Goal: Task Accomplishment & Management: Manage account settings

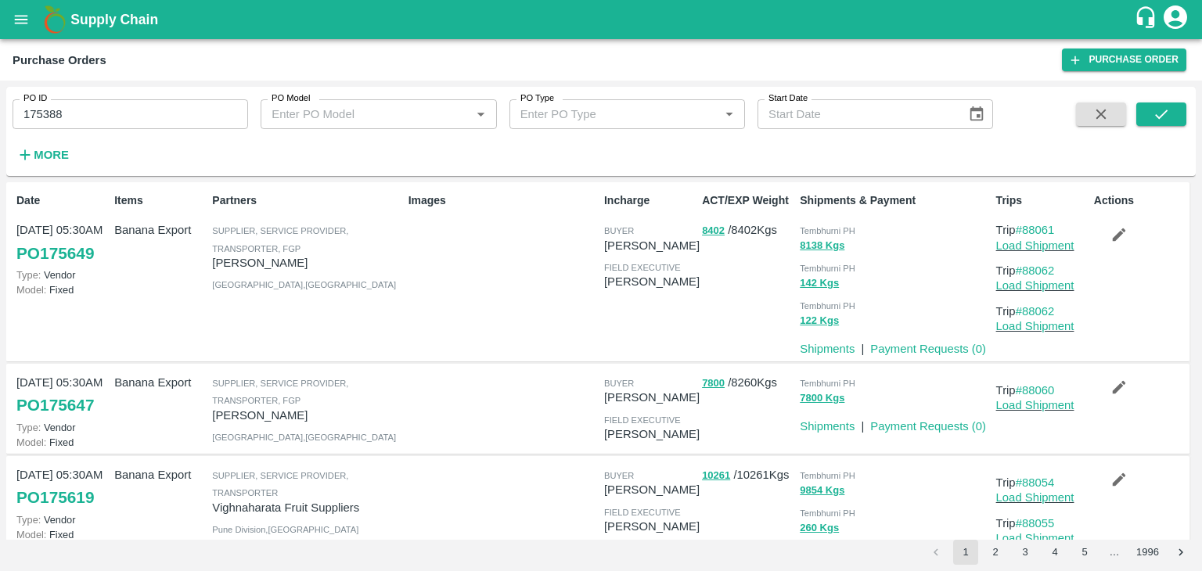
click at [144, 101] on input "175388" at bounding box center [131, 114] width 236 height 30
paste input "text"
type input "175384"
click at [1144, 116] on button "submit" at bounding box center [1161, 113] width 50 height 23
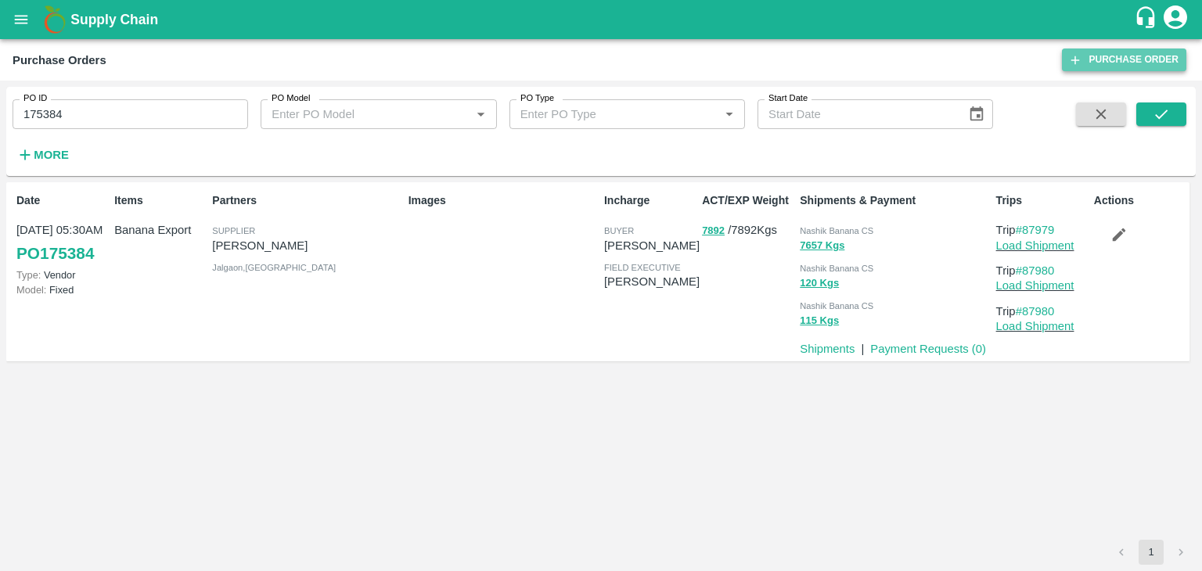
click at [1114, 52] on link "Purchase Order" at bounding box center [1124, 60] width 124 height 23
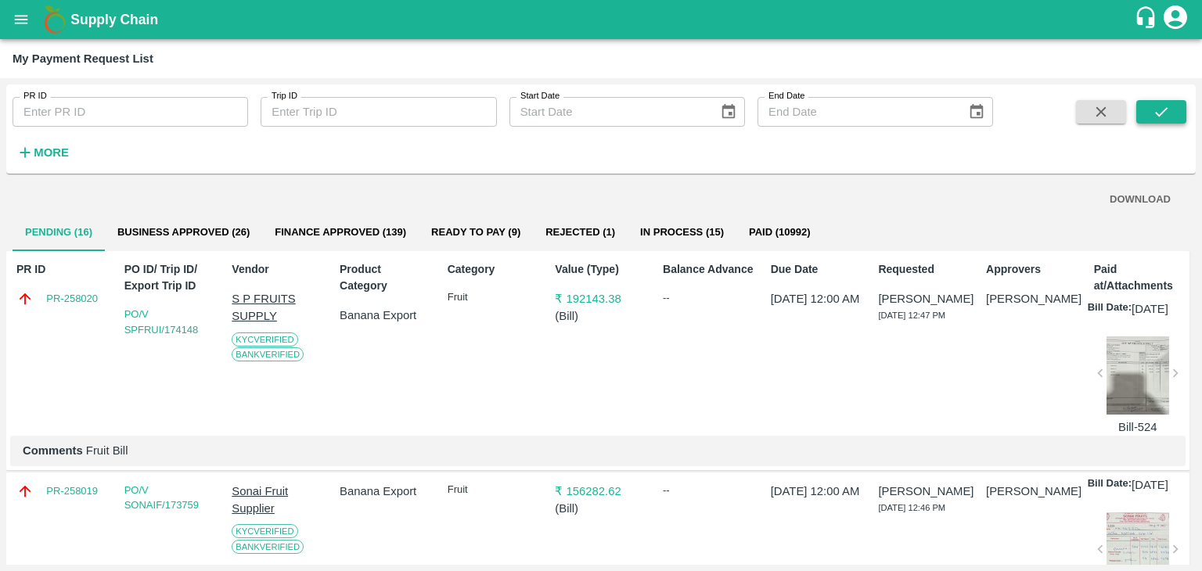
drag, startPoint x: 1196, startPoint y: 120, endPoint x: 1167, endPoint y: 110, distance: 29.9
click at [1167, 110] on div "PR ID PR ID Trip ID Trip ID Start Date Start Date End Date End Date More DOWNLO…" at bounding box center [601, 324] width 1202 height 493
click at [1167, 110] on icon "submit" at bounding box center [1160, 111] width 17 height 17
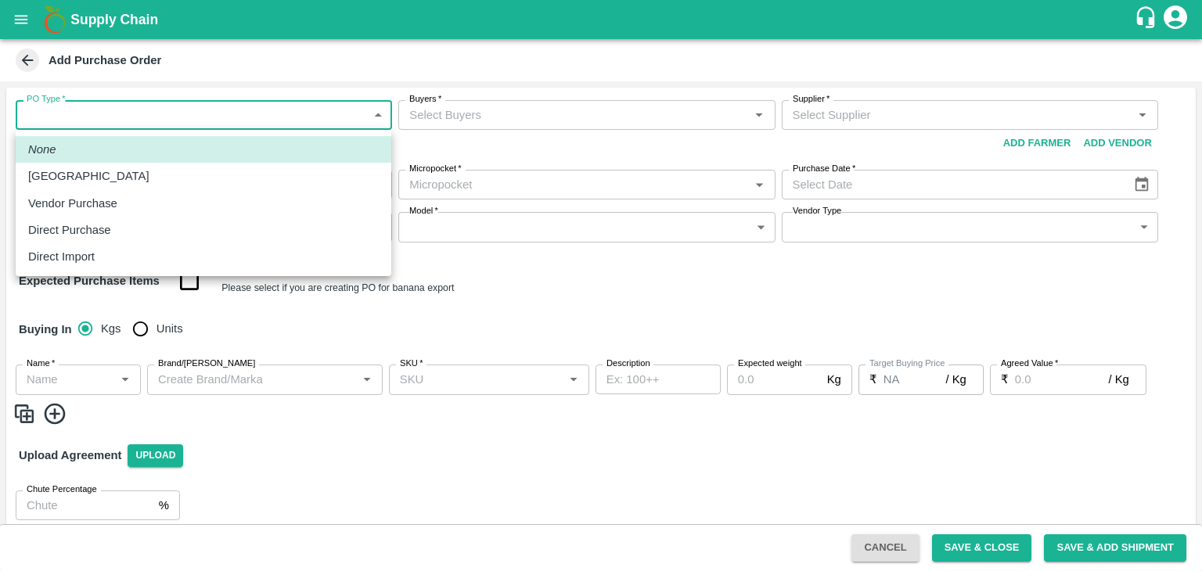
click at [151, 102] on body "Supply Chain Add Purchase Order PO Type   * ​ PO Type Buyers   * Buyers   * Sup…" at bounding box center [601, 285] width 1202 height 571
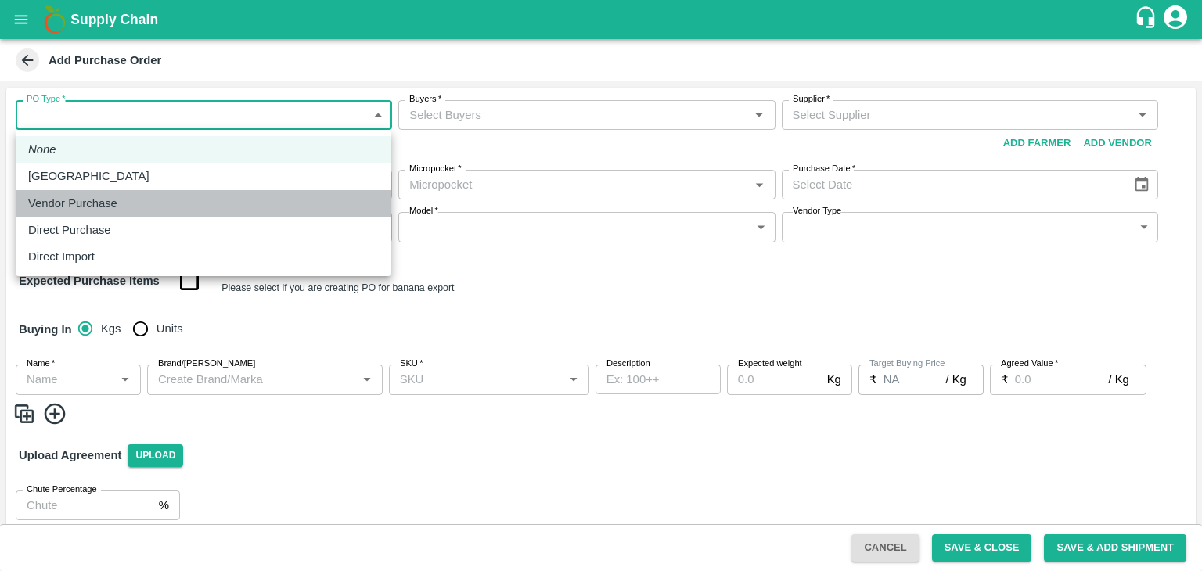
click at [92, 207] on p "Vendor Purchase" at bounding box center [72, 203] width 89 height 17
type input "2"
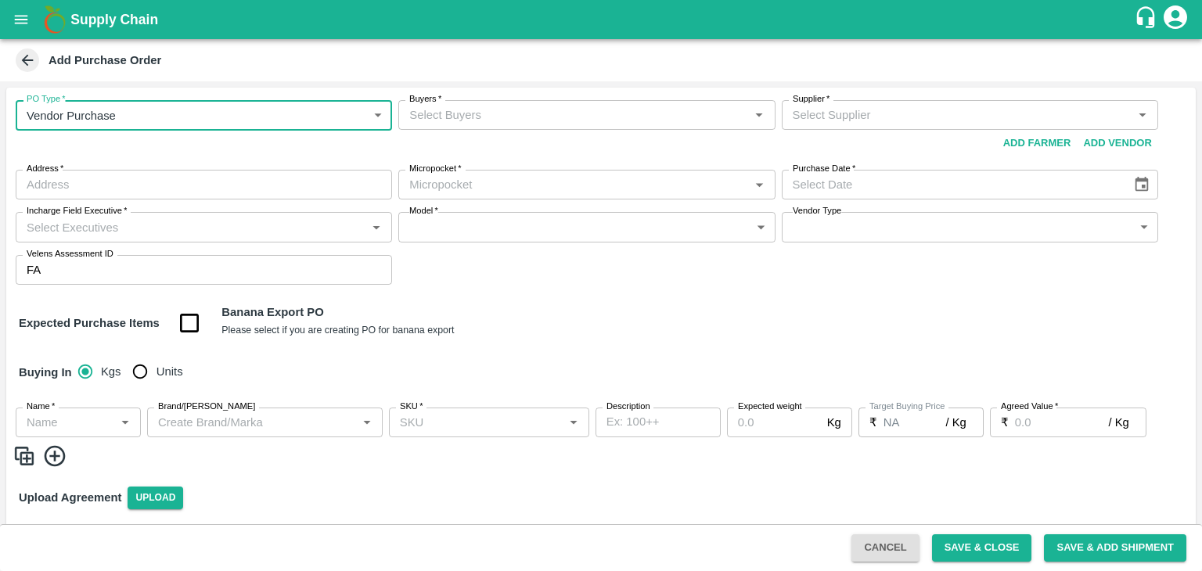
click at [488, 110] on input "Buyers   *" at bounding box center [573, 115] width 341 height 20
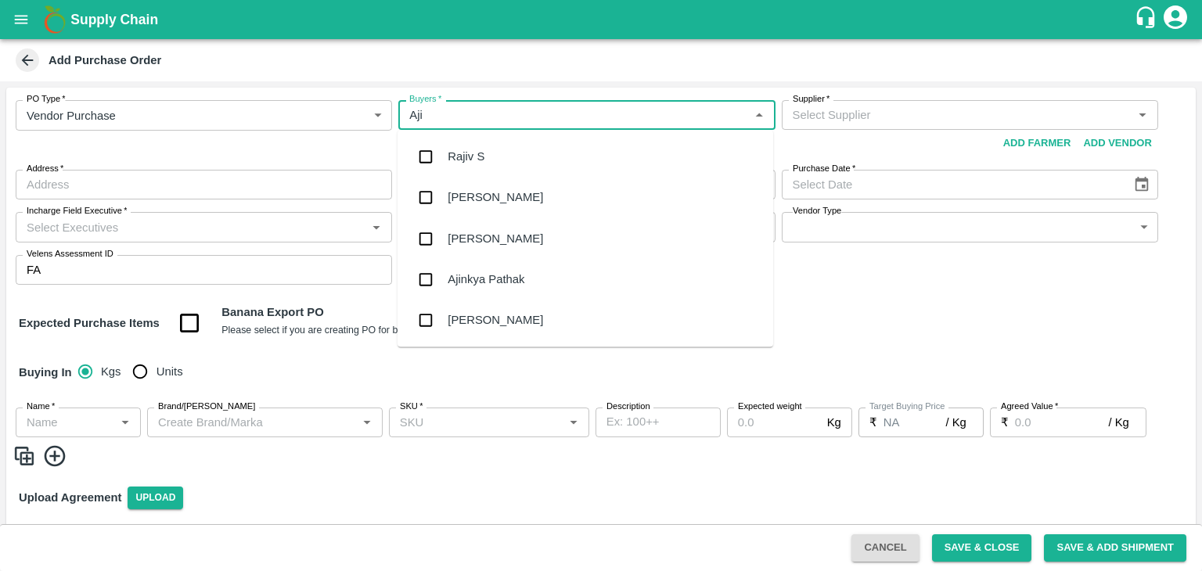
type input "Ajit"
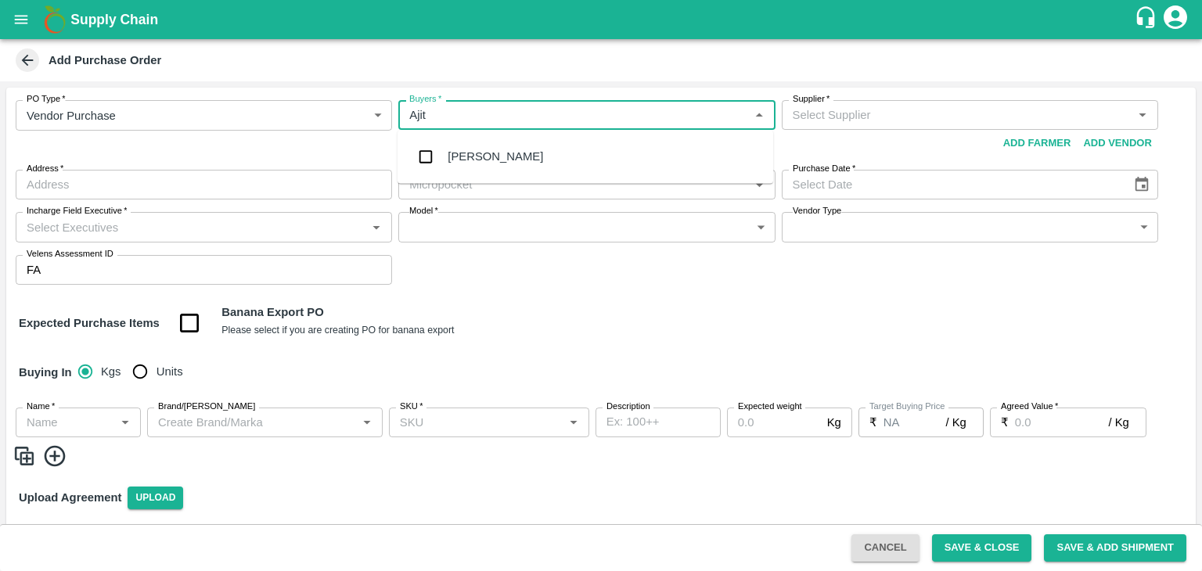
click at [482, 164] on div "Ajit Otari" at bounding box center [495, 156] width 95 height 17
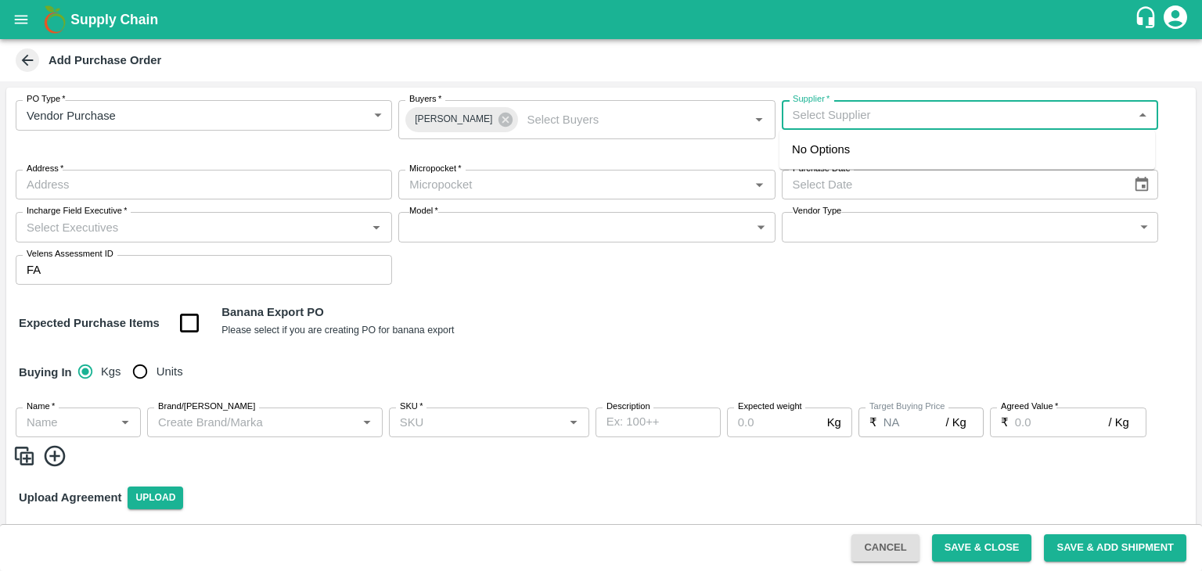
click at [889, 113] on input "Supplier   *" at bounding box center [956, 115] width 341 height 20
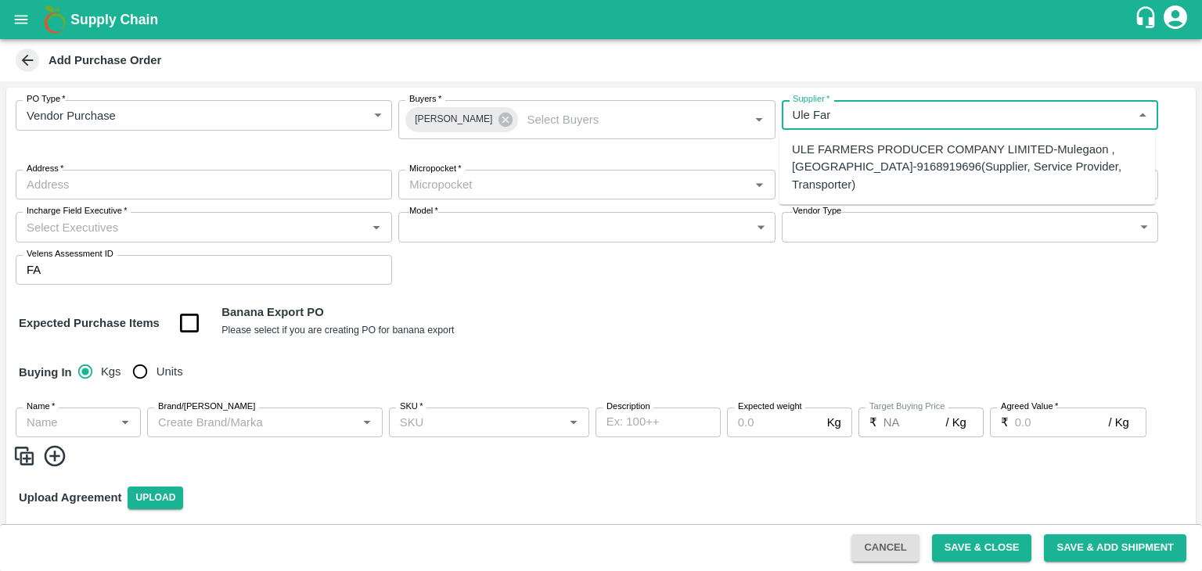
click at [971, 160] on div "ULE FARMERS PRODUCER COMPANY LIMITED-Mulegaon , [GEOGRAPHIC_DATA]-9168919696(Su…" at bounding box center [967, 167] width 351 height 52
type input "ULE FARMERS PRODUCER COMPANY LIMITED-Mulegaon , [GEOGRAPHIC_DATA]-9168919696(Su…"
type input "[GEOGRAPHIC_DATA] , [GEOGRAPHIC_DATA], [GEOGRAPHIC_DATA] , [GEOGRAPHIC_DATA]"
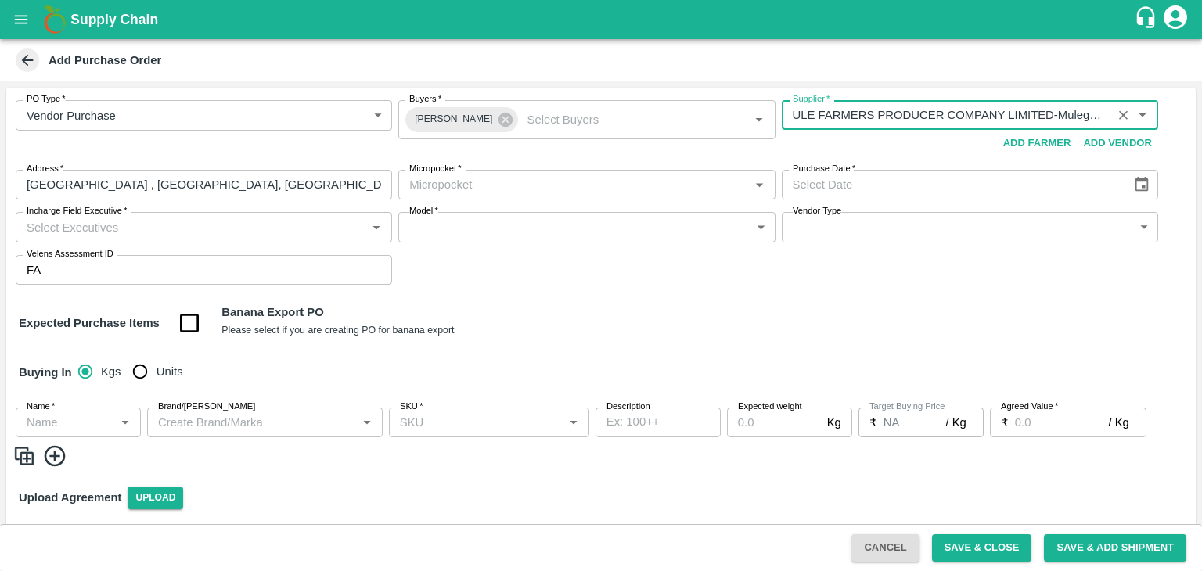
type input "ULE FARMERS PRODUCER COMPANY LIMITED-Mulegaon , Solapur-9168919696(Supplier, Se…"
click at [534, 180] on input "Micropocket   *" at bounding box center [573, 184] width 341 height 20
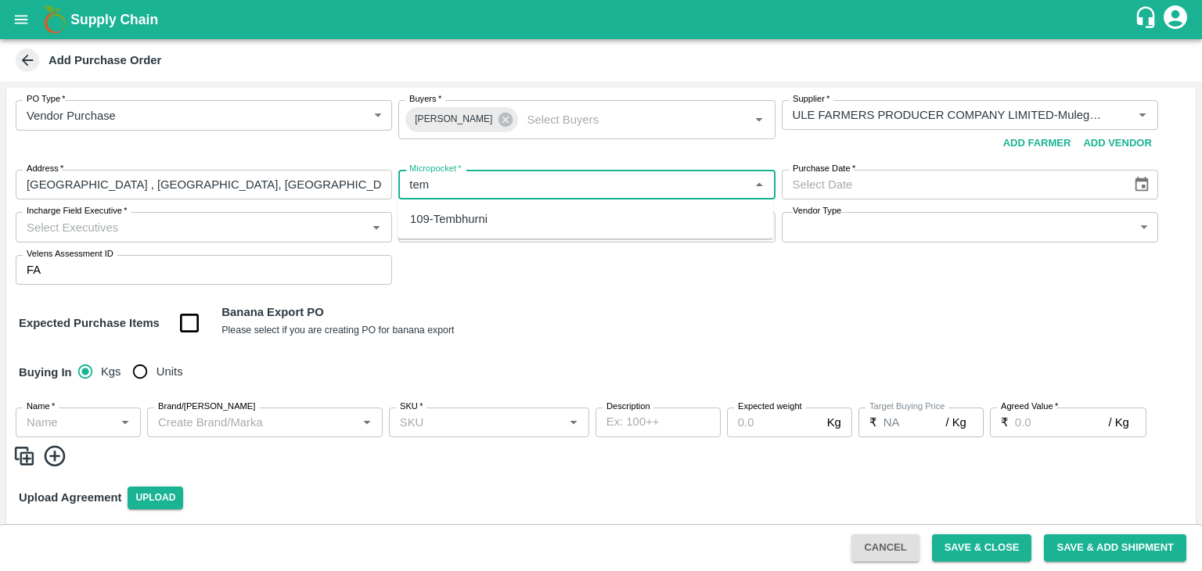
click at [463, 221] on div "109-Tembhurni" at bounding box center [448, 218] width 77 height 17
type input "109-Tembhurni"
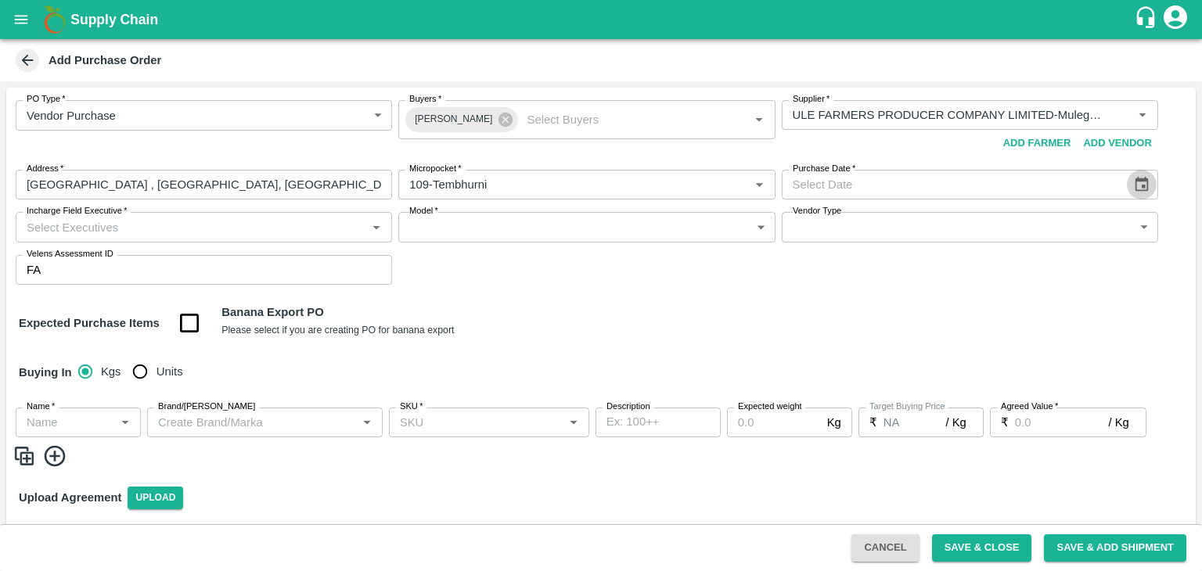
click at [1139, 192] on icon "Choose date" at bounding box center [1141, 184] width 17 height 17
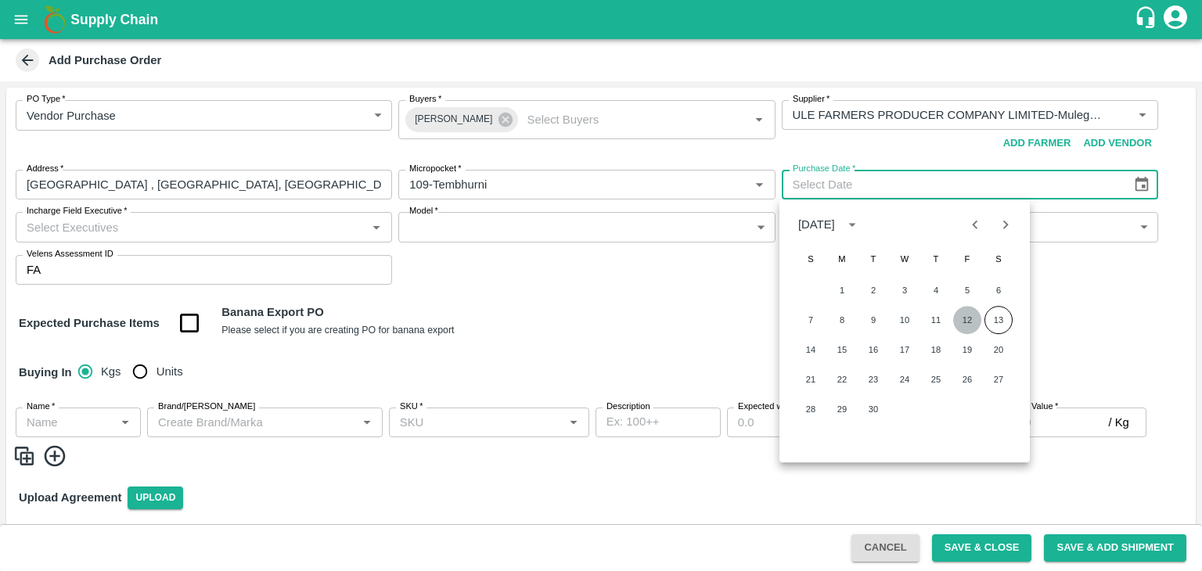
click at [965, 323] on button "12" at bounding box center [967, 320] width 28 height 28
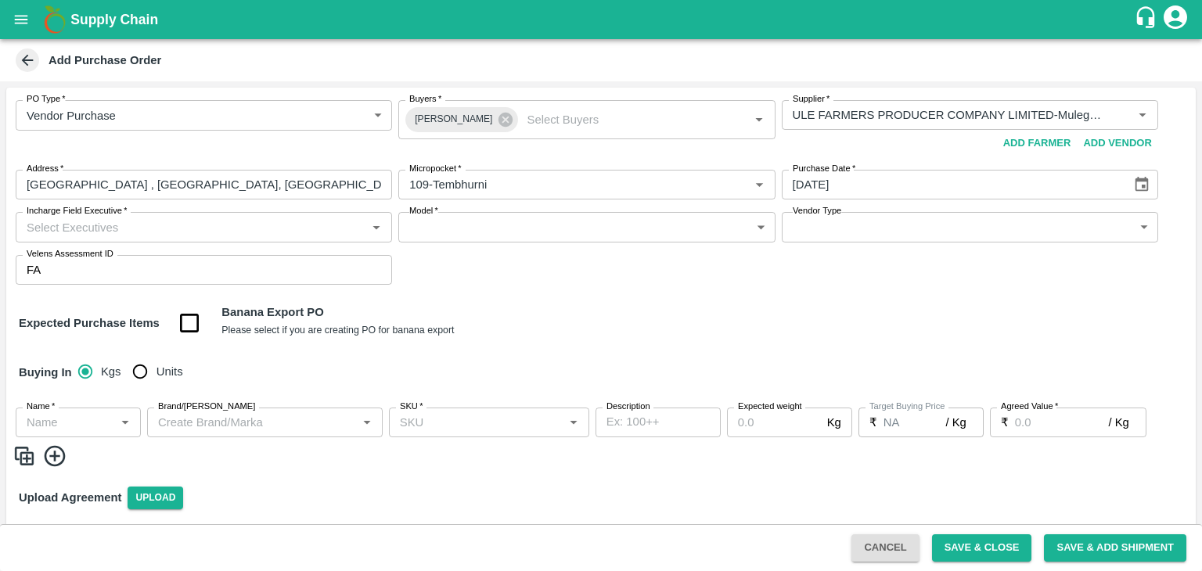
click at [1136, 185] on icon "Choose date, selected date is Sep 12, 2025" at bounding box center [1141, 184] width 17 height 17
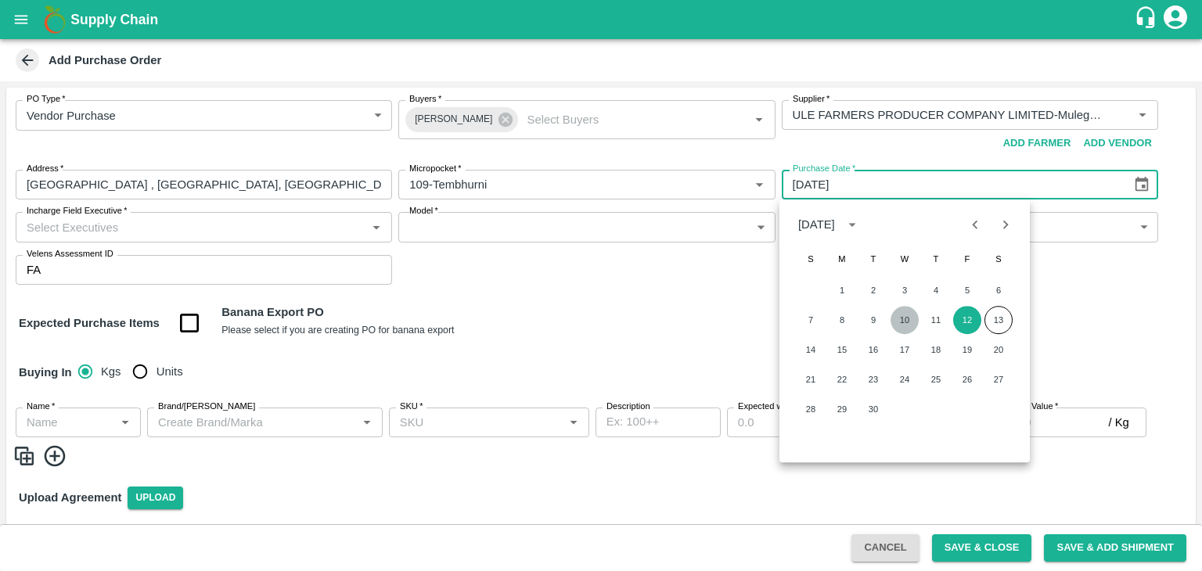
click at [891, 316] on button "10" at bounding box center [904, 320] width 28 height 28
type input "10/09/2025"
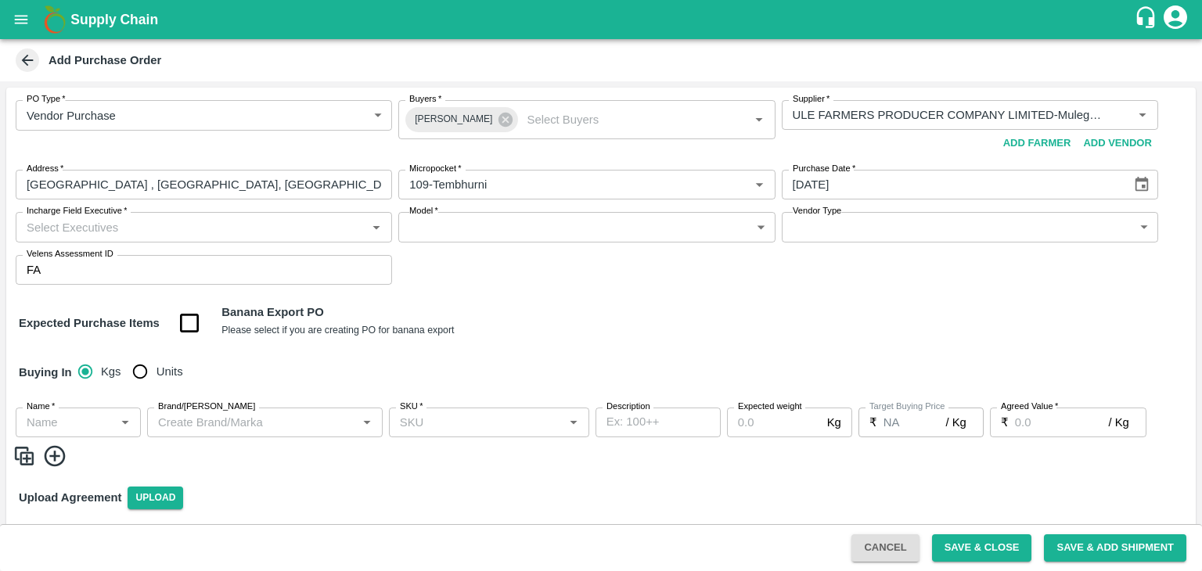
click at [263, 221] on input "Incharge Field Executive   *" at bounding box center [190, 227] width 341 height 20
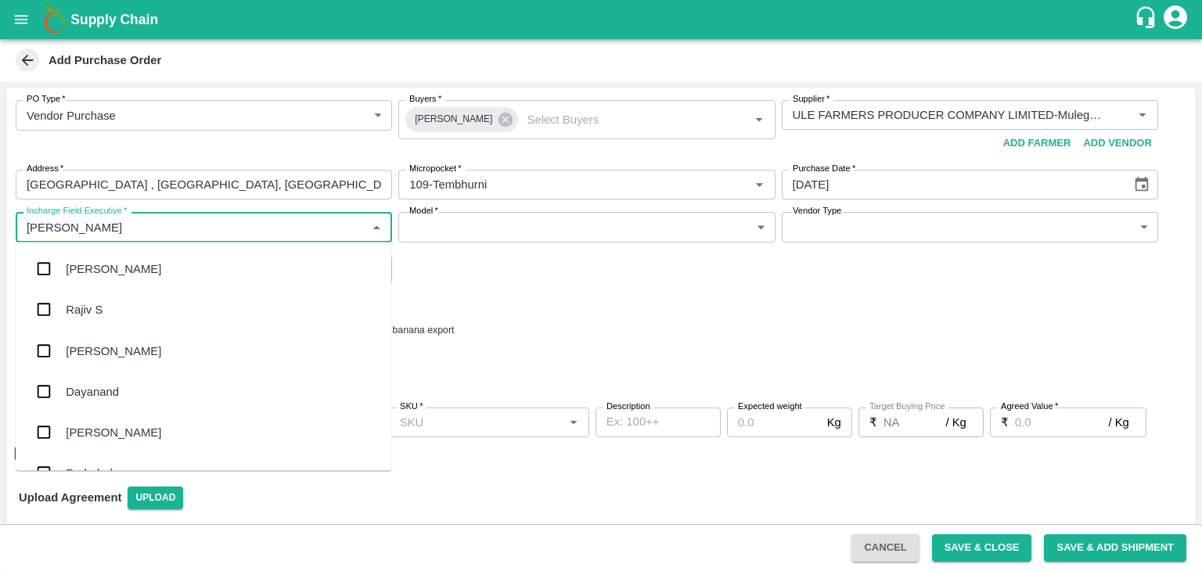
type input "Jay"
click at [107, 347] on div "jaydip Tale" at bounding box center [93, 350] width 55 height 17
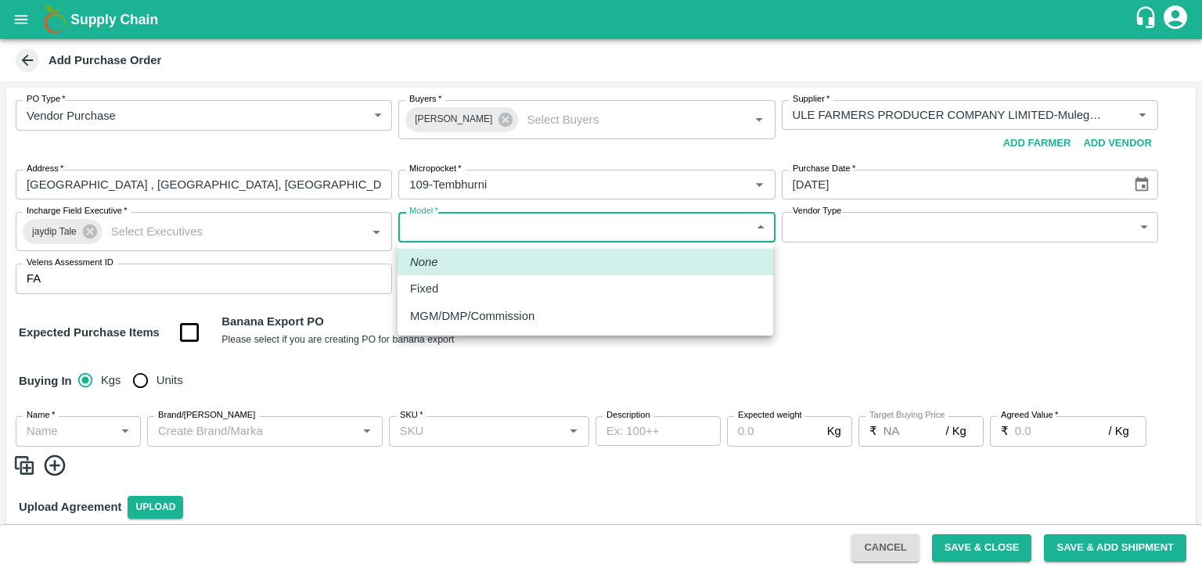
click at [523, 217] on body "Supply Chain Add Purchase Order PO Type   * Vendor Purchase 2 PO Type Buyers   …" at bounding box center [601, 285] width 1202 height 571
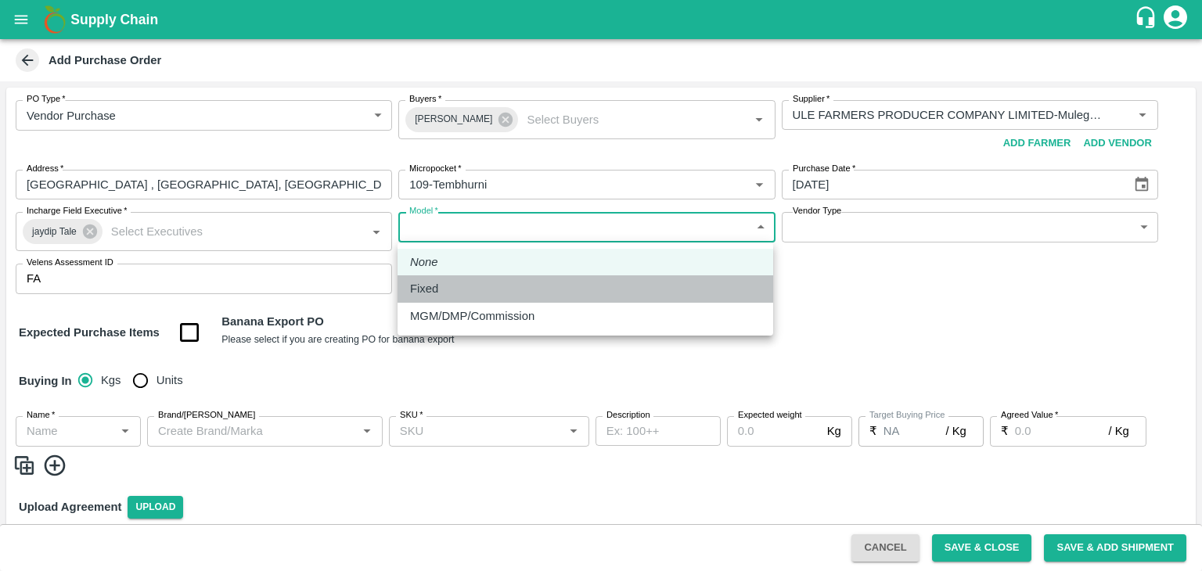
click at [460, 287] on div "Fixed" at bounding box center [585, 288] width 351 height 17
type input "Fixed"
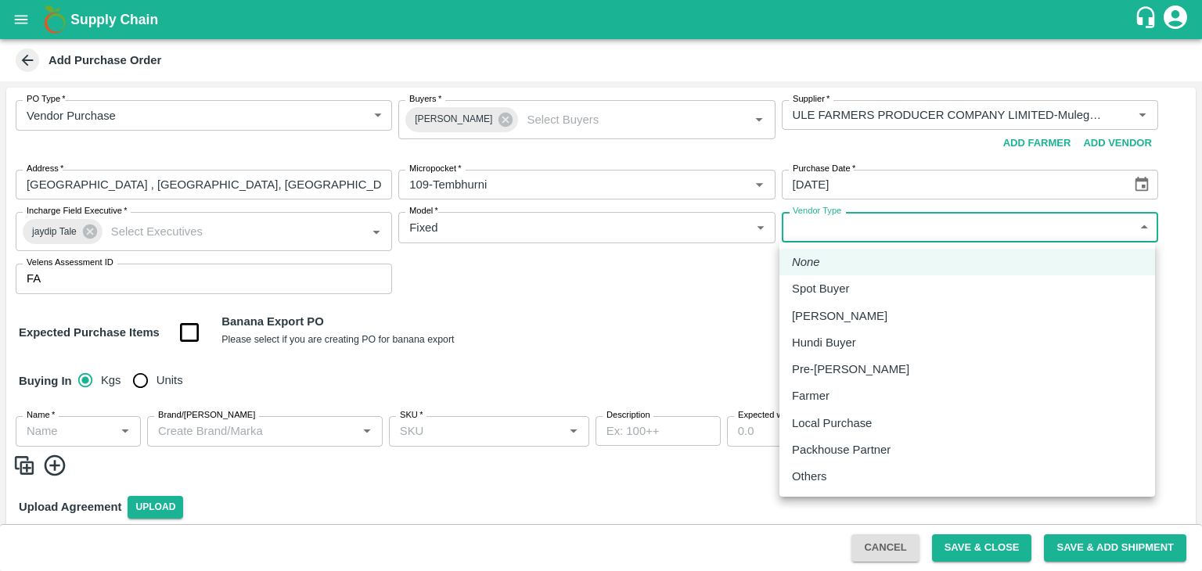
click at [801, 228] on body "Supply Chain Add Purchase Order PO Type   * Vendor Purchase 2 PO Type Buyers   …" at bounding box center [601, 285] width 1202 height 571
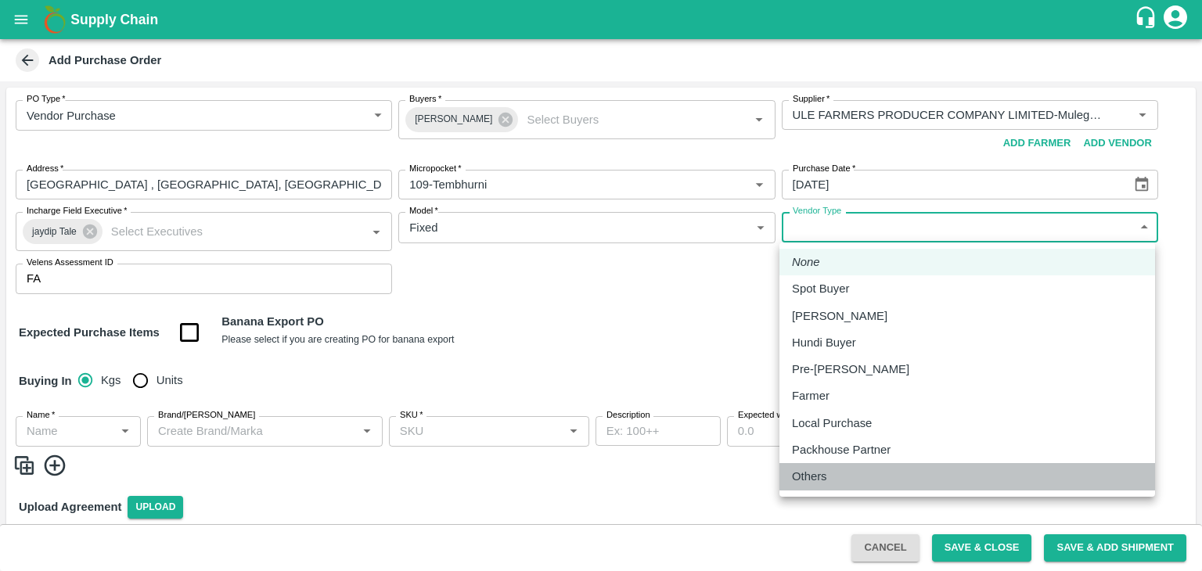
click at [804, 470] on p "Others" at bounding box center [809, 476] width 35 height 17
type input "OTHER"
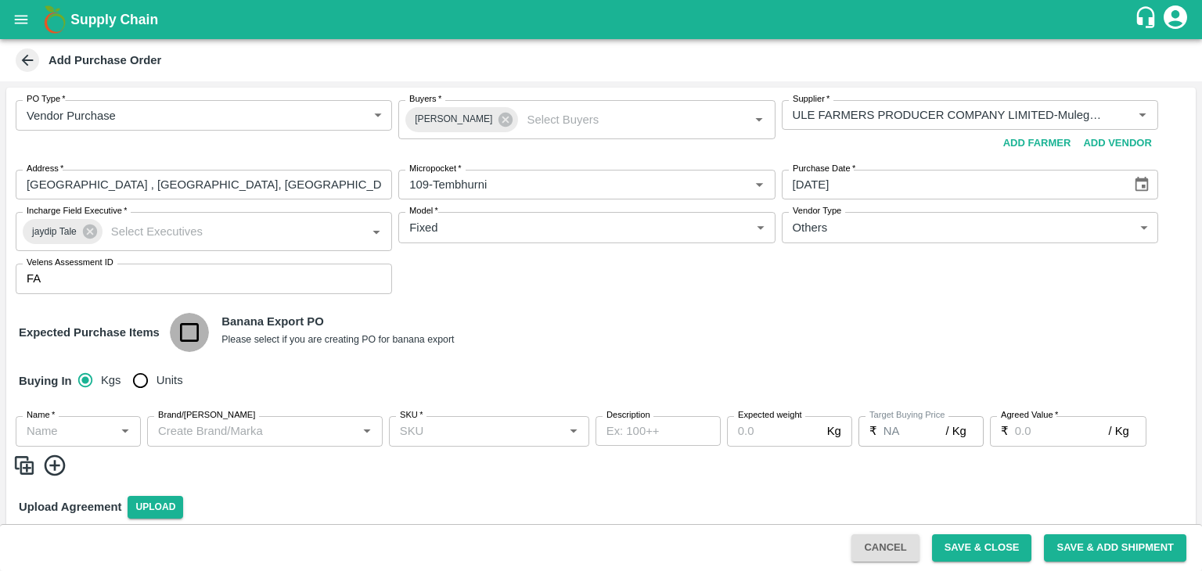
click at [185, 332] on input "checkbox" at bounding box center [190, 333] width 40 height 40
checkbox input "true"
type input "Banana Export"
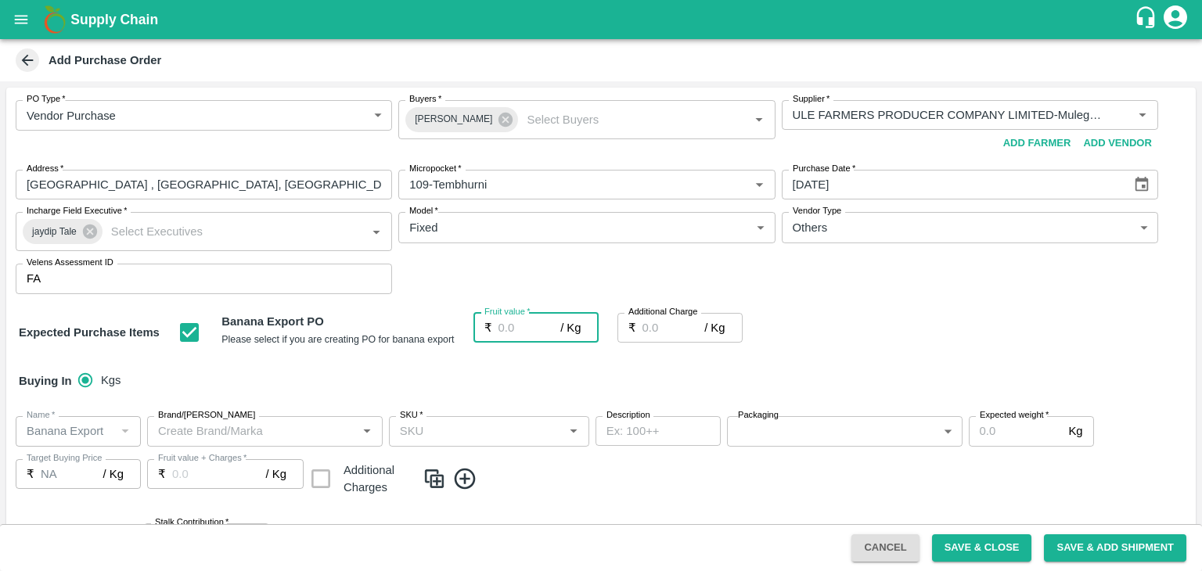
click at [517, 339] on input "Fruit value   *" at bounding box center [529, 328] width 63 height 30
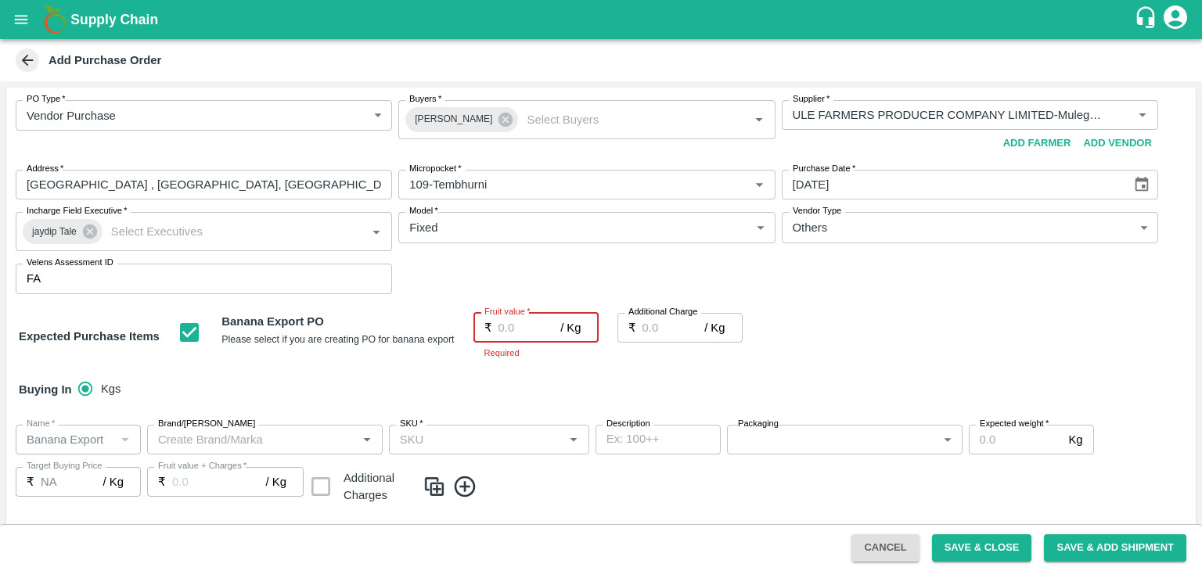
type input "2"
type input "22"
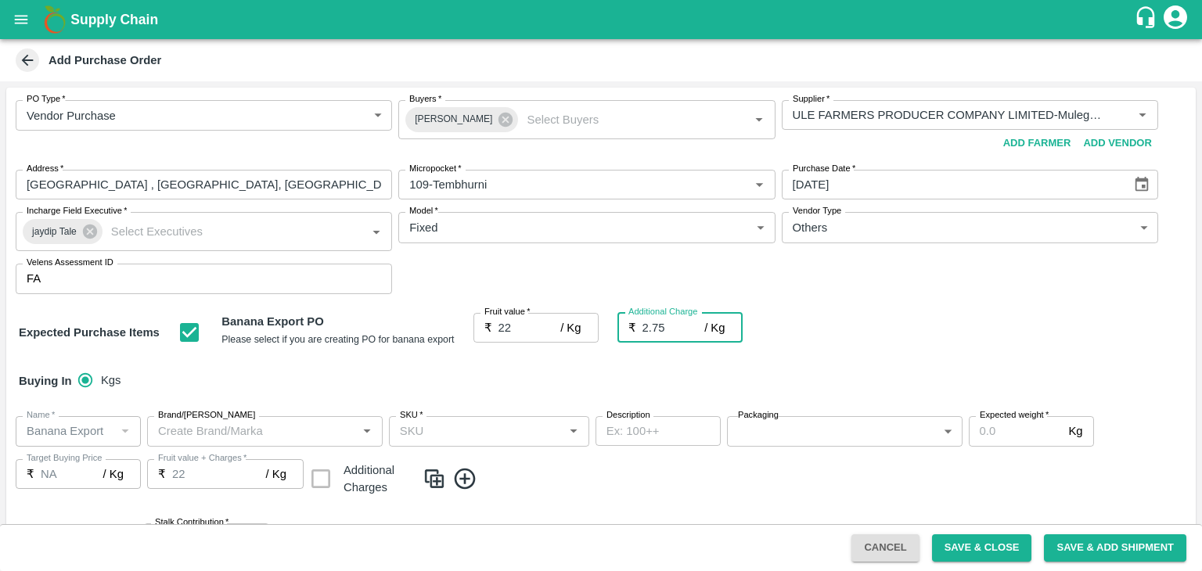
type input "2.75"
click at [501, 399] on div "Buying In Kgs" at bounding box center [600, 380] width 1189 height 45
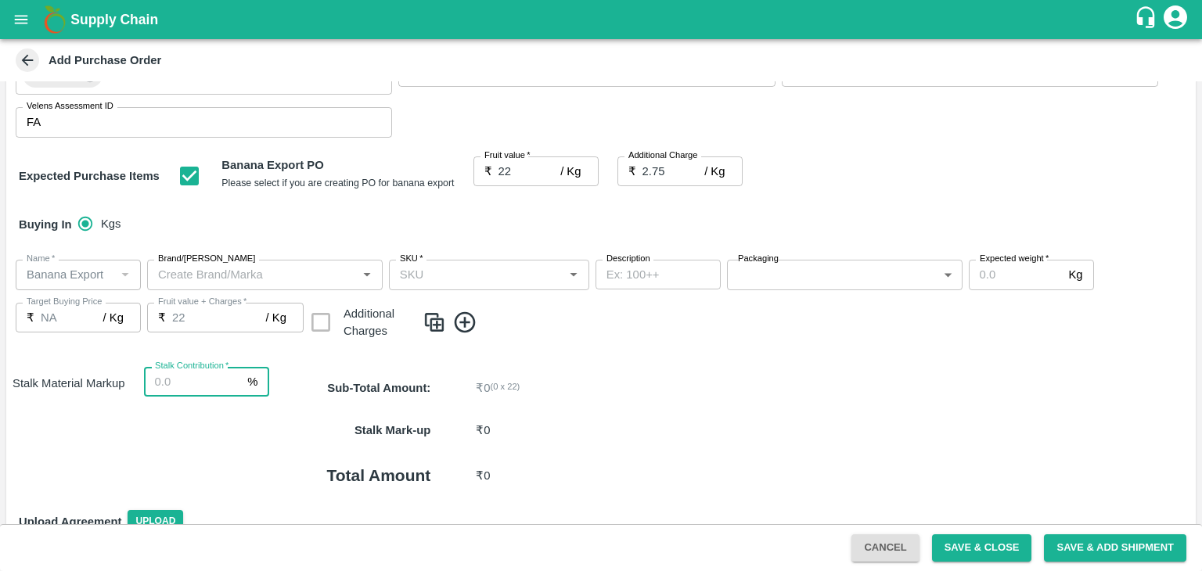
click at [200, 384] on input "Stalk Contribution   *" at bounding box center [193, 382] width 98 height 30
type input "8"
click at [476, 329] on icon at bounding box center [465, 323] width 26 height 26
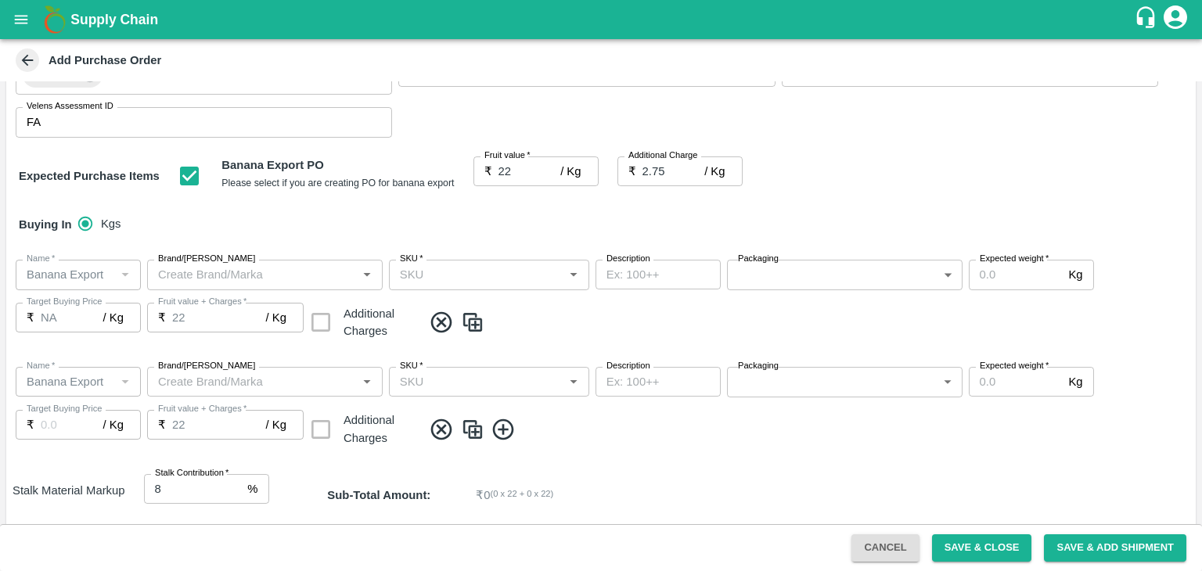
click at [499, 433] on icon at bounding box center [504, 430] width 26 height 26
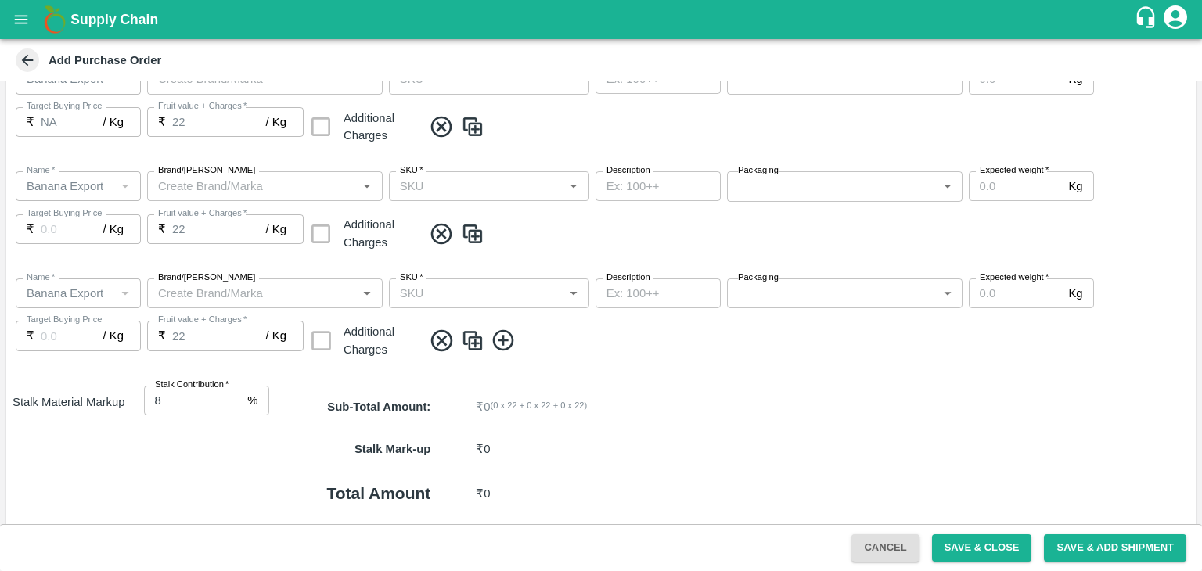
scroll to position [354, 0]
click at [504, 340] on icon at bounding box center [504, 339] width 26 height 26
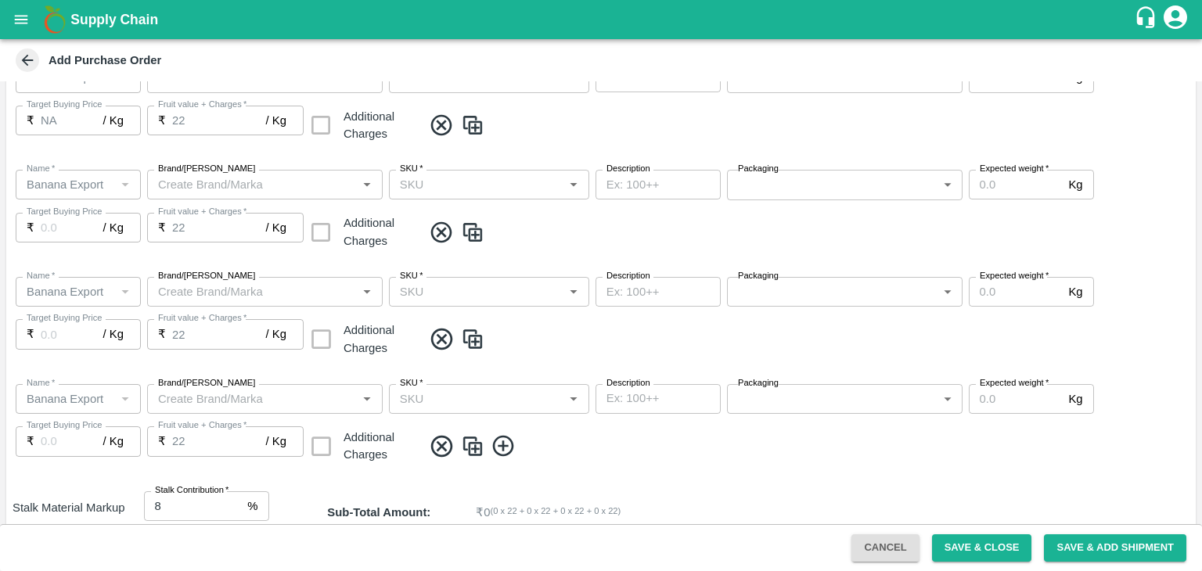
click at [512, 449] on icon at bounding box center [502, 446] width 21 height 21
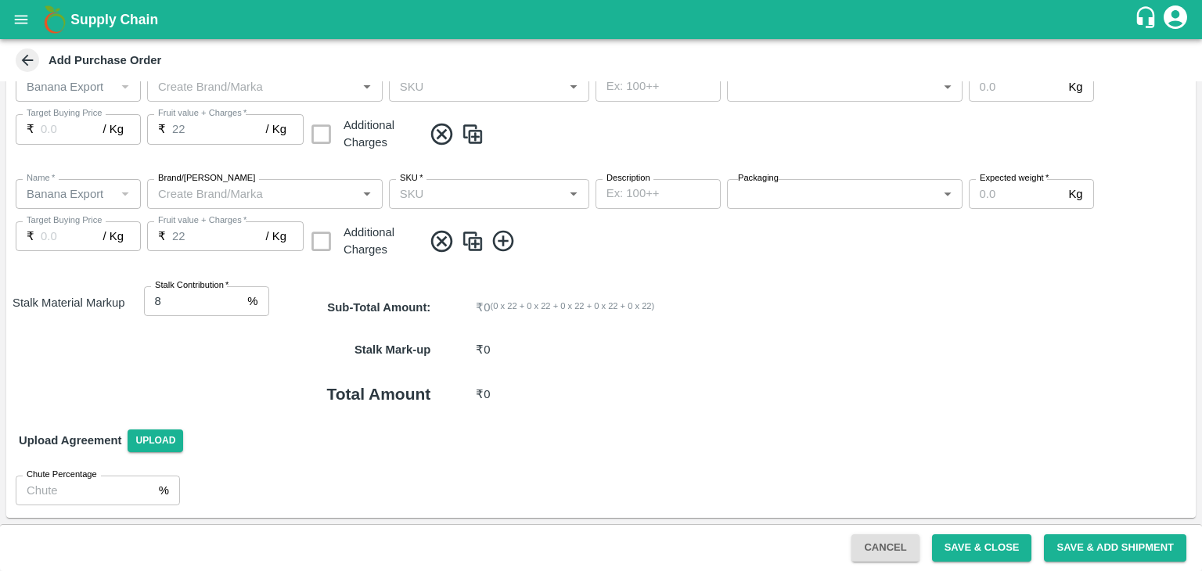
click at [505, 239] on icon at bounding box center [504, 241] width 26 height 26
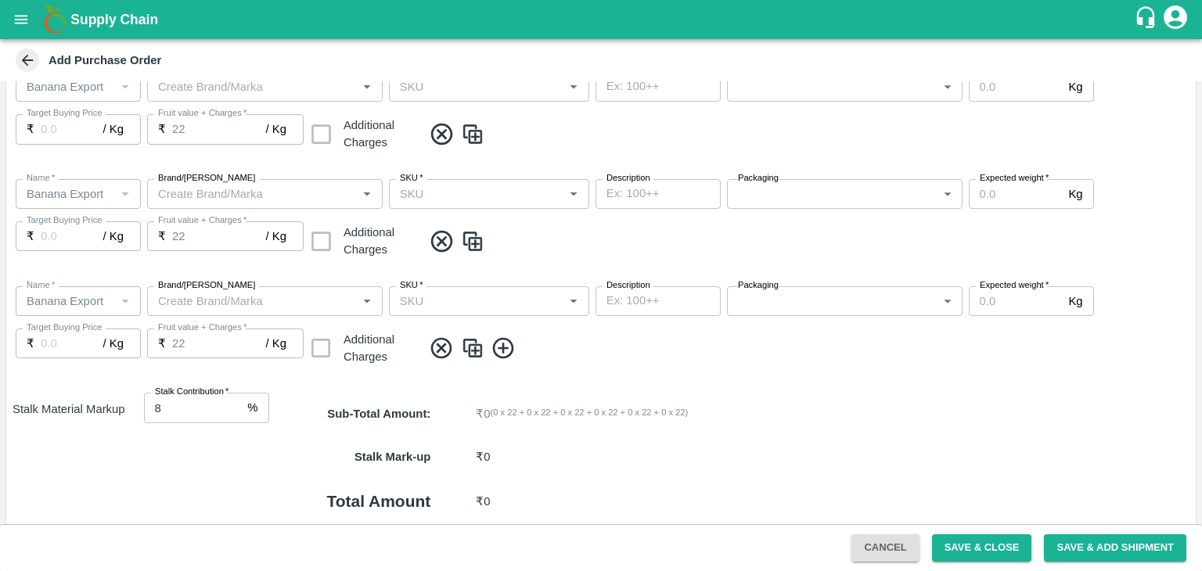
click at [502, 346] on icon at bounding box center [502, 348] width 21 height 21
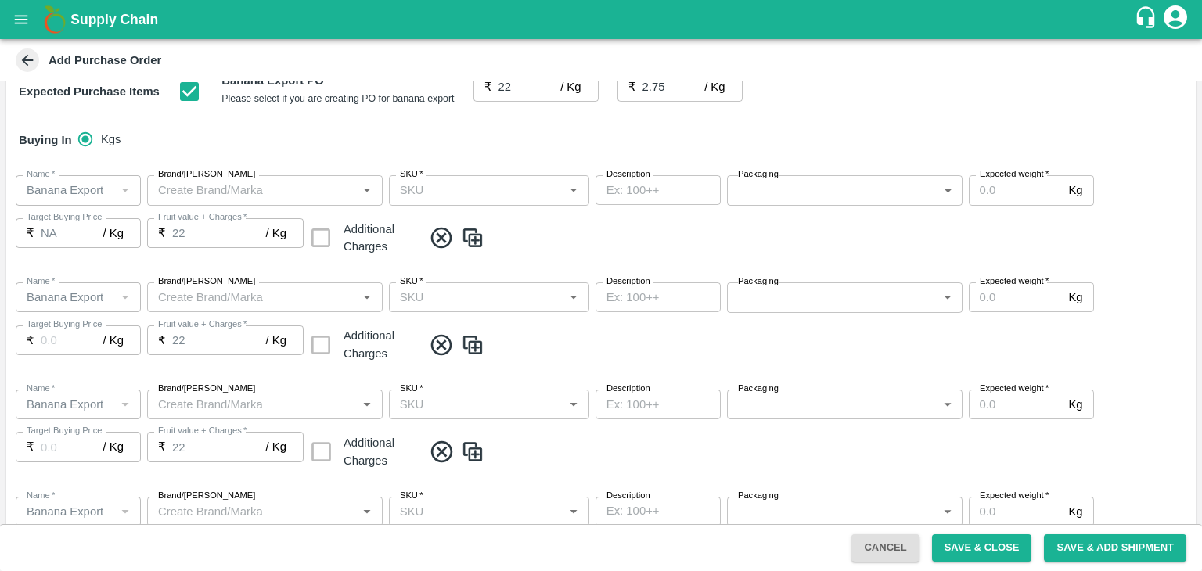
scroll to position [240, 0]
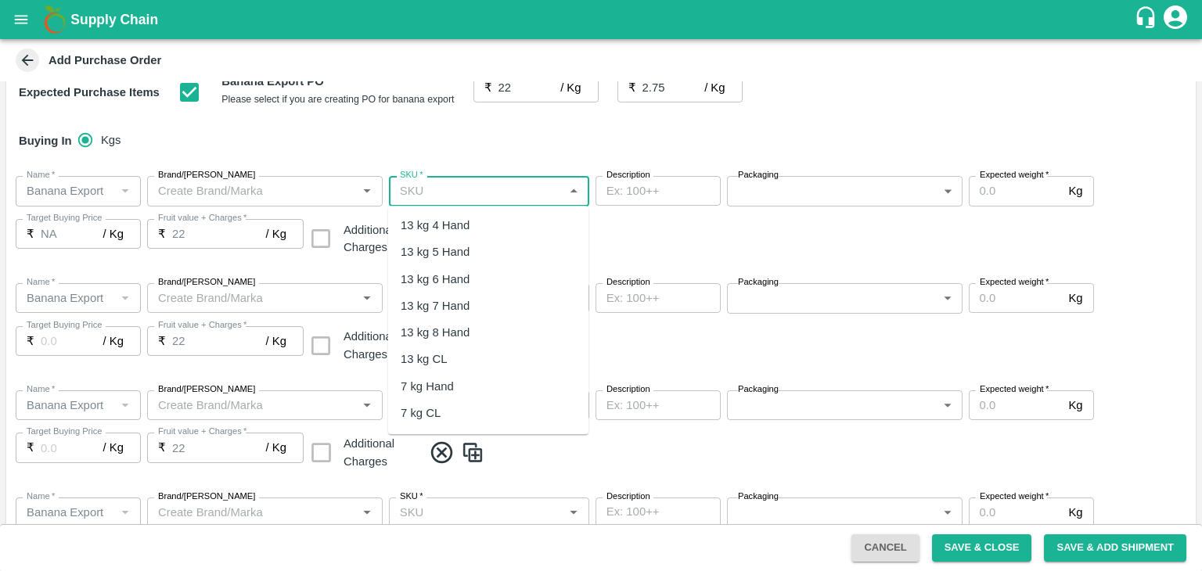
click at [507, 192] on input "SKU   *" at bounding box center [476, 191] width 165 height 20
click at [480, 223] on div "13 kg M N-CHL 4 Hand" at bounding box center [461, 225] width 120 height 17
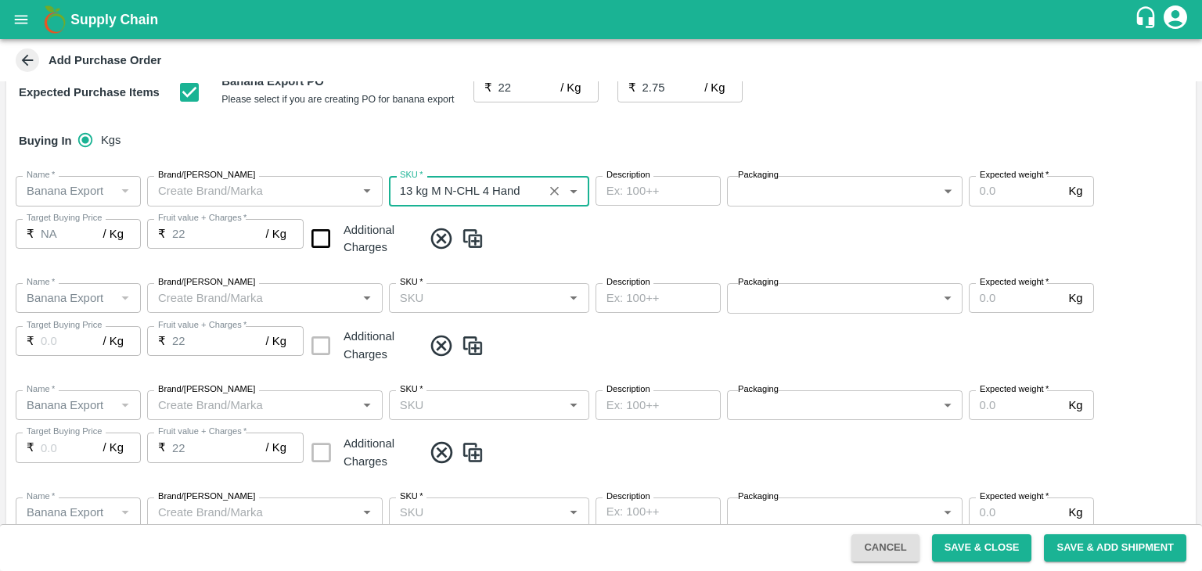
type input "13 kg M N-CHL 4 Hand"
click at [497, 298] on input "SKU   *" at bounding box center [476, 298] width 165 height 20
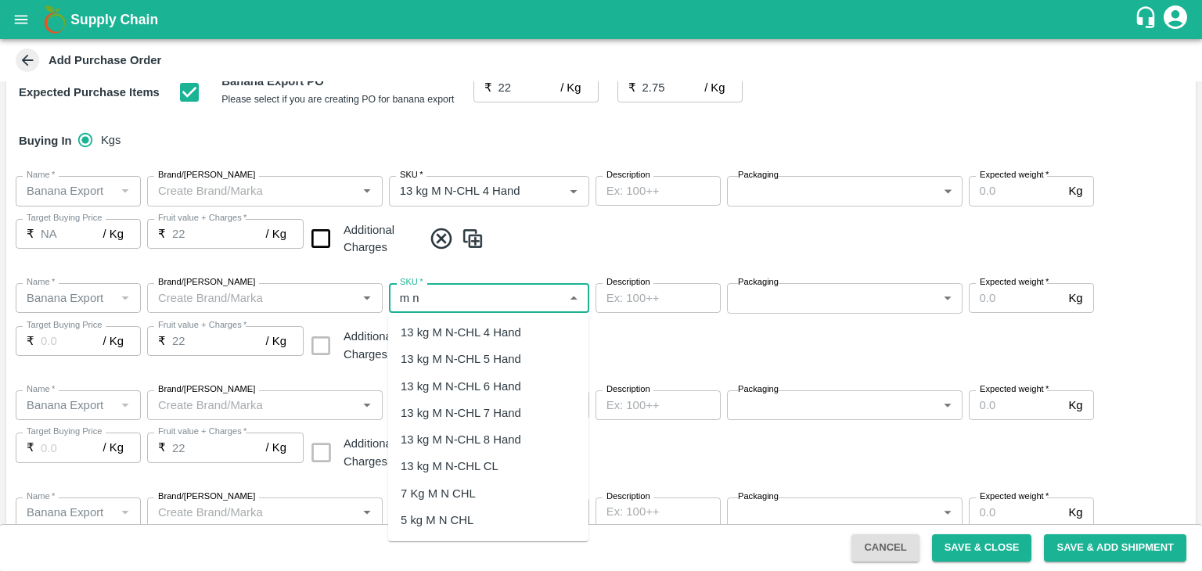
click at [494, 364] on div "13 kg M N-CHL 5 Hand" at bounding box center [461, 359] width 120 height 17
type input "13 kg M N-CHL 5 Hand"
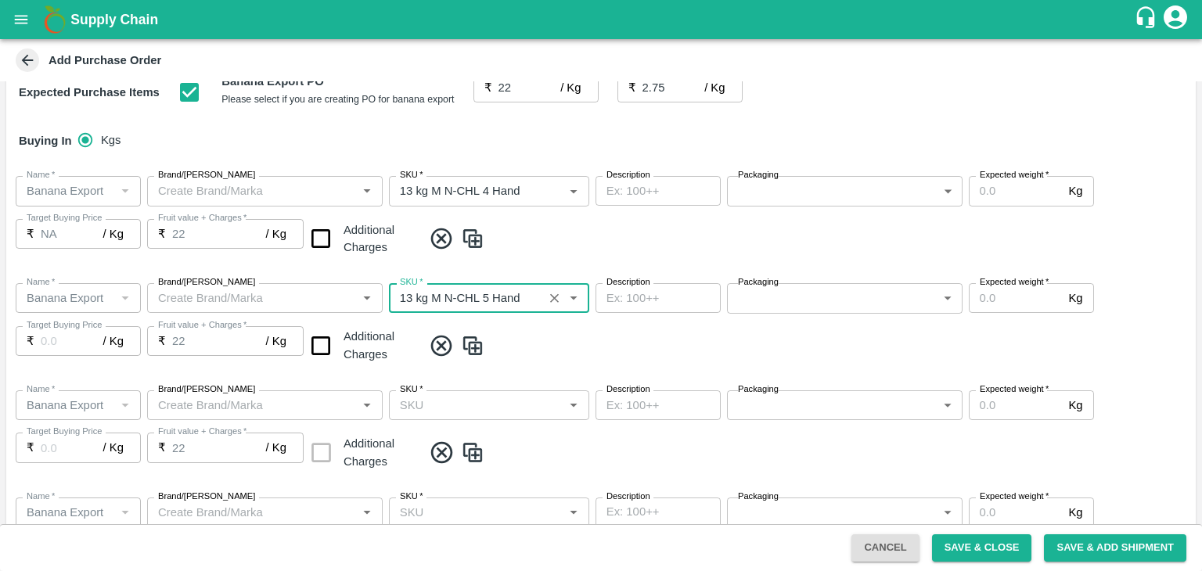
type input "NA"
type input "13 kg M N-CHL 5 Hand"
click at [530, 408] on input "SKU   *" at bounding box center [476, 405] width 165 height 20
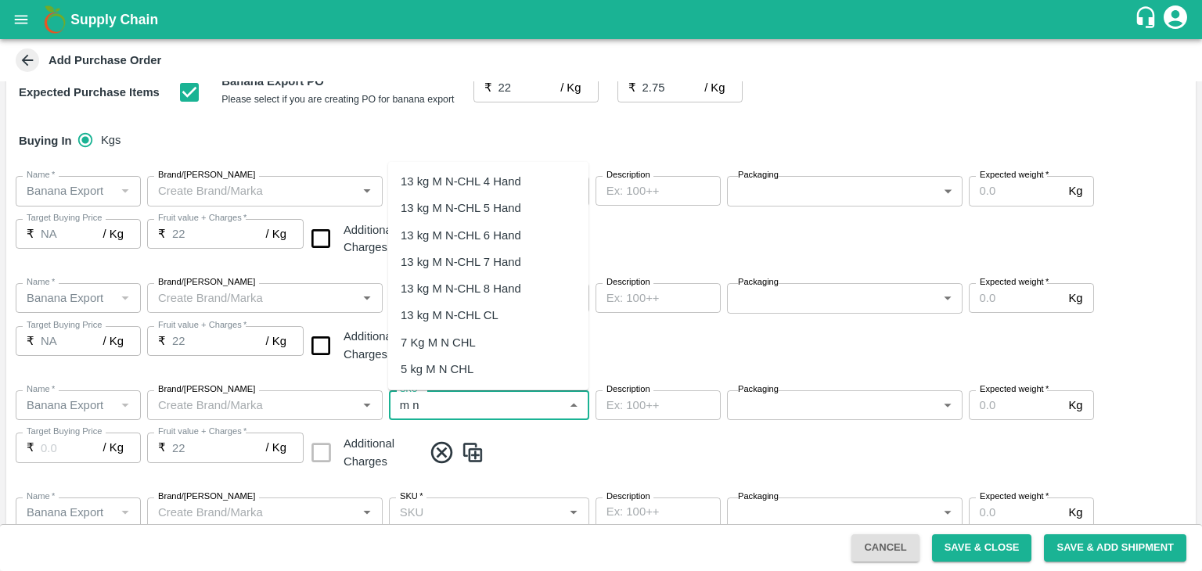
click at [516, 226] on div "13 kg M N-CHL 6 Hand" at bounding box center [461, 234] width 120 height 17
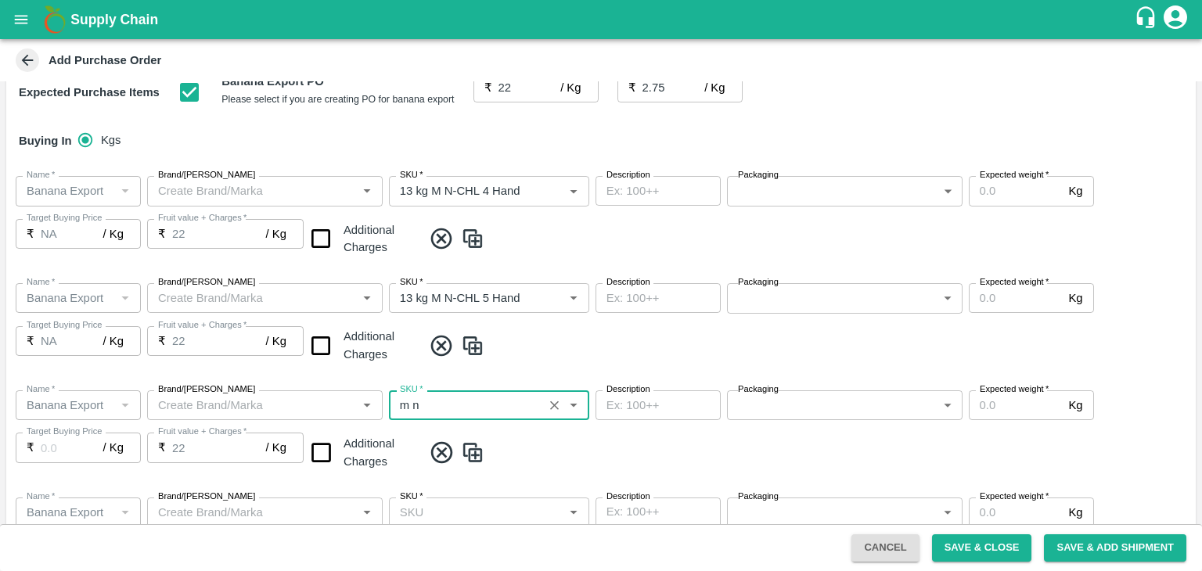
type input "13 kg M N-CHL 6 Hand"
type input "NA"
type input "13 kg M N-CHL 6 Hand"
click at [527, 514] on input "SKU   *" at bounding box center [476, 512] width 165 height 20
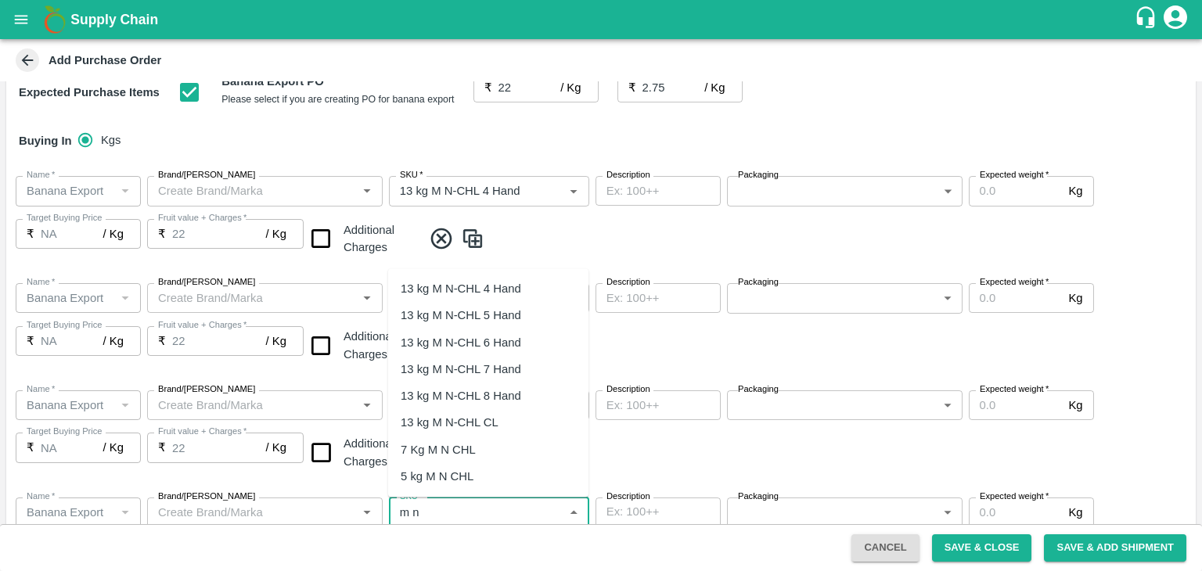
click at [513, 390] on div "13 kg M N-CHL 8 Hand" at bounding box center [461, 395] width 120 height 17
type input "13 kg M N-CHL 8 Hand"
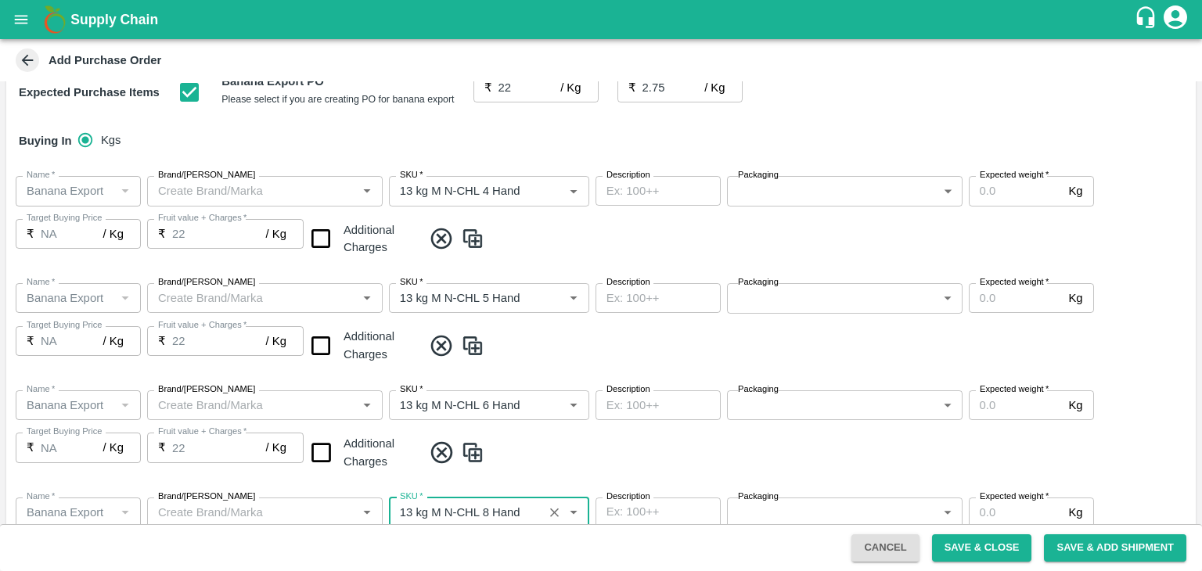
type input "NA"
type input "13 kg M N-CHL 8 Hand"
click at [552, 446] on span at bounding box center [805, 453] width 767 height 26
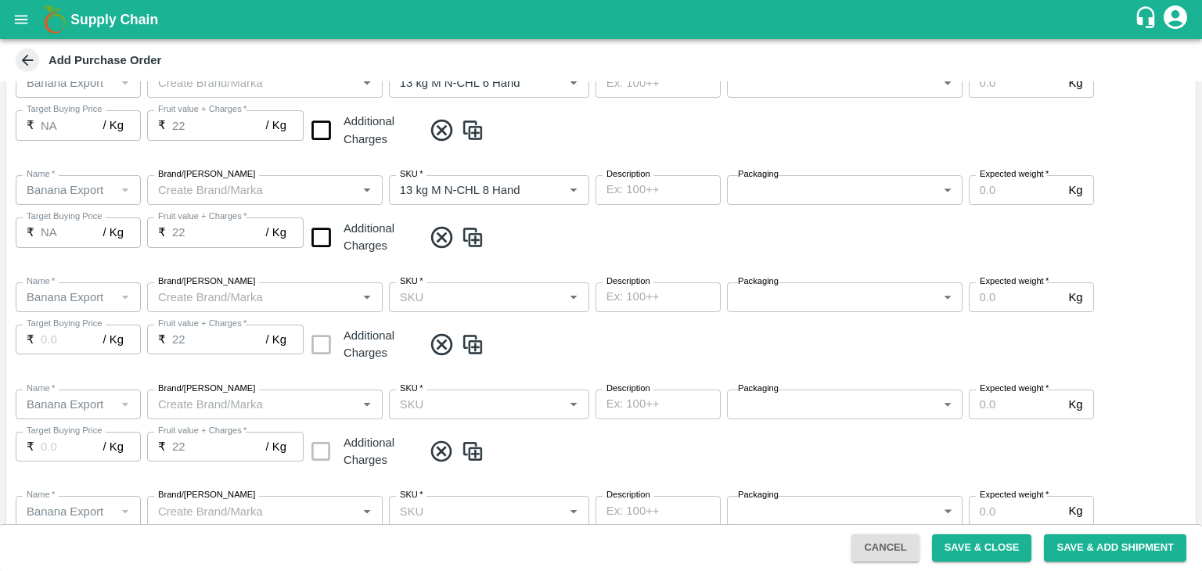
scroll to position [566, 0]
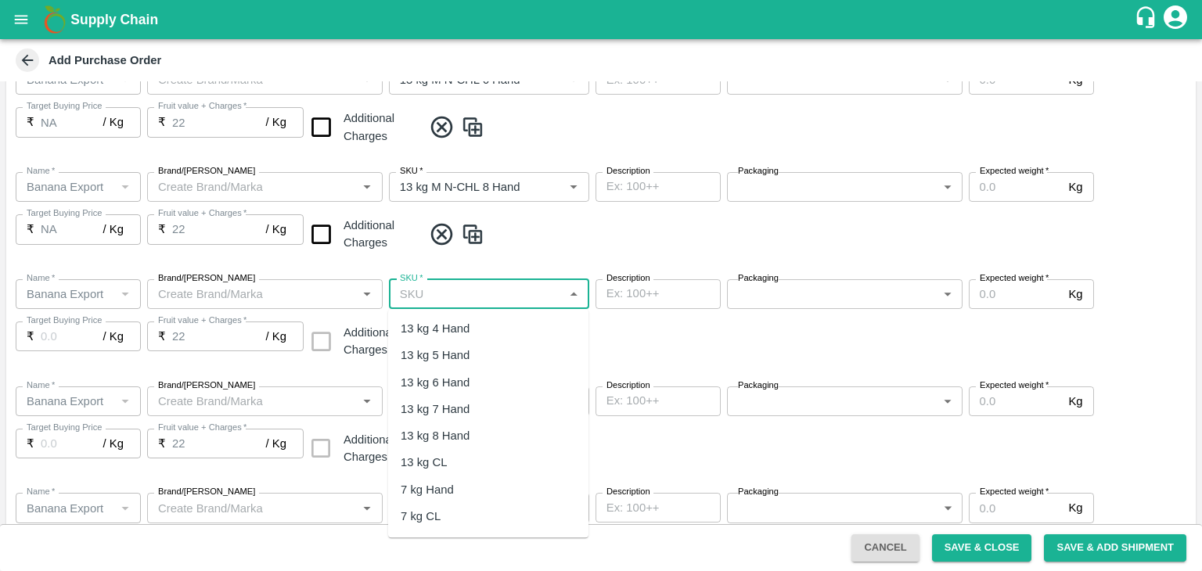
click at [512, 288] on input "SKU   *" at bounding box center [476, 294] width 165 height 20
click at [491, 464] on div "13 kg M N-CHL CL" at bounding box center [450, 463] width 98 height 17
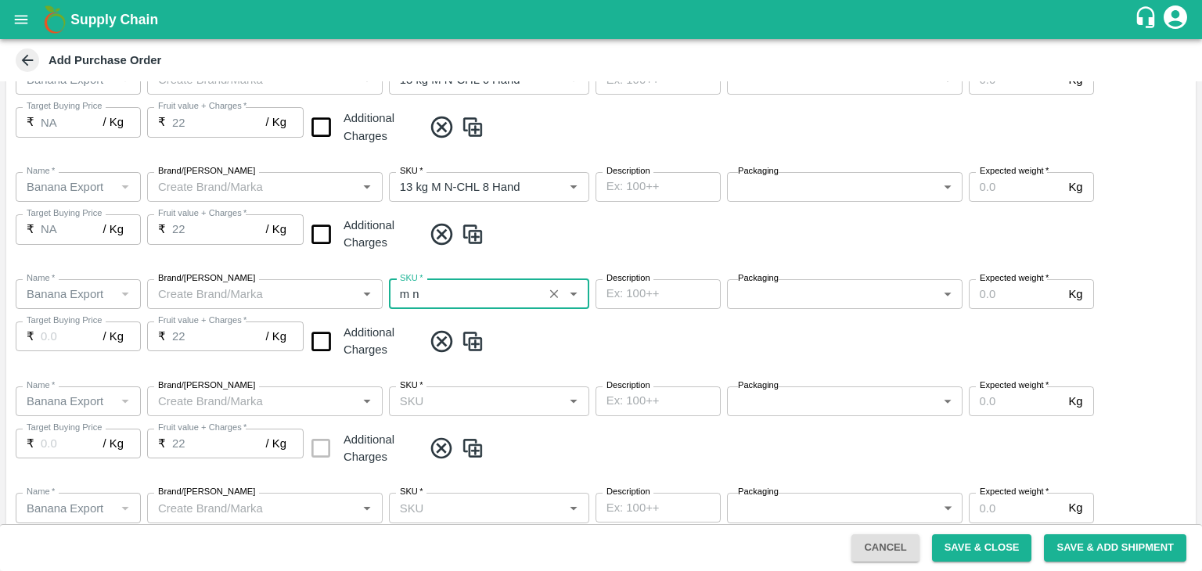
type input "13 kg M N-CHL CL"
type input "NA"
type input "13 kg M N-CHL CL"
click at [569, 439] on span at bounding box center [805, 449] width 767 height 26
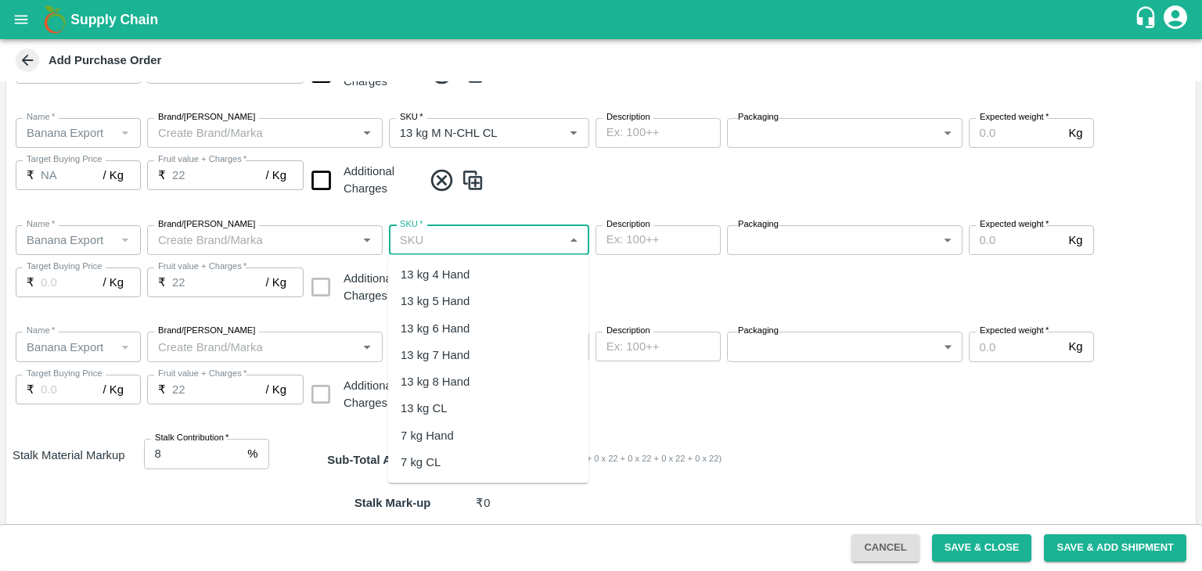
click at [510, 243] on input "SKU   *" at bounding box center [476, 240] width 165 height 20
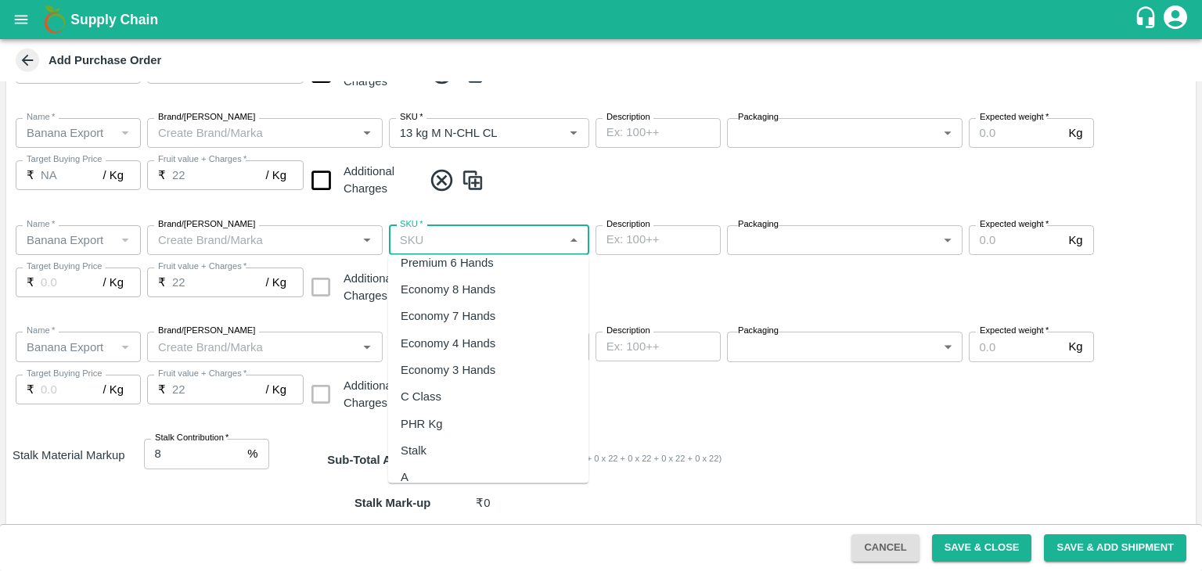
click at [452, 420] on div "PHR Kg" at bounding box center [488, 423] width 200 height 27
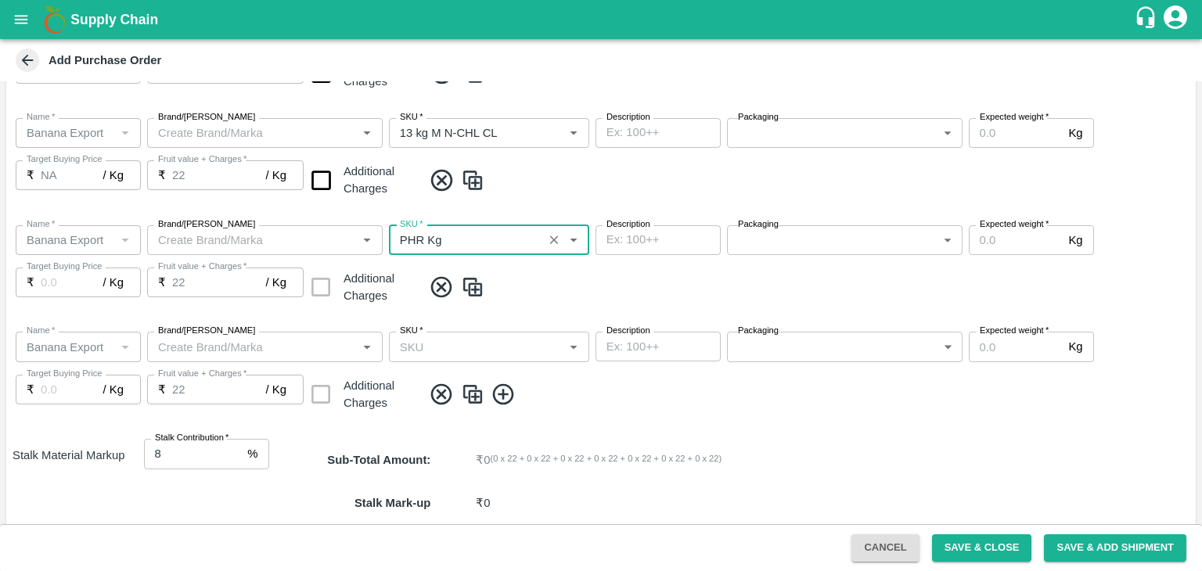
type input "PHR Kg"
type input "NA"
click at [517, 351] on input "SKU   *" at bounding box center [476, 346] width 165 height 20
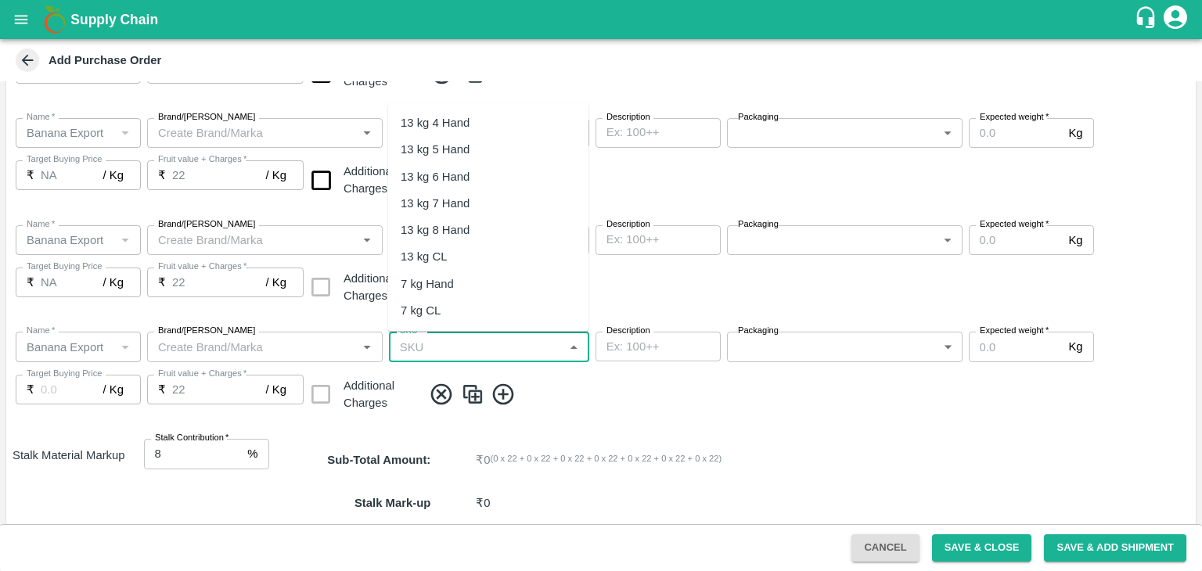
scroll to position [318, 0]
click at [439, 214] on div "C Class" at bounding box center [421, 206] width 41 height 17
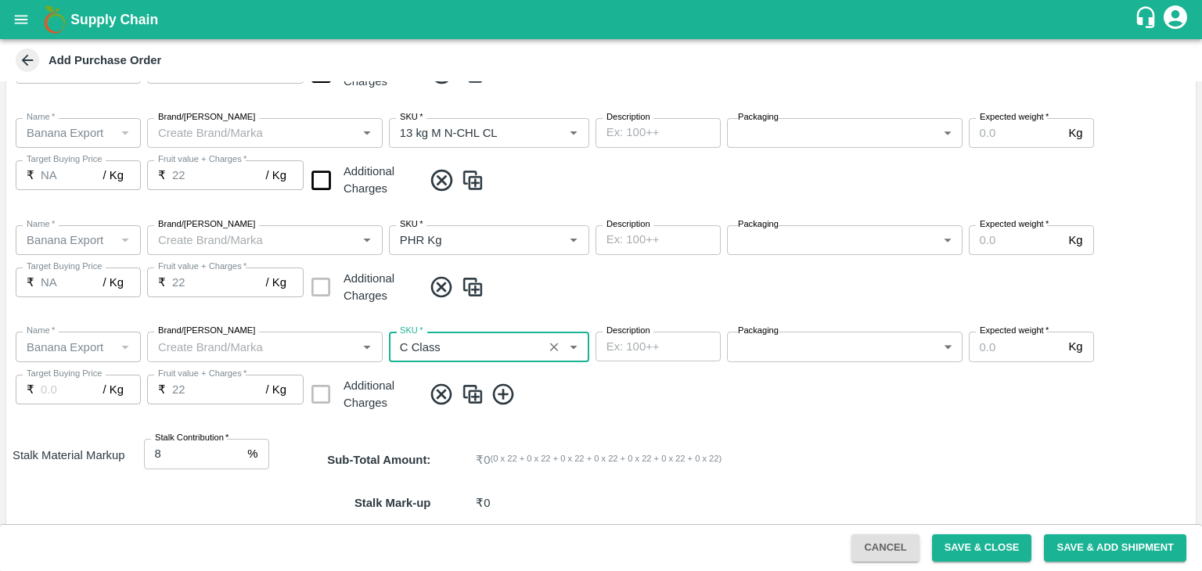
type input "C Class"
type input "NA"
click at [330, 187] on input "checkbox" at bounding box center [321, 180] width 40 height 40
checkbox input "true"
type input "24.75"
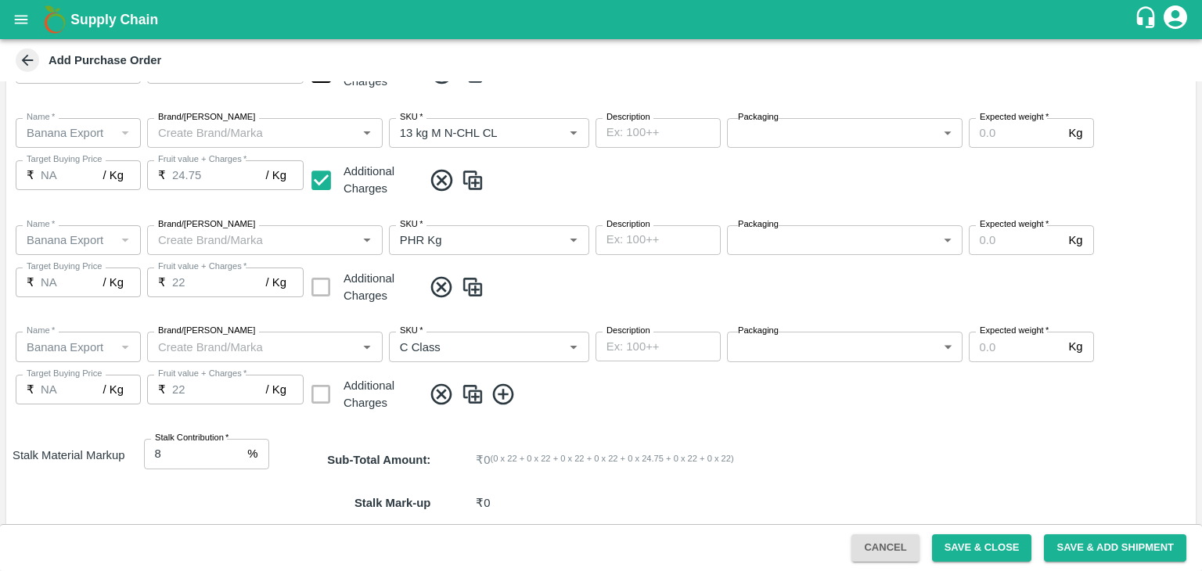
scroll to position [480, 0]
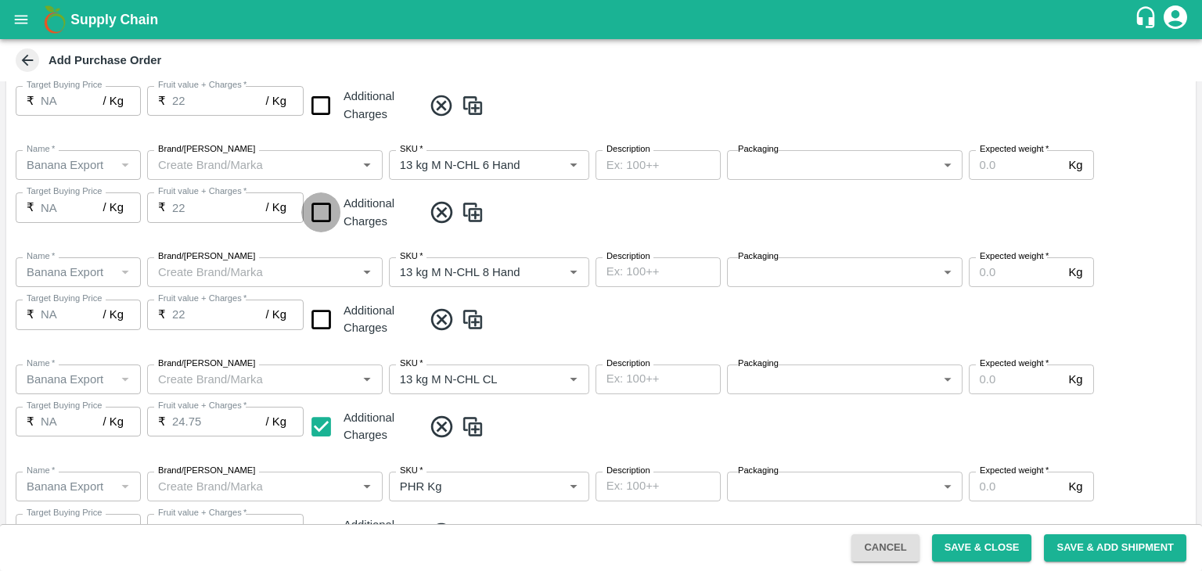
click at [329, 218] on input "checkbox" at bounding box center [321, 212] width 40 height 40
checkbox input "true"
type input "24.75"
click at [319, 88] on input "checkbox" at bounding box center [321, 106] width 40 height 40
checkbox input "true"
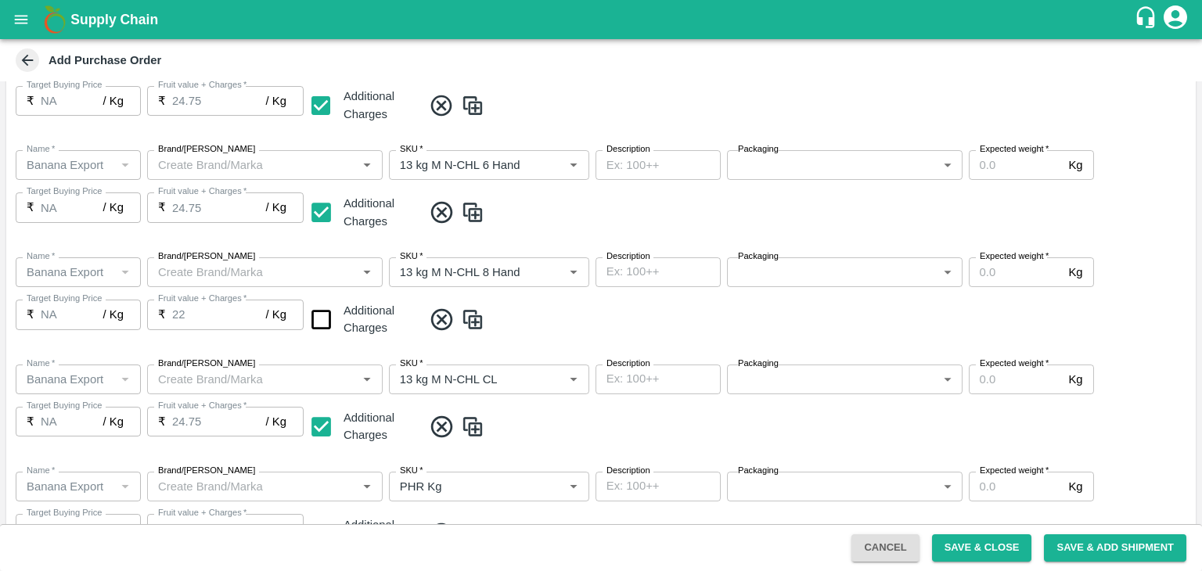
type input "24.75"
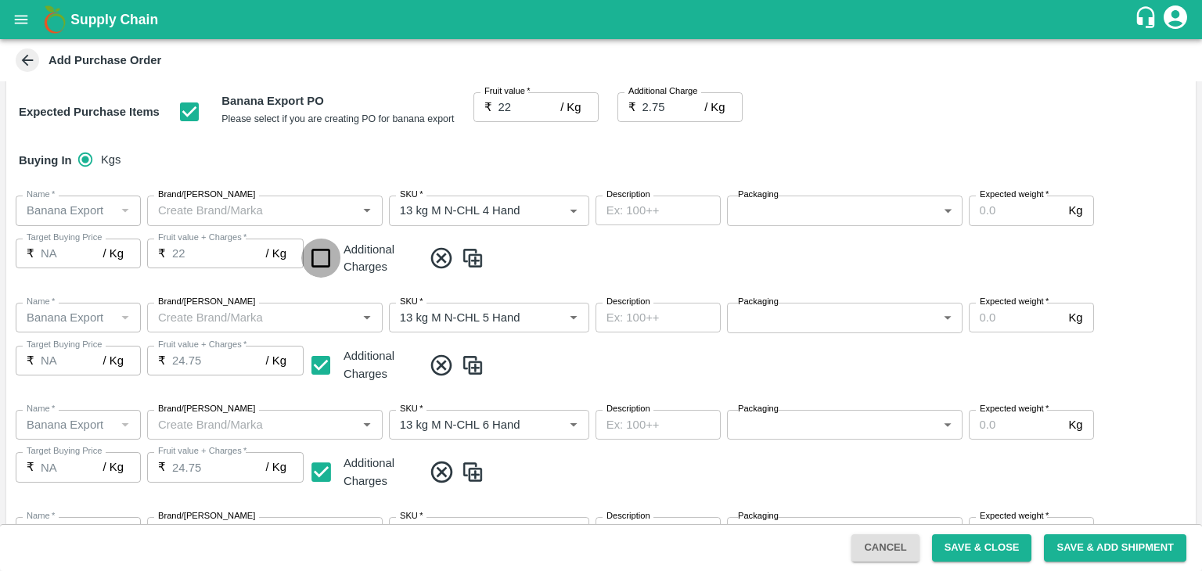
click at [311, 251] on input "checkbox" at bounding box center [321, 259] width 40 height 40
checkbox input "true"
type input "24.75"
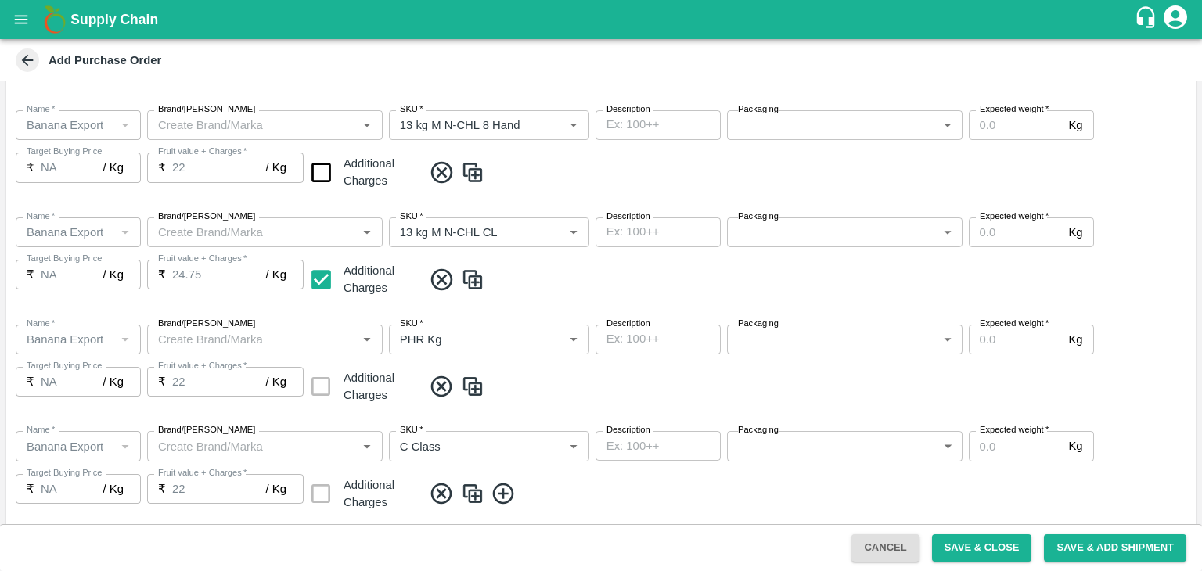
scroll to position [640, 0]
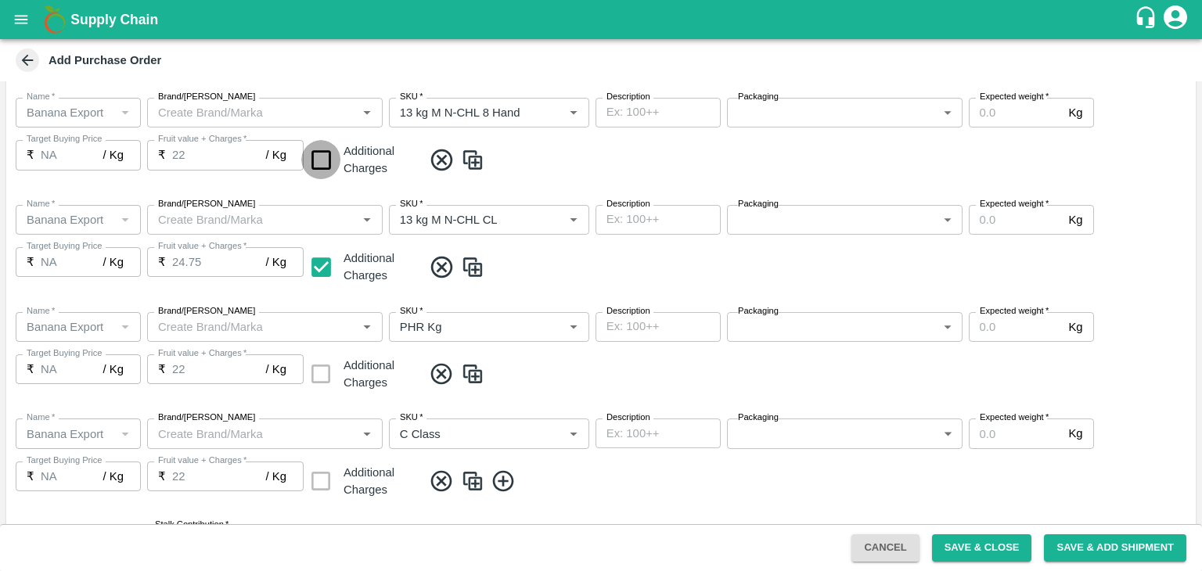
click at [313, 155] on input "checkbox" at bounding box center [321, 160] width 40 height 40
checkbox input "true"
type input "24.75"
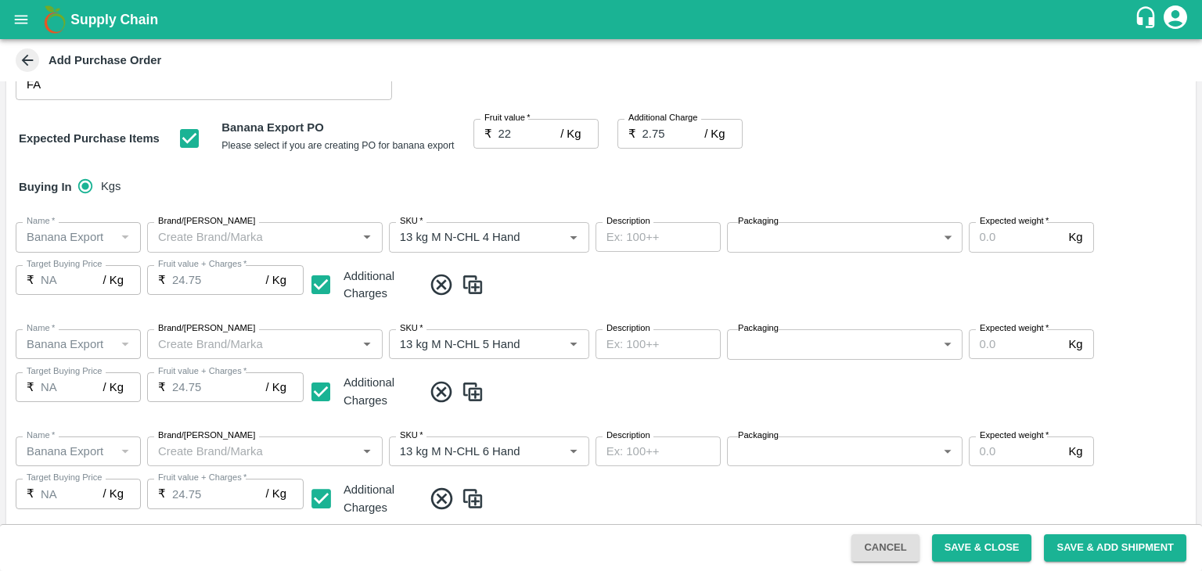
scroll to position [174, 0]
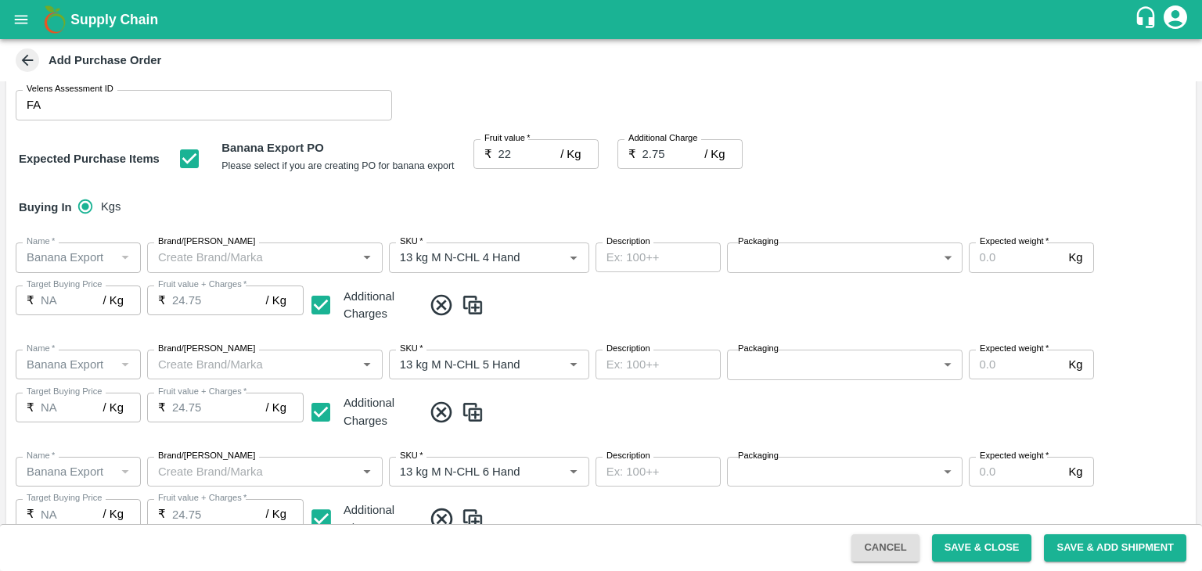
click at [978, 263] on input "Expected weight   *" at bounding box center [1016, 258] width 94 height 30
type input "1500"
click at [991, 367] on input "Expected weight   *" at bounding box center [1016, 365] width 94 height 30
type input "1500"
click at [1011, 473] on input "Expected weight   *" at bounding box center [1016, 472] width 94 height 30
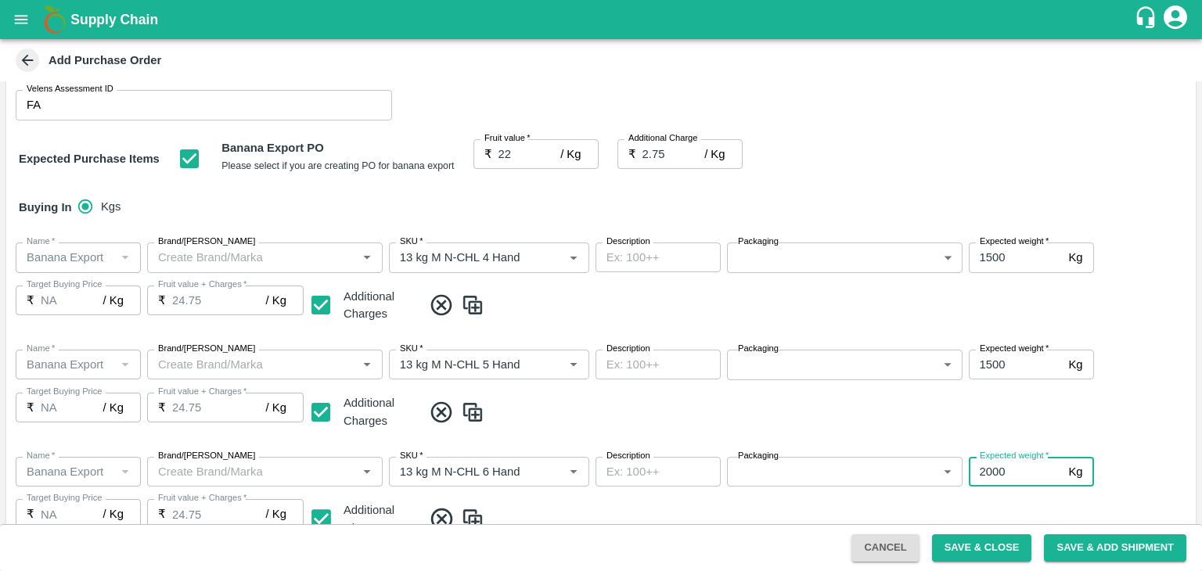
type input "2000"
click at [1037, 503] on div "Name   * Name   * Brand/Marka Brand/Marka SKU   * SKU   * Description x Descrip…" at bounding box center [600, 497] width 1189 height 107
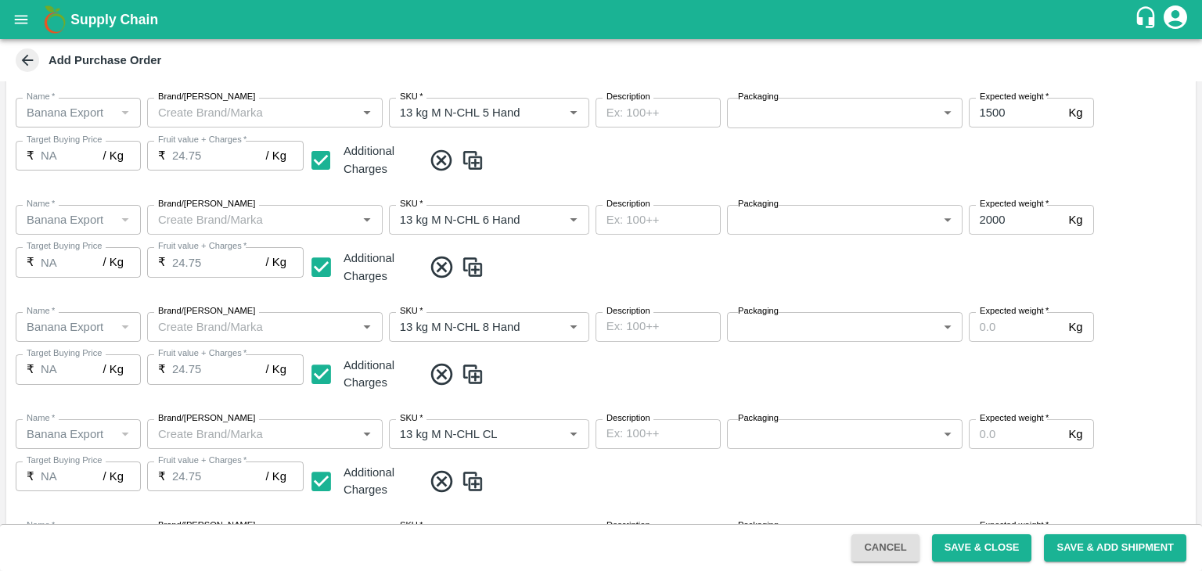
click at [1010, 333] on input "Expected weight   *" at bounding box center [1016, 327] width 94 height 30
type input "2000"
drag, startPoint x: 1006, startPoint y: 423, endPoint x: 1015, endPoint y: 445, distance: 23.5
click at [1015, 445] on div "Expected weight   * Kg Expected weight" at bounding box center [1031, 434] width 125 height 30
click at [1015, 445] on input "Expected weight   *" at bounding box center [1016, 434] width 94 height 30
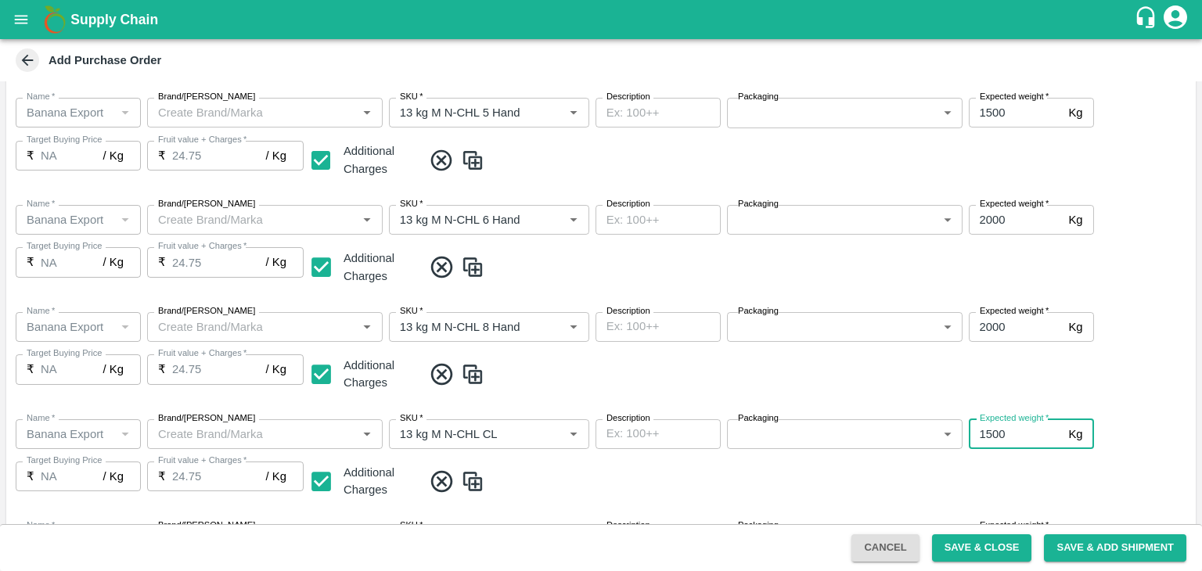
type input "1500"
click at [1053, 470] on span at bounding box center [805, 482] width 767 height 26
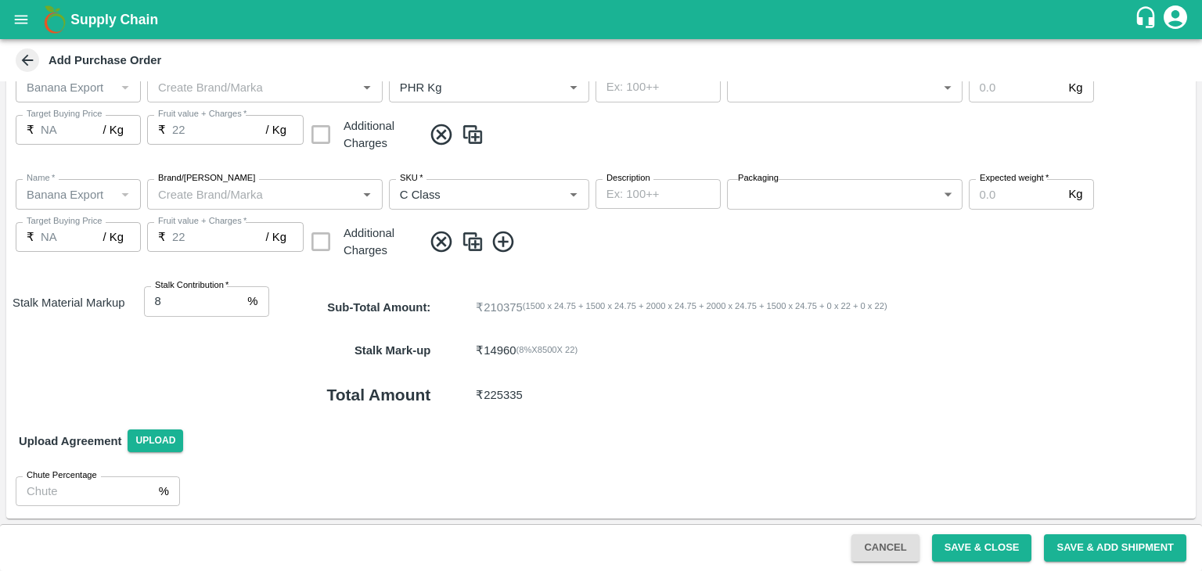
click at [1017, 92] on input "Expected weight   *" at bounding box center [1016, 88] width 94 height 30
type input "100"
click at [1017, 196] on input "Expected weight   *" at bounding box center [1016, 195] width 94 height 30
type input "350"
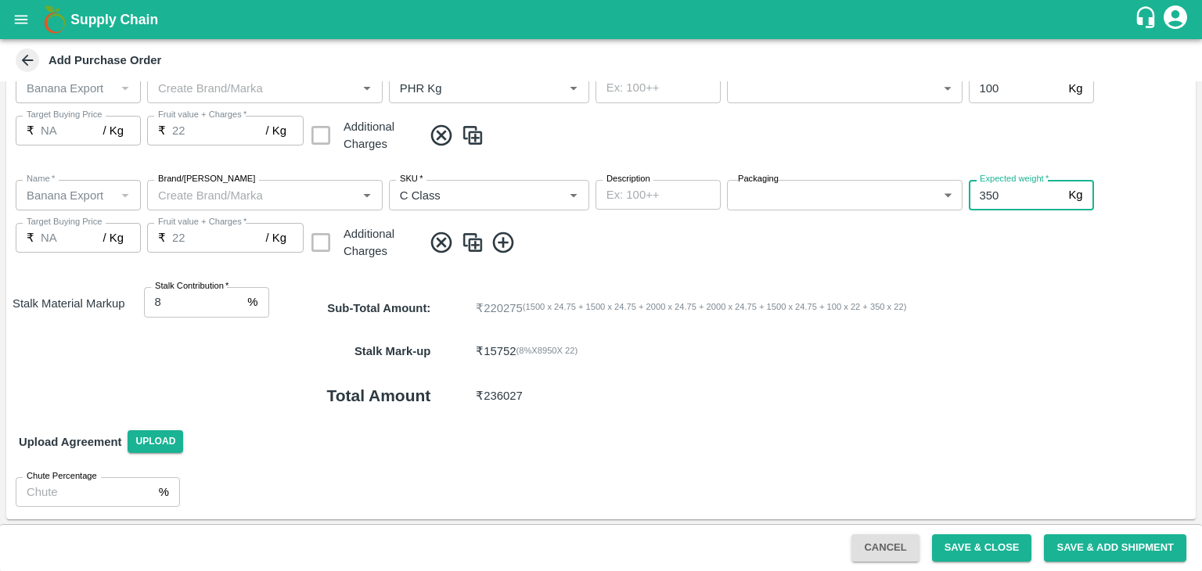
click at [1015, 292] on div "Sub-Total Amount : ₹ 220275 ( 1500 x 24.75 + 1500 x 24.75 + 2000 x 24.75 + 2000…" at bounding box center [732, 308] width 926 height 42
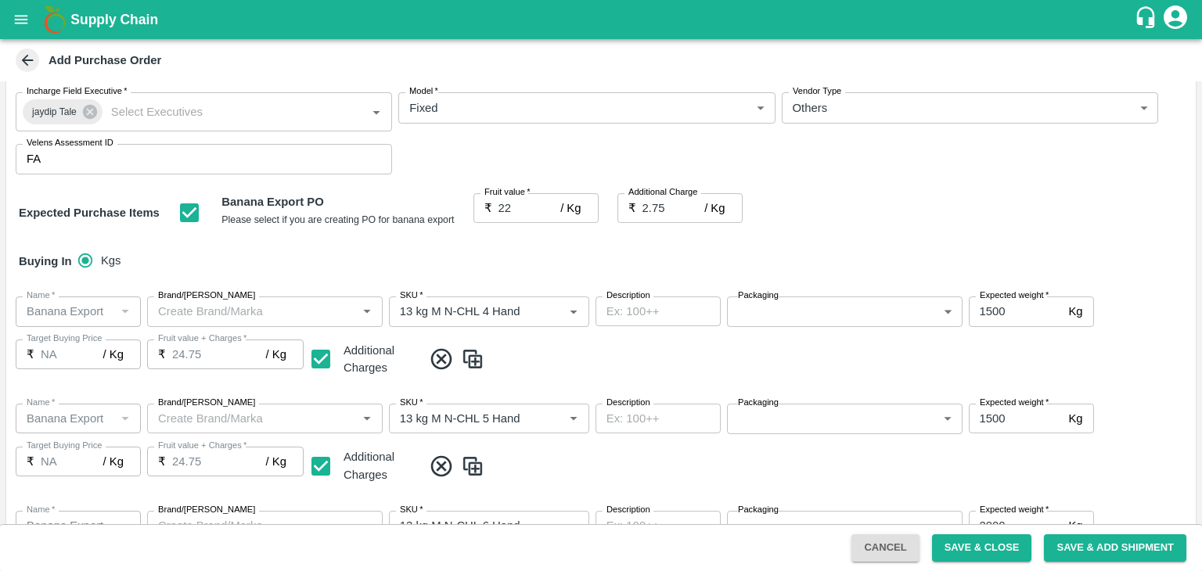
scroll to position [65, 0]
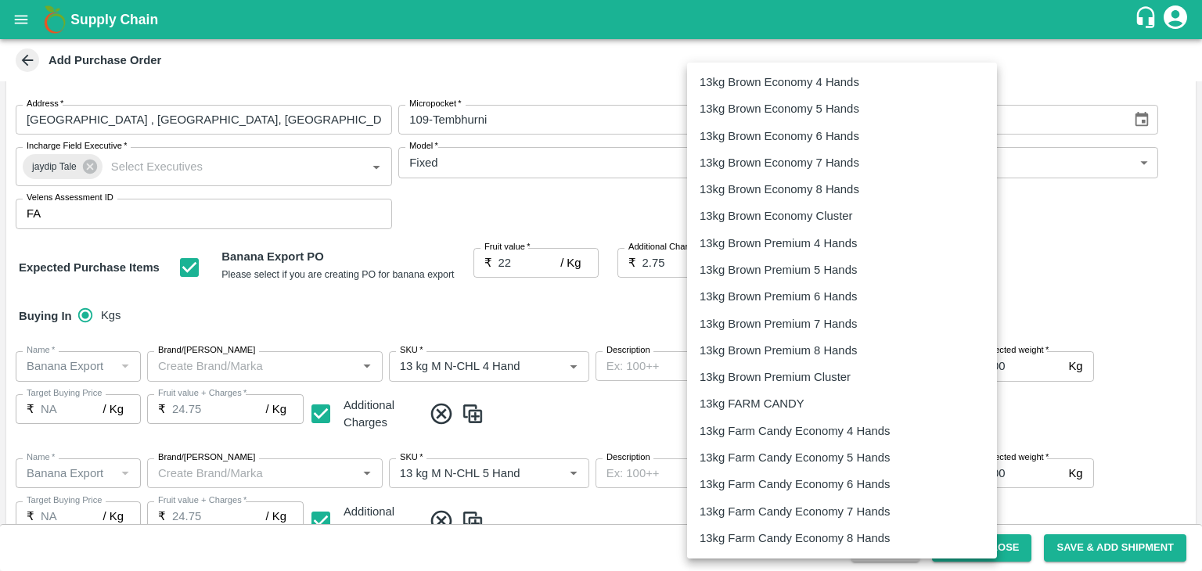
click at [807, 373] on body "Supply Chain Add Purchase Order PO Type   * Vendor Purchase 2 PO Type Buyers   …" at bounding box center [601, 285] width 1202 height 571
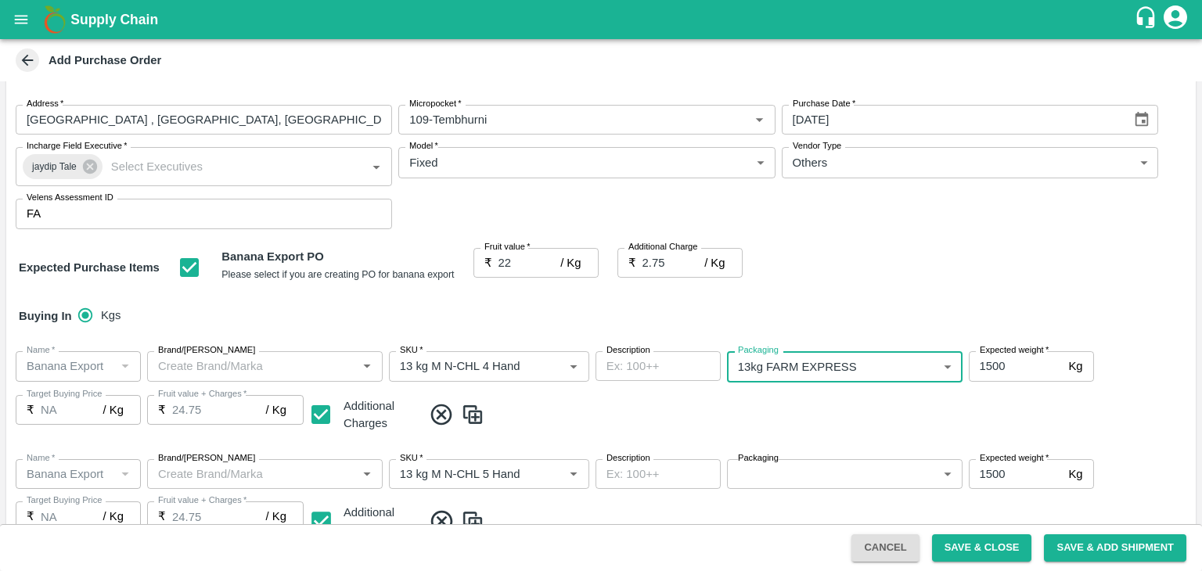
scroll to position [236, 0]
type input "468"
click at [846, 425] on span at bounding box center [805, 415] width 767 height 26
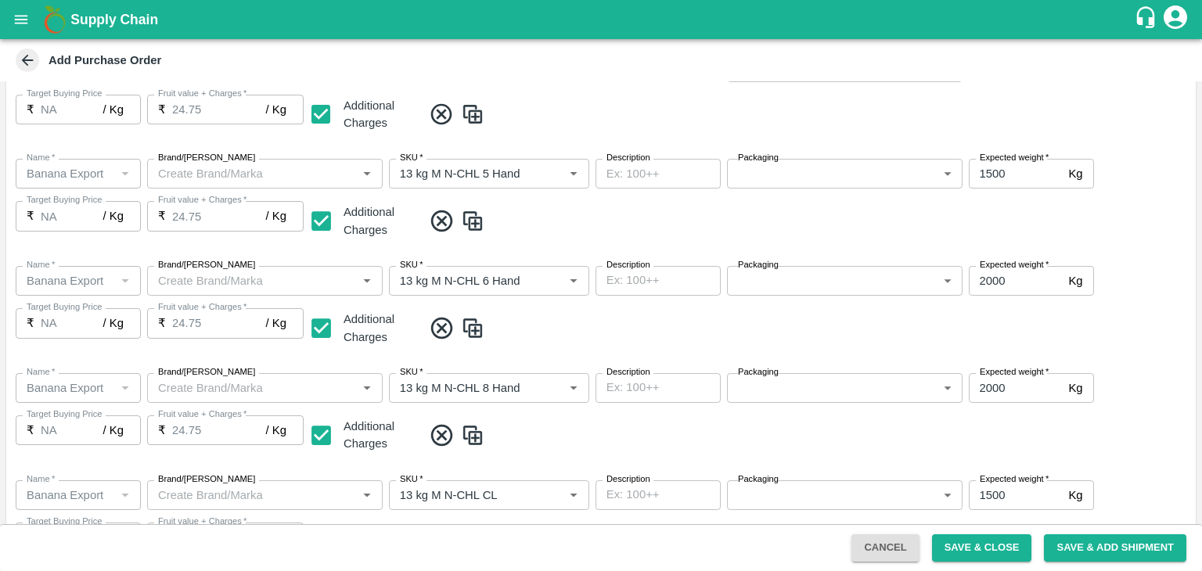
click at [820, 171] on body "Supply Chain Add Purchase Order PO Type   * Vendor Purchase 2 PO Type Buyers   …" at bounding box center [601, 285] width 1202 height 571
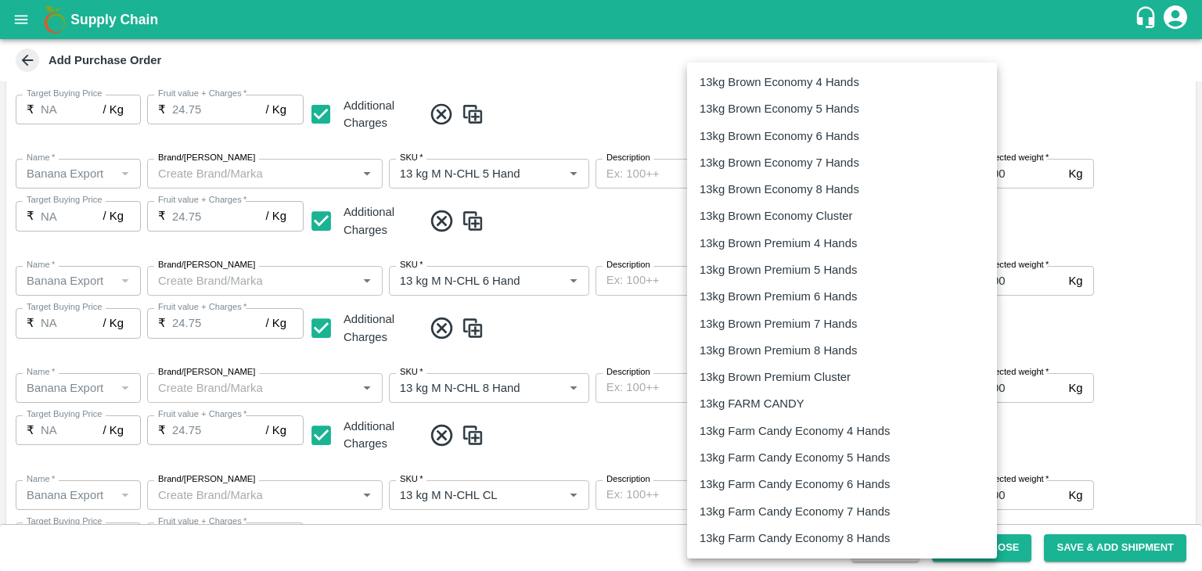
scroll to position [319, 0]
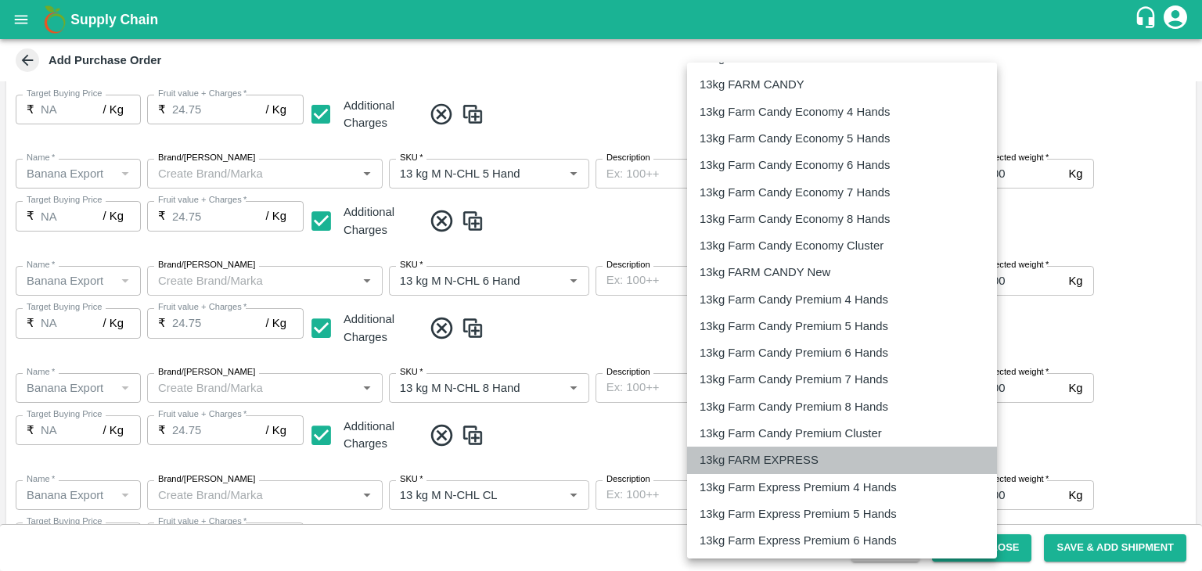
click at [813, 455] on p "13kg FARM EXPRESS" at bounding box center [758, 459] width 119 height 17
type input "468"
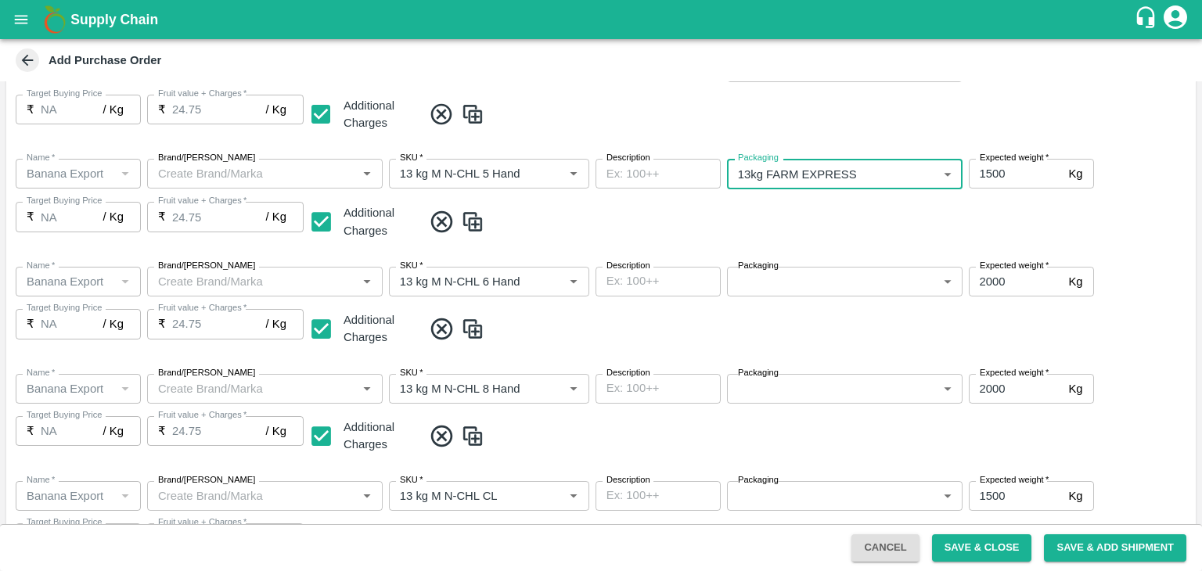
click at [824, 276] on body "Supply Chain Add Purchase Order PO Type   * Vendor Purchase 2 PO Type Buyers   …" at bounding box center [601, 285] width 1202 height 571
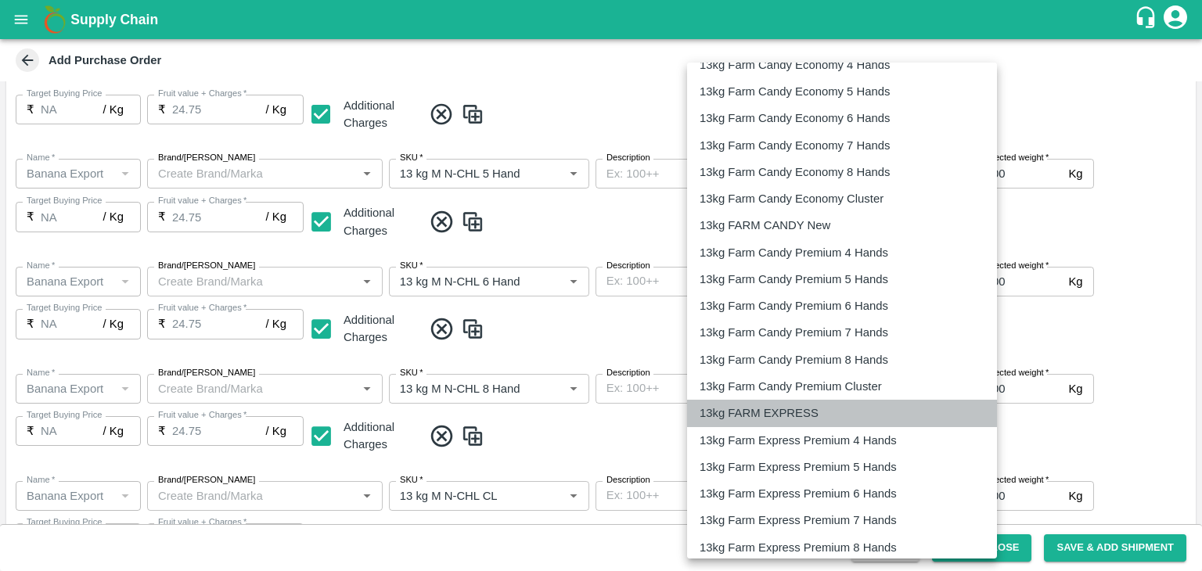
type input "468"
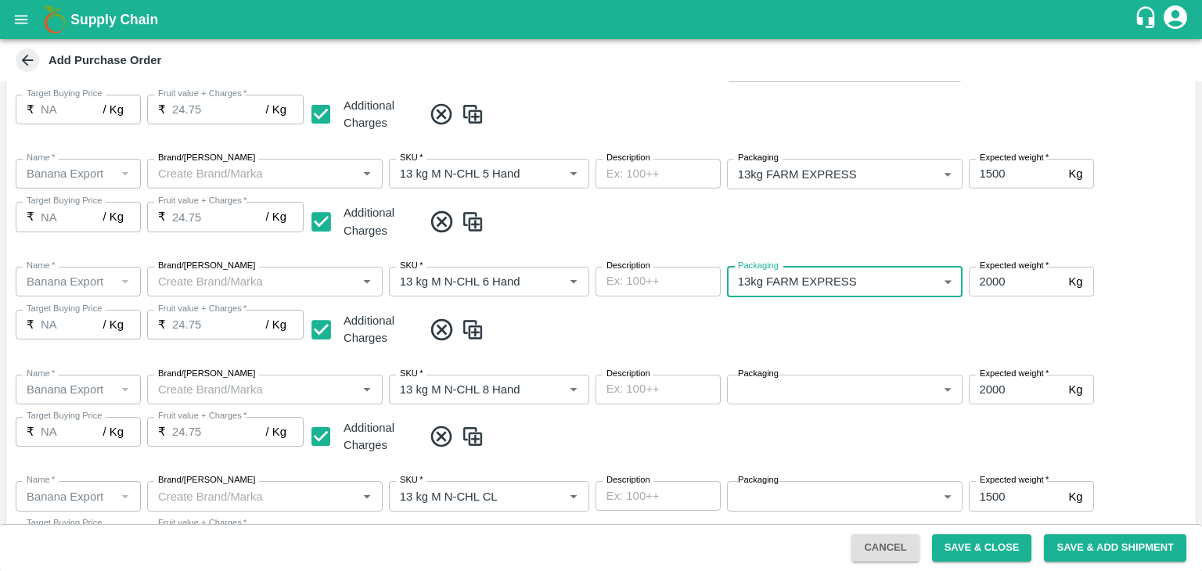
click at [858, 390] on body "Supply Chain Add Purchase Order PO Type   * Vendor Purchase 2 PO Type Buyers   …" at bounding box center [601, 285] width 1202 height 571
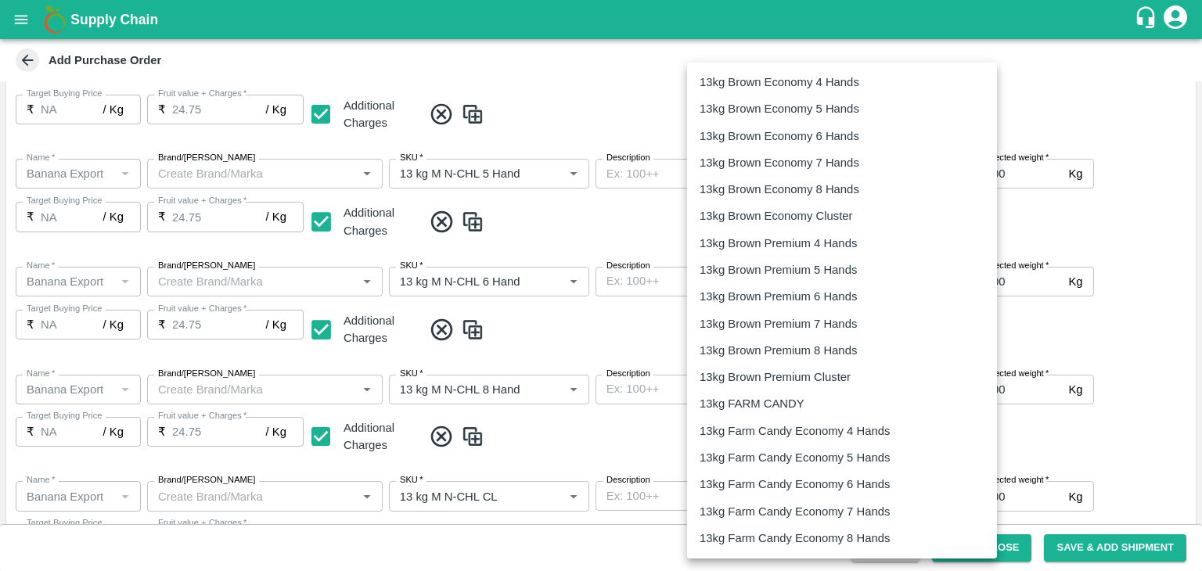
scroll to position [451, 0]
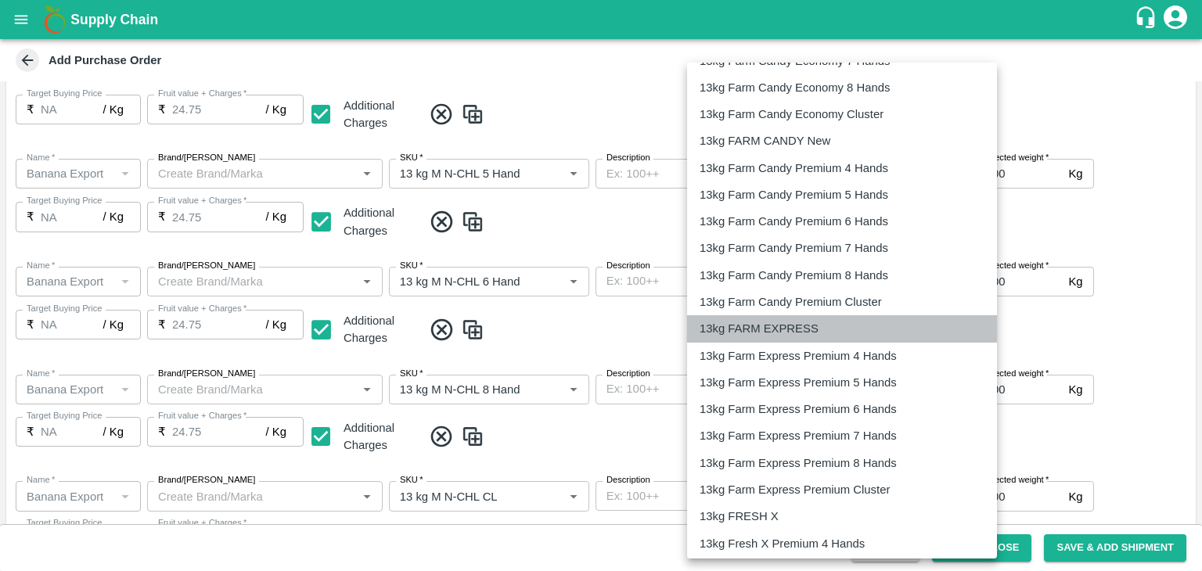
click at [792, 333] on p "13kg FARM EXPRESS" at bounding box center [758, 328] width 119 height 17
type input "468"
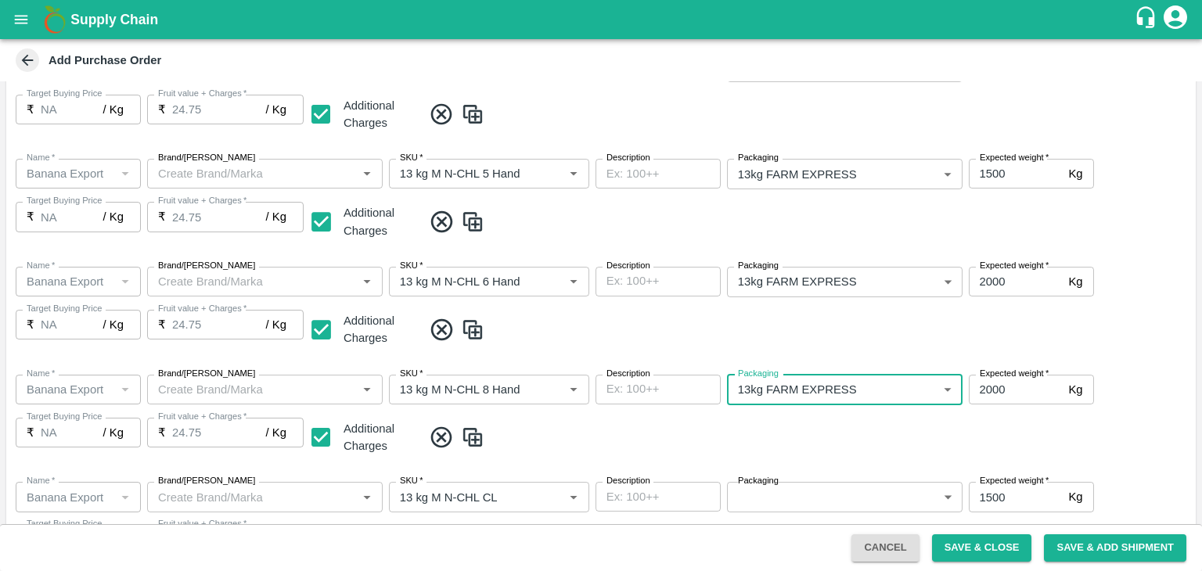
scroll to position [681, 0]
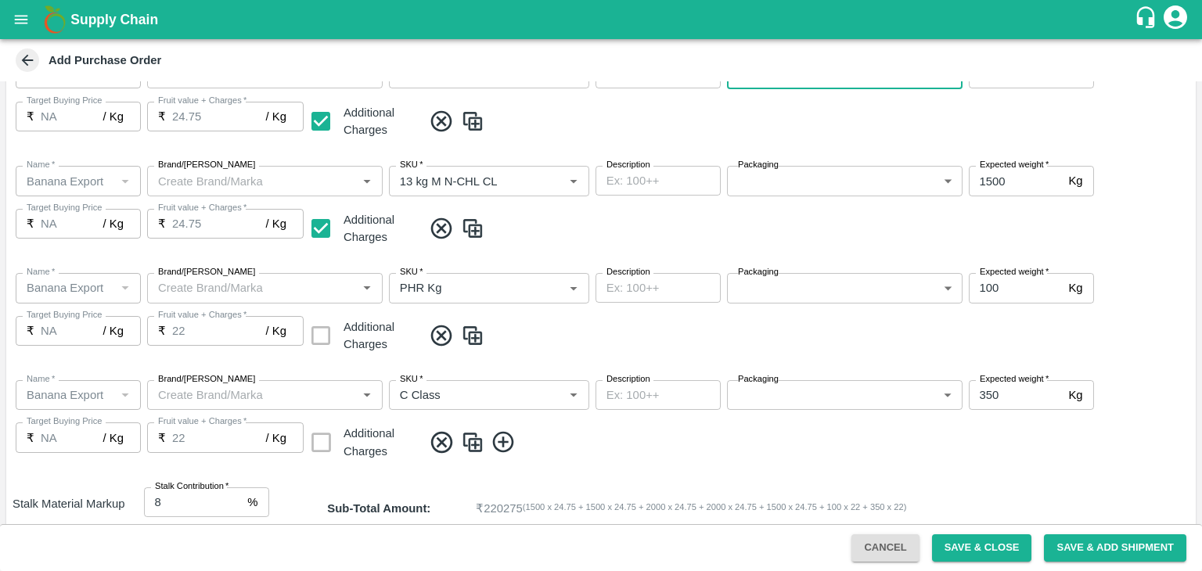
click at [832, 185] on body "Supply Chain Add Purchase Order PO Type   * Vendor Purchase 2 PO Type Buyers   …" at bounding box center [601, 285] width 1202 height 571
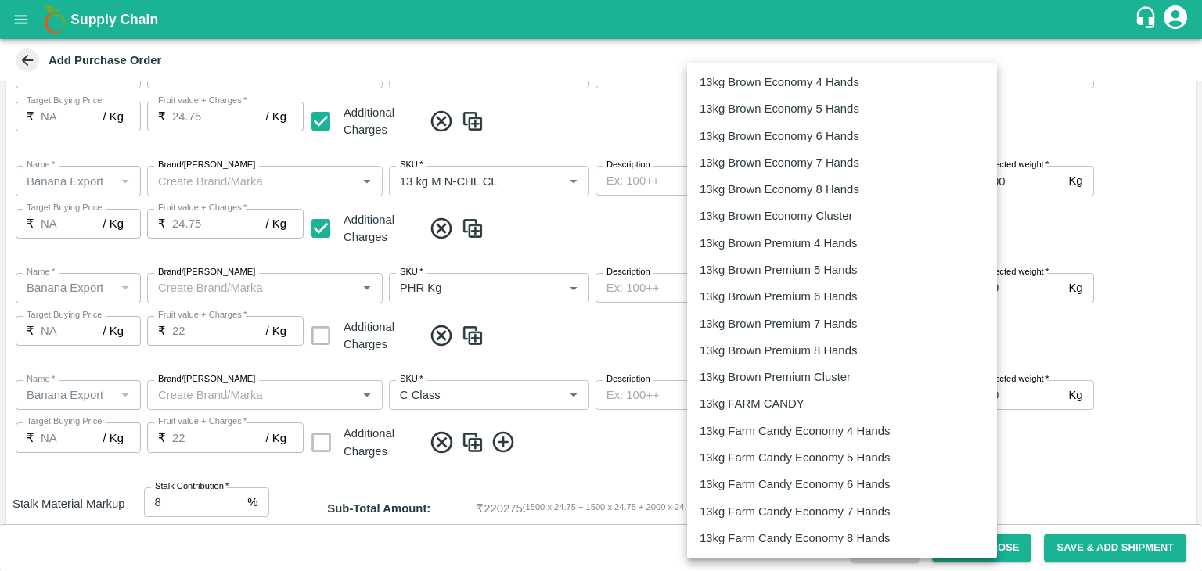
scroll to position [363, 0]
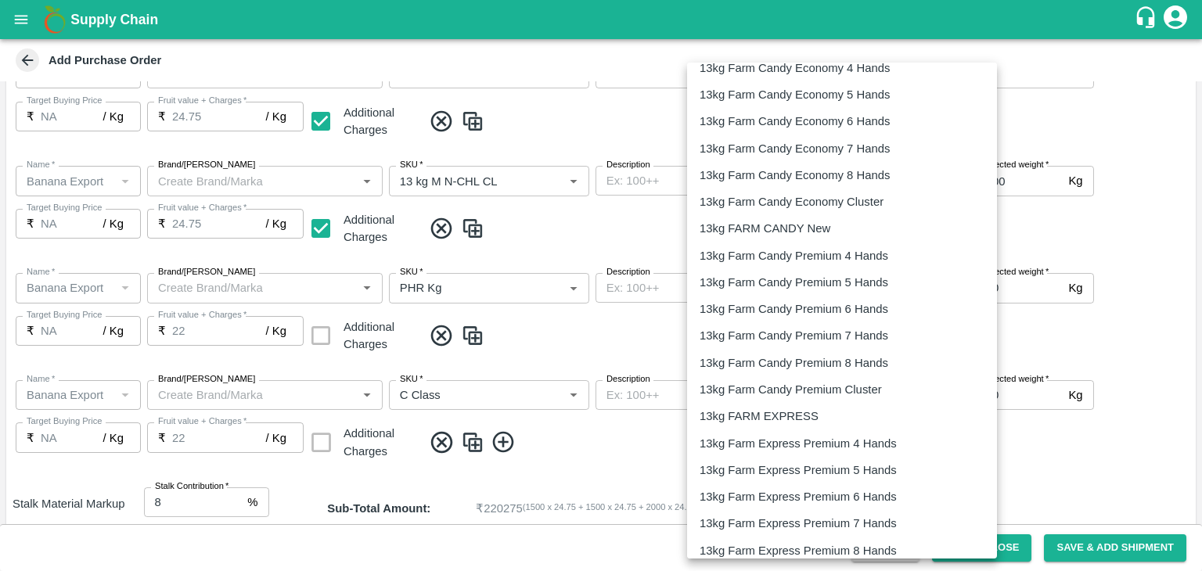
click at [811, 430] on li "13kg Farm Express Premium 4 Hands" at bounding box center [842, 443] width 310 height 27
click at [814, 408] on p "13kg FARM EXPRESS" at bounding box center [758, 416] width 119 height 17
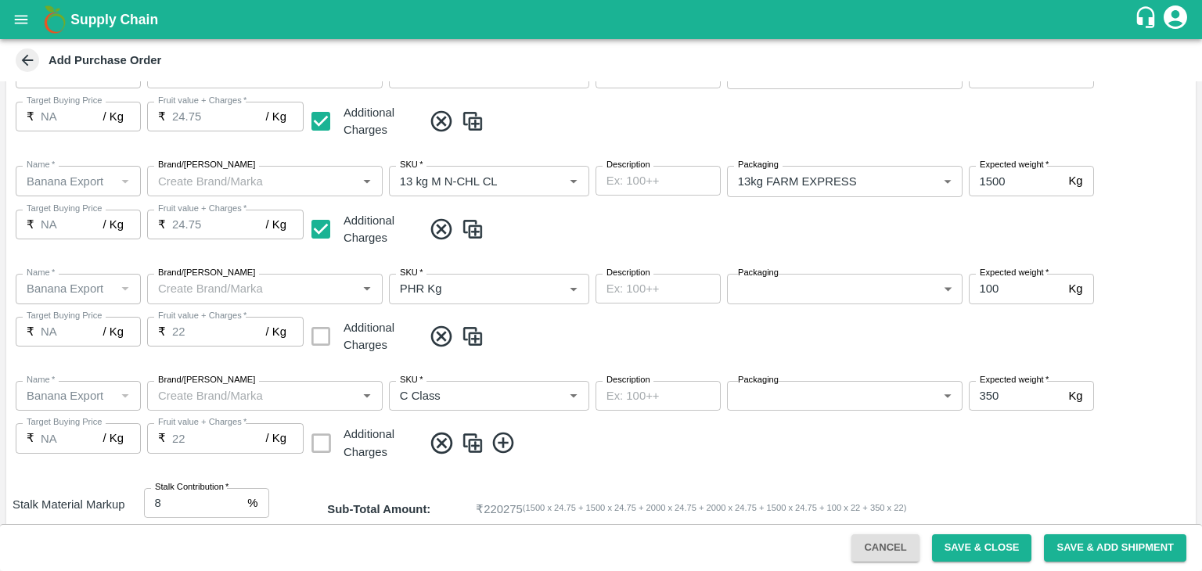
type input "468"
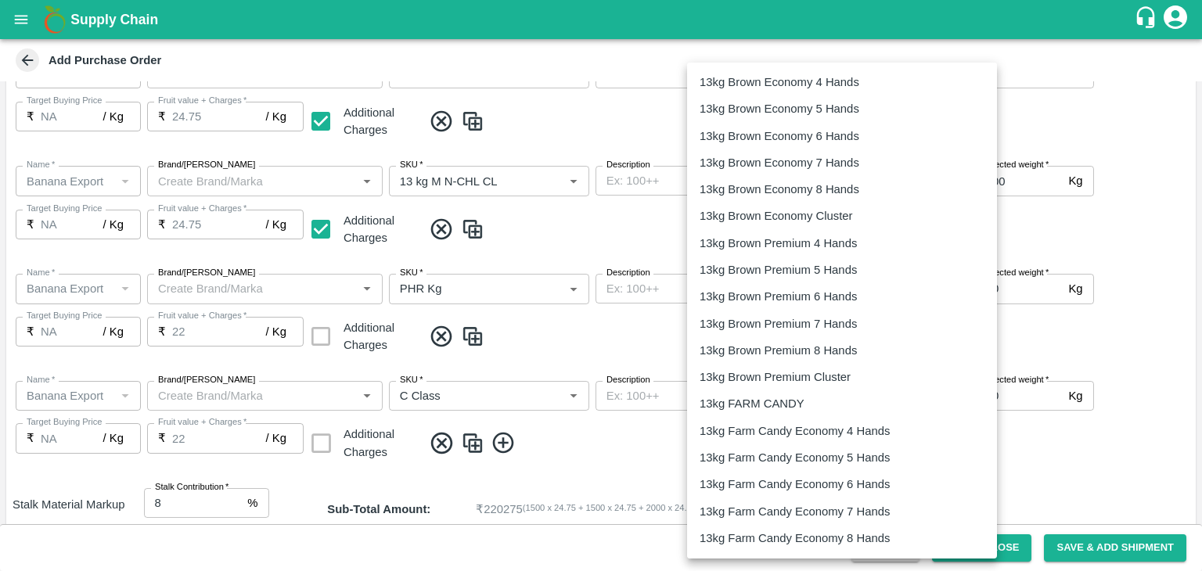
click at [816, 174] on body "Supply Chain Add Purchase Order PO Type   * Vendor Purchase 2 PO Type Buyers   …" at bounding box center [601, 285] width 1202 height 571
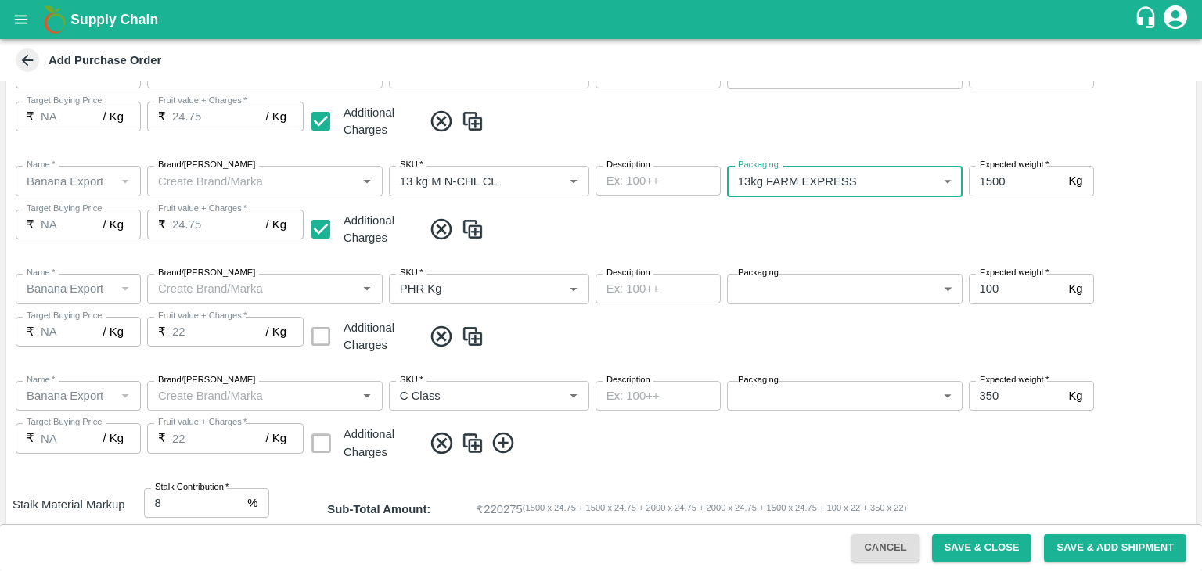
scroll to position [469, 0]
click at [826, 295] on body "Supply Chain Add Purchase Order PO Type   * Vendor Purchase 2 PO Type Buyers   …" at bounding box center [601, 285] width 1202 height 571
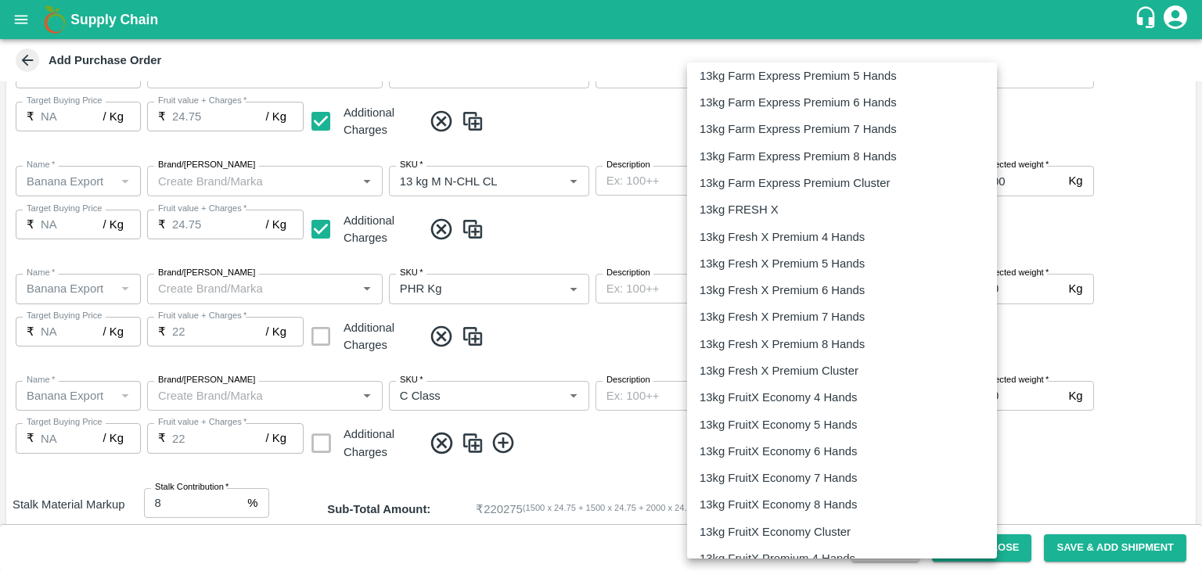
scroll to position [2521, 0]
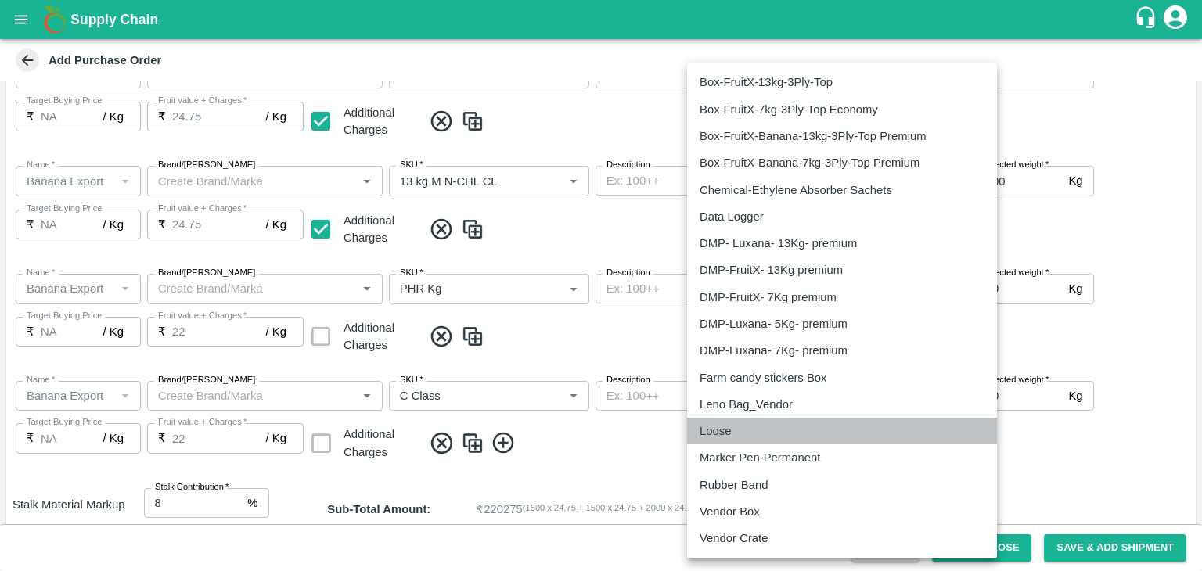
click at [739, 430] on div "Loose" at bounding box center [841, 430] width 285 height 17
type input "258"
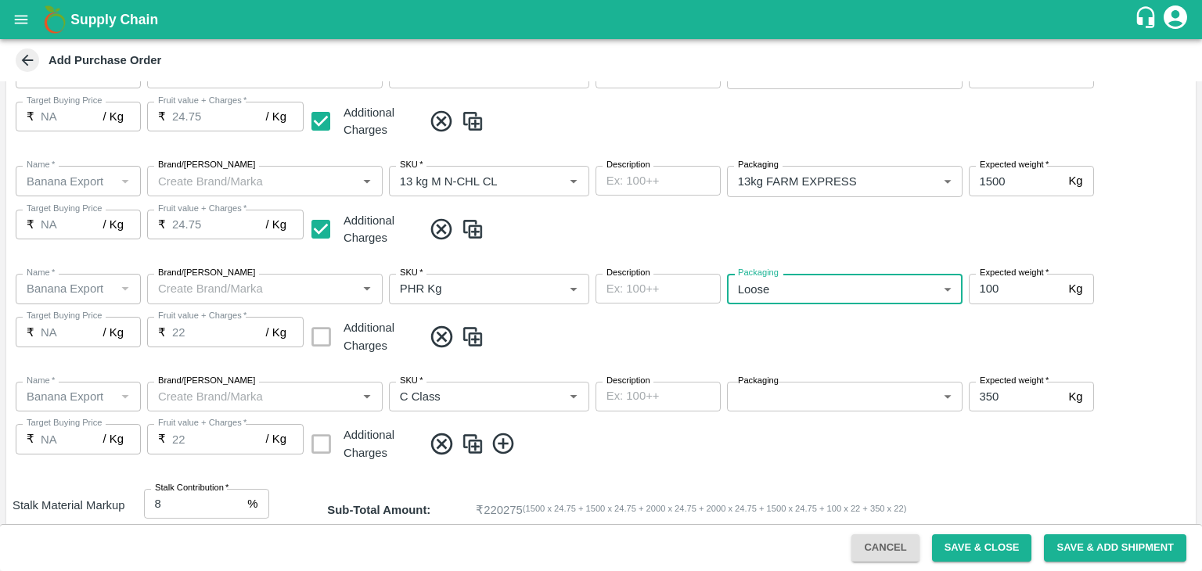
click at [782, 392] on body "Supply Chain Add Purchase Order PO Type   * Vendor Purchase 2 PO Type Buyers   …" at bounding box center [601, 285] width 1202 height 571
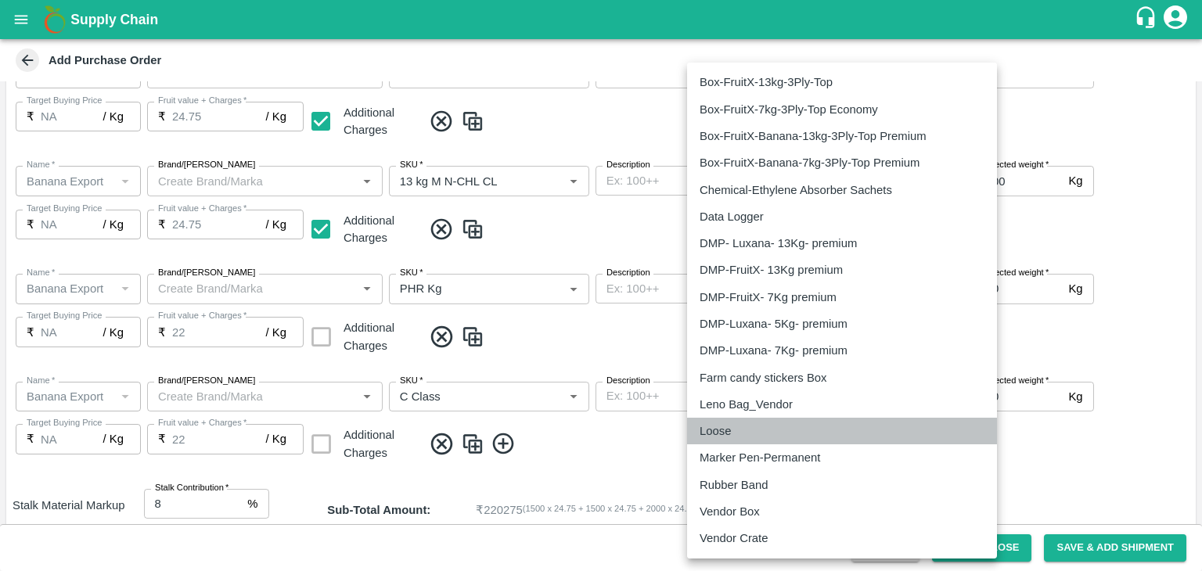
click at [760, 434] on div "Loose" at bounding box center [841, 430] width 285 height 17
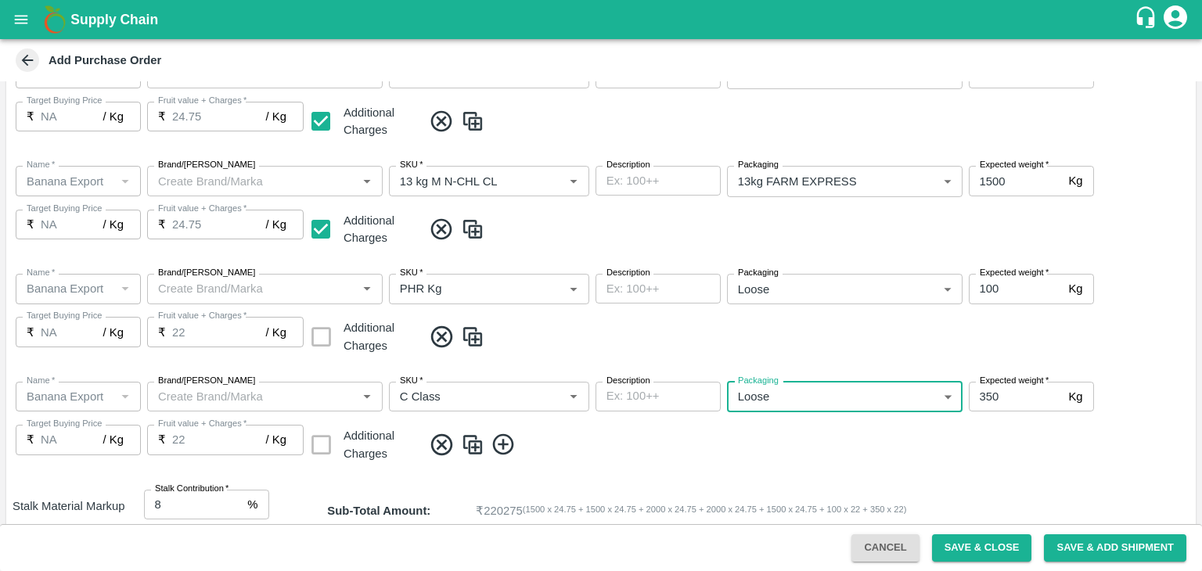
click at [901, 438] on div "Marker Pen-Permanent" at bounding box center [842, 438] width 214 height 10
click at [842, 384] on body "Supply Chain Add Purchase Order PO Type   * Vendor Purchase 2 PO Type Buyers   …" at bounding box center [601, 285] width 1202 height 571
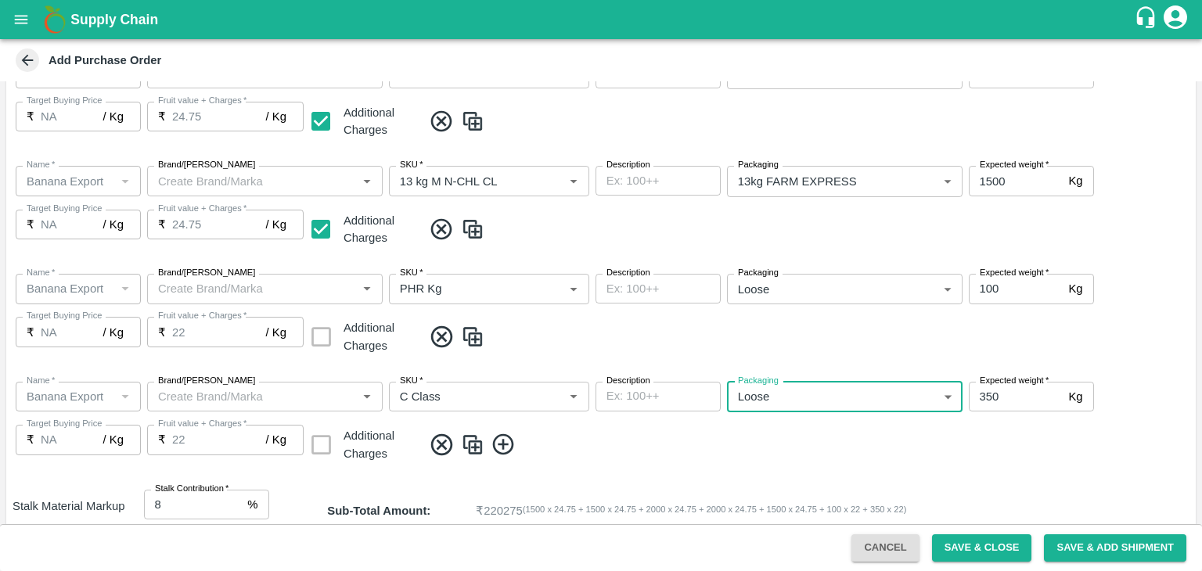
type input "258"
click at [826, 440] on span at bounding box center [805, 445] width 767 height 26
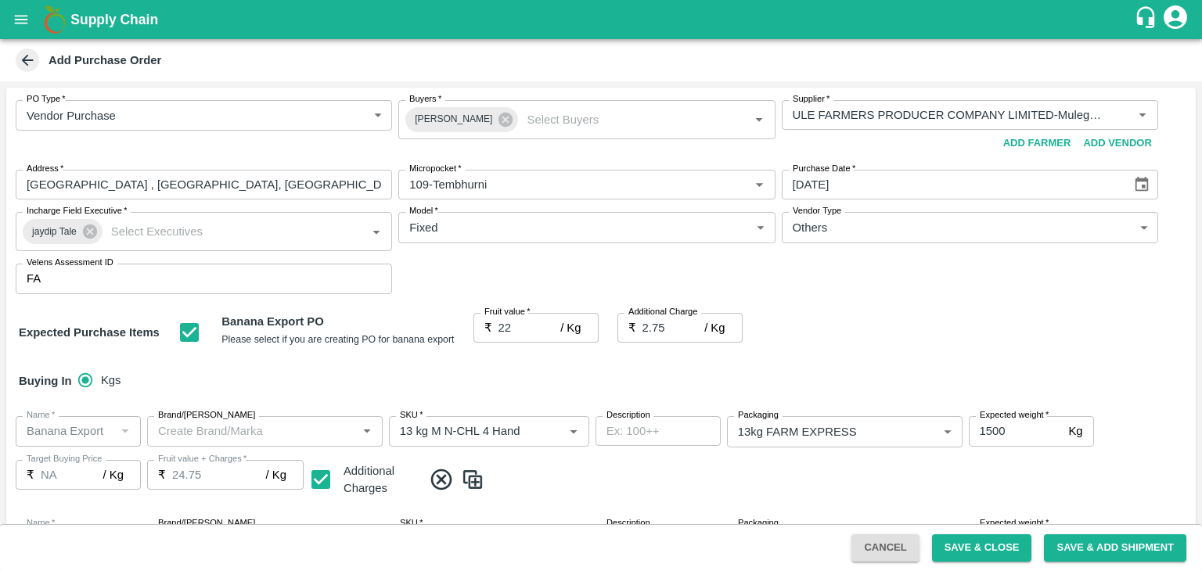
scroll to position [885, 0]
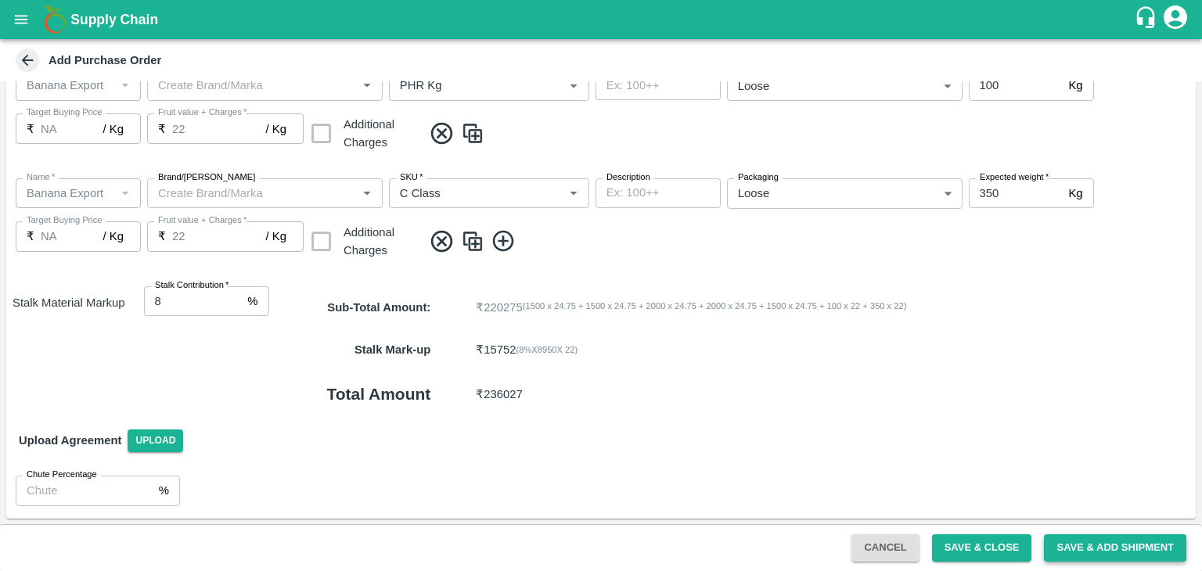
click at [1073, 542] on button "Save & Add Shipment" at bounding box center [1115, 547] width 142 height 27
click at [1073, 542] on span "Save & Add Shipment" at bounding box center [1114, 547] width 155 height 13
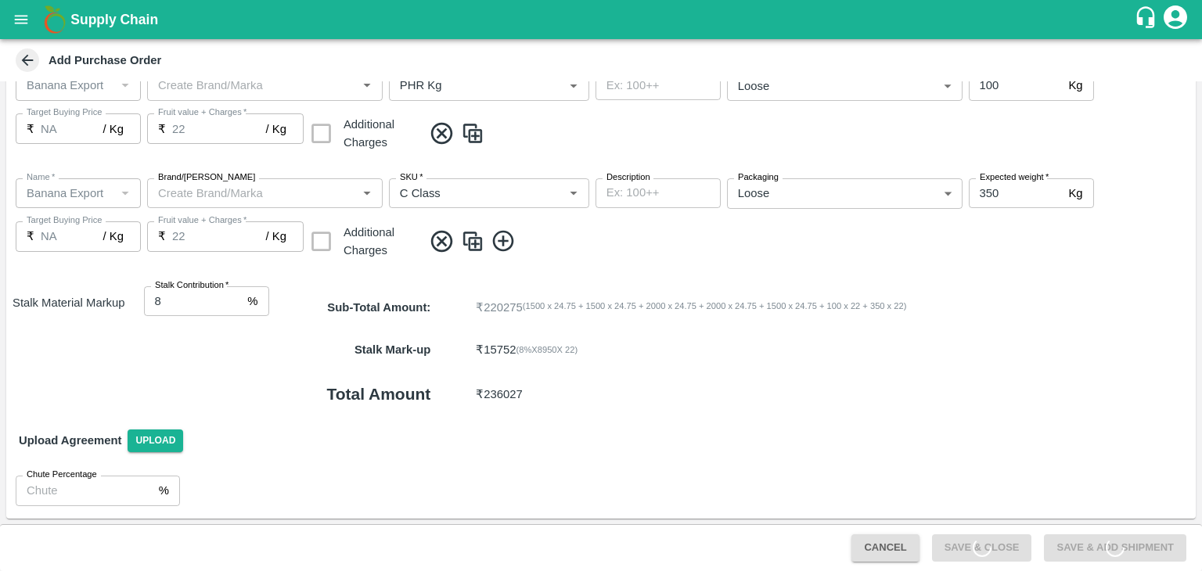
click at [1073, 542] on span "Save & Add Shipment" at bounding box center [1114, 547] width 155 height 13
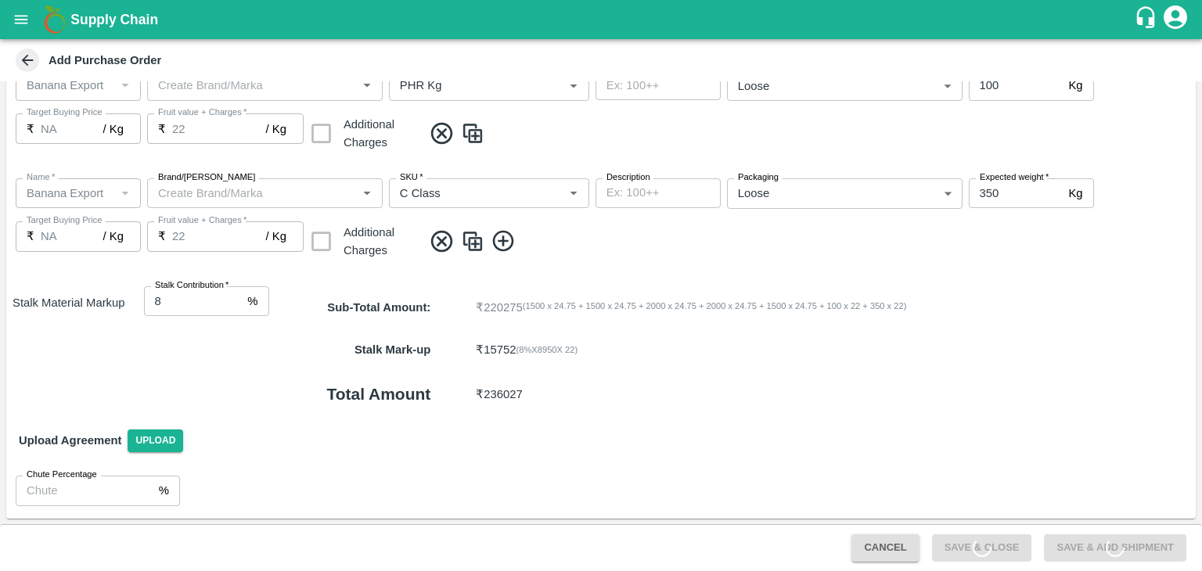
click at [1073, 542] on span "Save & Add Shipment" at bounding box center [1114, 547] width 155 height 13
click at [1073, 542] on button "Save & Add Shipment" at bounding box center [1115, 547] width 142 height 27
click at [1073, 542] on span "Save & Add Shipment" at bounding box center [1114, 547] width 155 height 13
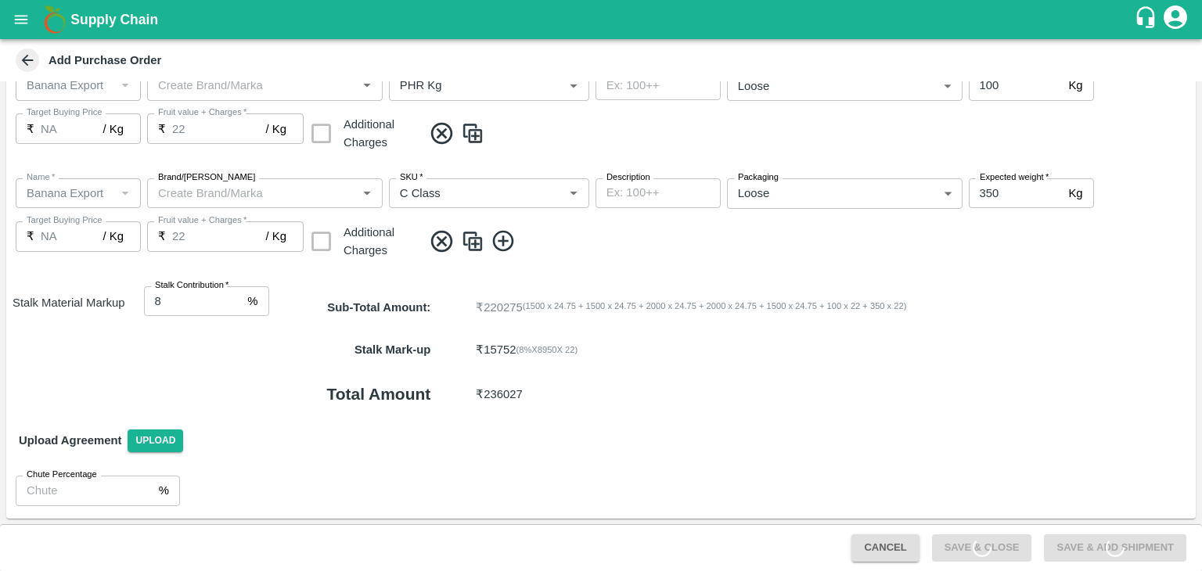
click at [1073, 542] on span "Save & Add Shipment" at bounding box center [1114, 547] width 155 height 13
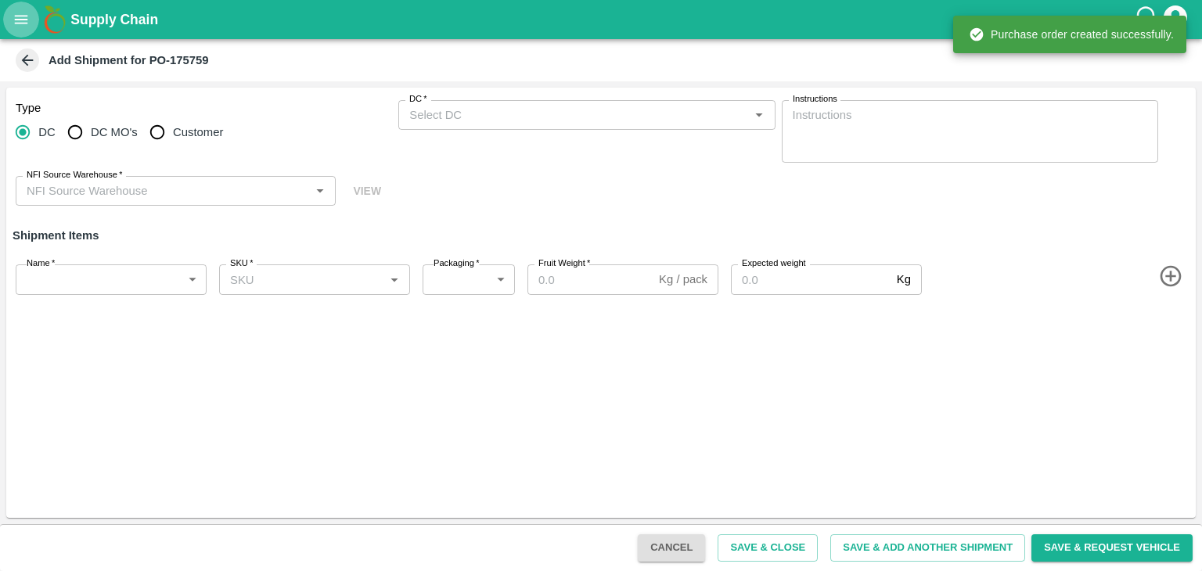
click at [16, 13] on icon "open drawer" at bounding box center [21, 19] width 17 height 17
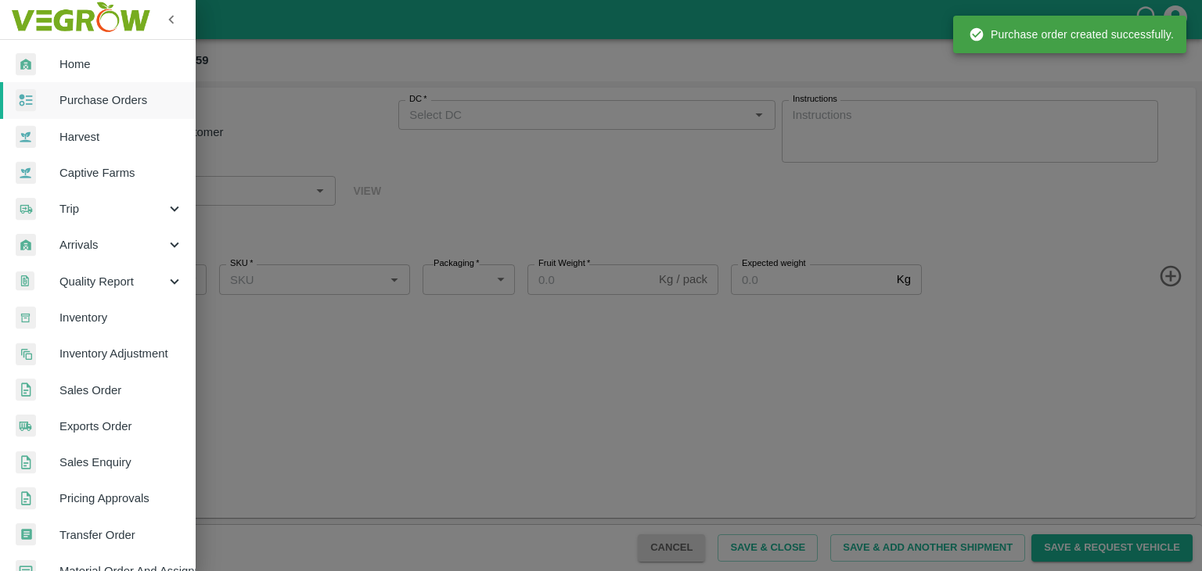
type input "99436-ULE FARMERS PRODUCER COMPANY LIMITED"
click at [92, 92] on span "Purchase Orders" at bounding box center [121, 100] width 124 height 17
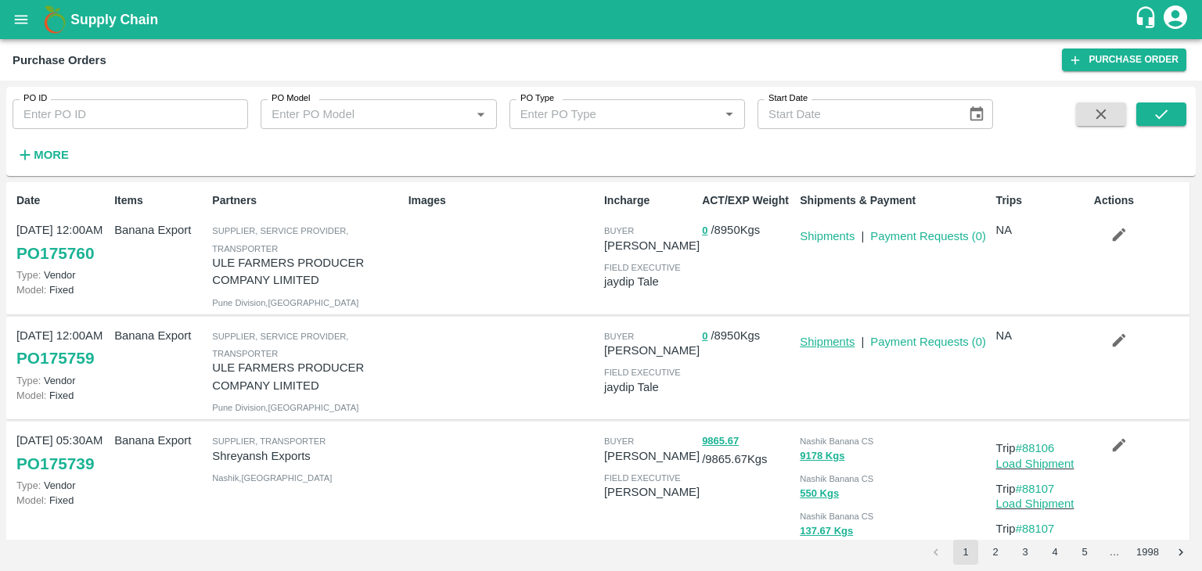
click at [826, 345] on link "Shipments" at bounding box center [827, 342] width 55 height 13
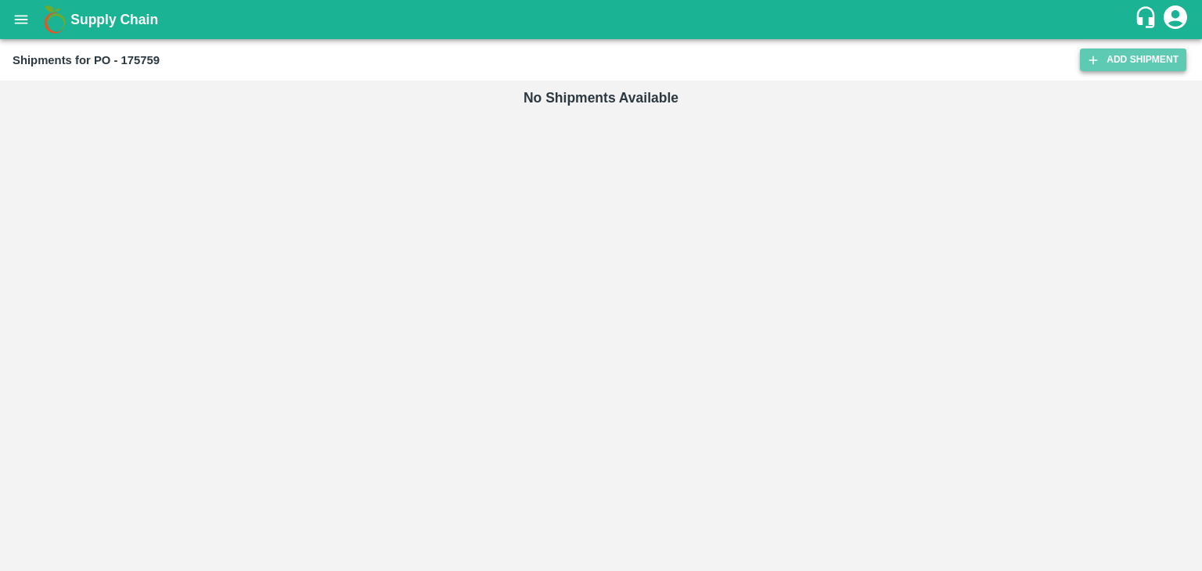
click at [1127, 63] on link "Add Shipment" at bounding box center [1133, 60] width 106 height 23
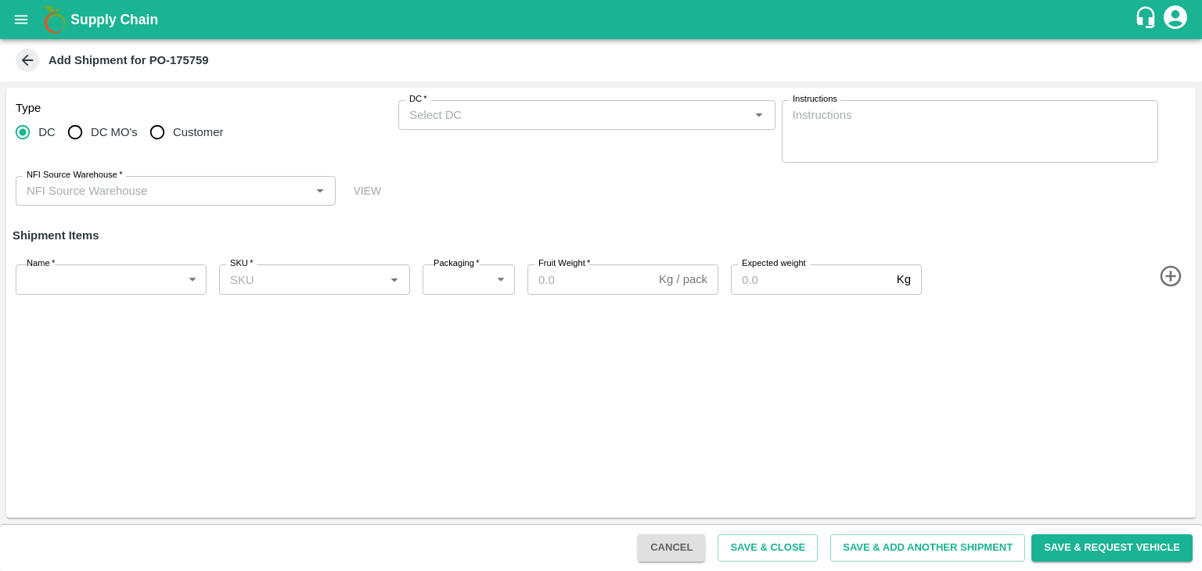
type input "99436-ULE FARMERS PRODUCER COMPANY LIMITED"
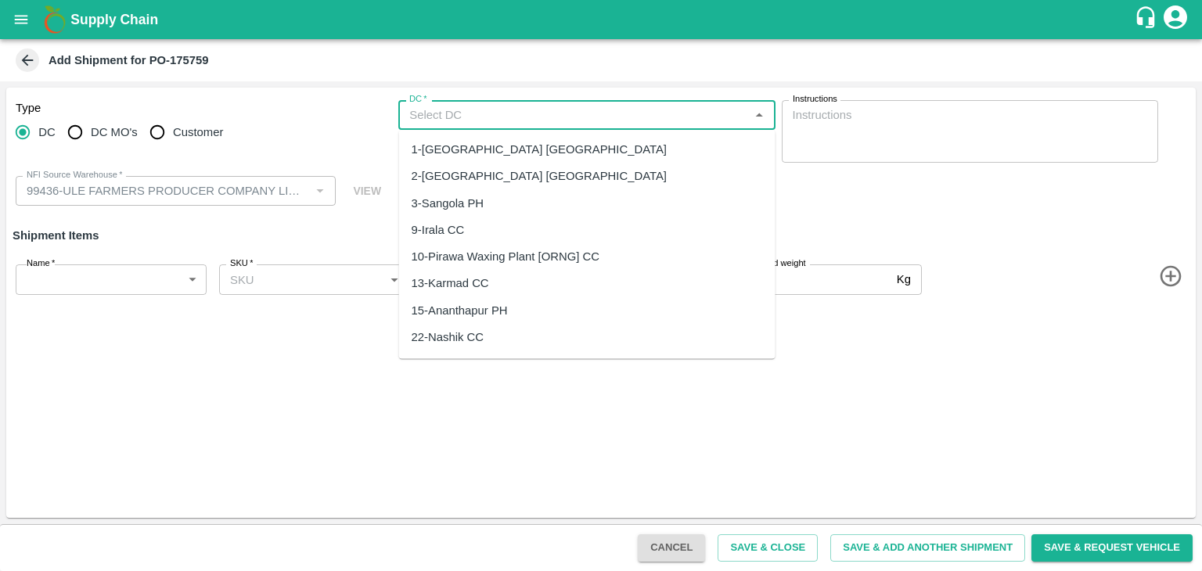
click at [444, 124] on input "DC   *" at bounding box center [573, 115] width 341 height 20
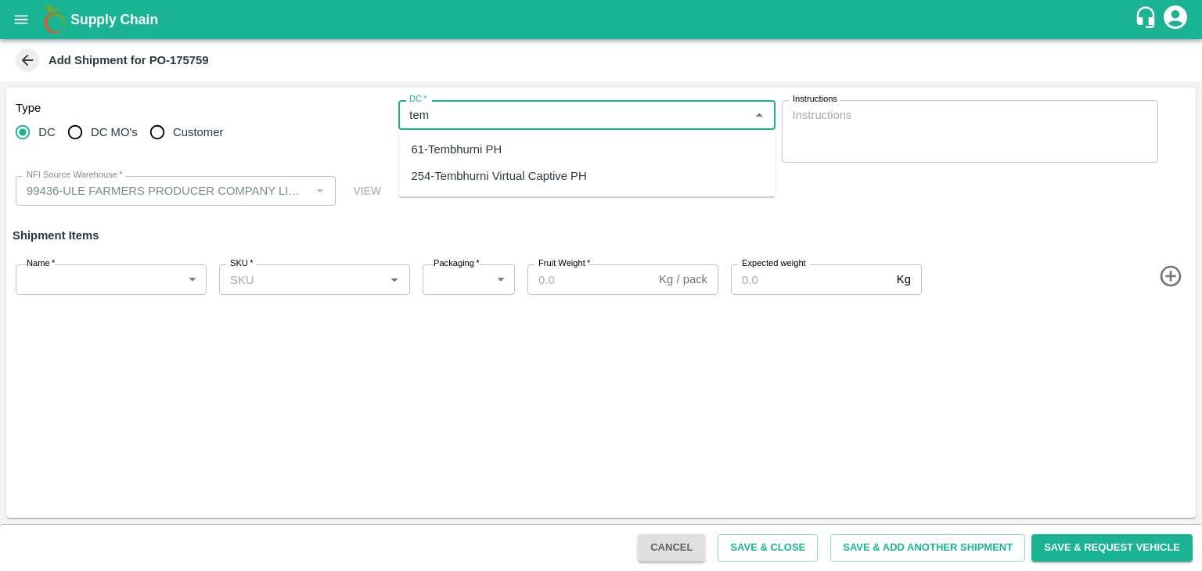
click at [472, 146] on div "61-Tembhurni PH" at bounding box center [457, 149] width 91 height 17
type input "61-Tembhurni PH"
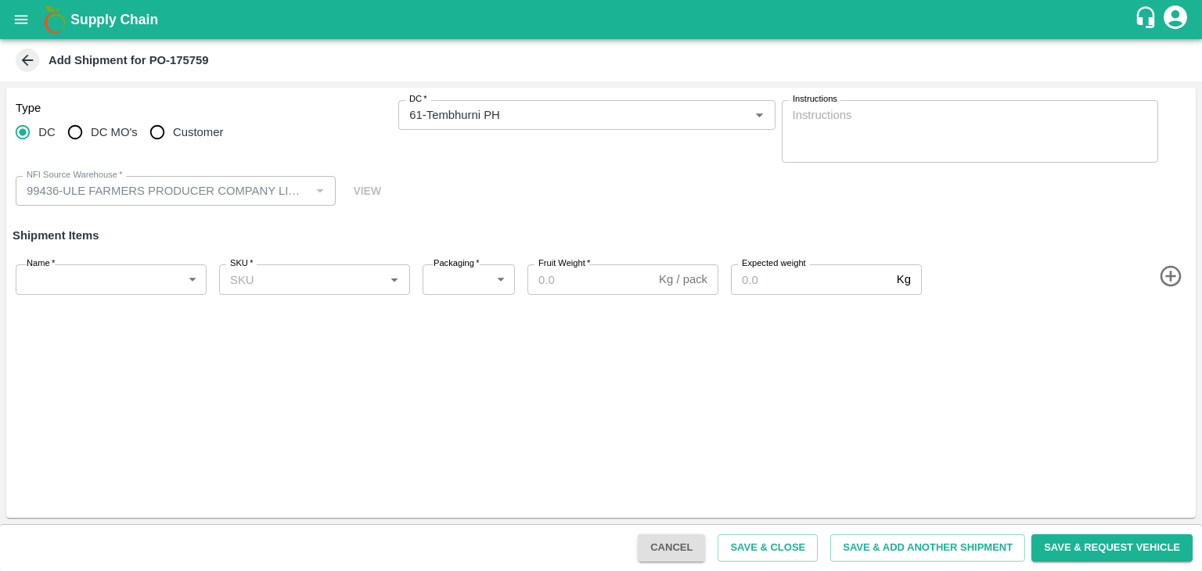
click at [1173, 282] on icon "button" at bounding box center [1171, 277] width 26 height 26
click at [1174, 333] on icon "button" at bounding box center [1171, 332] width 26 height 26
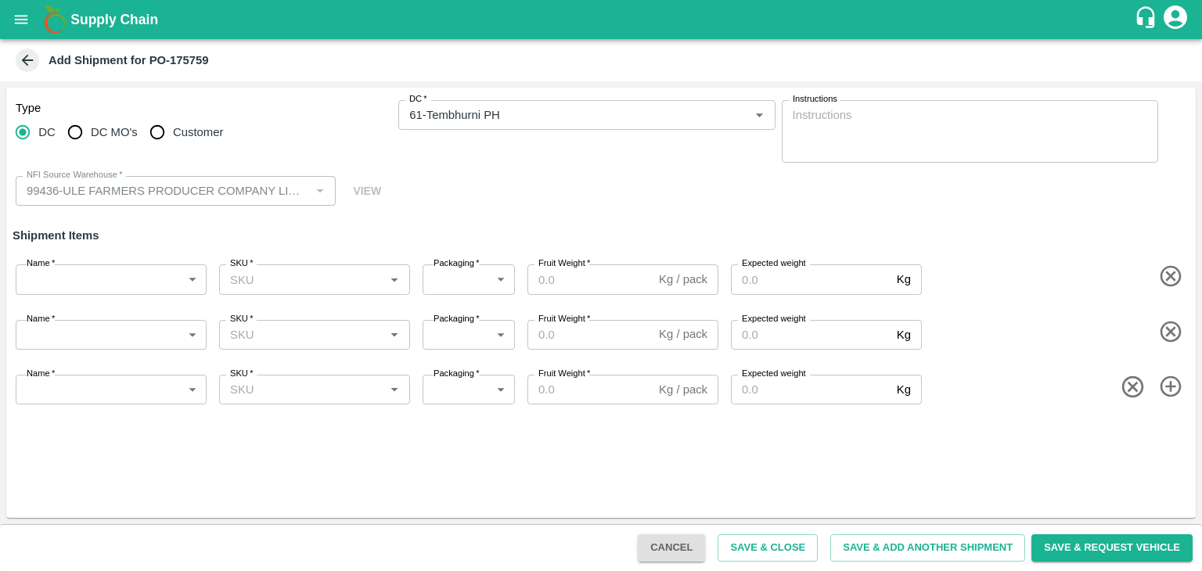
click at [1174, 398] on icon "button" at bounding box center [1171, 387] width 26 height 26
click at [1170, 439] on icon "button" at bounding box center [1170, 441] width 21 height 21
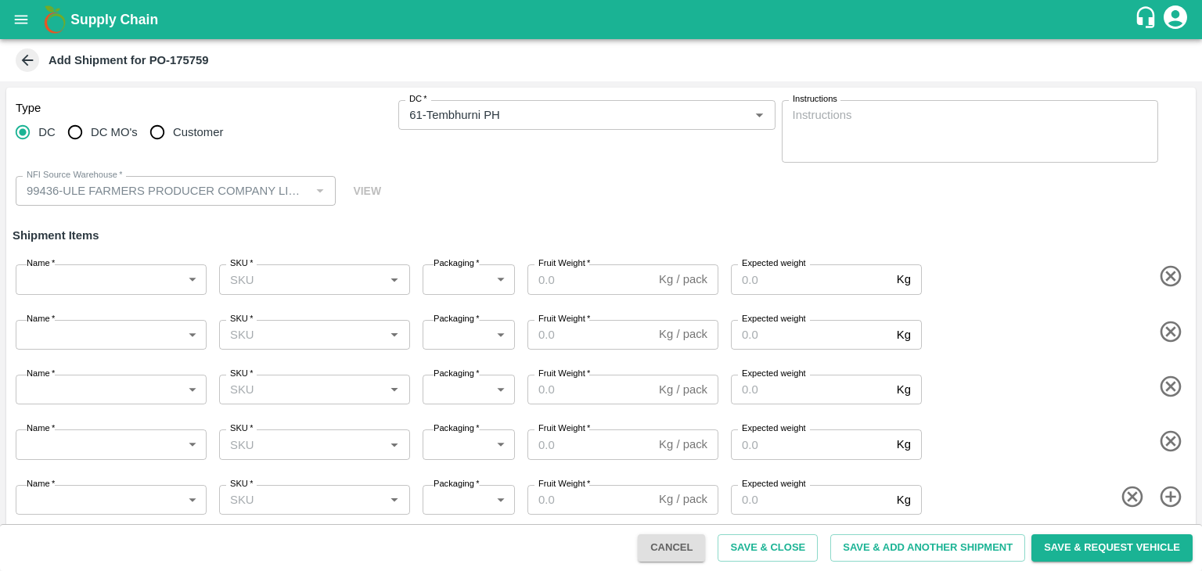
scroll to position [9, 0]
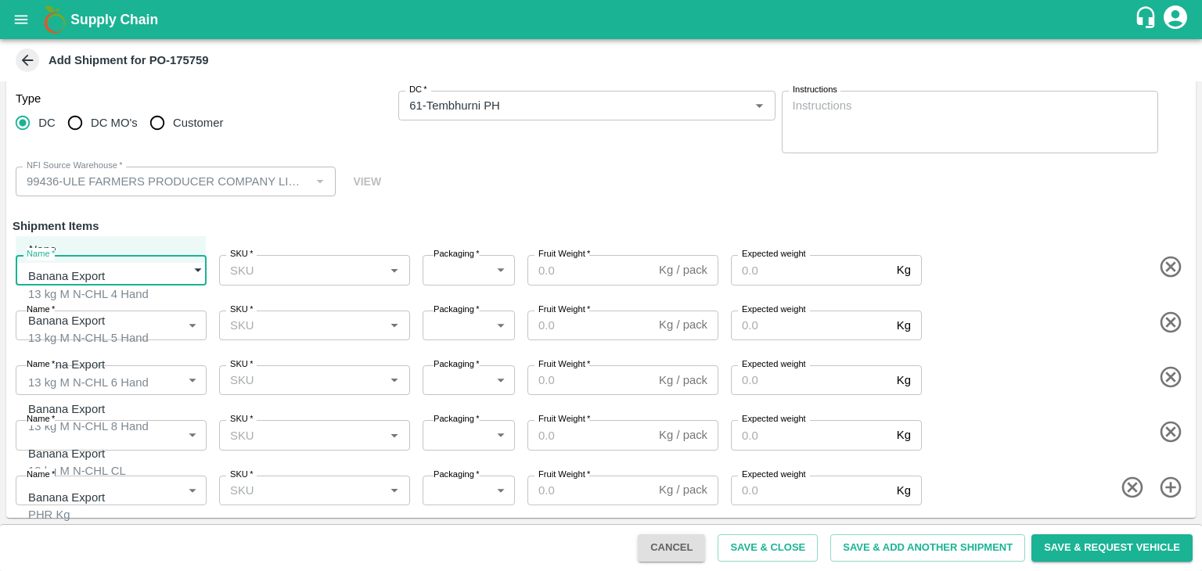
click at [94, 283] on body "Supply Chain Add Shipment for PO-175759 Type DC DC MO's Customer DC   * DC   * …" at bounding box center [601, 285] width 1202 height 571
click at [106, 289] on div "13 kg M N-CHL 4 Hand" at bounding box center [88, 294] width 120 height 17
type input "2025903"
type input "468"
type input "1500"
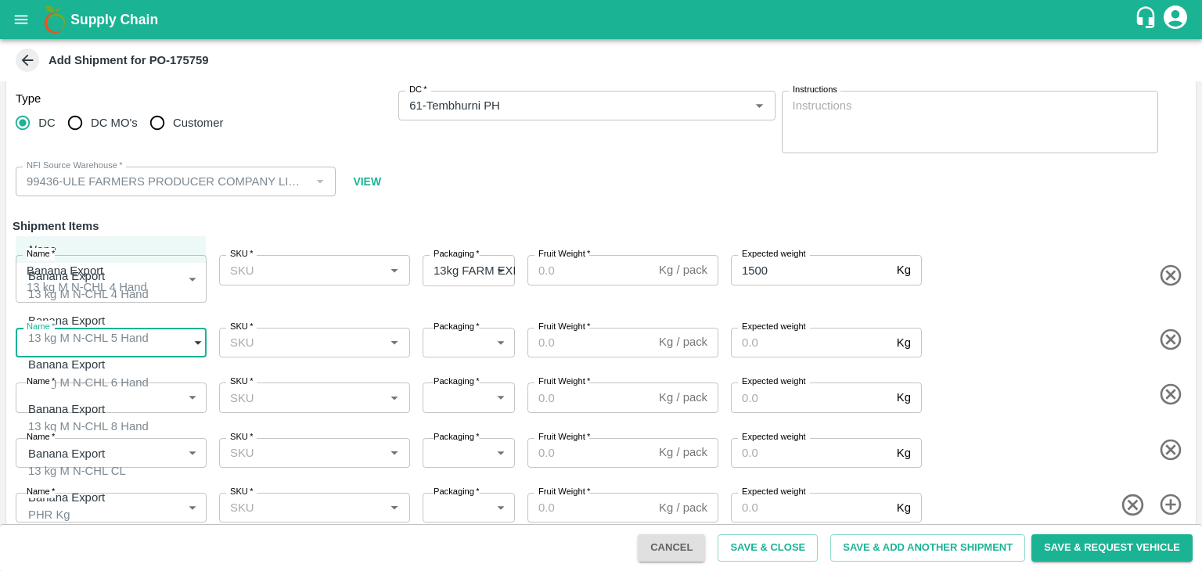
click at [131, 340] on body "Supply Chain Add Shipment for PO-175759 Type DC DC MO's Customer DC   * DC   * …" at bounding box center [601, 285] width 1202 height 571
click at [143, 320] on div "Banana Export 13 kg M N-CHL 5 Hand" at bounding box center [88, 329] width 120 height 35
type input "2025904"
type input "468"
type input "1500"
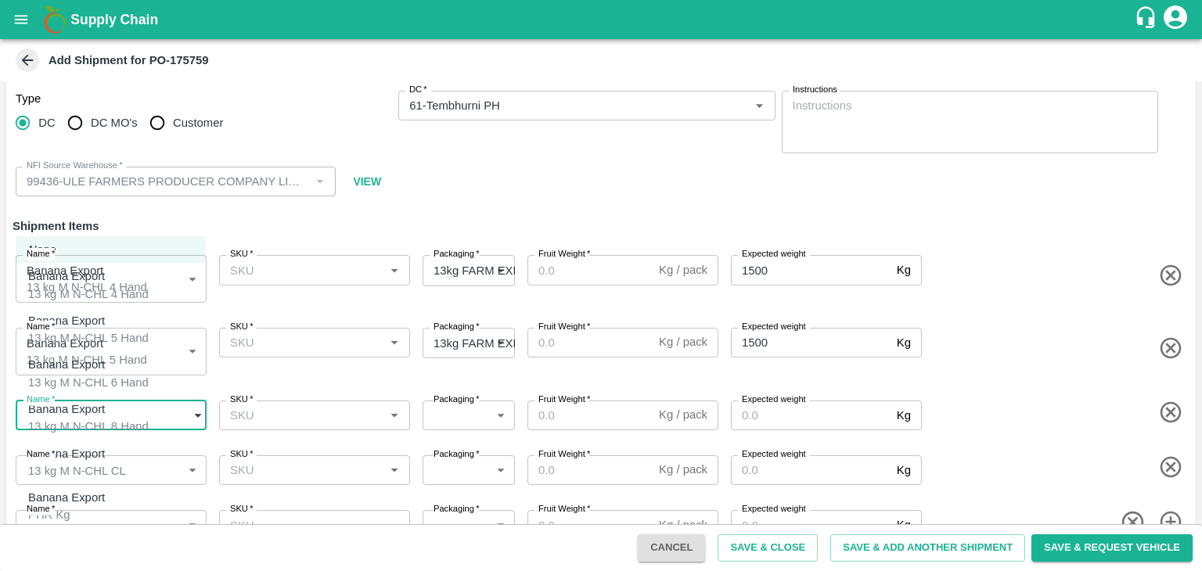
click at [135, 414] on body "Supply Chain Add Shipment for PO-175759 Type DC DC MO's Customer DC   * DC   * …" at bounding box center [601, 285] width 1202 height 571
click at [148, 379] on div "Banana Export 13 kg M N-CHL 6 Hand" at bounding box center [88, 373] width 120 height 35
type input "2025905"
type input "468"
type input "2000"
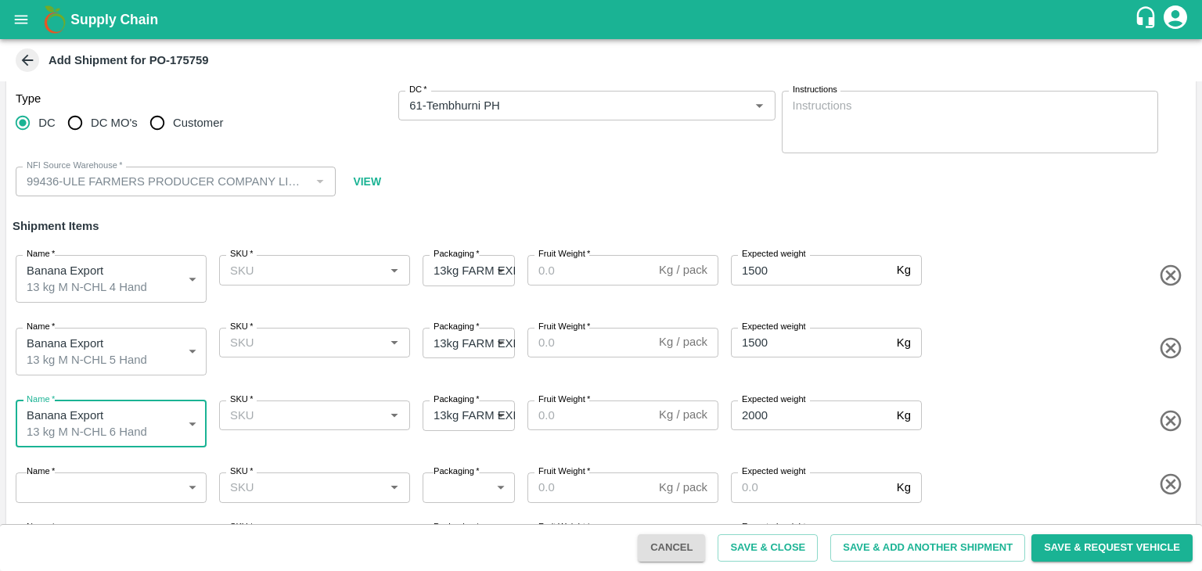
scroll to position [55, 0]
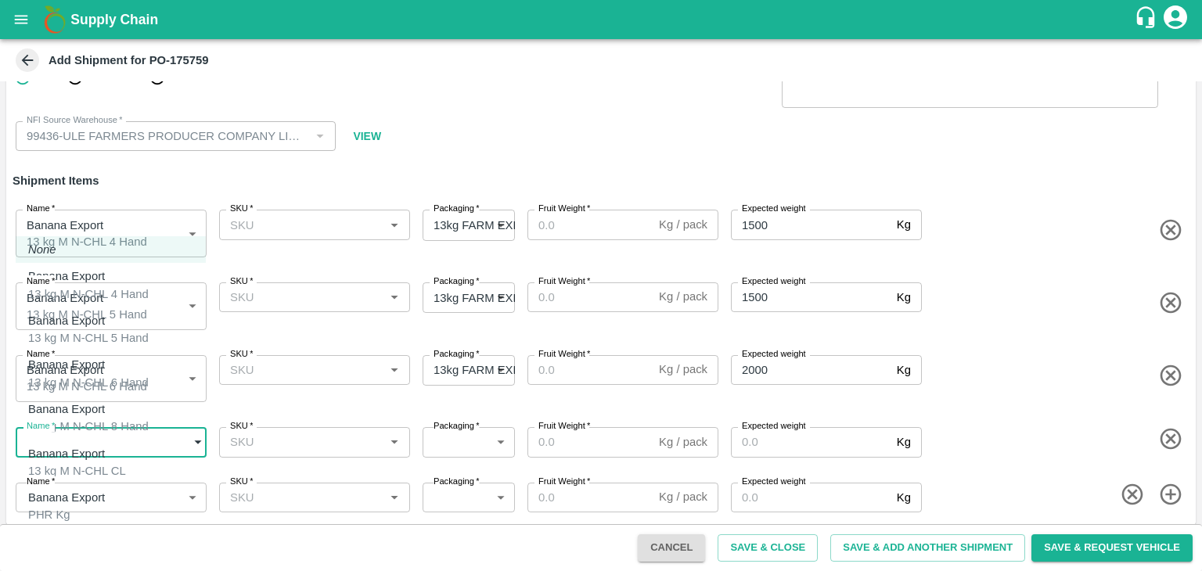
click at [130, 447] on body "Supply Chain Add Shipment for PO-175759 Type DC DC MO's Customer DC   * DC   * …" at bounding box center [601, 285] width 1202 height 571
click at [138, 408] on div "Banana Export 13 kg M N-CHL 8 Hand" at bounding box center [88, 418] width 120 height 35
type input "2025906"
type input "468"
type input "2000"
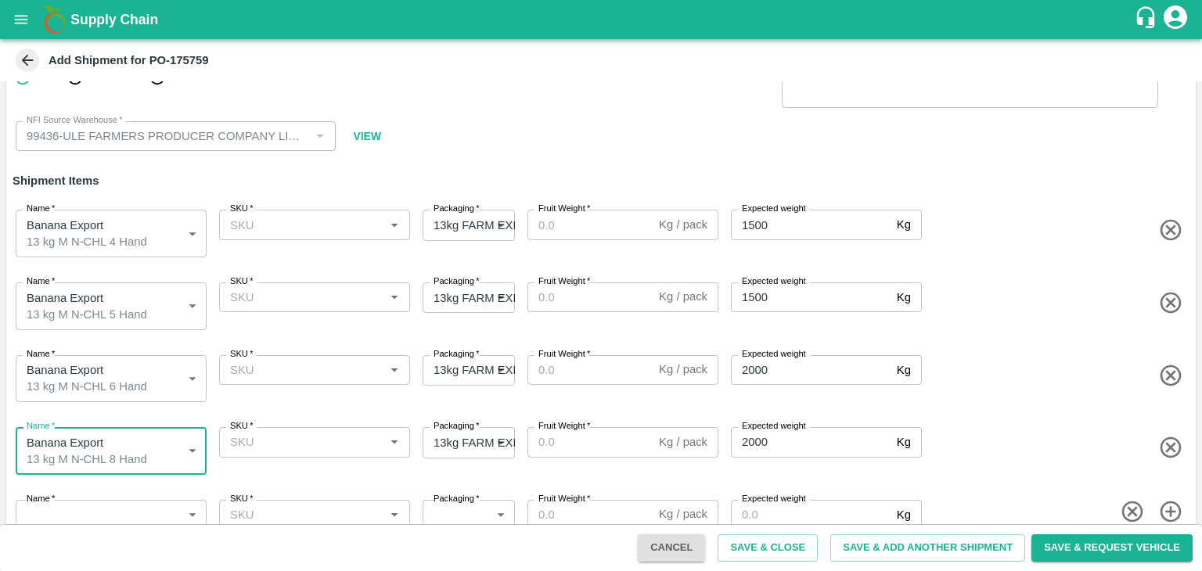
scroll to position [70, 0]
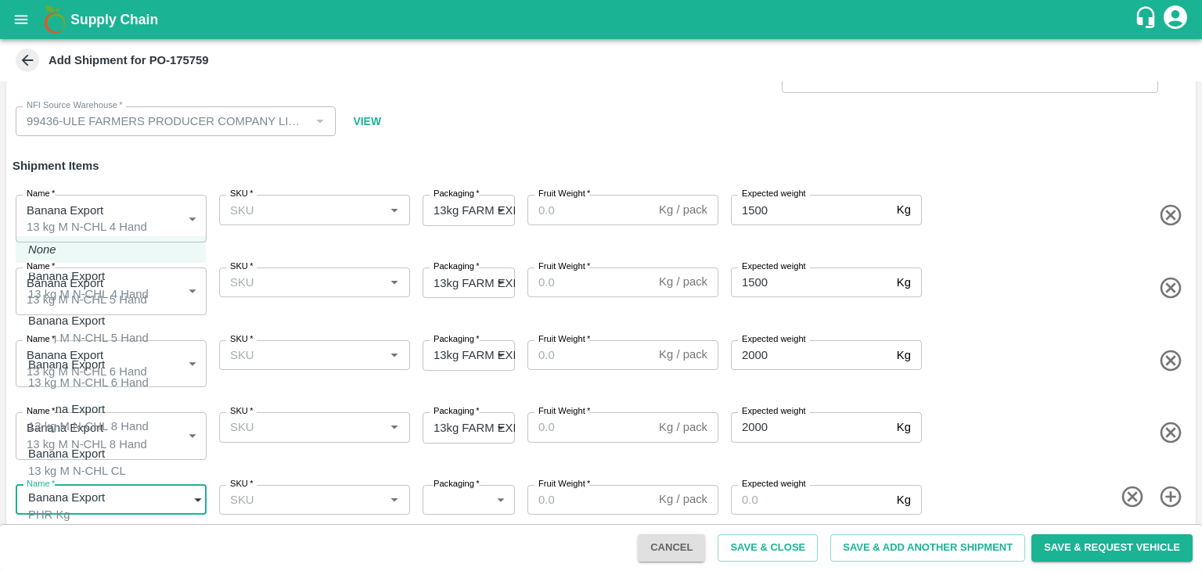
click at [131, 476] on body "Supply Chain Add Shipment for PO-175759 Type DC DC MO's Customer DC   * DC   * …" at bounding box center [601, 285] width 1202 height 571
click at [126, 445] on div "Banana Export 13 kg M N-CHL CL" at bounding box center [77, 462] width 98 height 35
type input "2025907"
type input "468"
type input "1500"
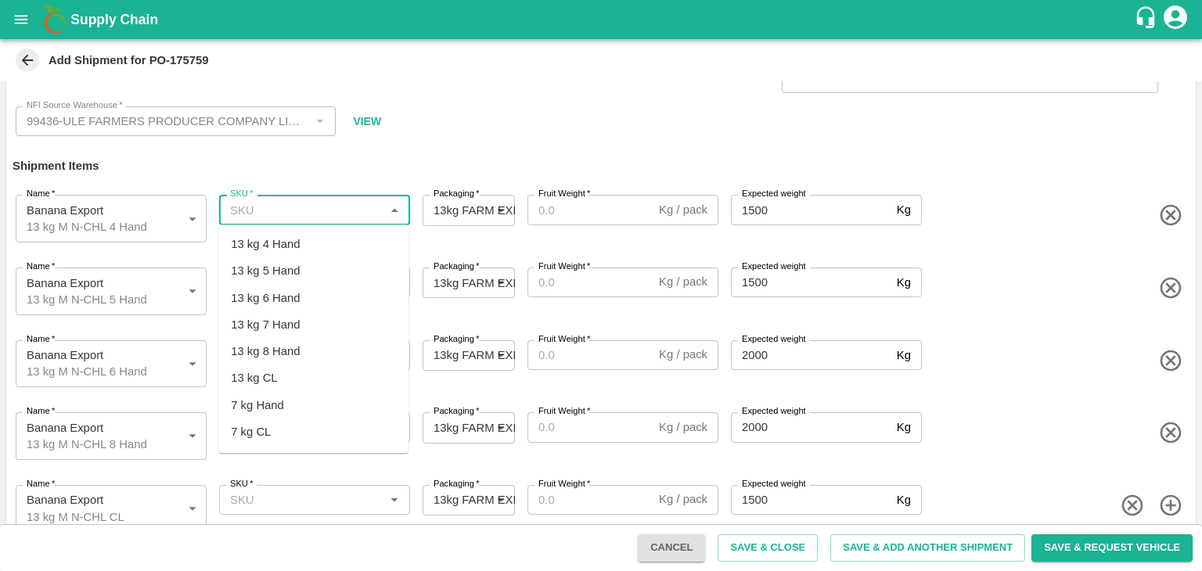
click at [358, 204] on input "SKU   *" at bounding box center [302, 210] width 156 height 20
click at [320, 241] on div "13 kg M N-CHL 4 Hand" at bounding box center [291, 244] width 120 height 17
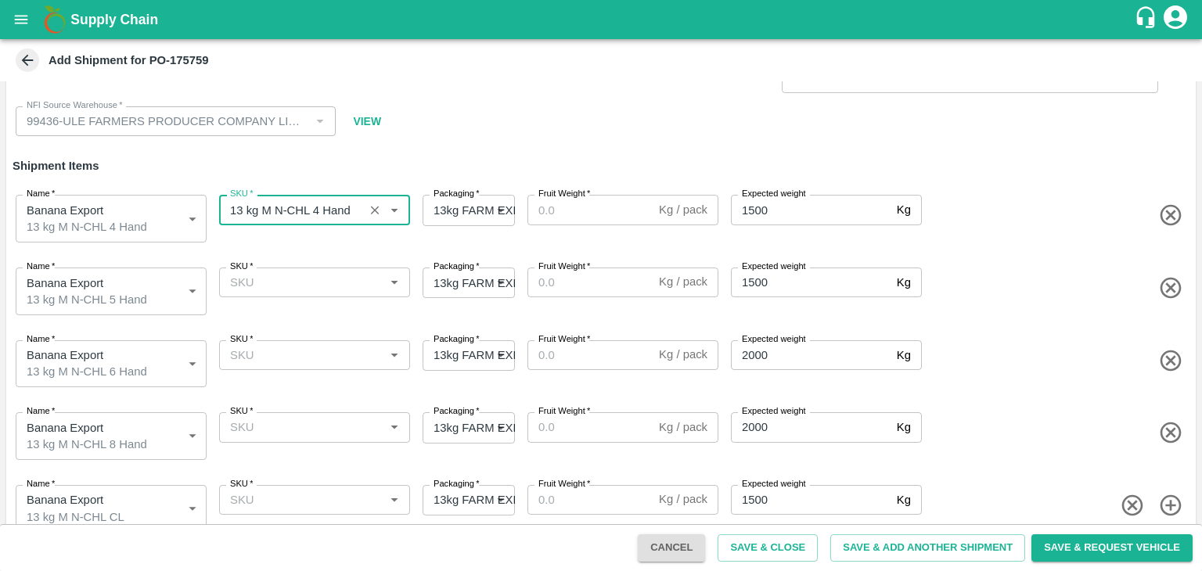
type input "13 kg M N-CHL 4 Hand"
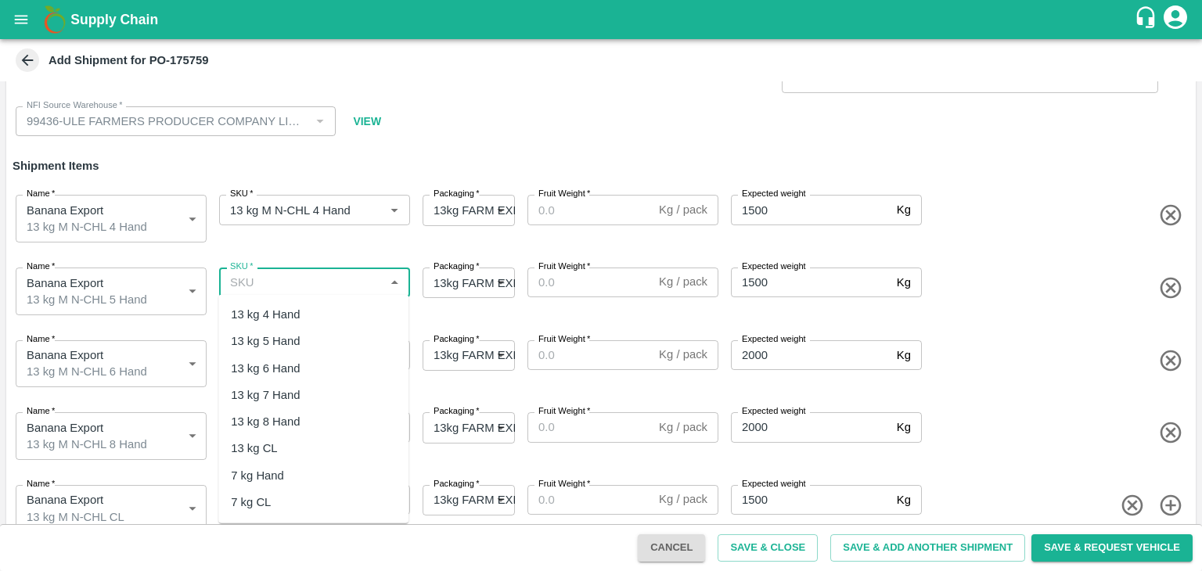
click at [315, 283] on input "SKU   *" at bounding box center [302, 282] width 156 height 20
click at [311, 342] on div "13 kg M N-CHL 5 Hand" at bounding box center [291, 341] width 120 height 17
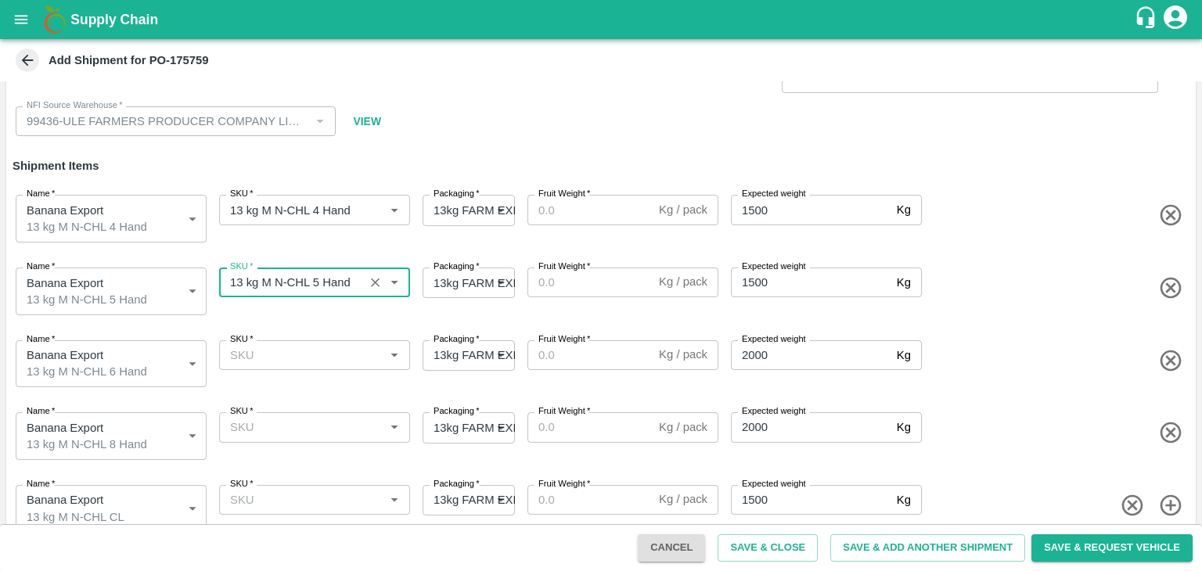
click at [343, 364] on div "SKU   *" at bounding box center [314, 355] width 191 height 30
type input "13 kg M N-CHL 5 Hand"
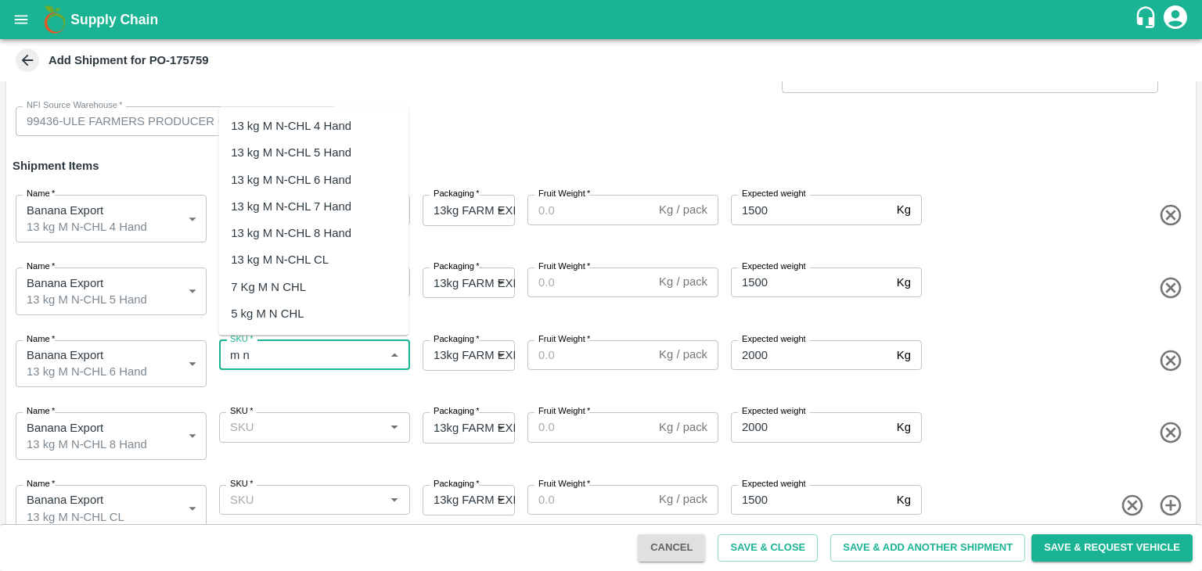
click at [329, 170] on div "13 kg M N-CHL 6 Hand" at bounding box center [313, 180] width 190 height 27
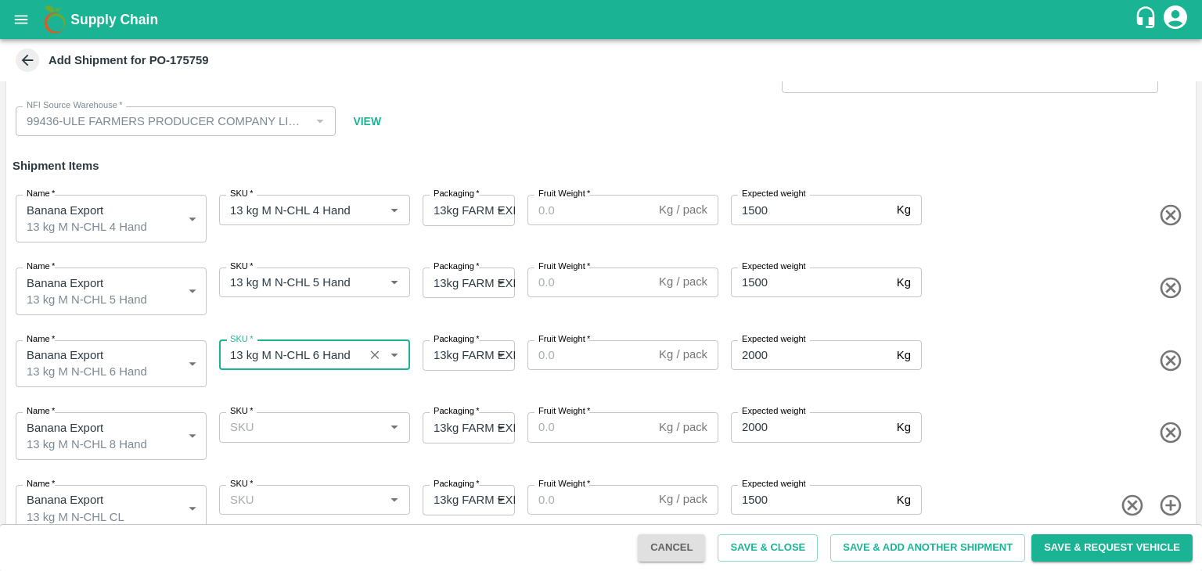
click at [314, 432] on div "SKU   *" at bounding box center [314, 427] width 191 height 30
type input "13 kg M N-CHL 6 Hand"
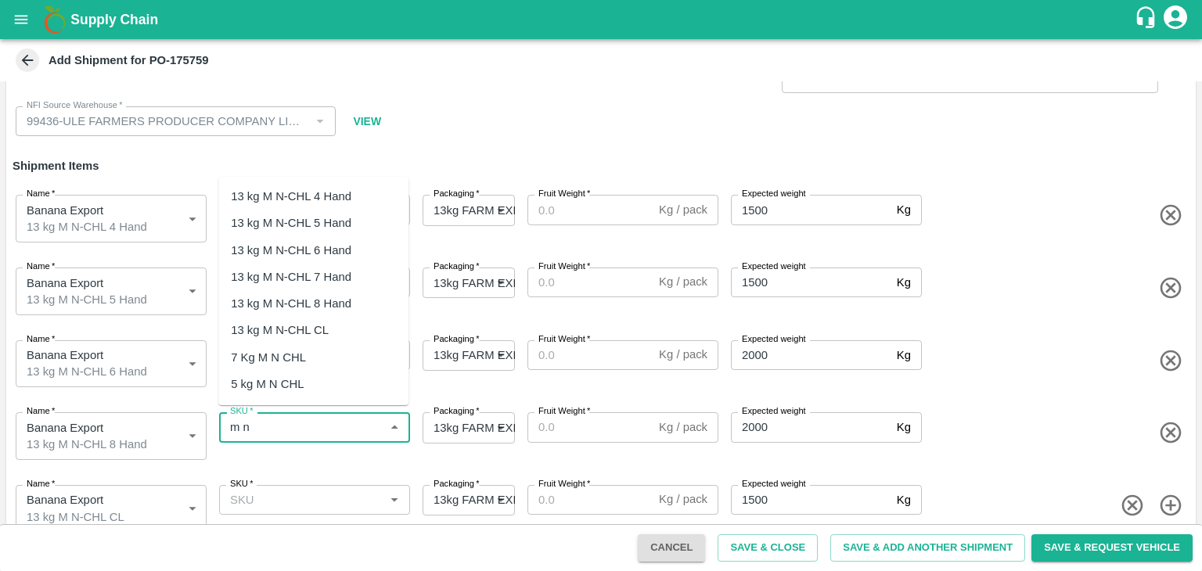
click at [331, 295] on div "13 kg M N-CHL 8 Hand" at bounding box center [291, 303] width 120 height 17
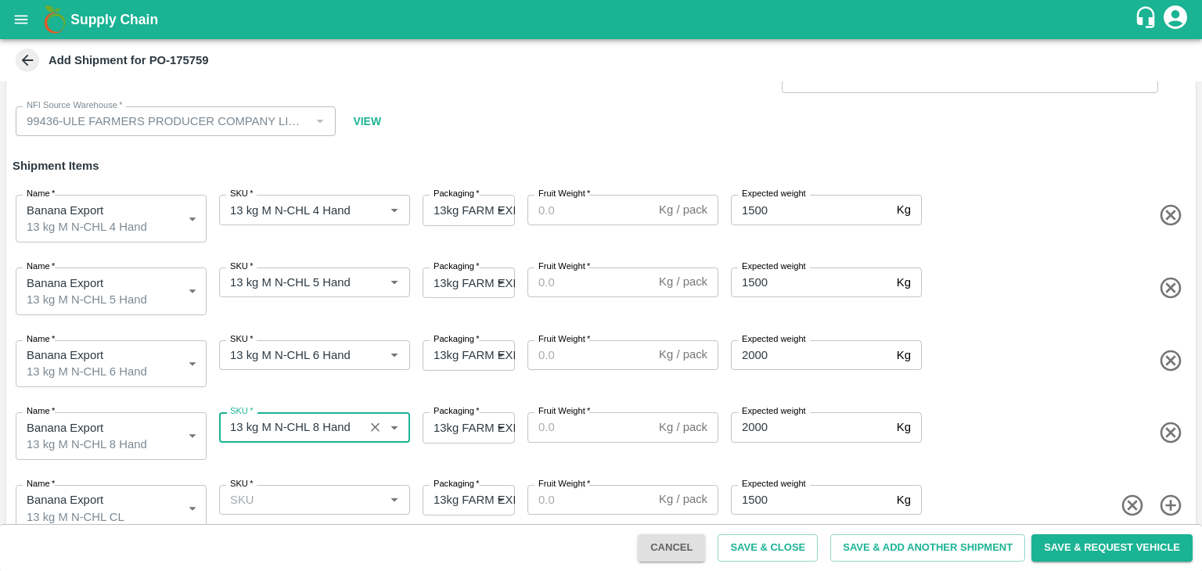
type input "13 kg M N-CHL 8 Hand"
drag, startPoint x: 323, startPoint y: 473, endPoint x: 328, endPoint y: 487, distance: 14.8
click at [328, 487] on div "SKU   * SKU   *" at bounding box center [311, 506] width 197 height 54
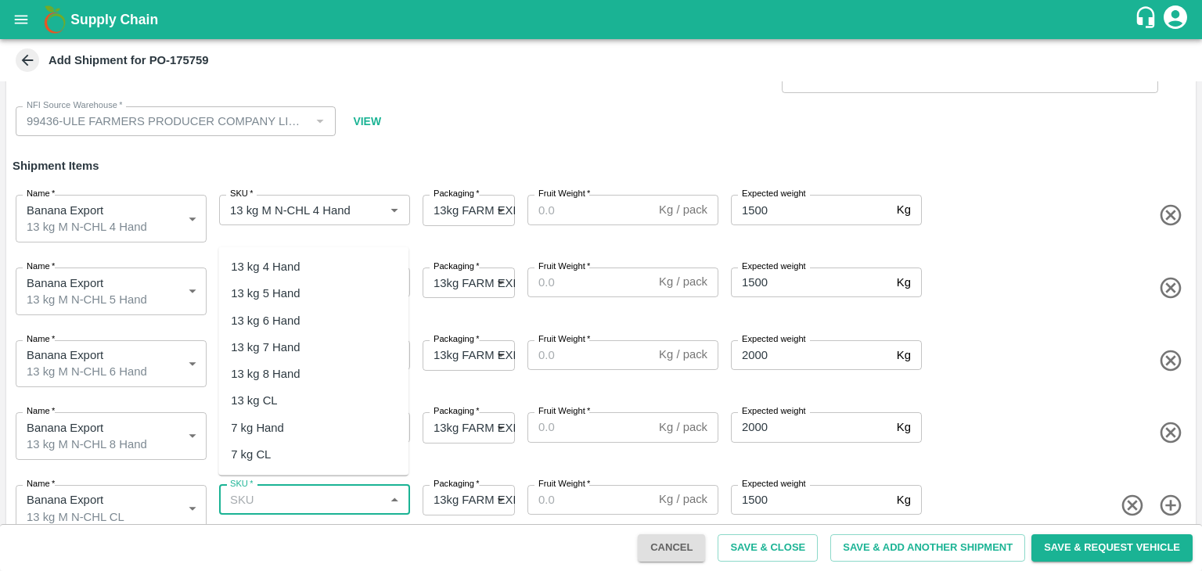
click at [328, 490] on input "SKU   *" at bounding box center [302, 500] width 156 height 20
click at [332, 392] on div "13 kg M N-CHL CL" at bounding box center [313, 400] width 190 height 27
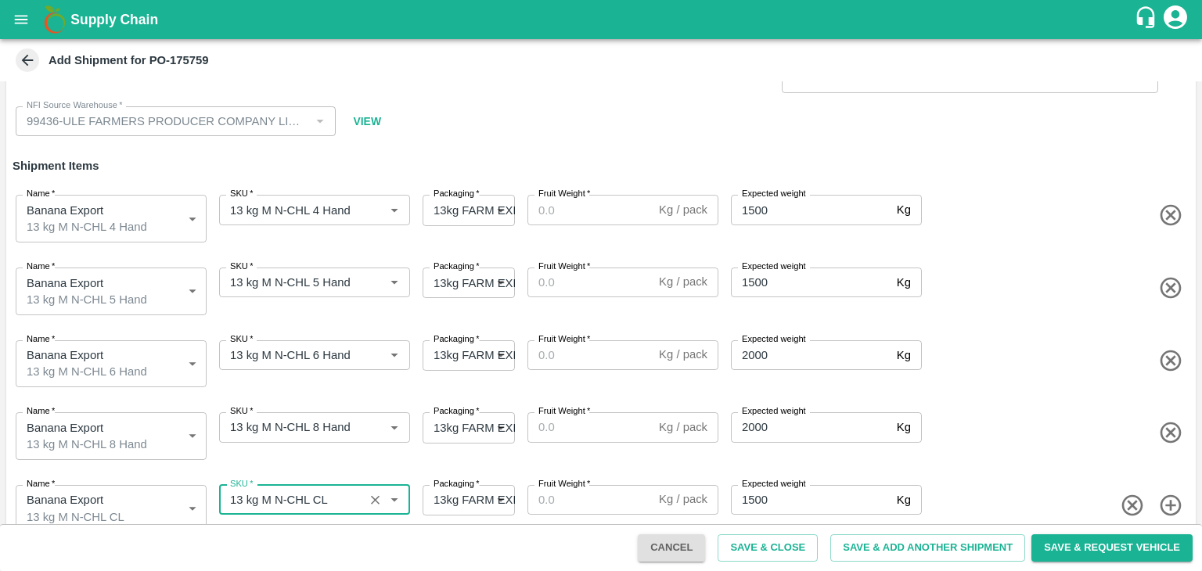
type input "13 kg M N-CHL CL"
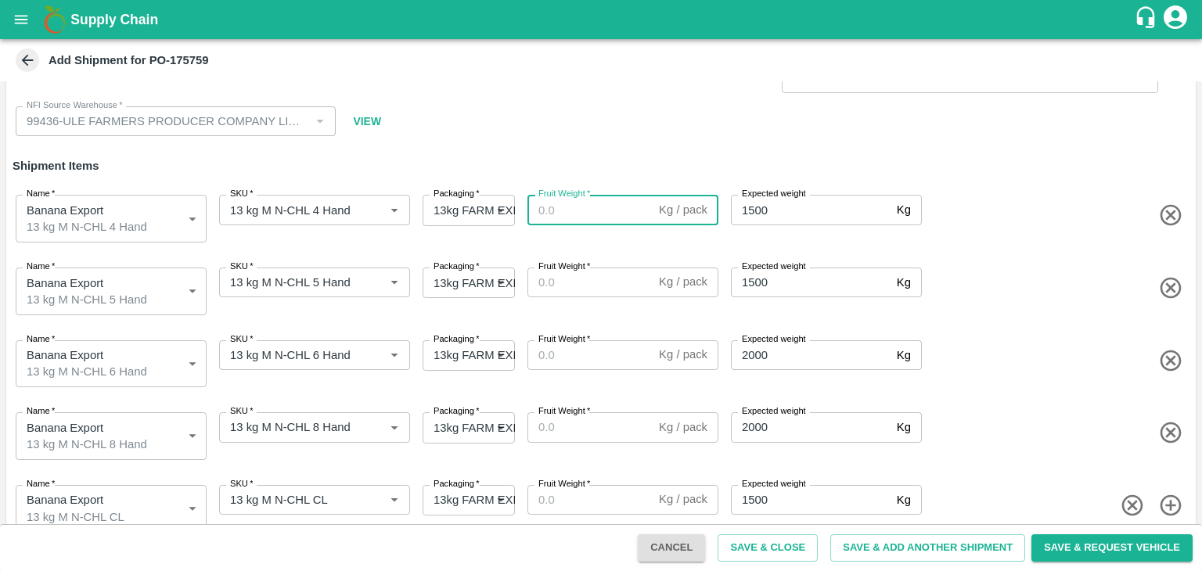
click at [570, 203] on input "Fruit Weight   *" at bounding box center [589, 210] width 125 height 30
type input "13"
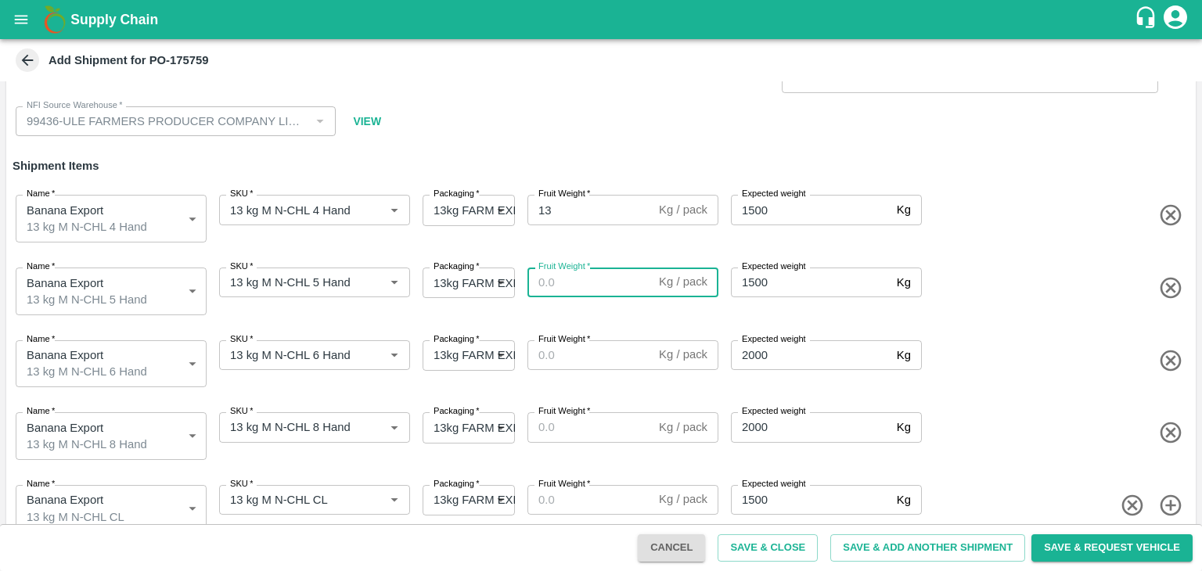
click at [585, 275] on input "Fruit Weight   *" at bounding box center [589, 283] width 125 height 30
type input "13"
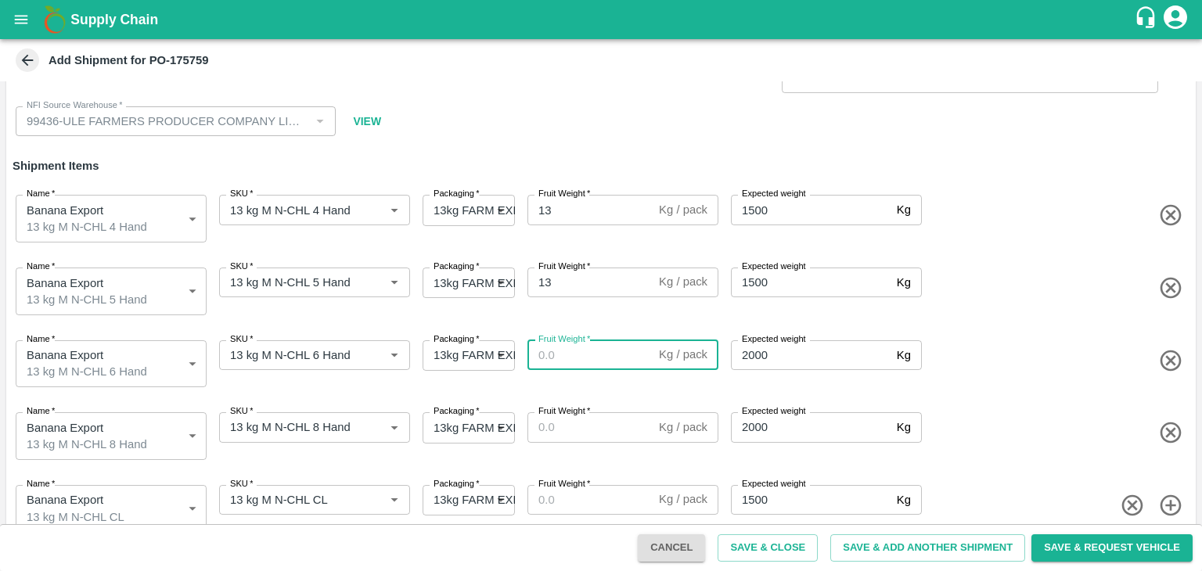
click at [586, 351] on input "Fruit Weight   *" at bounding box center [589, 355] width 125 height 30
type input "13"
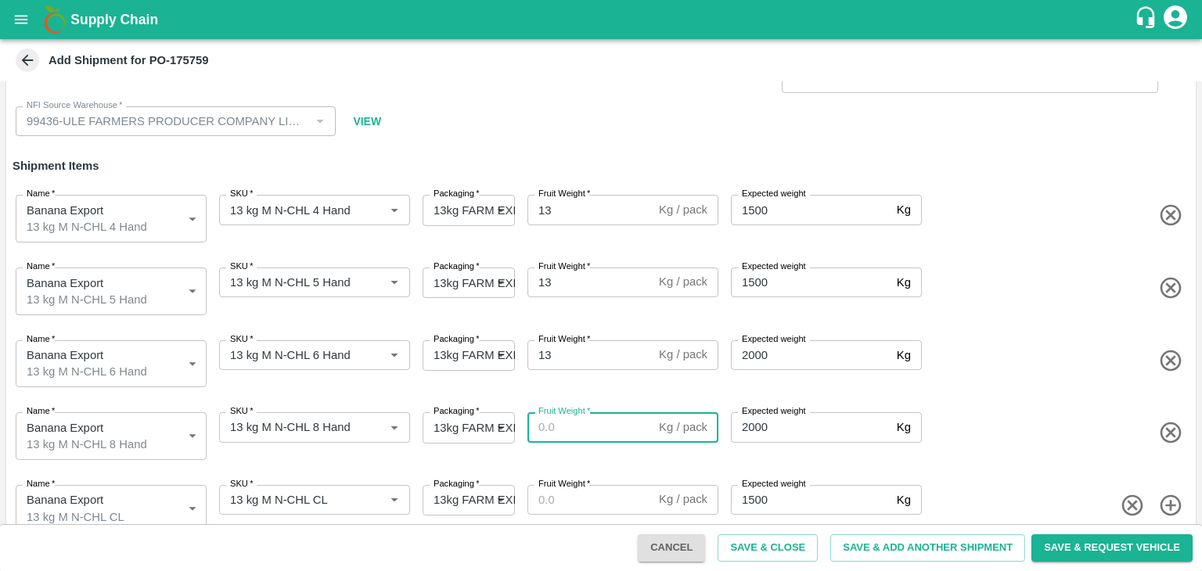
click at [596, 426] on input "Fruit Weight   *" at bounding box center [589, 427] width 125 height 30
type input "13"
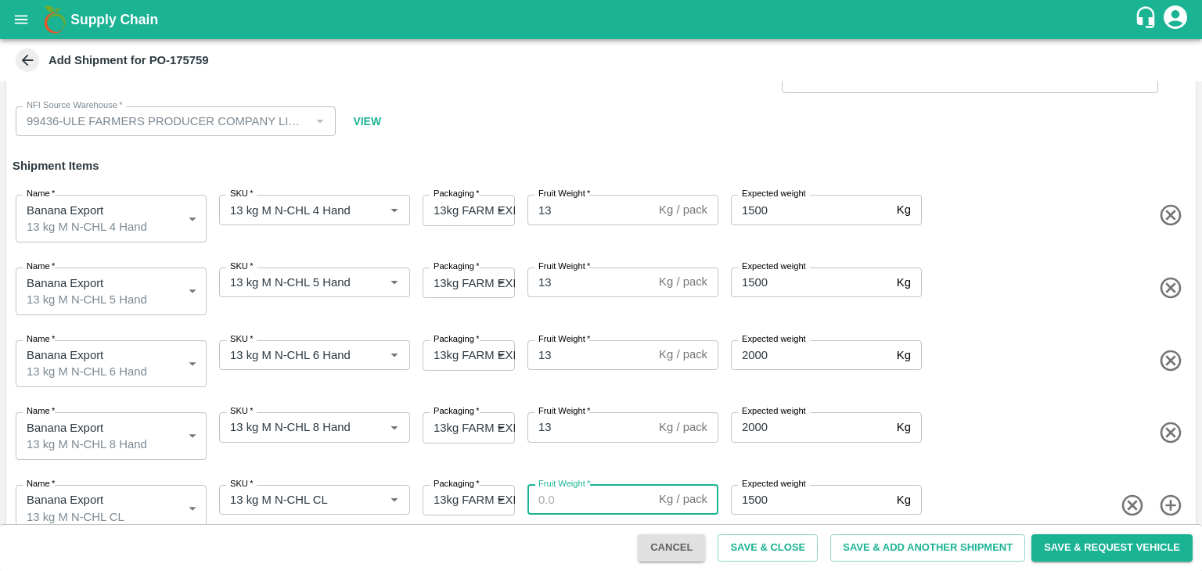
click at [585, 493] on input "Fruit Weight   *" at bounding box center [589, 500] width 125 height 30
type input "13"
click at [959, 547] on button "Save & Add Another Shipment" at bounding box center [927, 547] width 195 height 27
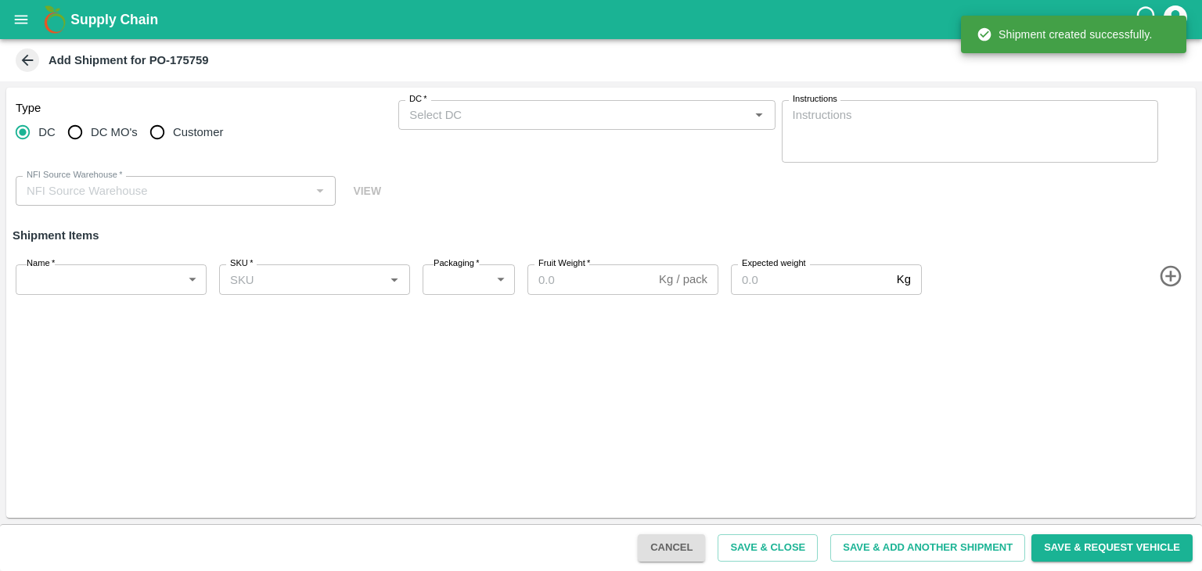
scroll to position [0, 0]
click at [73, 138] on input "DC MO's" at bounding box center [74, 132] width 31 height 31
radio input "true"
type input "99436-ULE FARMERS PRODUCER COMPANY LIMITED"
click at [19, 138] on input "DC" at bounding box center [22, 132] width 31 height 31
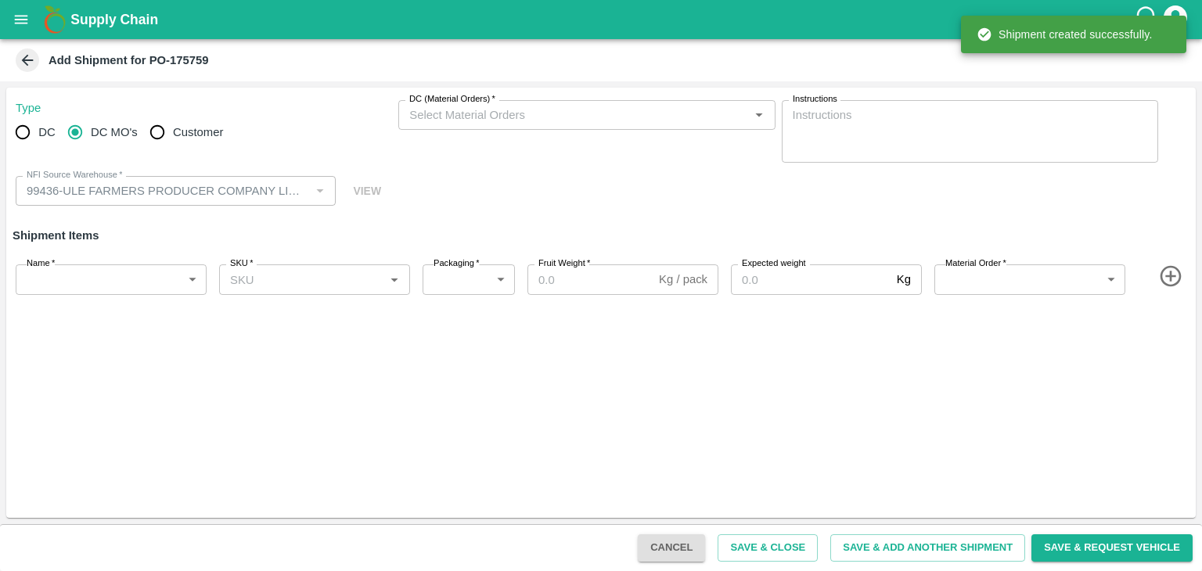
radio input "true"
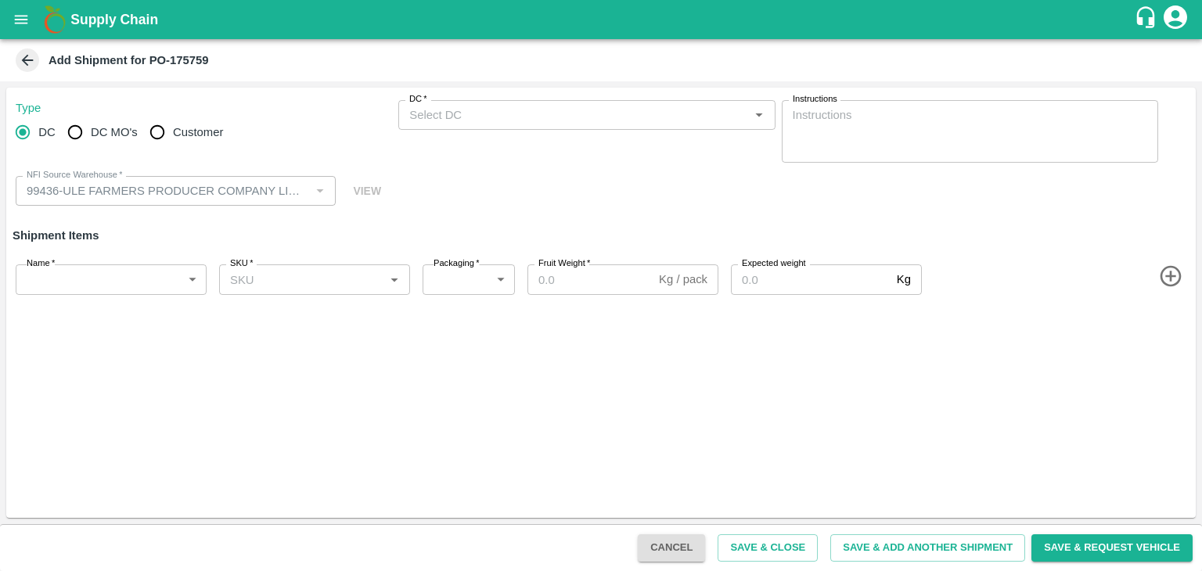
drag, startPoint x: 549, startPoint y: 131, endPoint x: 576, endPoint y: 117, distance: 30.1
click at [576, 117] on div "DC   * DC   *" at bounding box center [586, 131] width 376 height 63
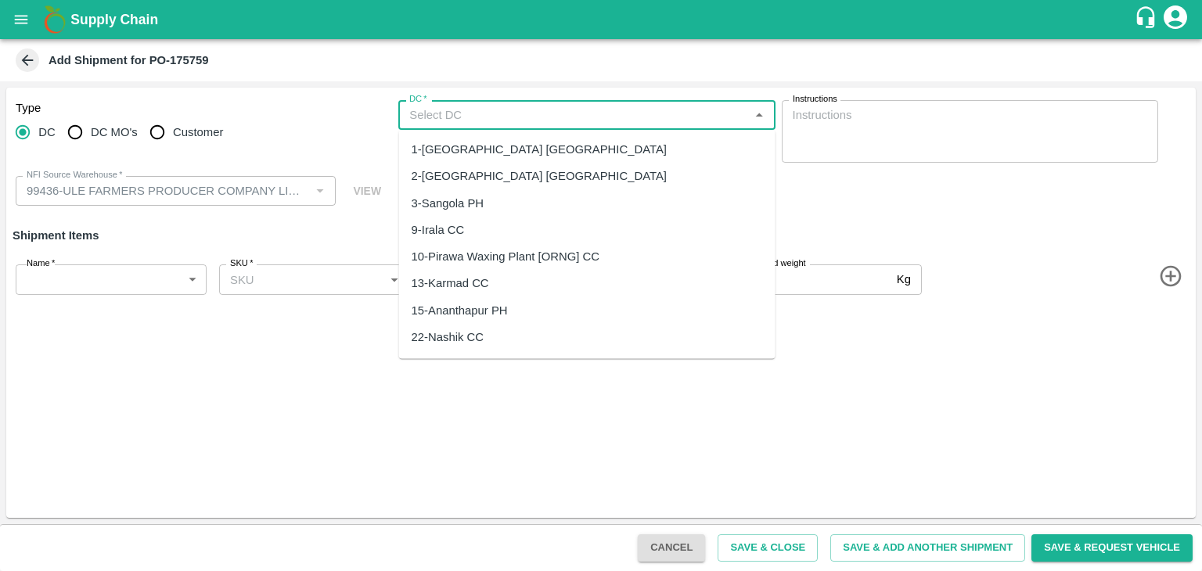
click at [576, 117] on input "DC   *" at bounding box center [573, 115] width 341 height 20
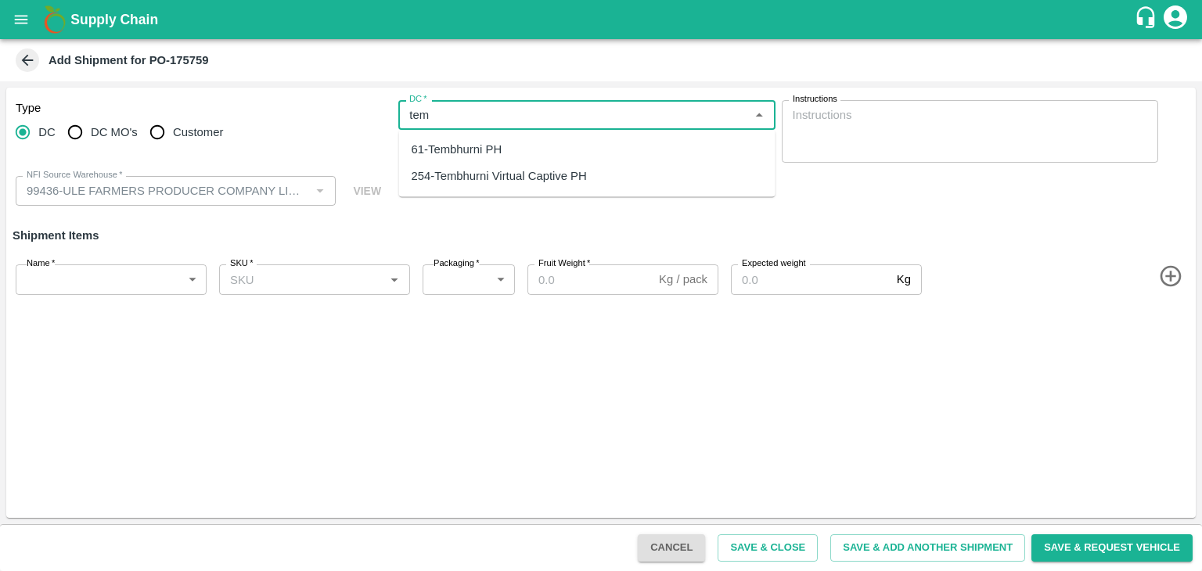
click at [505, 148] on div "61-Tembhurni PH" at bounding box center [587, 149] width 376 height 27
type input "61-Tembhurni PH"
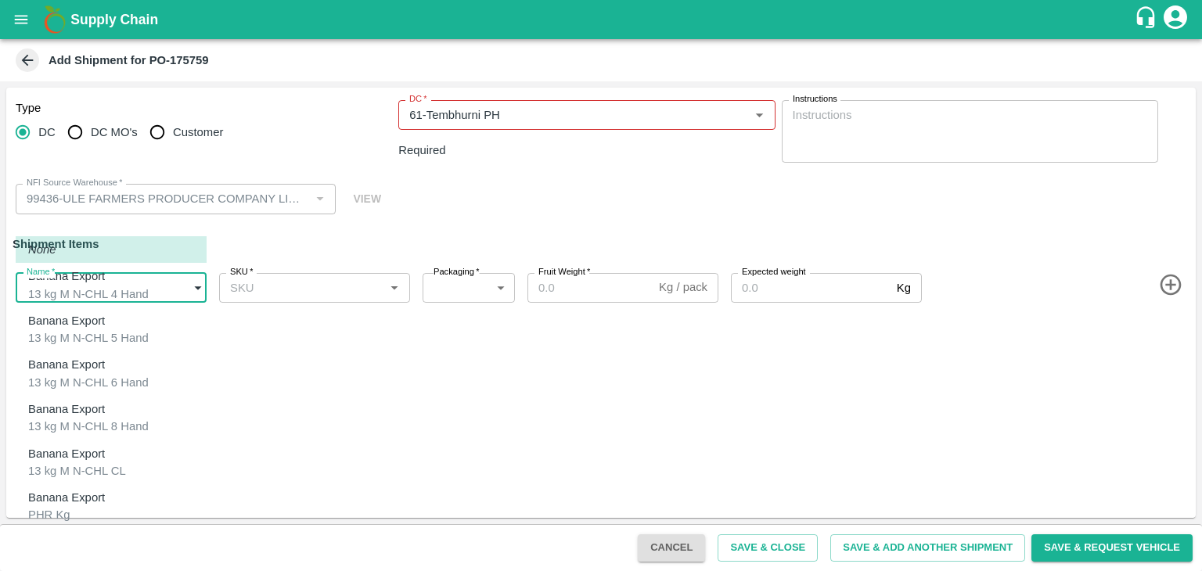
click at [117, 292] on body "Supply Chain Add Shipment for PO-175759 Type DC DC MO's Customer DC   * DC   * …" at bounding box center [601, 285] width 1202 height 571
click at [90, 489] on p "Banana Export" at bounding box center [66, 497] width 77 height 17
type input "2025908"
type input "258"
type input "100"
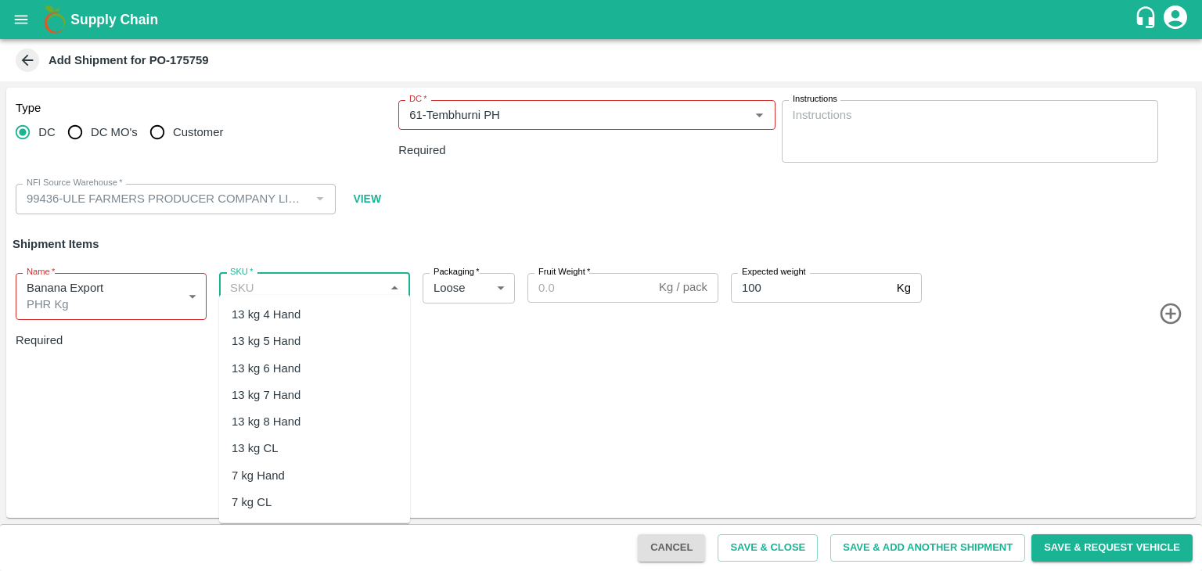
click at [347, 278] on input "SKU   *" at bounding box center [302, 288] width 156 height 20
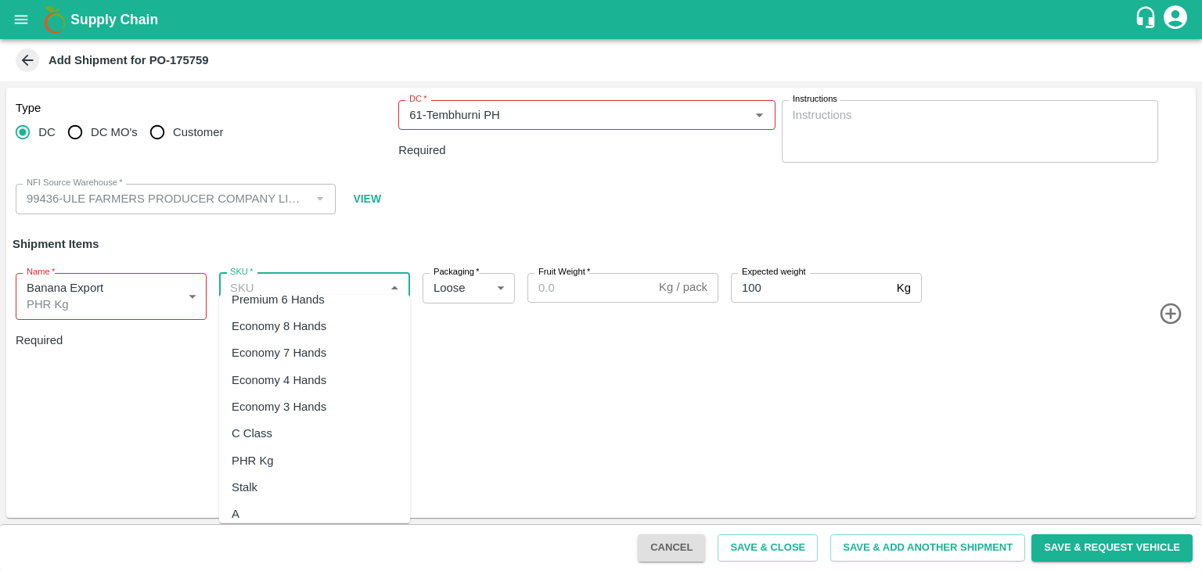
scroll to position [286, 0]
click at [289, 447] on div "PHR Kg" at bounding box center [314, 457] width 191 height 27
type input "PHR Kg"
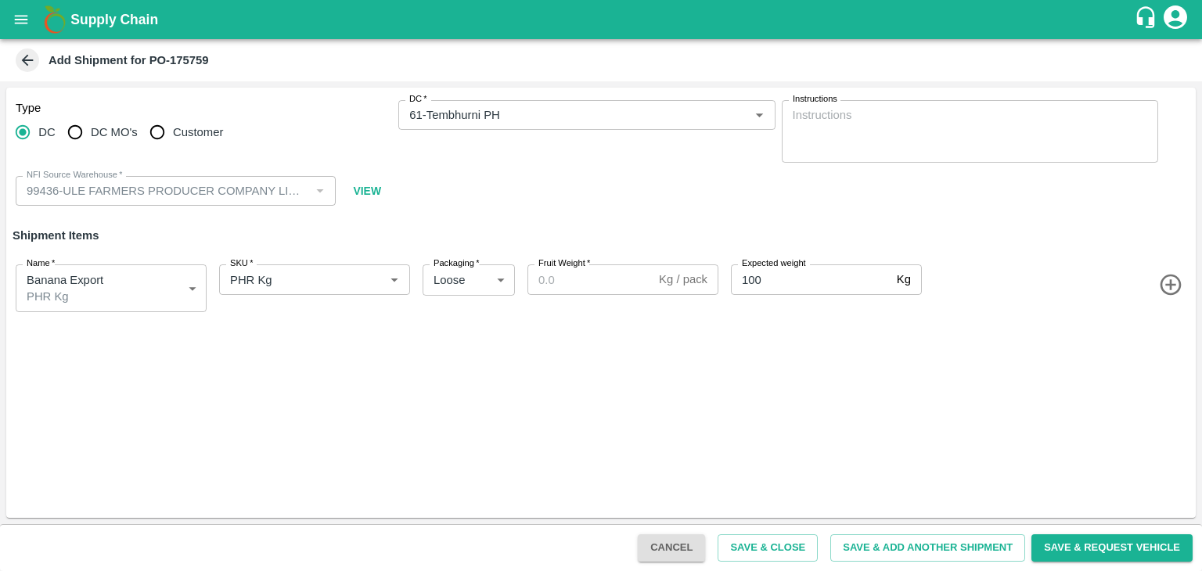
click at [289, 447] on div "Type DC DC MO's Customer DC   * DC   * Instructions x Instructions NFI Source W…" at bounding box center [600, 303] width 1189 height 430
click at [605, 284] on input "Fruit Weight   *" at bounding box center [589, 279] width 125 height 30
click at [598, 278] on input "Fruit Weight   *" at bounding box center [589, 279] width 125 height 30
paste input "102"
type input "102"
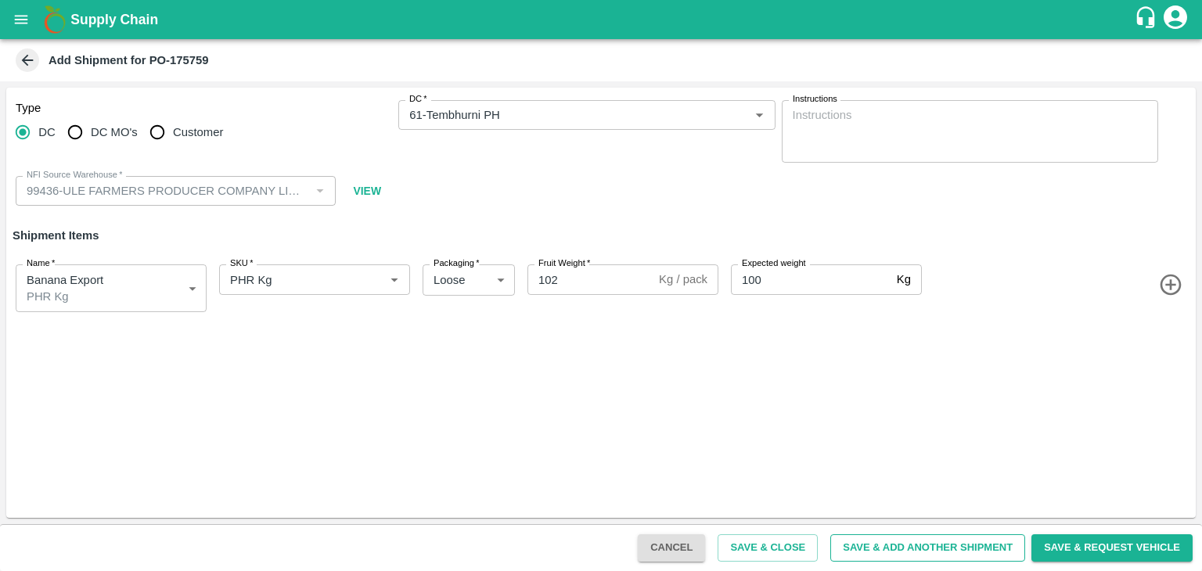
click at [955, 541] on button "Save & Add Another Shipment" at bounding box center [927, 547] width 195 height 27
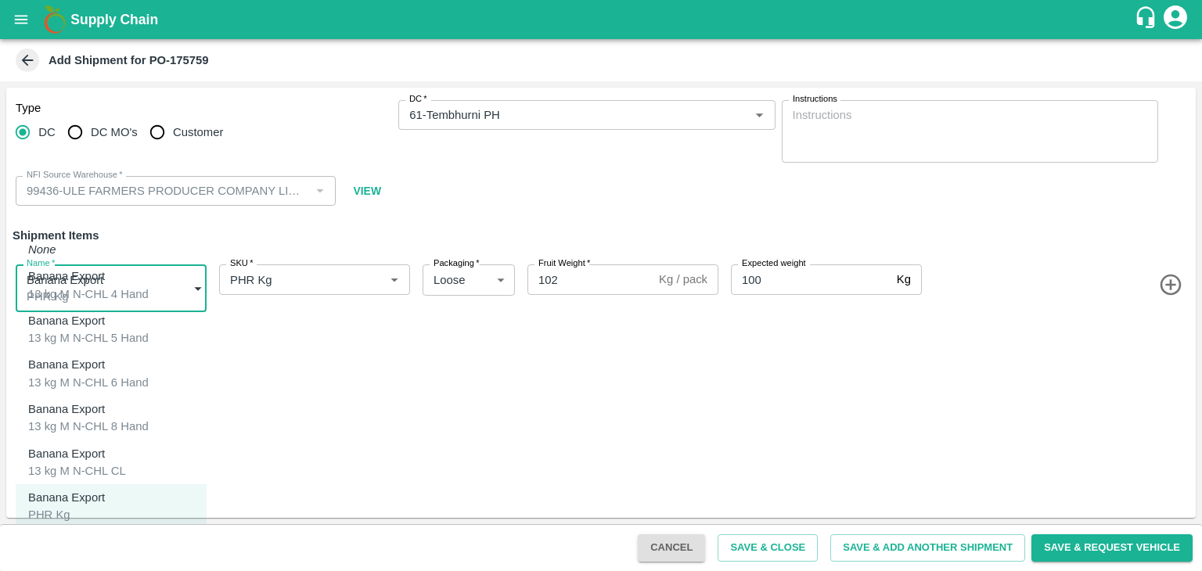
click at [84, 283] on body "Supply Chain Add Shipment for PO-175759 Type DC DC MO's Customer DC   * DC   * …" at bounding box center [601, 285] width 1202 height 571
click at [72, 534] on p "Banana Export" at bounding box center [66, 542] width 77 height 17
type input "2025909"
type input "350"
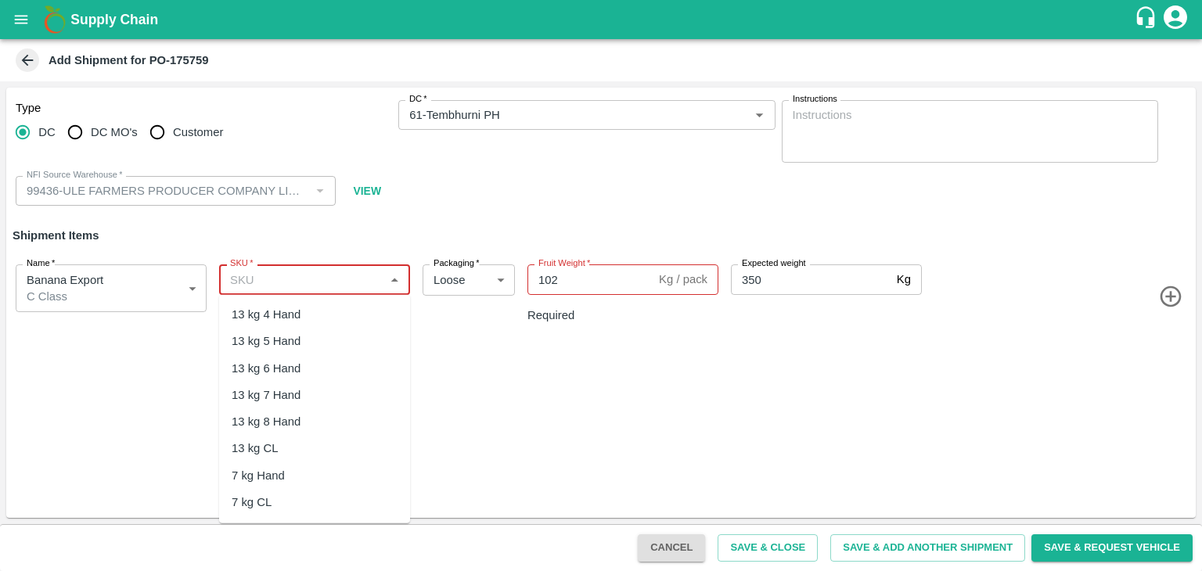
click at [346, 273] on input "SKU   *" at bounding box center [302, 279] width 156 height 20
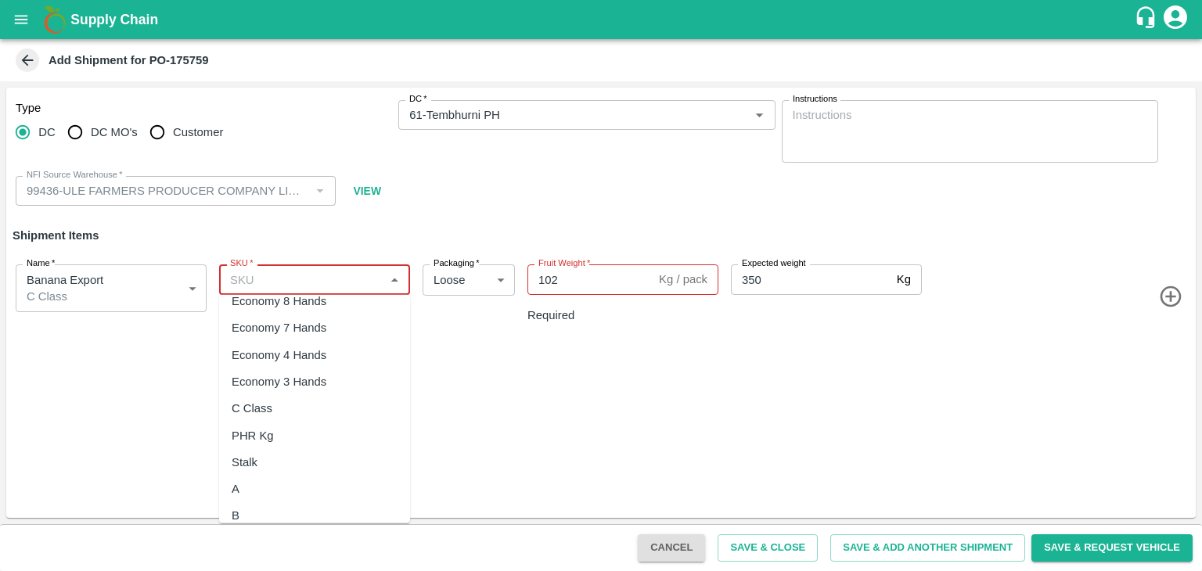
click at [278, 399] on div "C Class" at bounding box center [314, 408] width 191 height 27
type input "C Class"
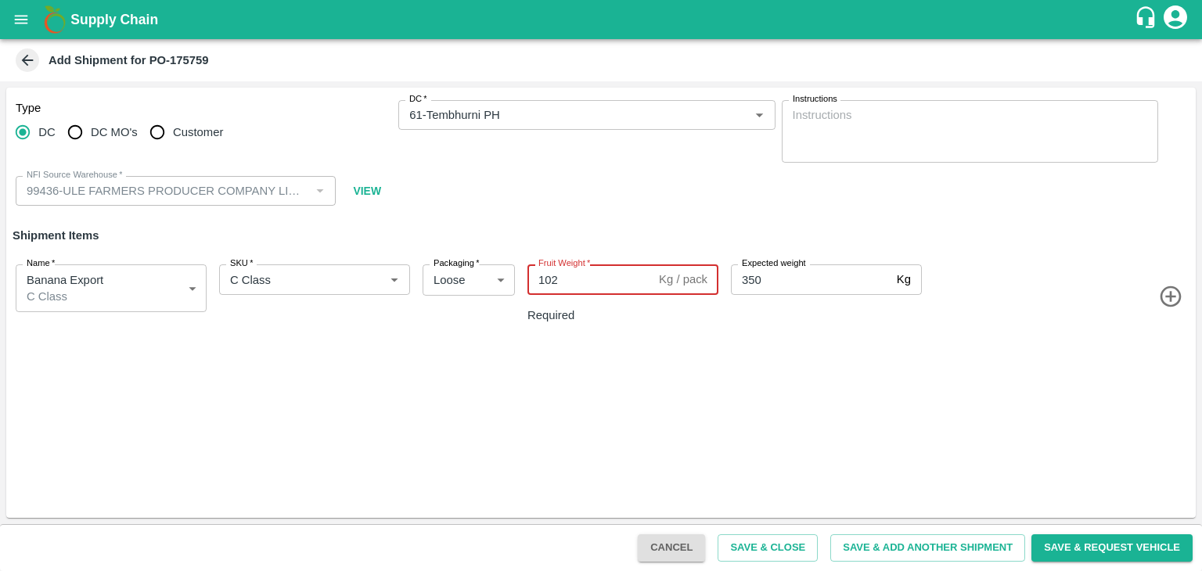
click at [578, 271] on input "102" at bounding box center [589, 279] width 125 height 30
type input "1"
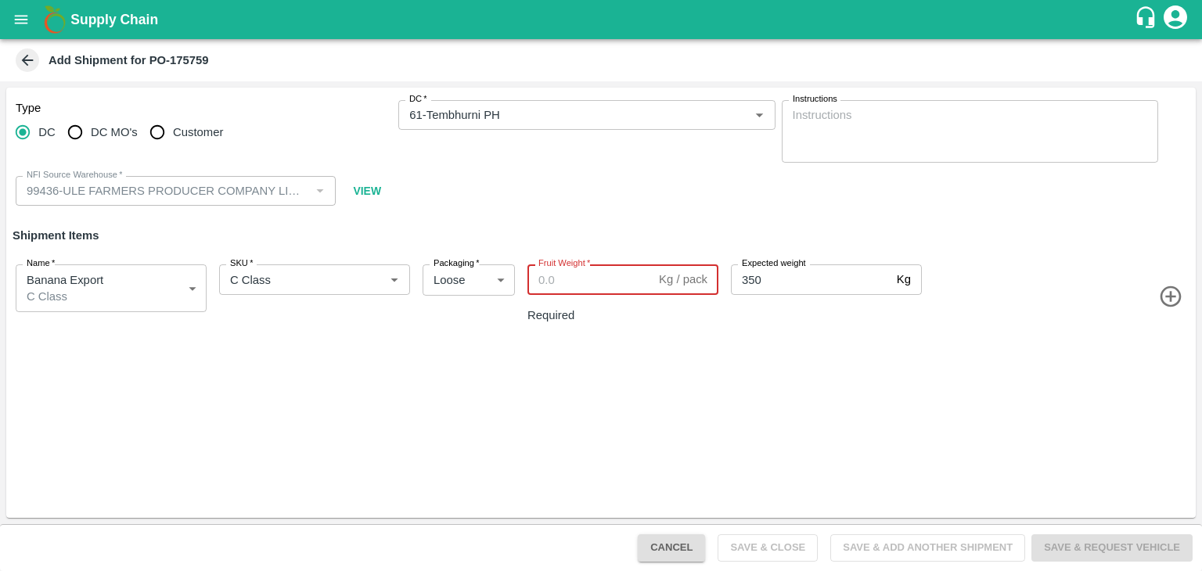
click at [600, 272] on input "Fruit Weight   *" at bounding box center [589, 279] width 125 height 30
paste input "270"
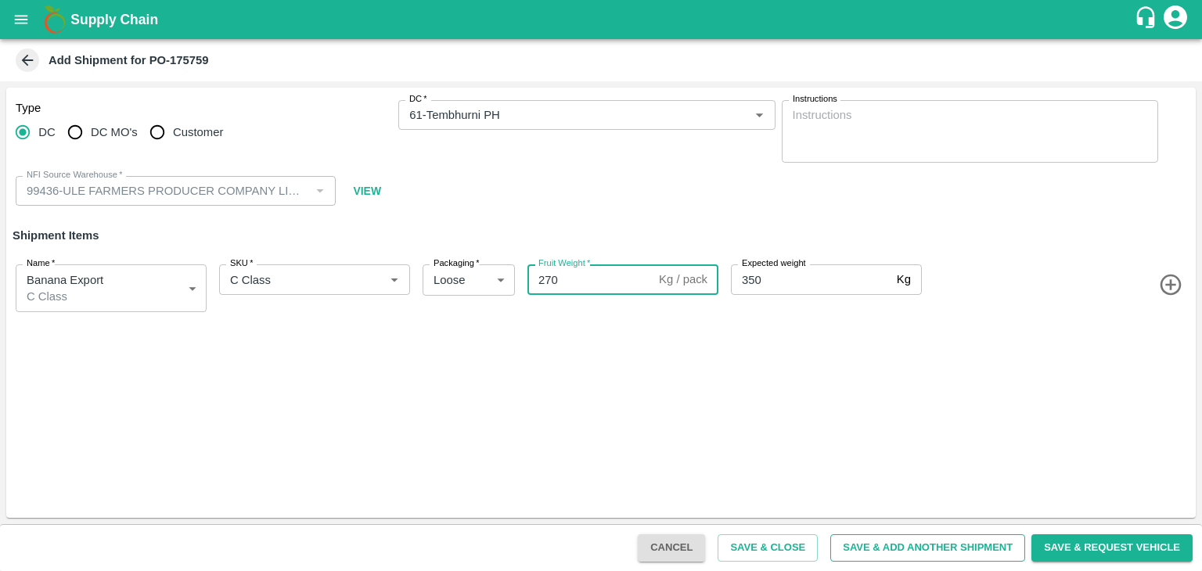
type input "270"
click at [944, 545] on button "Save & Add Another Shipment" at bounding box center [927, 547] width 195 height 27
click at [4, 19] on button "open drawer" at bounding box center [21, 20] width 36 height 36
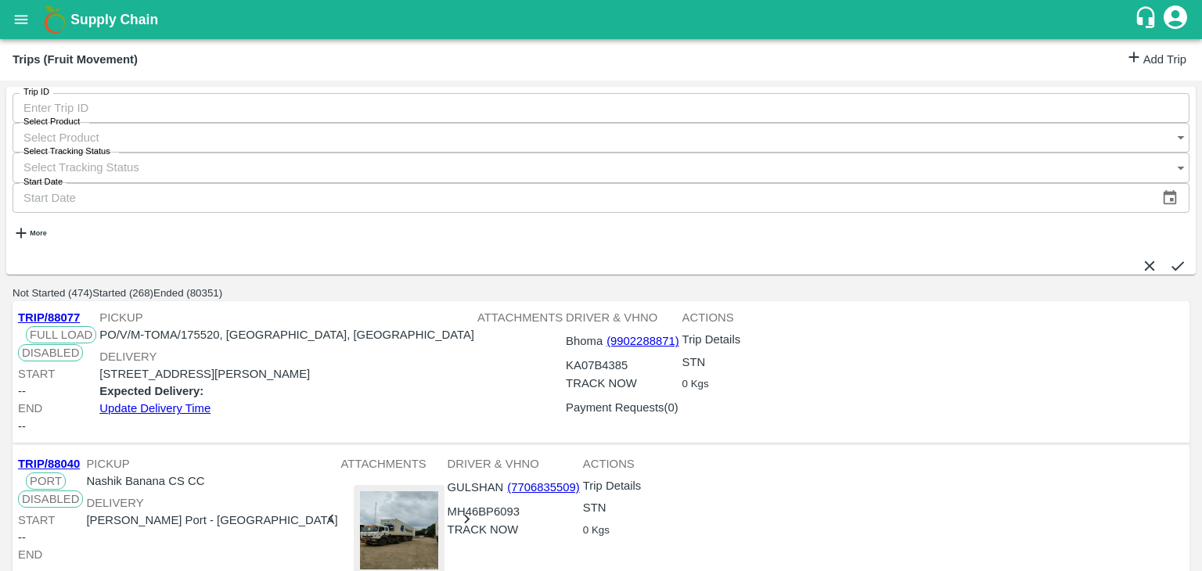
click at [1158, 56] on link "Add Trip" at bounding box center [1155, 60] width 61 height 23
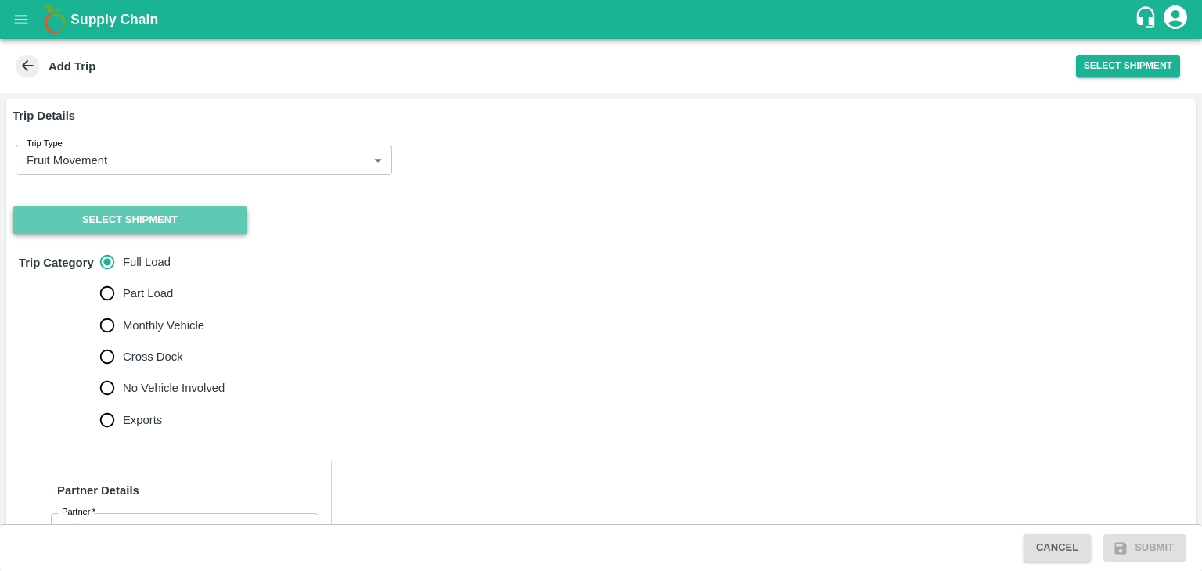
click at [121, 218] on button "Select Shipment" at bounding box center [130, 220] width 235 height 27
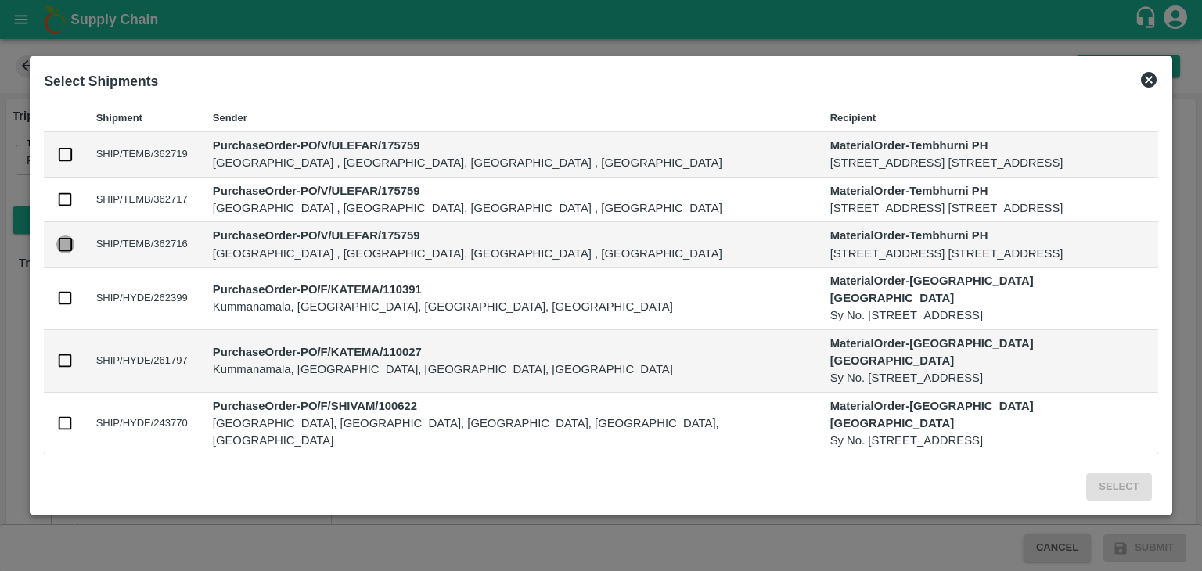
click at [69, 253] on input "checkbox" at bounding box center [64, 244] width 17 height 17
checkbox input "true"
click at [1109, 494] on button "Select" at bounding box center [1118, 486] width 65 height 27
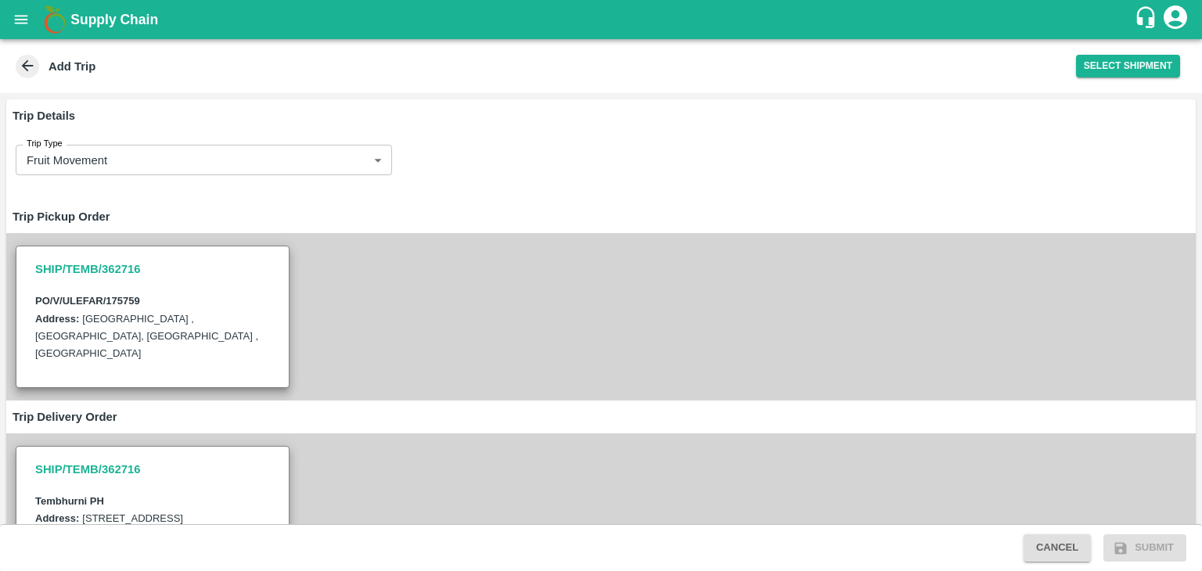
scroll to position [610, 0]
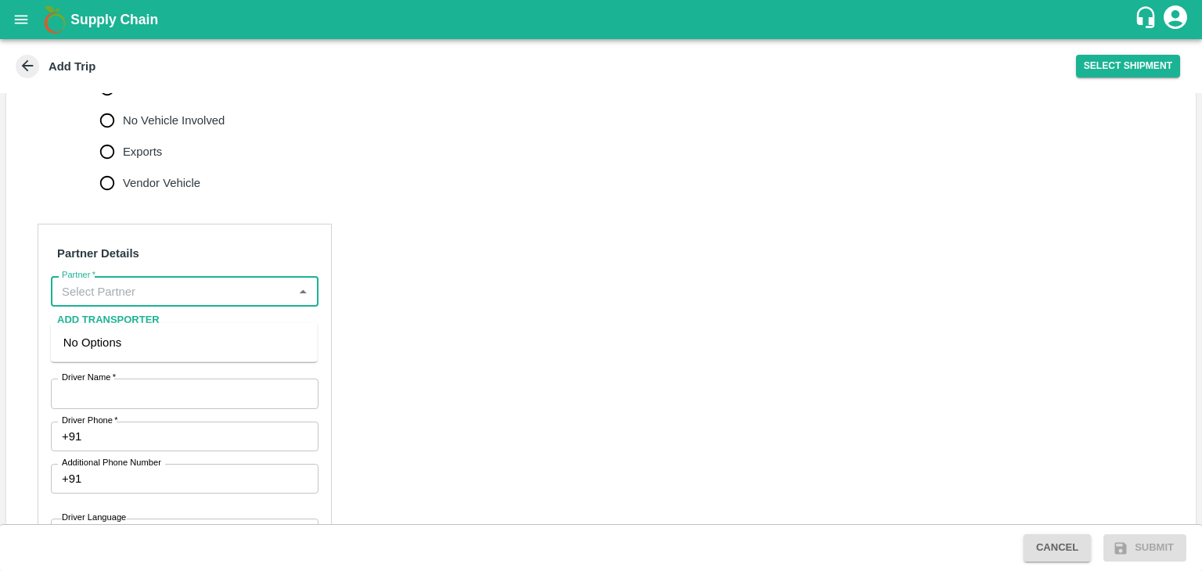
click at [151, 301] on input "Partner   *" at bounding box center [172, 291] width 232 height 20
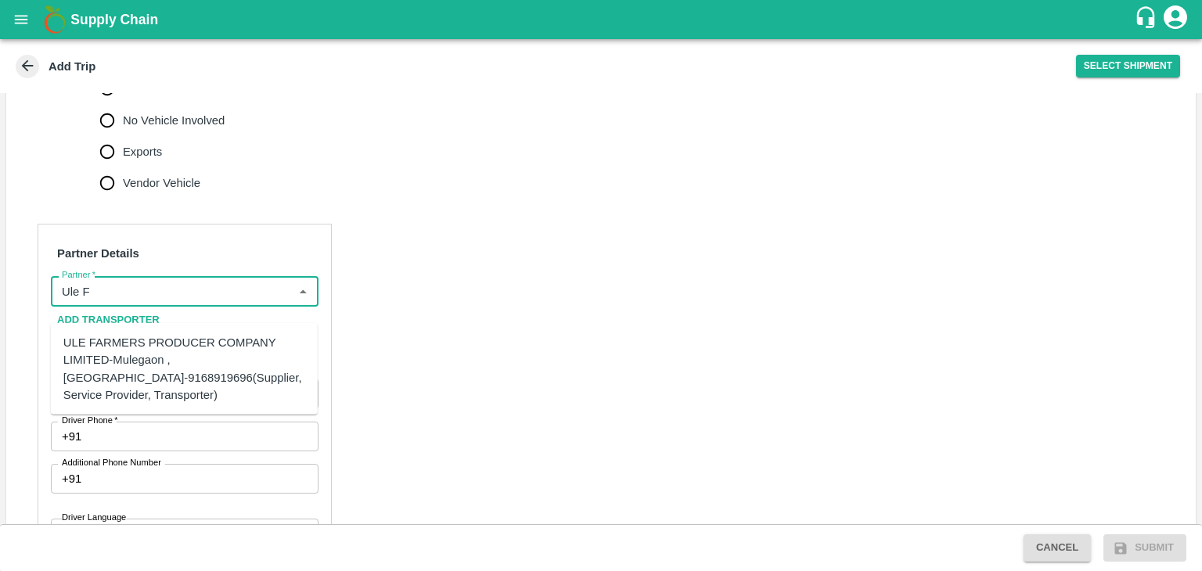
click at [160, 361] on div "ULE FARMERS PRODUCER COMPANY LIMITED-Mulegaon , [GEOGRAPHIC_DATA]-9168919696(Su…" at bounding box center [184, 369] width 242 height 70
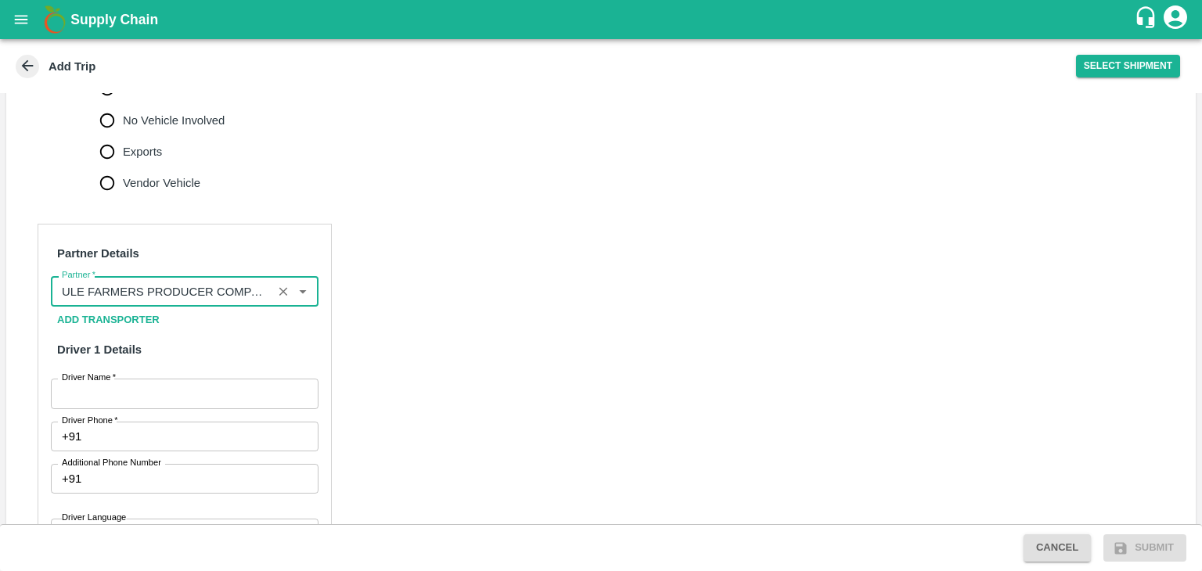
type input "ULE FARMERS PRODUCER COMPANY LIMITED-Mulegaon , [GEOGRAPHIC_DATA]-9168919696(Su…"
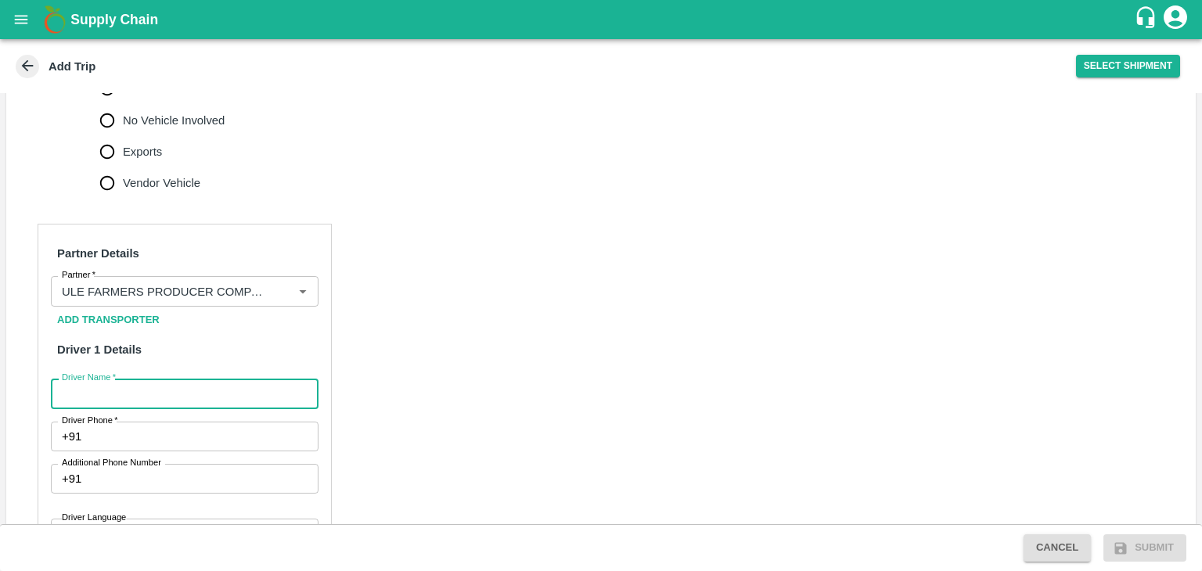
click at [162, 407] on input "Driver Name   *" at bounding box center [185, 394] width 268 height 30
type input "Anna"
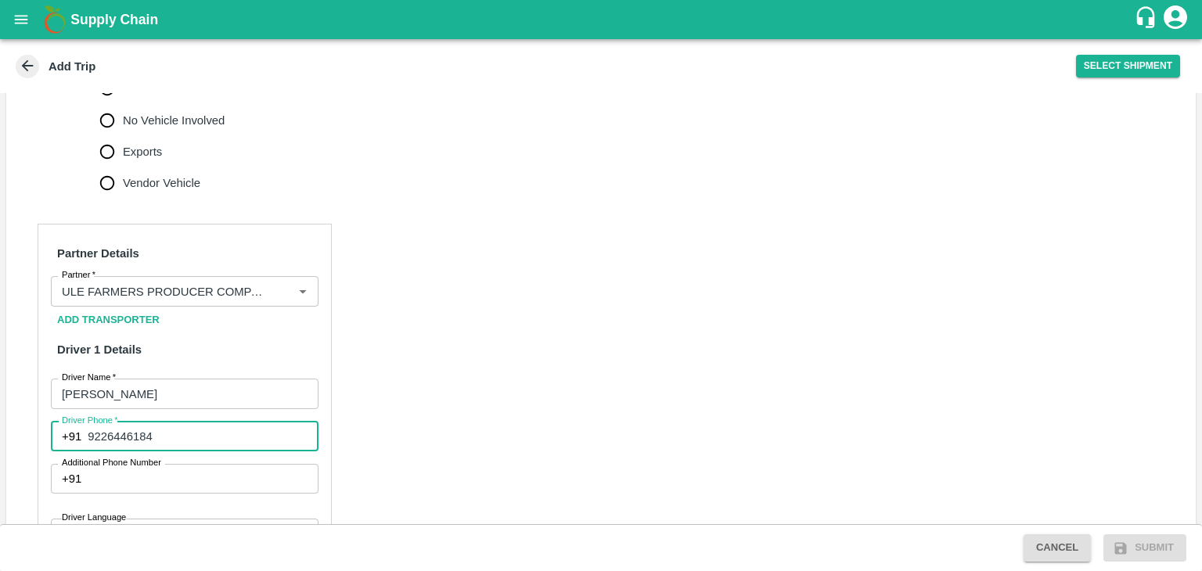
type input "9226446184"
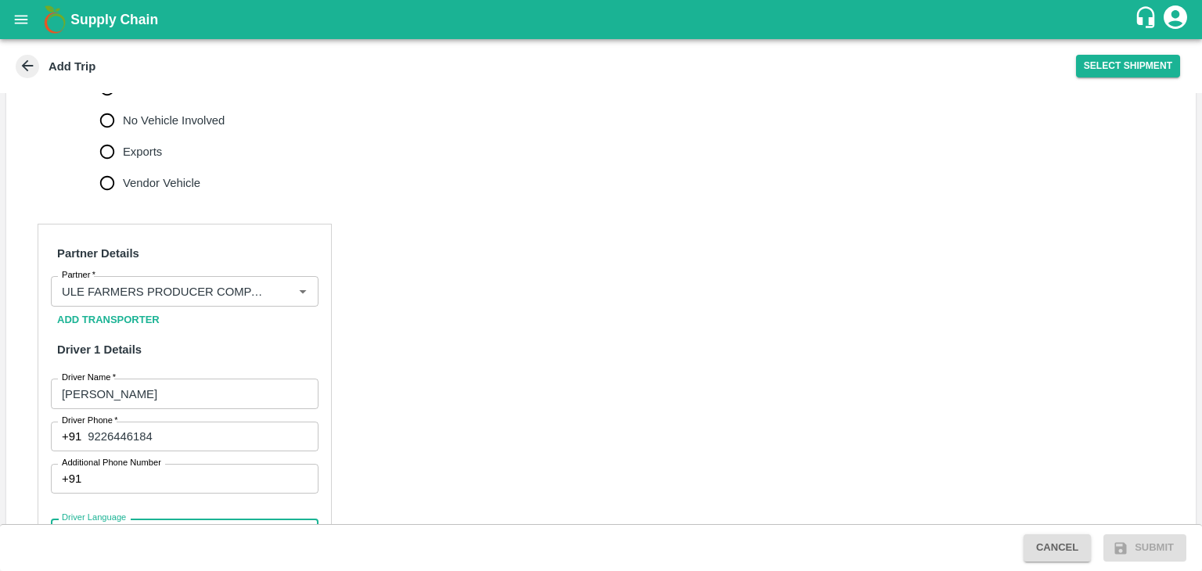
scroll to position [852, 0]
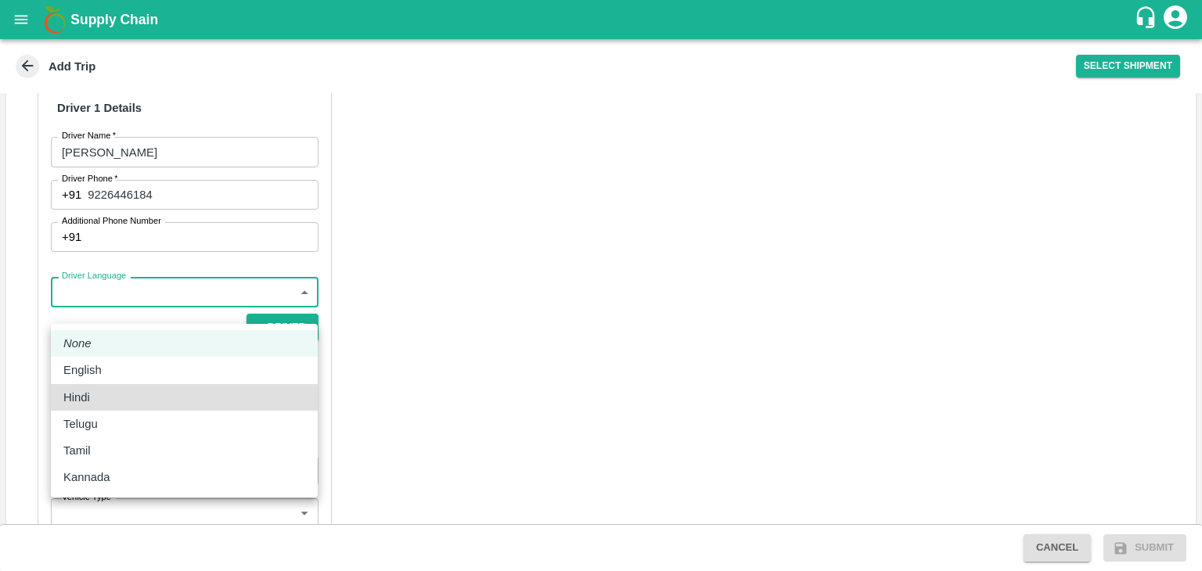
type input "hi"
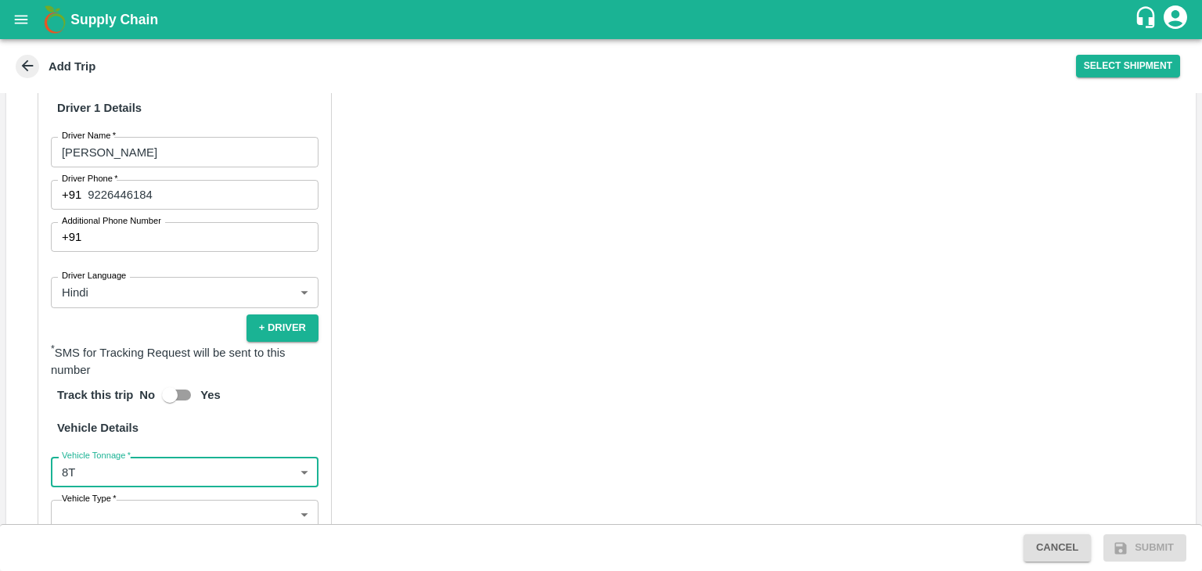
type input "8000"
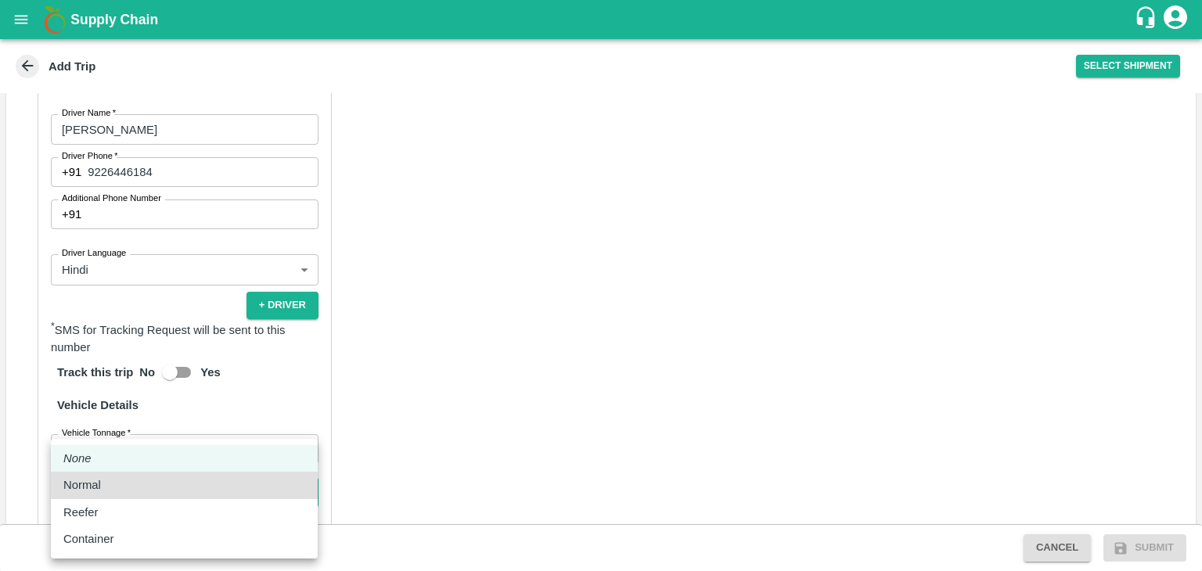
type input "Normal"
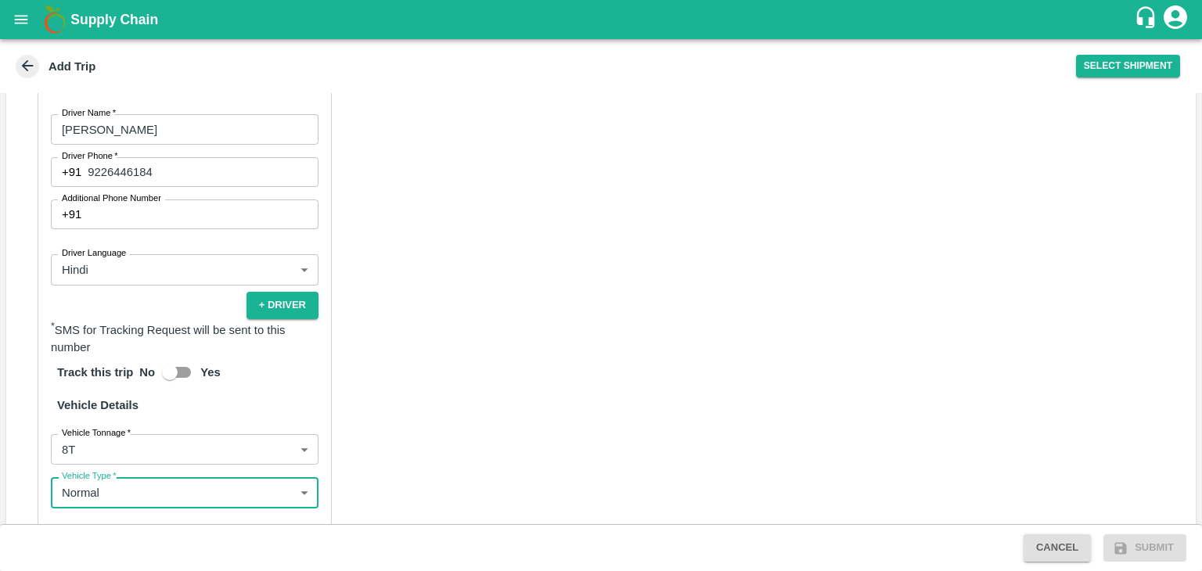
scroll to position [1102, 0]
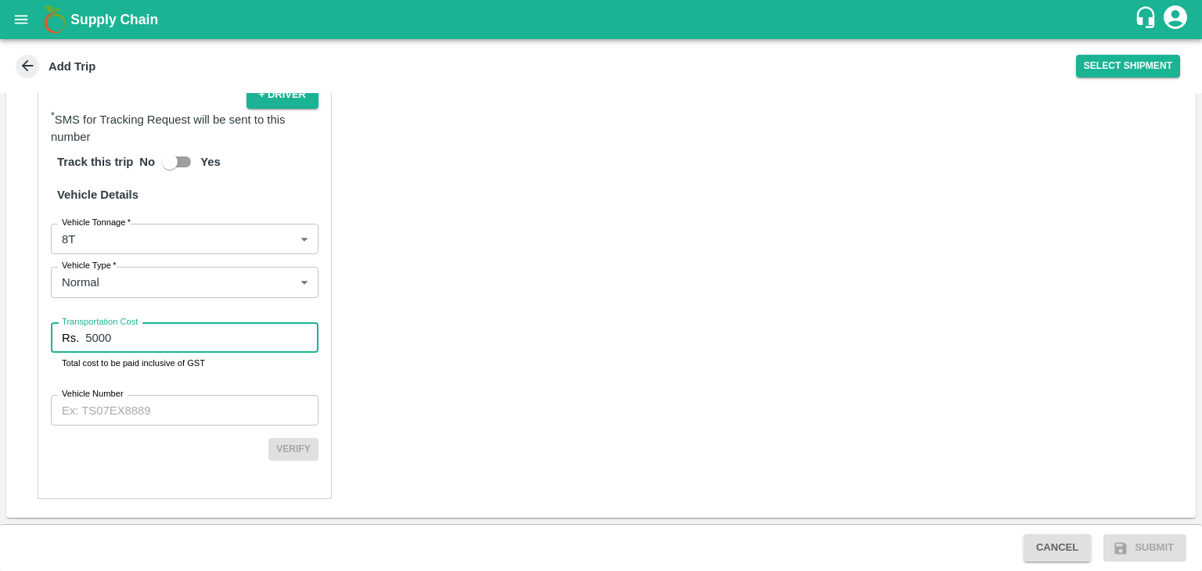
type input "5000"
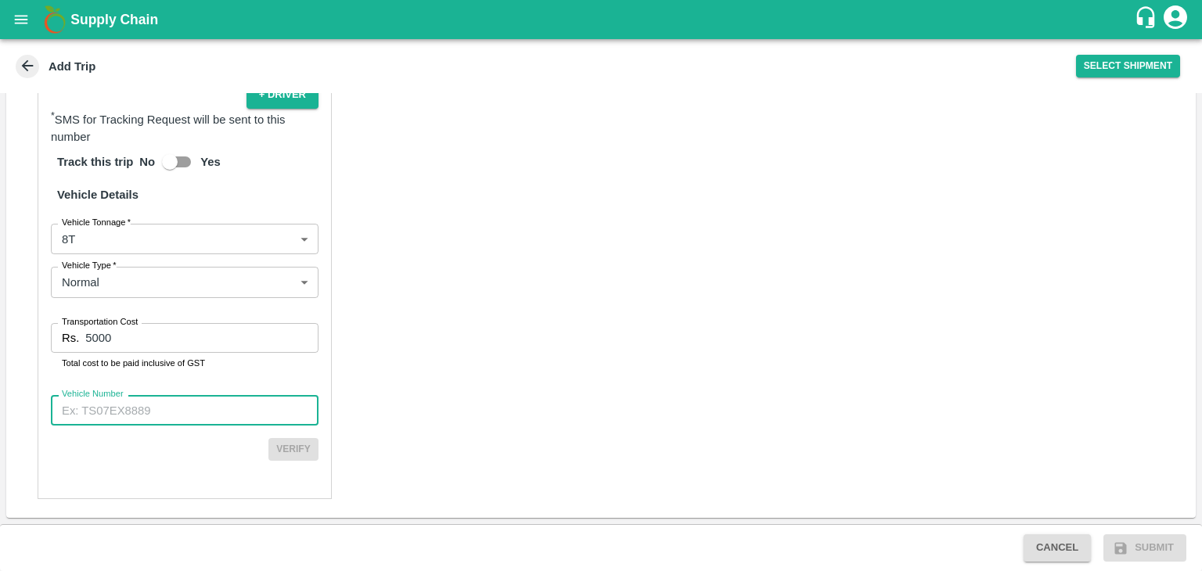
click at [160, 399] on input "Vehicle Number" at bounding box center [185, 410] width 268 height 30
paste input "MH13AX3198"
type input "MH13AX3198"
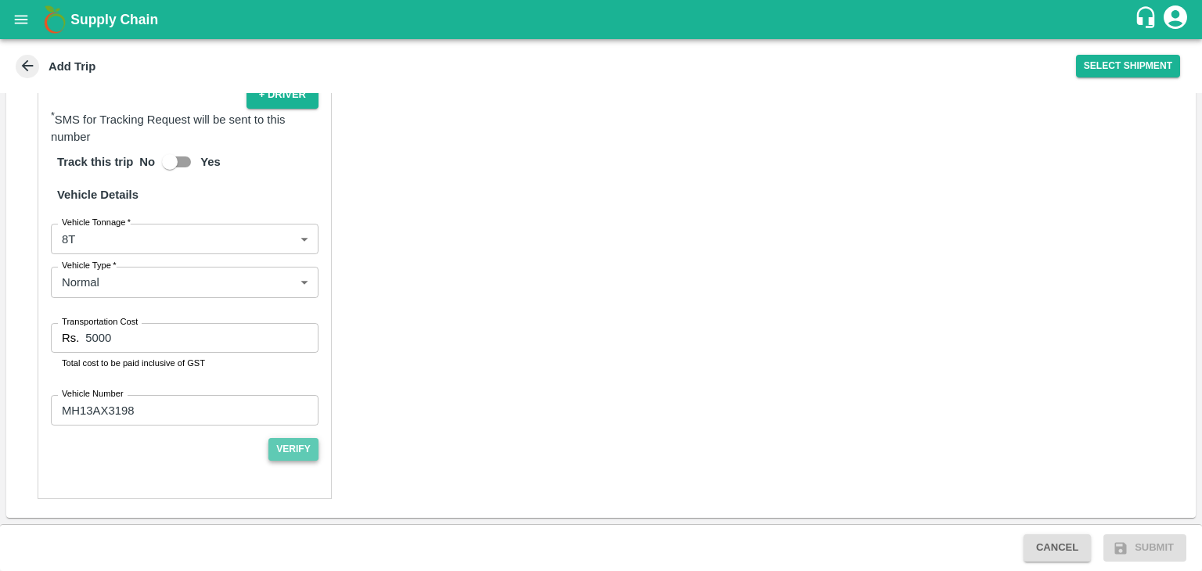
click at [284, 440] on button "Verify" at bounding box center [293, 449] width 50 height 23
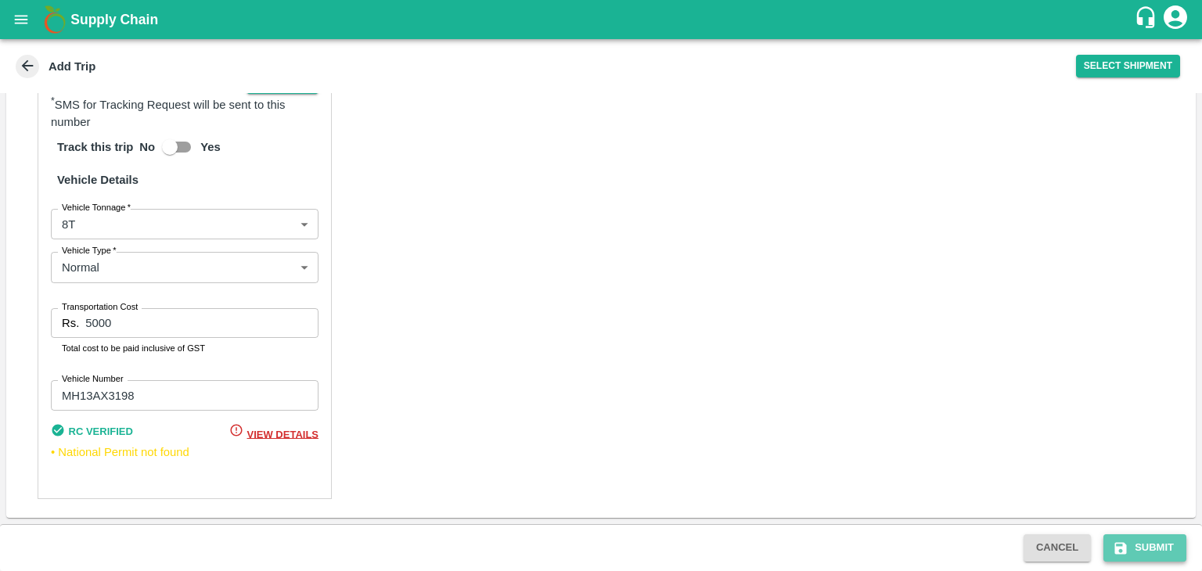
click at [1156, 549] on button "Submit" at bounding box center [1144, 547] width 83 height 27
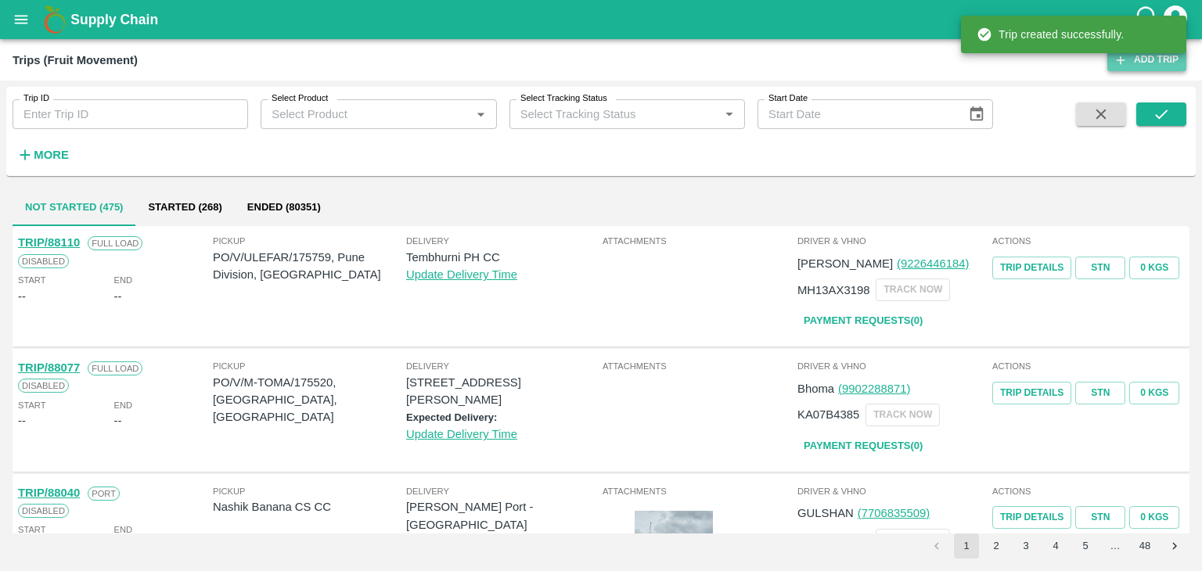
click at [1157, 64] on link "Add Trip" at bounding box center [1146, 60] width 79 height 23
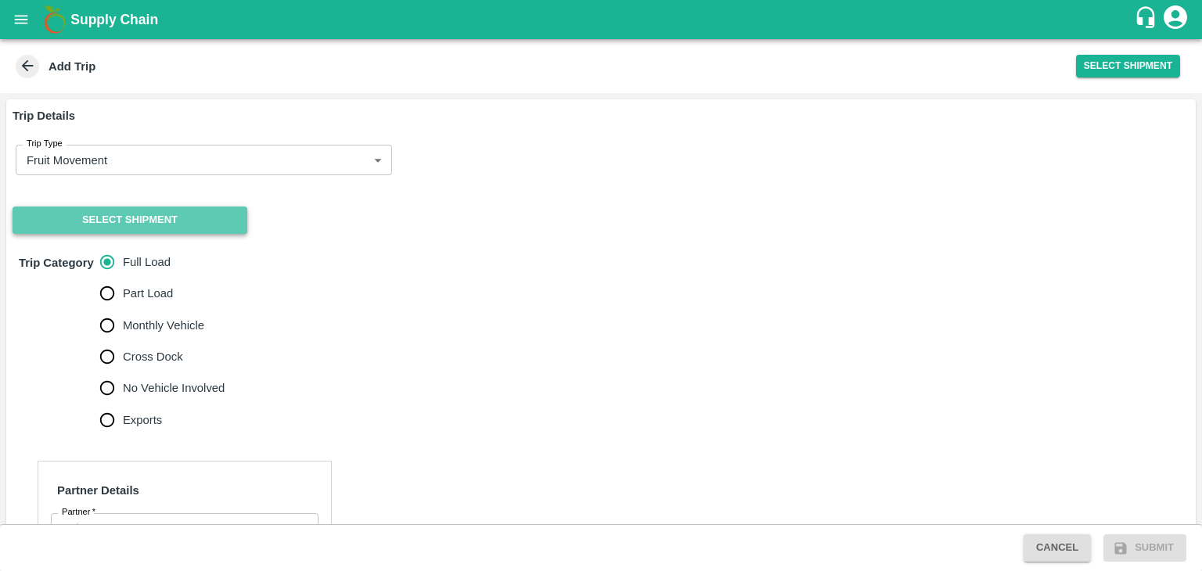
click at [127, 220] on button "Select Shipment" at bounding box center [130, 220] width 235 height 27
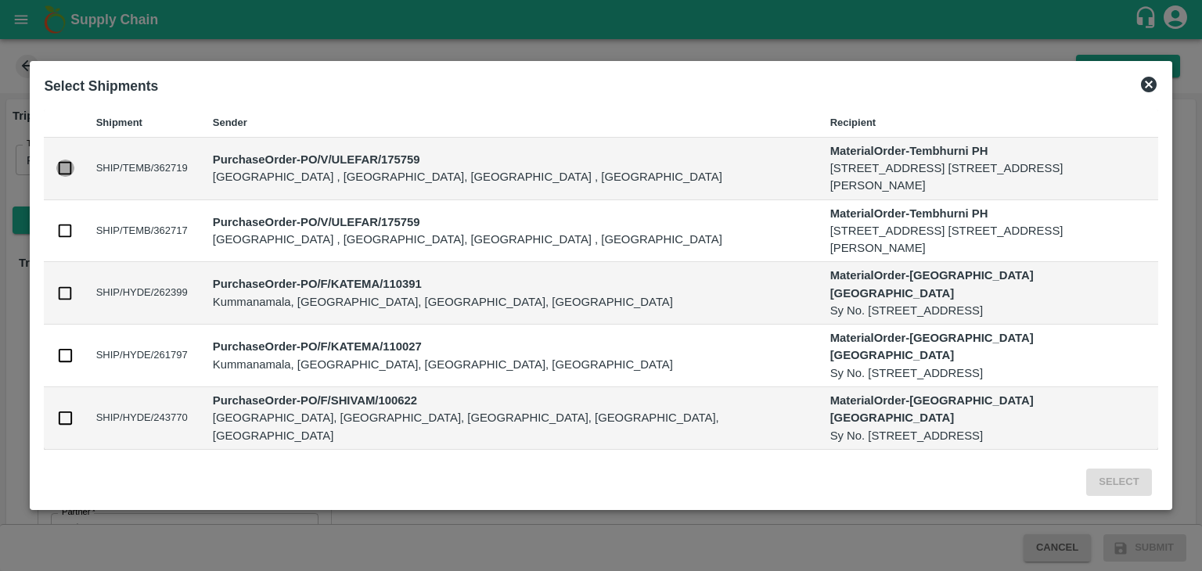
click at [66, 170] on input "checkbox" at bounding box center [64, 168] width 17 height 17
checkbox input "true"
click at [66, 234] on input "checkbox" at bounding box center [64, 230] width 17 height 17
checkbox input "true"
click at [1103, 471] on button "Select" at bounding box center [1118, 482] width 65 height 27
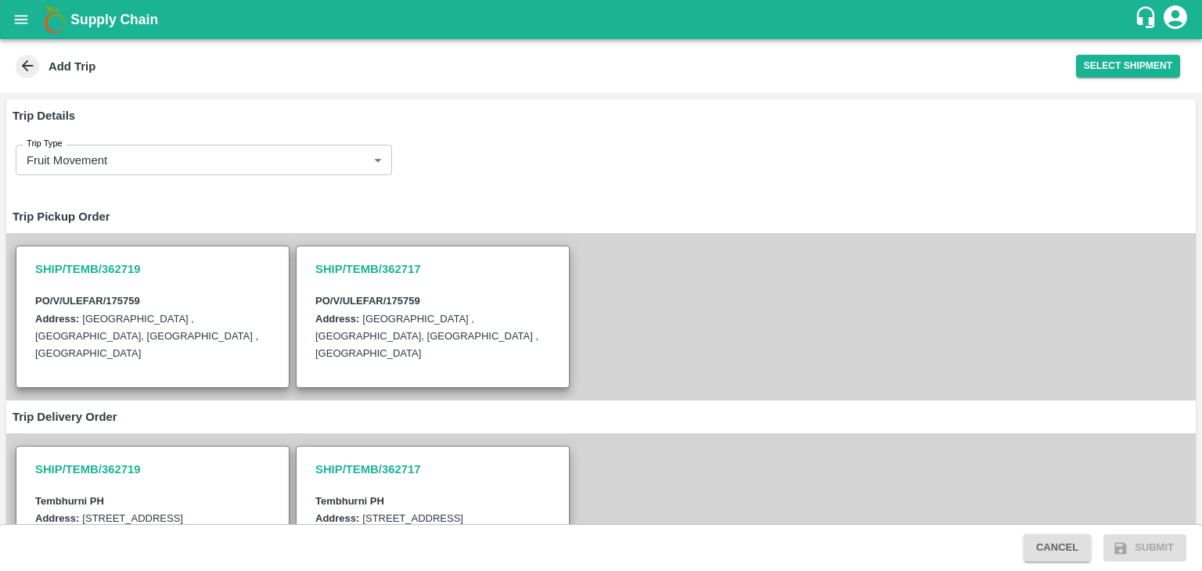
scroll to position [458, 0]
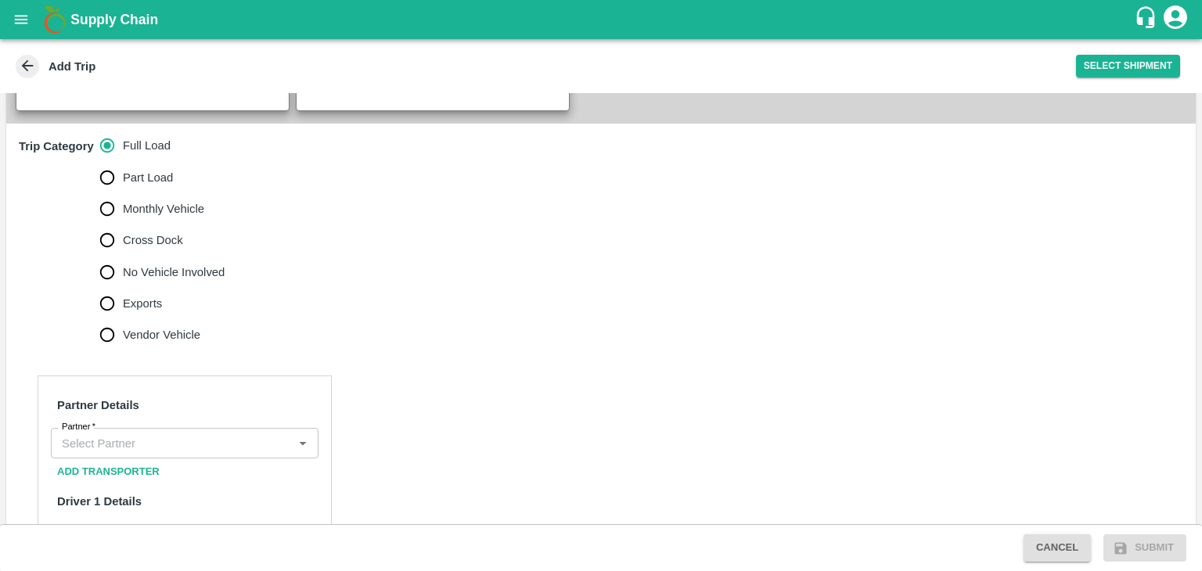
click at [128, 281] on span "No Vehicle Involved" at bounding box center [174, 272] width 102 height 17
click at [123, 288] on input "No Vehicle Involved" at bounding box center [107, 272] width 31 height 31
radio input "true"
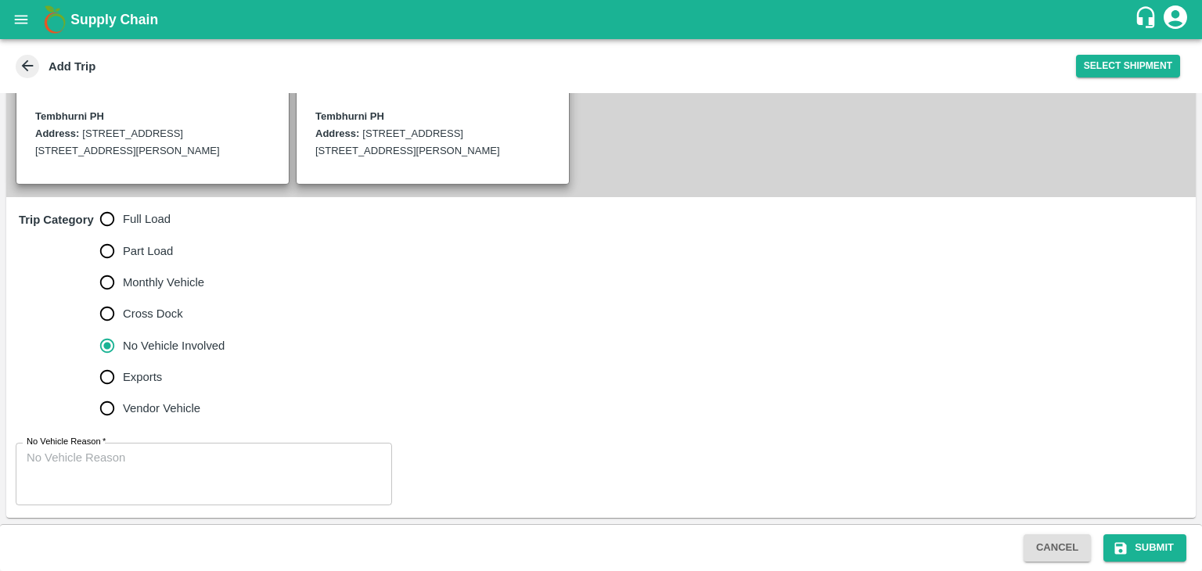
scroll to position [401, 0]
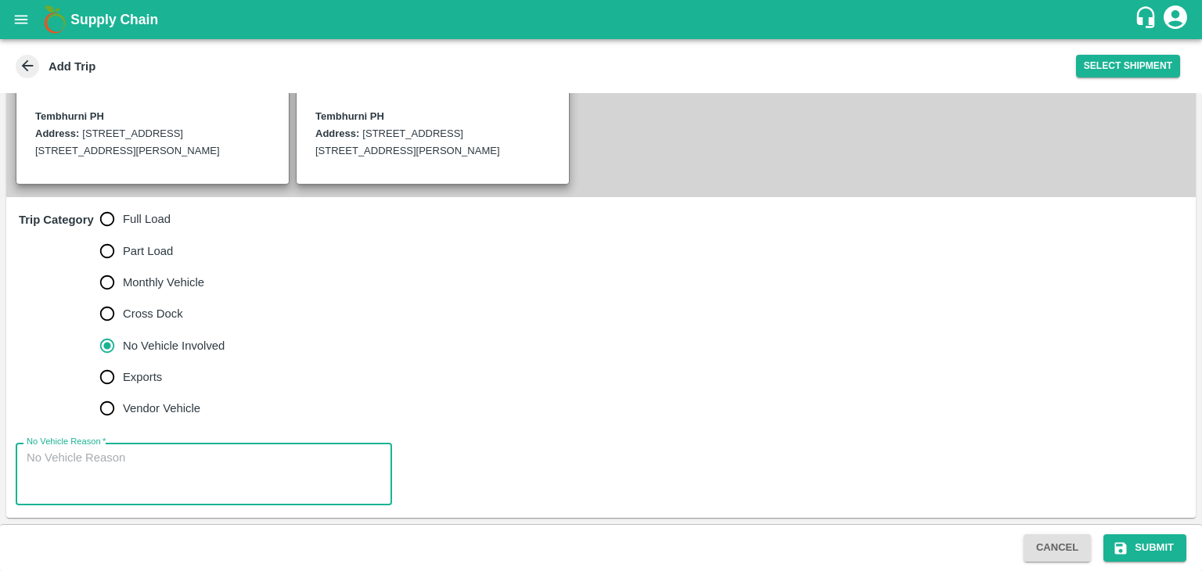
click at [156, 455] on textarea "No Vehicle Reason   *" at bounding box center [204, 474] width 354 height 49
type textarea "Field Dump"
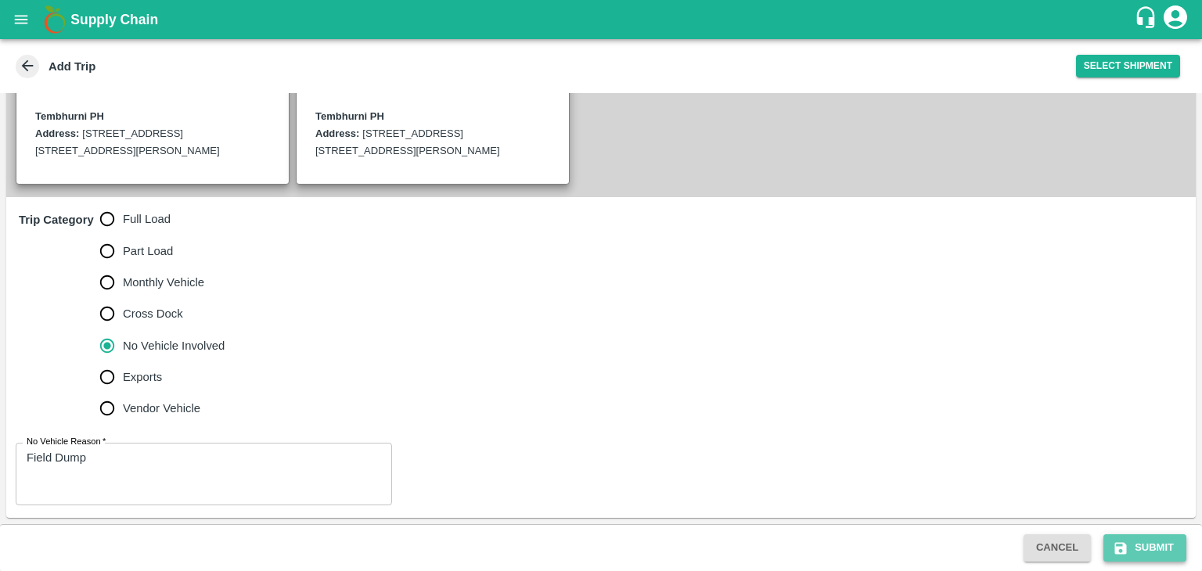
click at [1152, 548] on button "Submit" at bounding box center [1144, 547] width 83 height 27
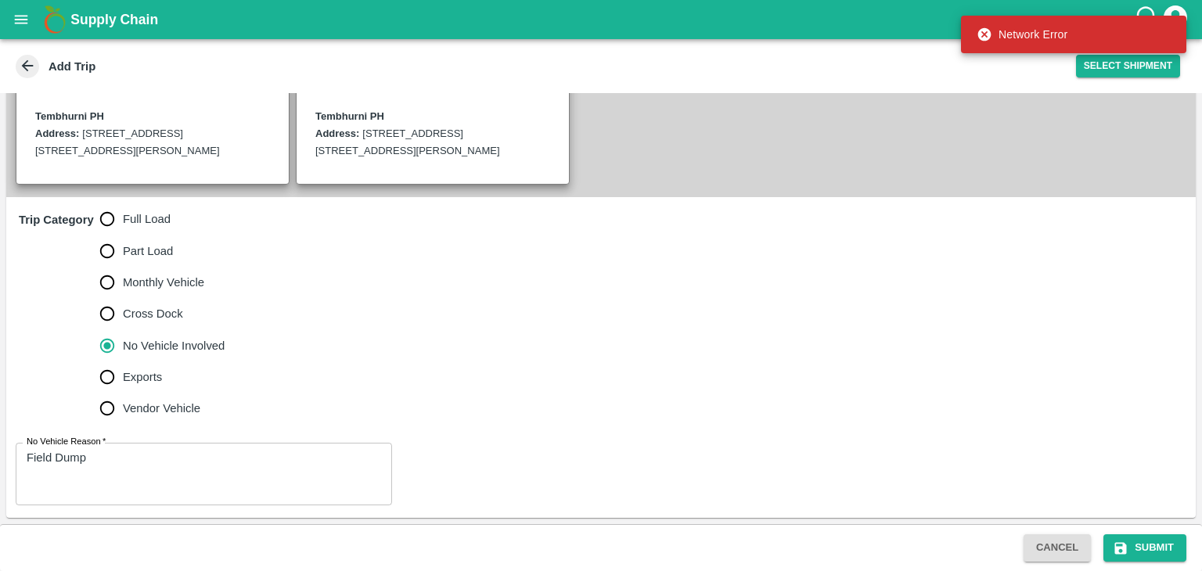
click at [670, 309] on div "Trip Category Full Load Part Load Monthly Vehicle Cross Dock No Vehicle Involve…" at bounding box center [600, 313] width 1189 height 233
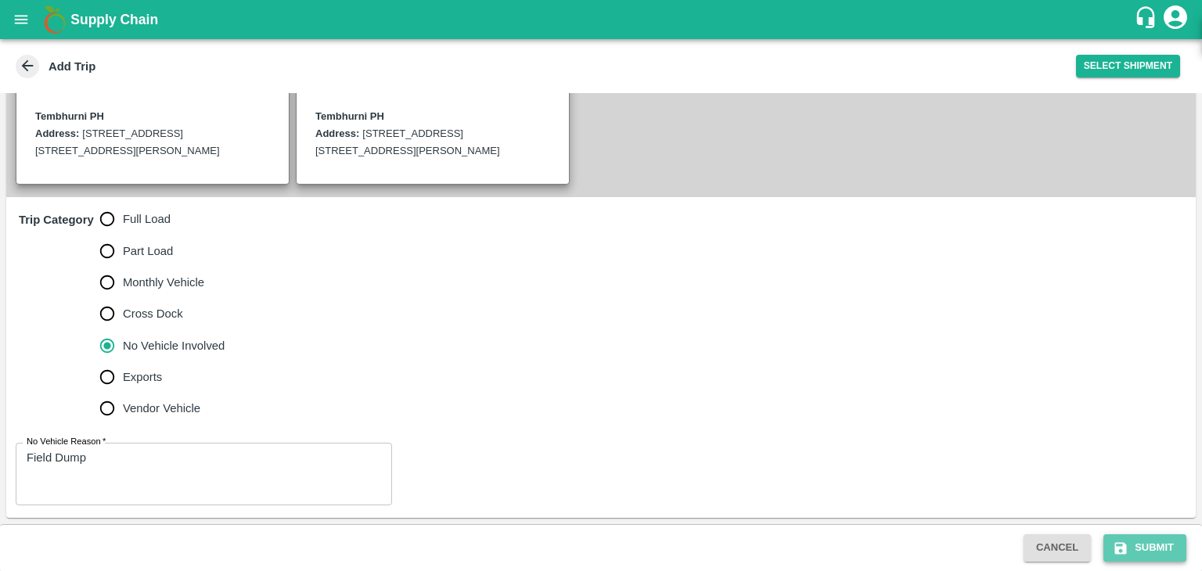
click at [1167, 552] on button "Submit" at bounding box center [1144, 547] width 83 height 27
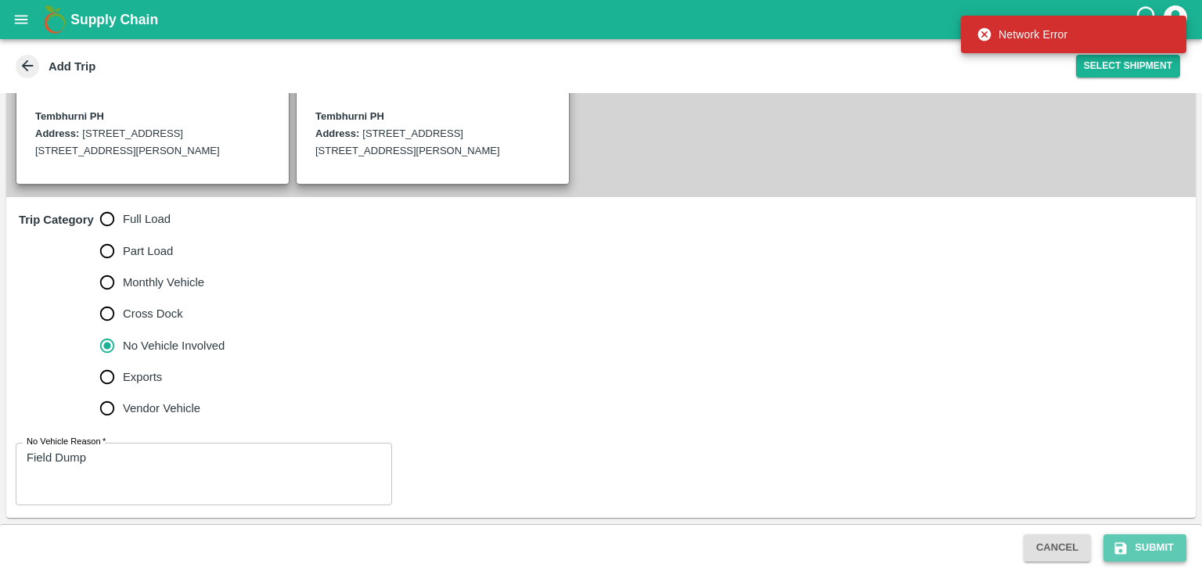
click at [1161, 557] on button "Submit" at bounding box center [1144, 547] width 83 height 27
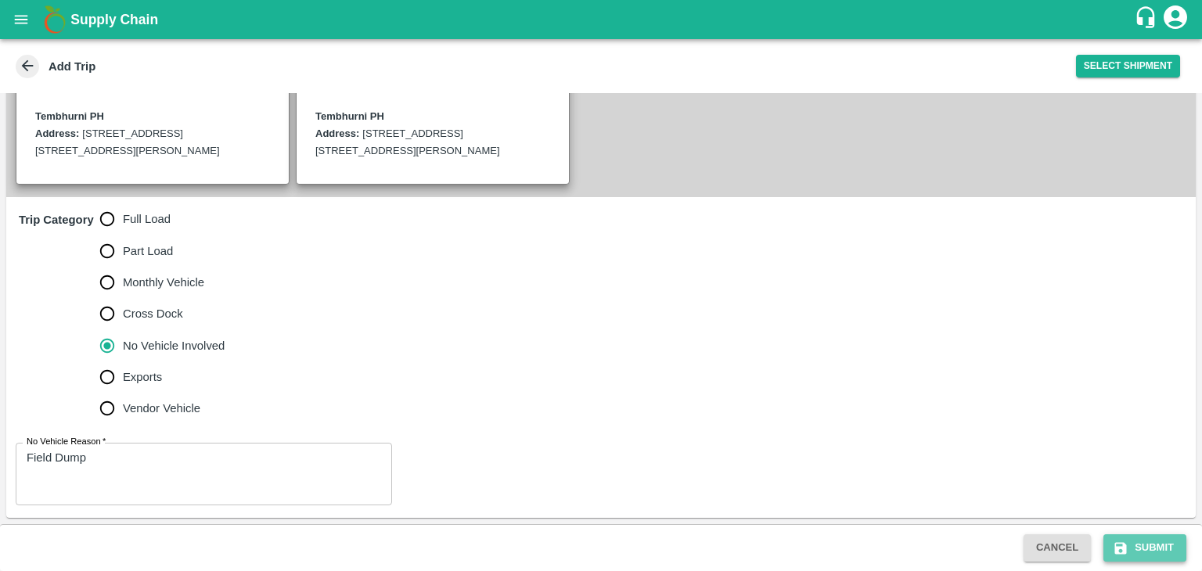
click at [1129, 537] on button "Submit" at bounding box center [1144, 547] width 83 height 27
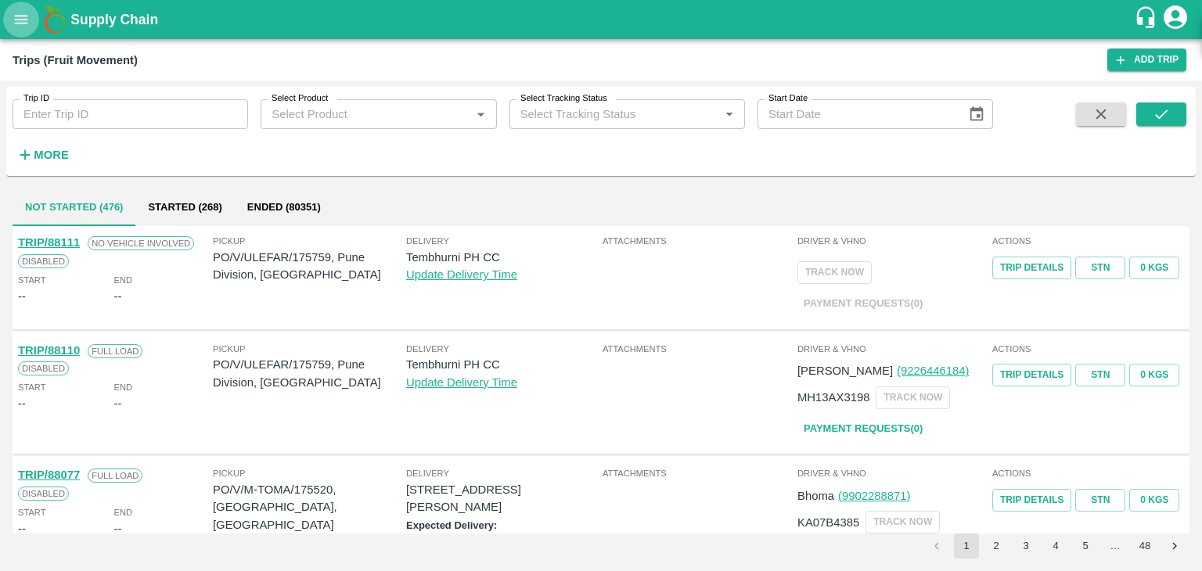
click at [8, 18] on button "open drawer" at bounding box center [21, 20] width 36 height 36
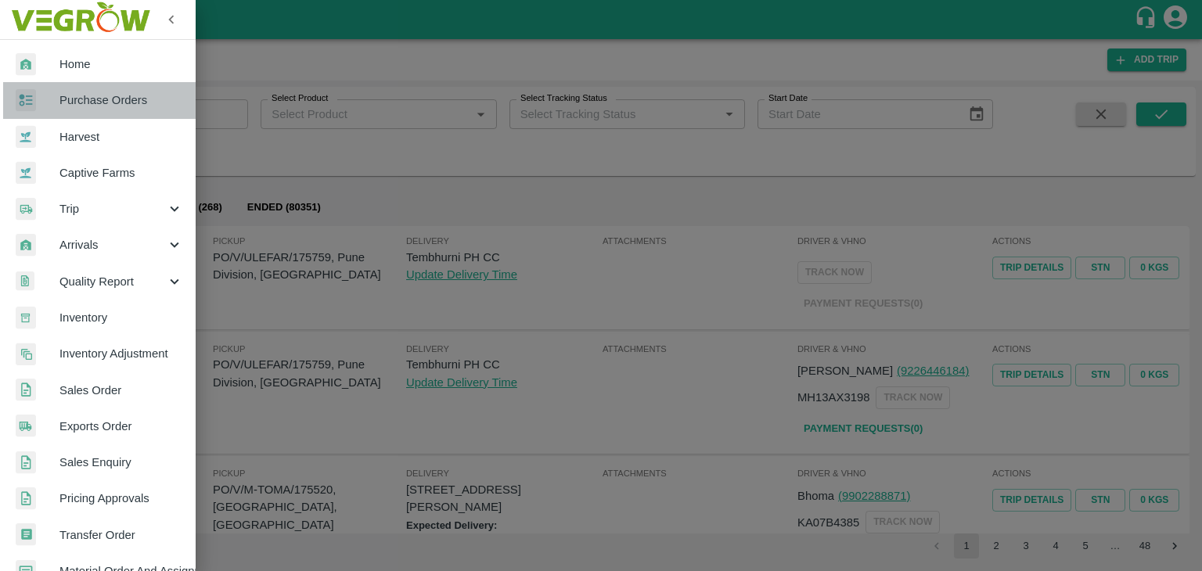
click at [134, 105] on span "Purchase Orders" at bounding box center [121, 100] width 124 height 17
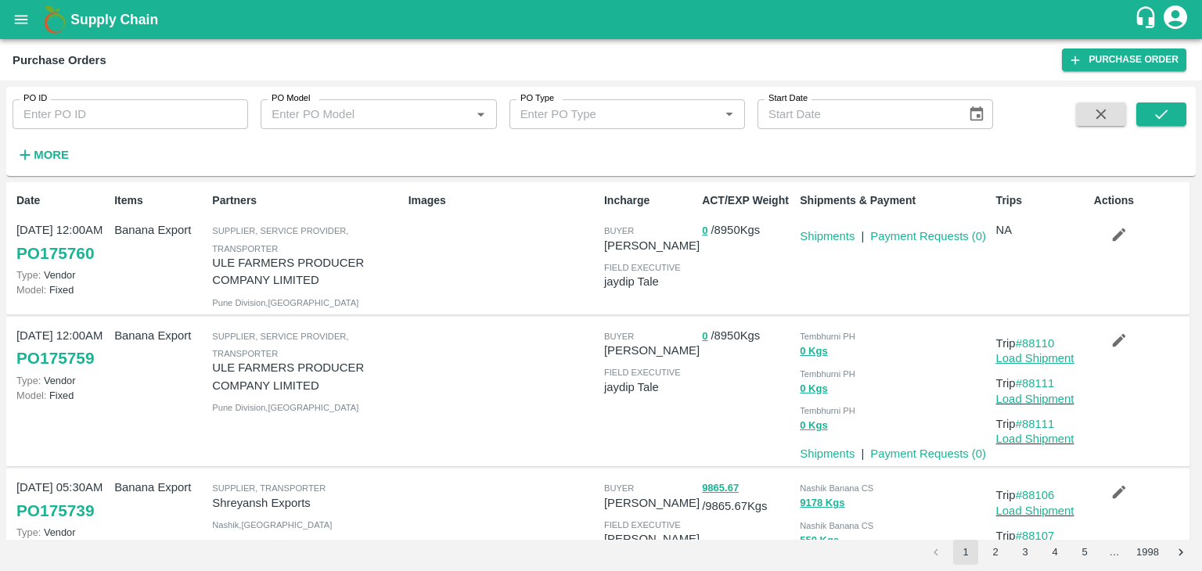
click at [1042, 358] on link "Load Shipment" at bounding box center [1035, 358] width 78 height 13
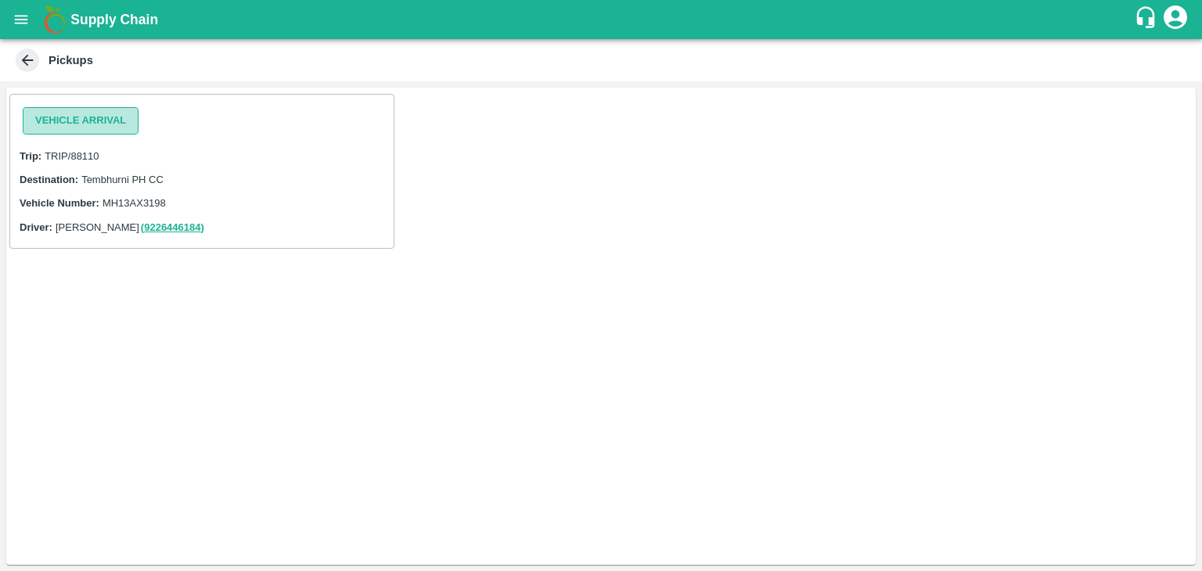
click at [61, 117] on button "Vehicle Arrival" at bounding box center [81, 120] width 116 height 27
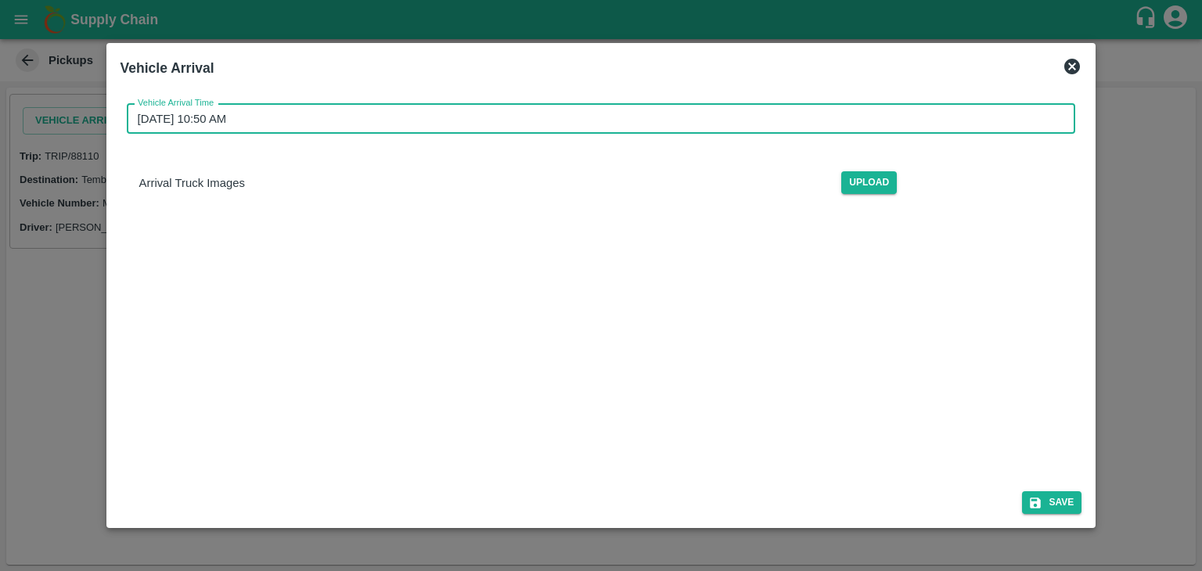
click at [446, 120] on input "[DATE] 10:50 AM" at bounding box center [596, 119] width 938 height 30
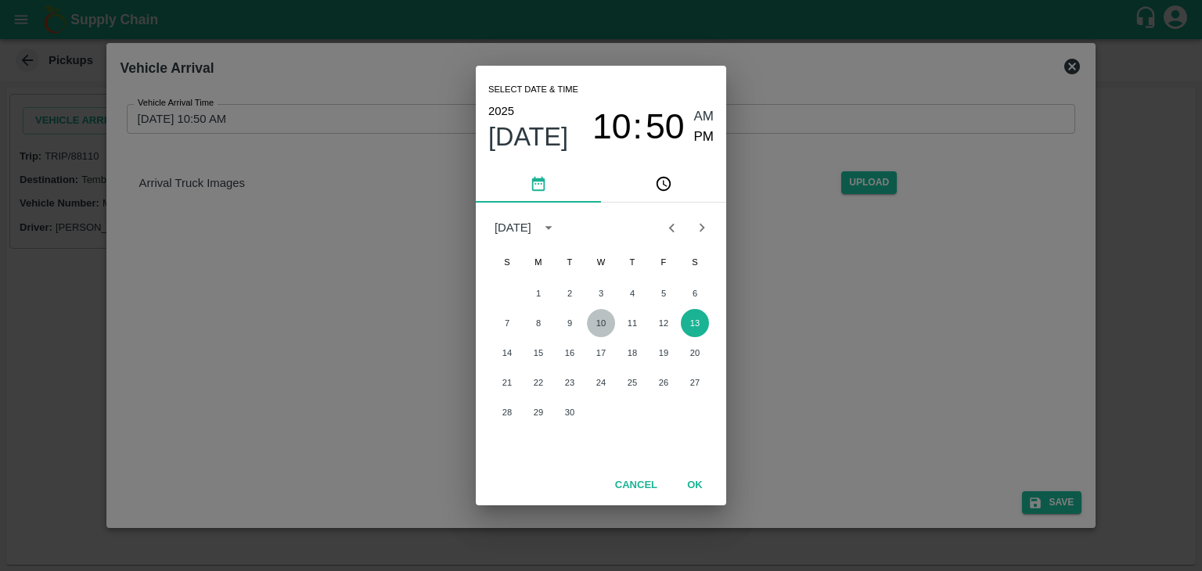
click at [598, 322] on button "10" at bounding box center [601, 323] width 28 height 28
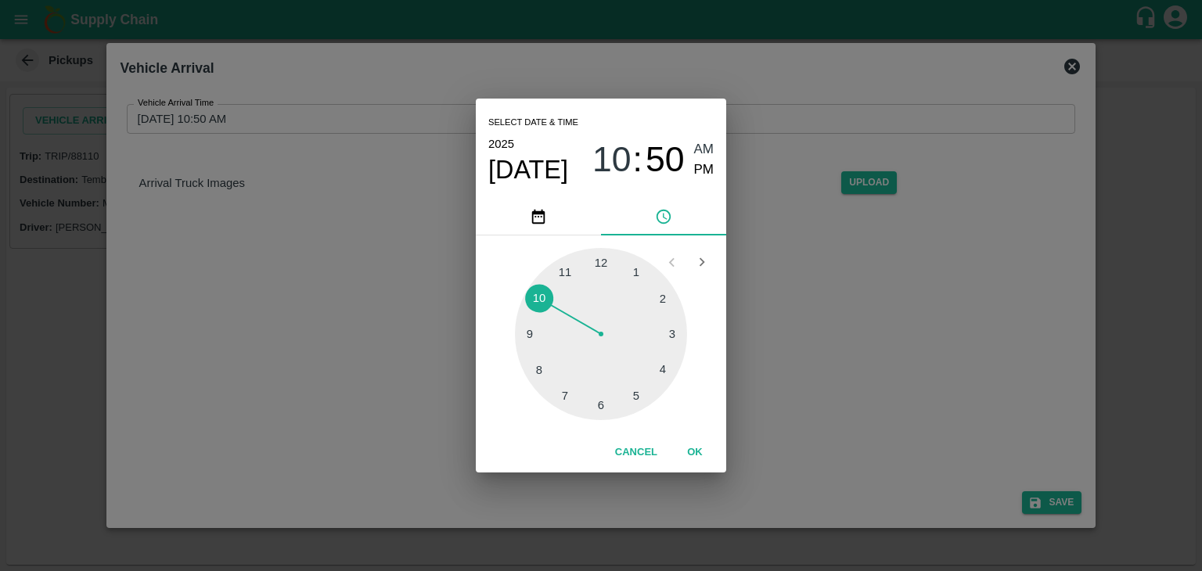
click at [710, 143] on span "AM" at bounding box center [704, 149] width 20 height 21
click at [520, 347] on div at bounding box center [601, 334] width 172 height 172
type input "[DATE] 09:44 AM"
click at [698, 442] on button "OK" at bounding box center [695, 452] width 50 height 27
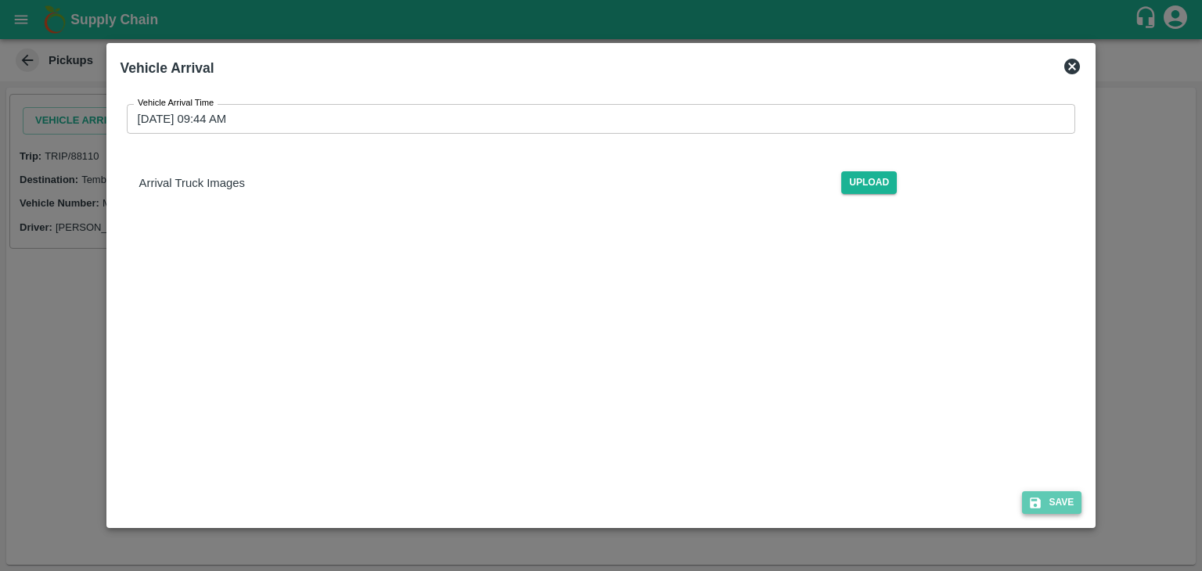
click at [1055, 494] on button "Save" at bounding box center [1051, 502] width 59 height 23
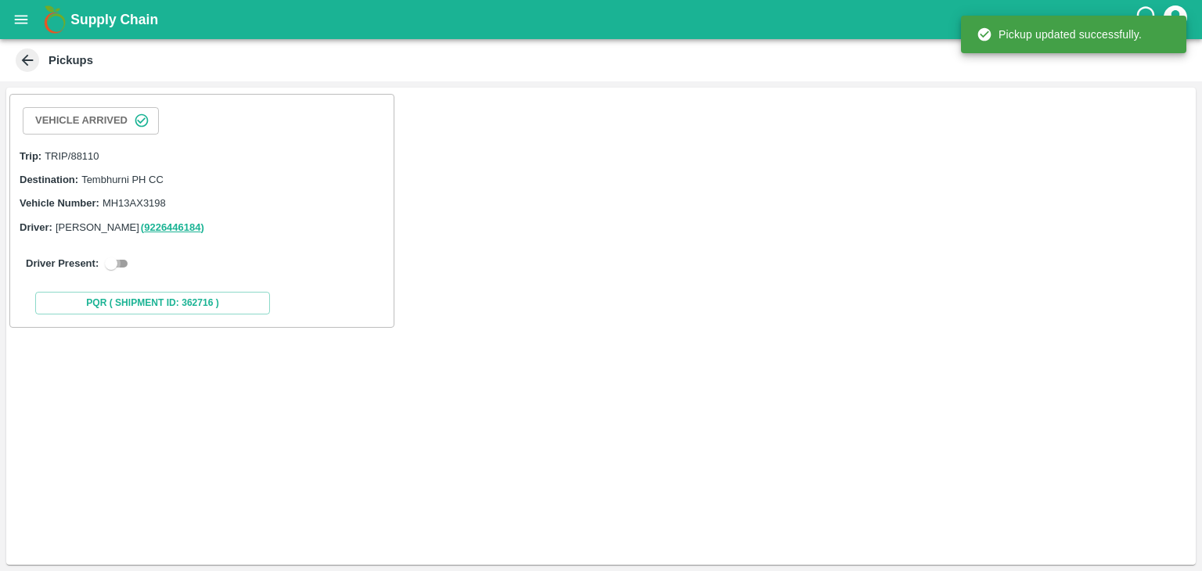
click at [122, 258] on input "checkbox" at bounding box center [111, 263] width 56 height 19
checkbox input "true"
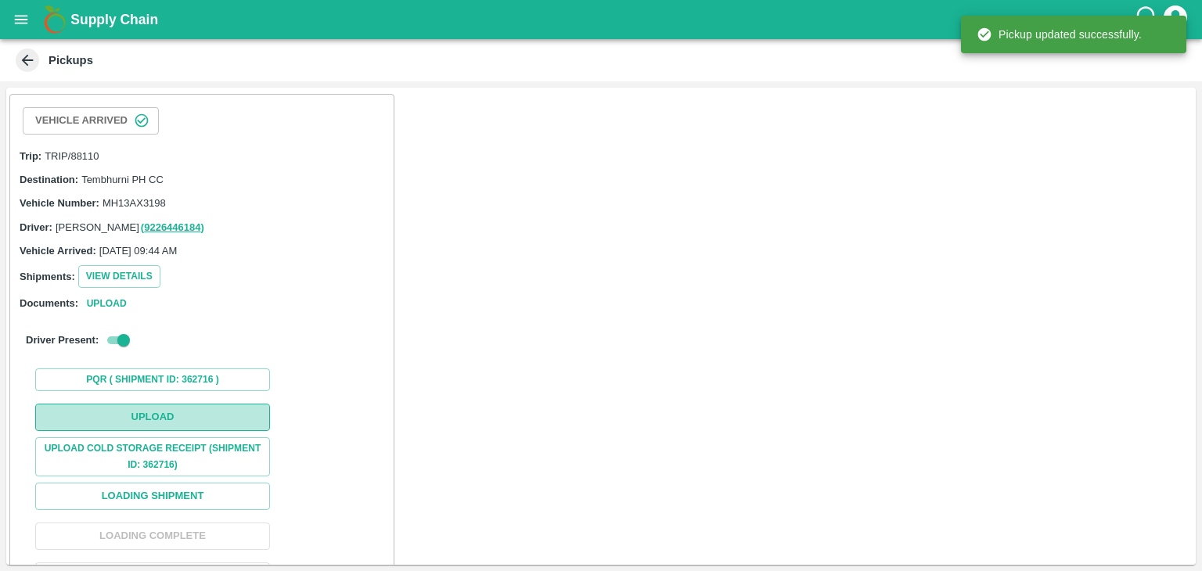
click at [225, 415] on button "Upload" at bounding box center [152, 417] width 235 height 27
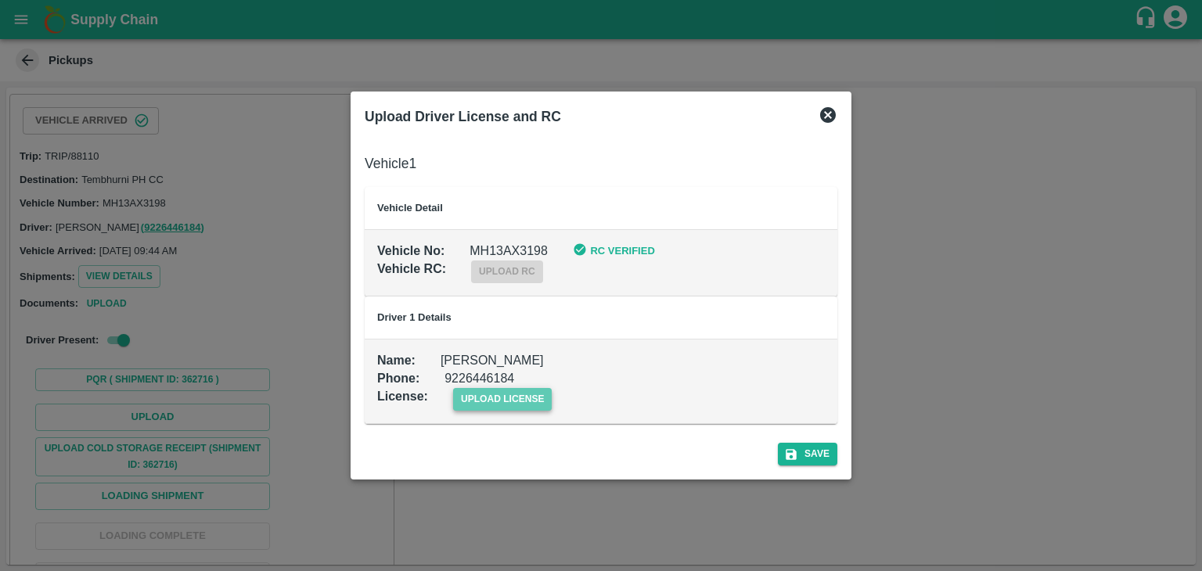
click at [518, 406] on span "upload license" at bounding box center [502, 399] width 99 height 23
click at [0, 0] on input "upload license" at bounding box center [0, 0] width 0 height 0
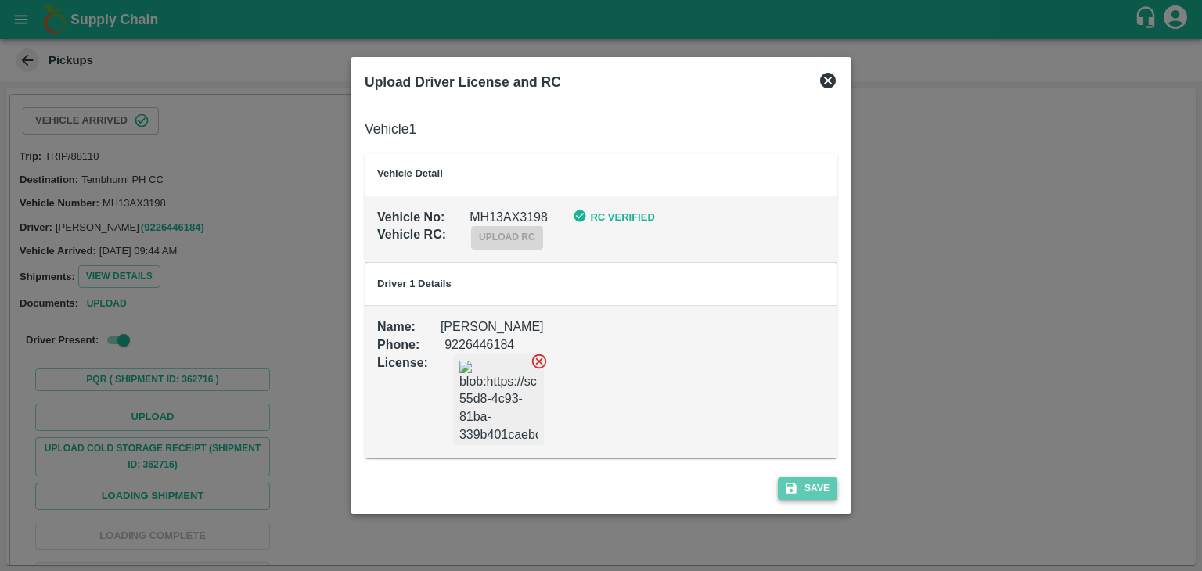
click at [795, 488] on icon "submit" at bounding box center [791, 488] width 11 height 11
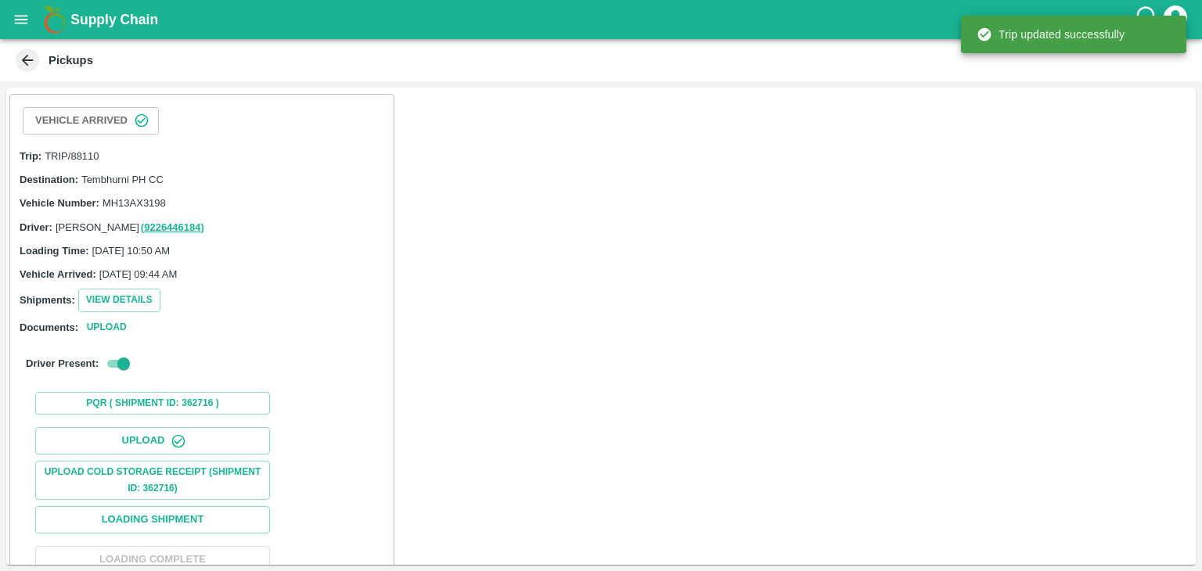
scroll to position [162, 0]
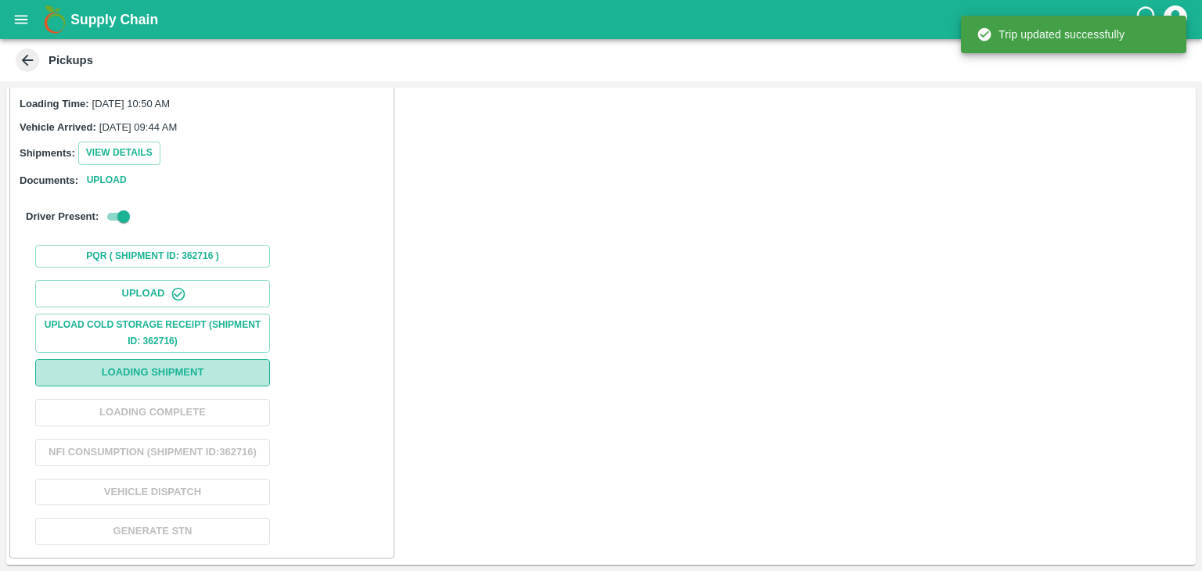
click at [160, 359] on button "Loading Shipment" at bounding box center [152, 372] width 235 height 27
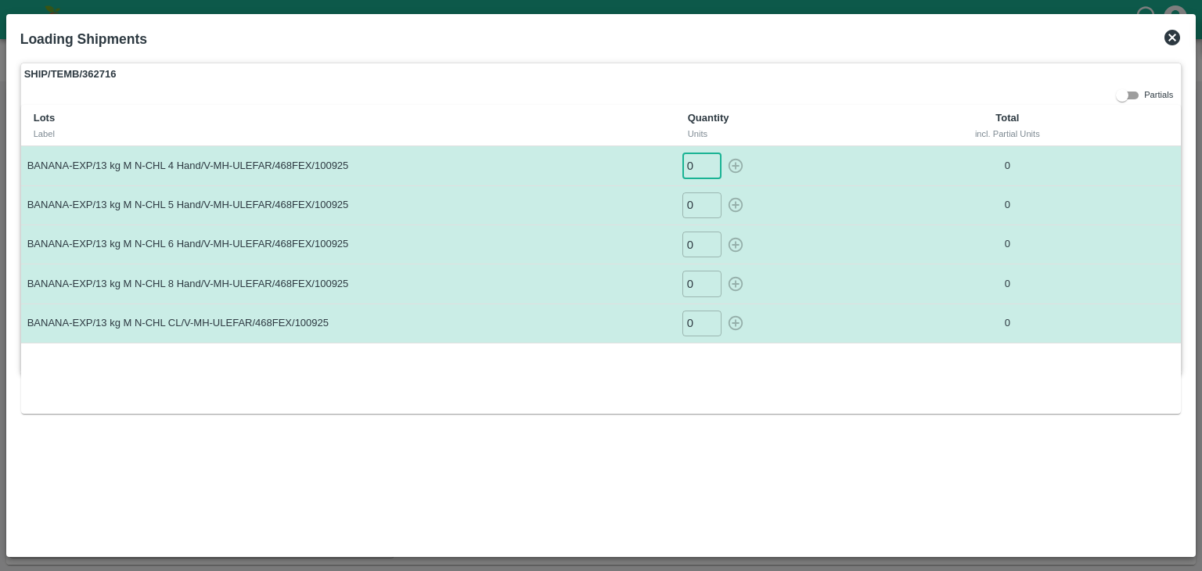
click at [699, 157] on input "0" at bounding box center [701, 166] width 39 height 26
type input "01"
click at [723, 153] on button "button" at bounding box center [735, 166] width 25 height 26
type input "0"
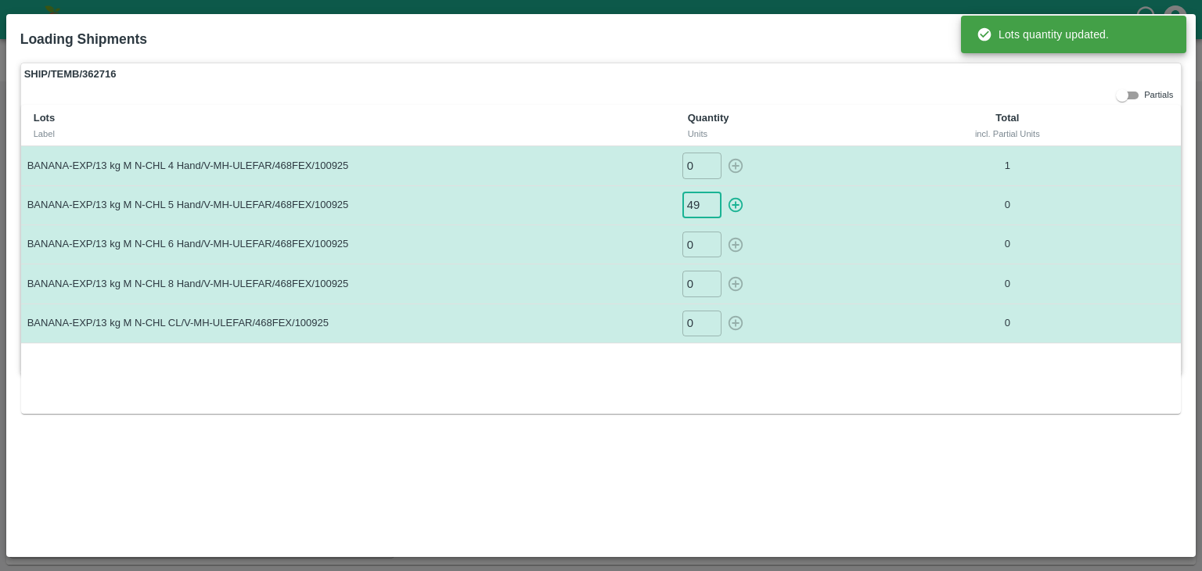
type input "49"
click at [723, 192] on button "button" at bounding box center [735, 205] width 25 height 26
type input "0"
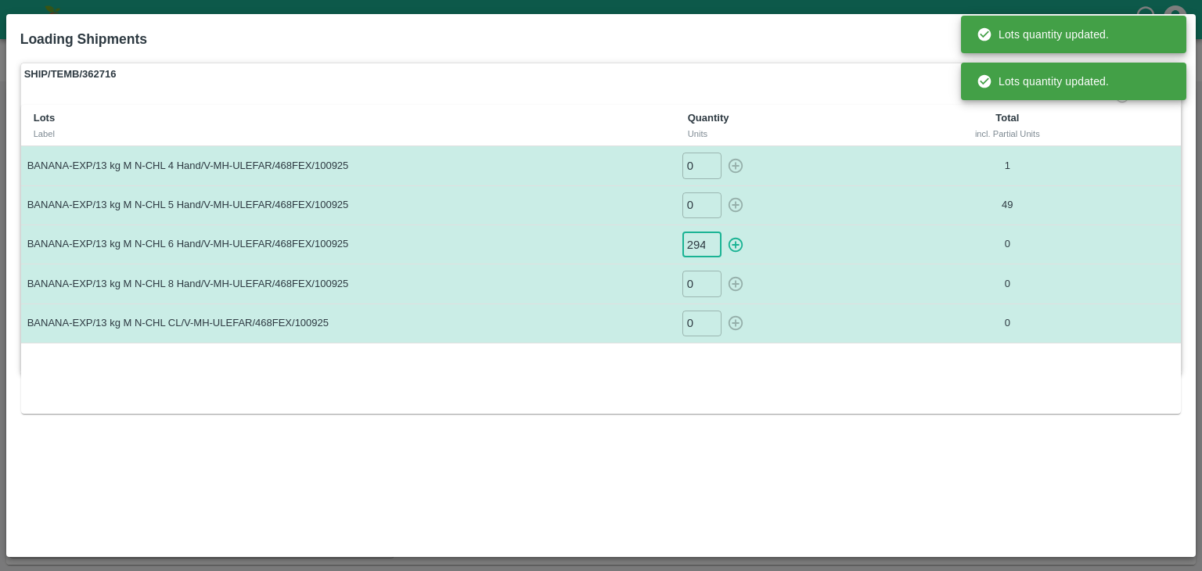
scroll to position [0, 1]
type input "294"
click at [723, 232] on button "button" at bounding box center [735, 245] width 25 height 26
type input "0"
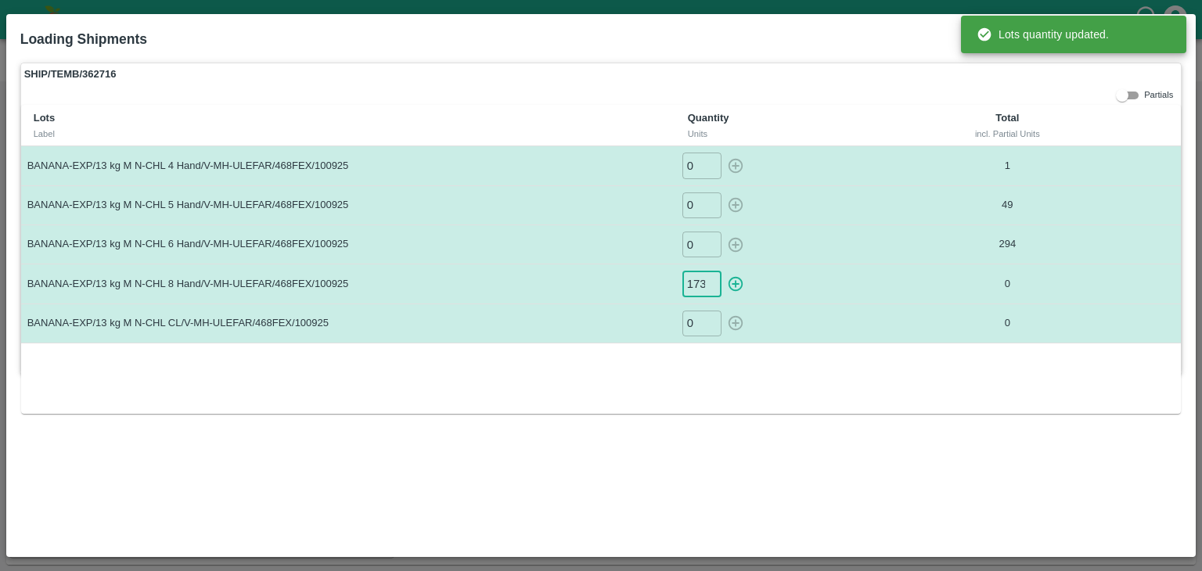
scroll to position [0, 1]
type input "173"
click at [723, 271] on button "button" at bounding box center [735, 284] width 25 height 26
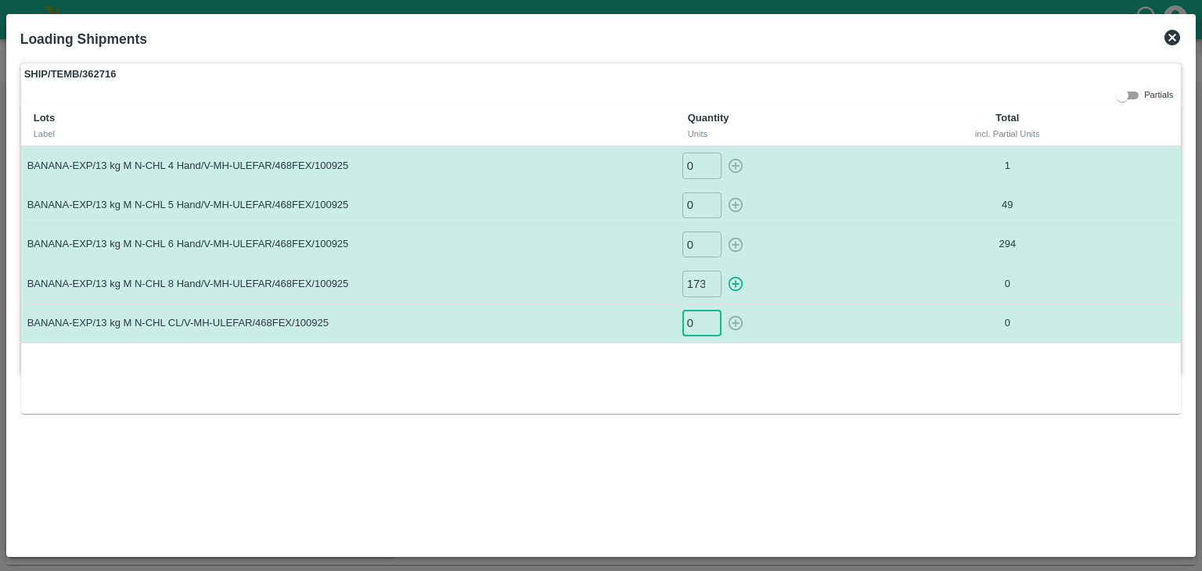
type input "0"
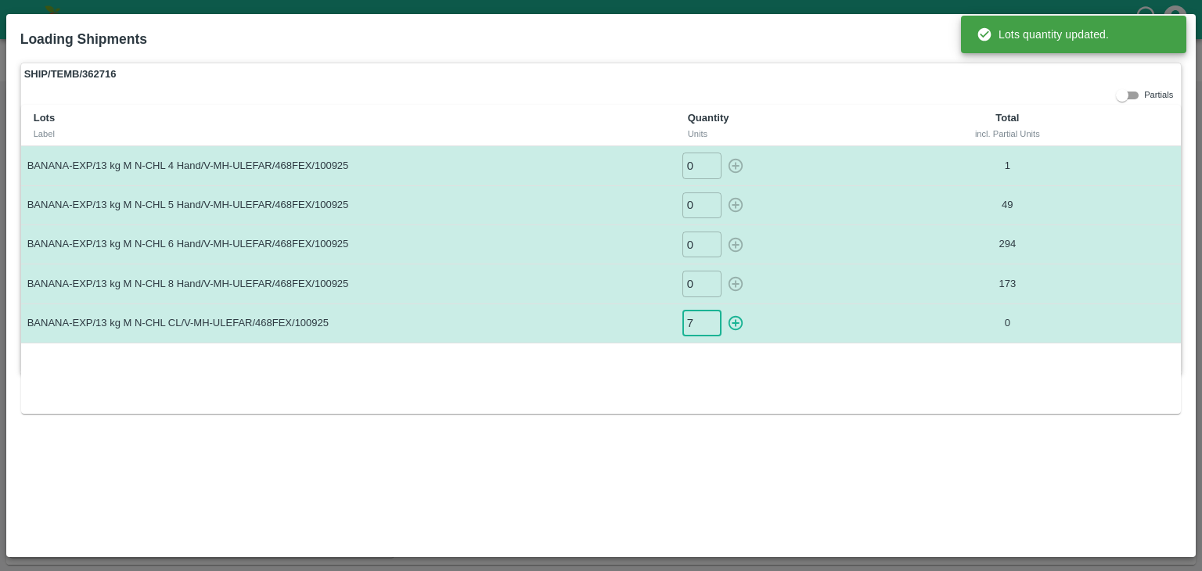
type input "7"
click at [733, 316] on icon "button" at bounding box center [735, 323] width 15 height 15
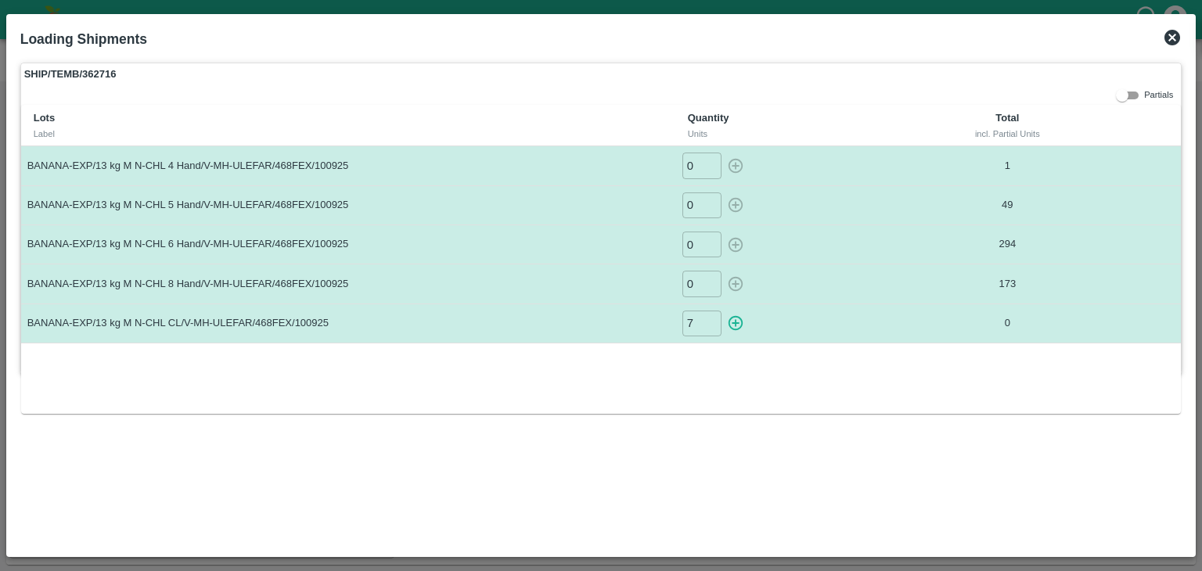
type input "0"
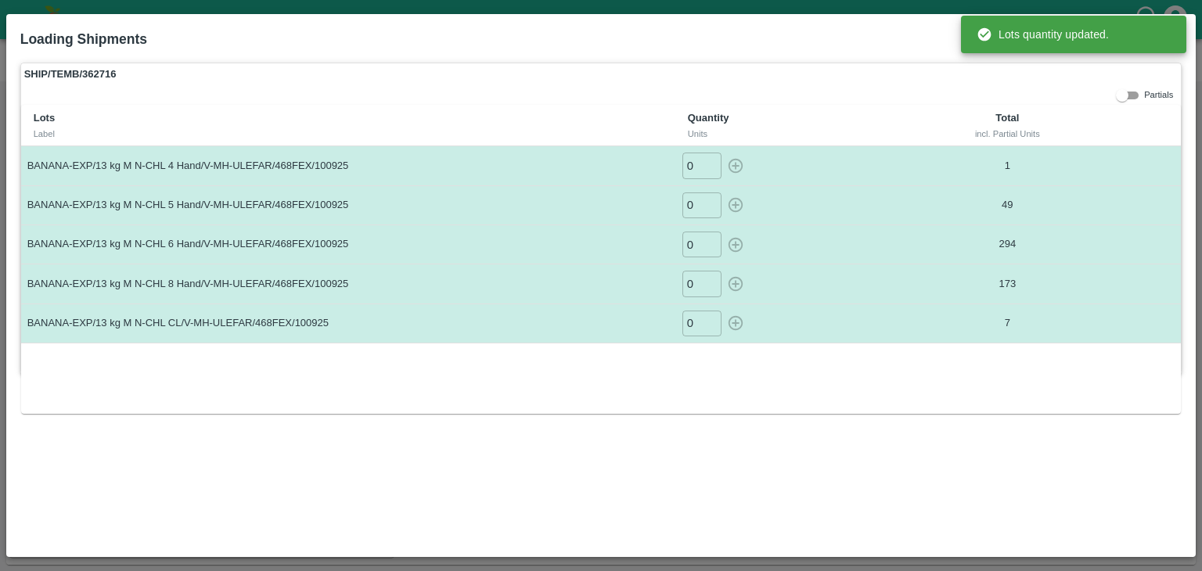
click at [1075, 119] on th "Total incl. Partial Units" at bounding box center [1007, 125] width 203 height 41
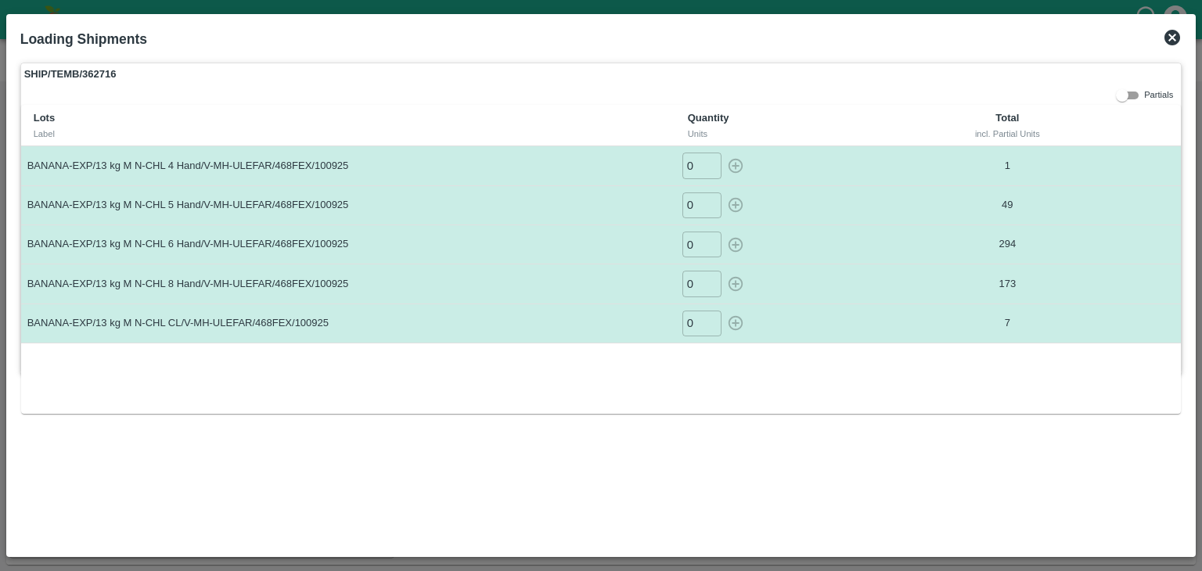
click at [1171, 45] on icon at bounding box center [1172, 38] width 16 height 16
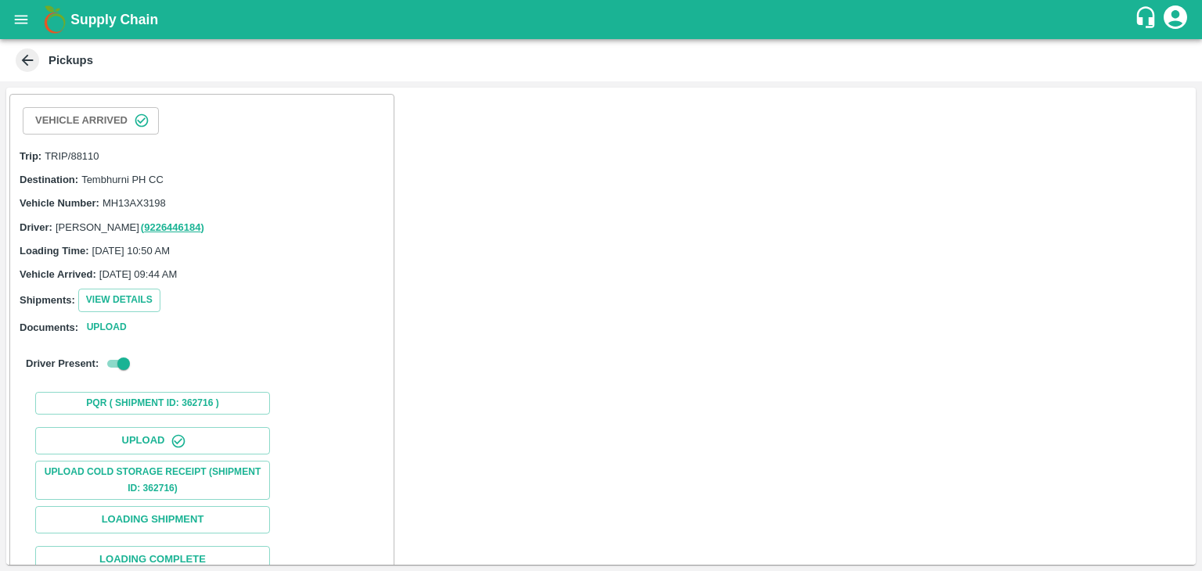
scroll to position [162, 0]
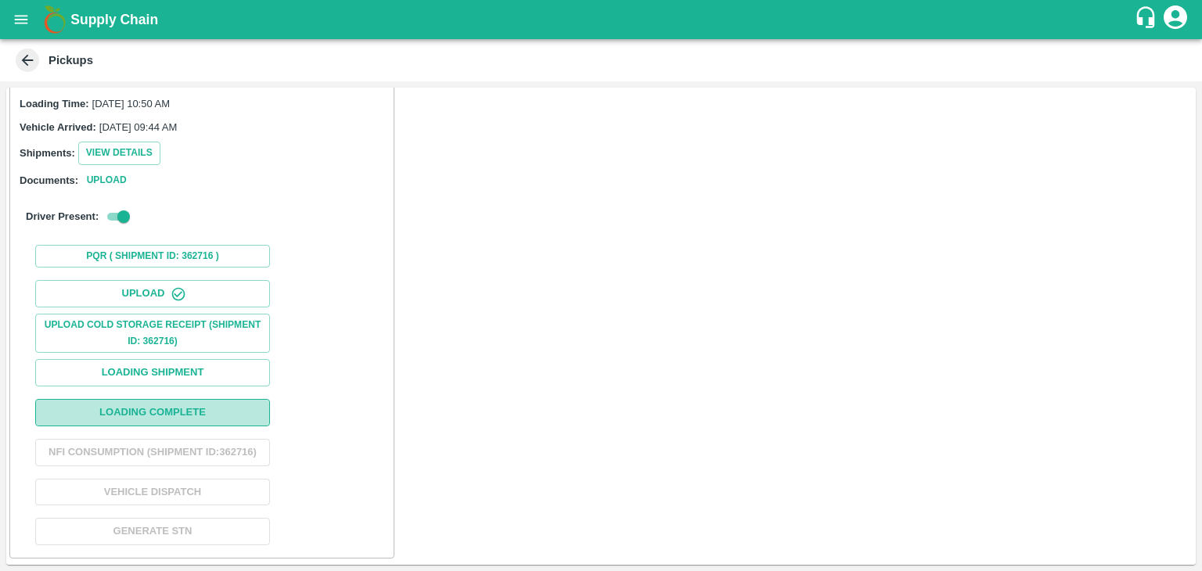
click at [196, 399] on button "Loading Complete" at bounding box center [152, 412] width 235 height 27
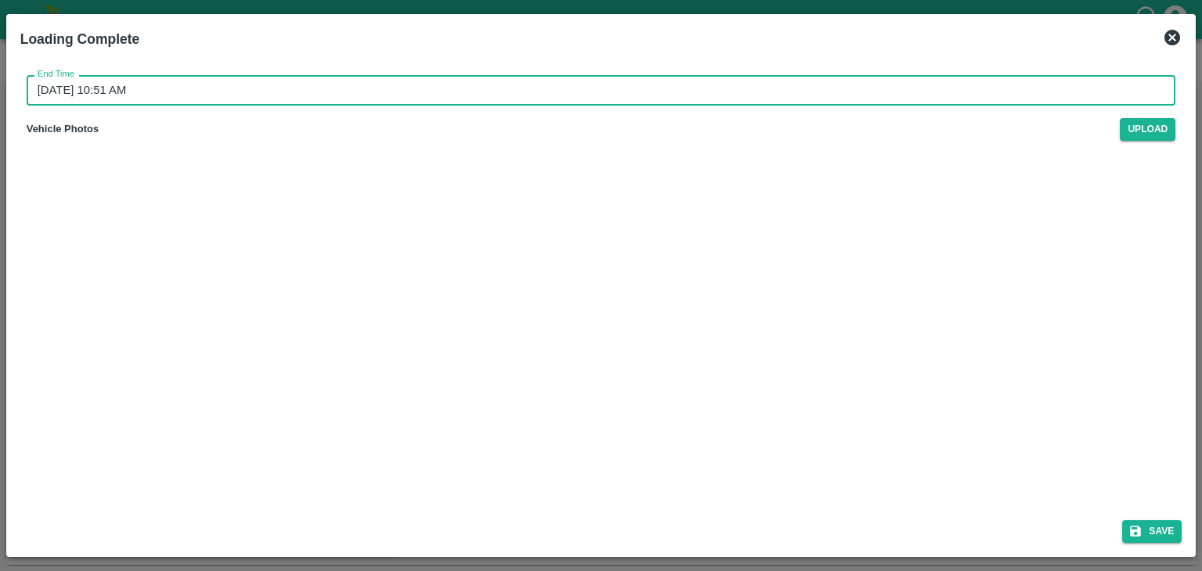
click at [586, 92] on input "13/09/2025 10:51 AM" at bounding box center [596, 90] width 1138 height 30
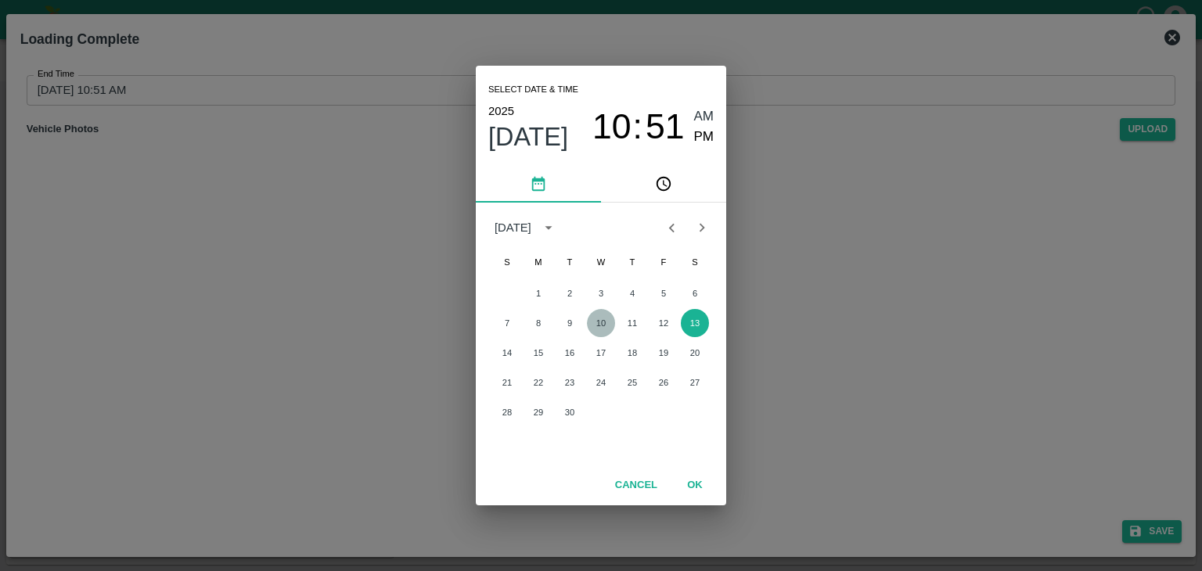
click at [613, 329] on button "10" at bounding box center [601, 323] width 28 height 28
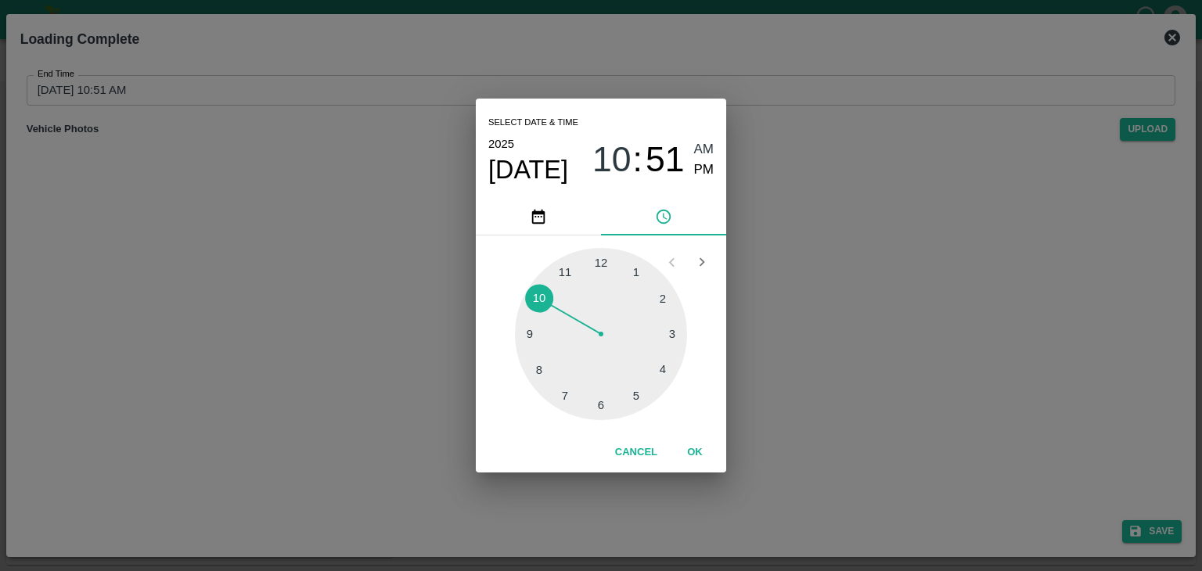
click at [648, 392] on div at bounding box center [601, 334] width 172 height 172
click at [703, 174] on span "PM" at bounding box center [704, 170] width 20 height 21
click at [678, 447] on button "OK" at bounding box center [695, 452] width 50 height 27
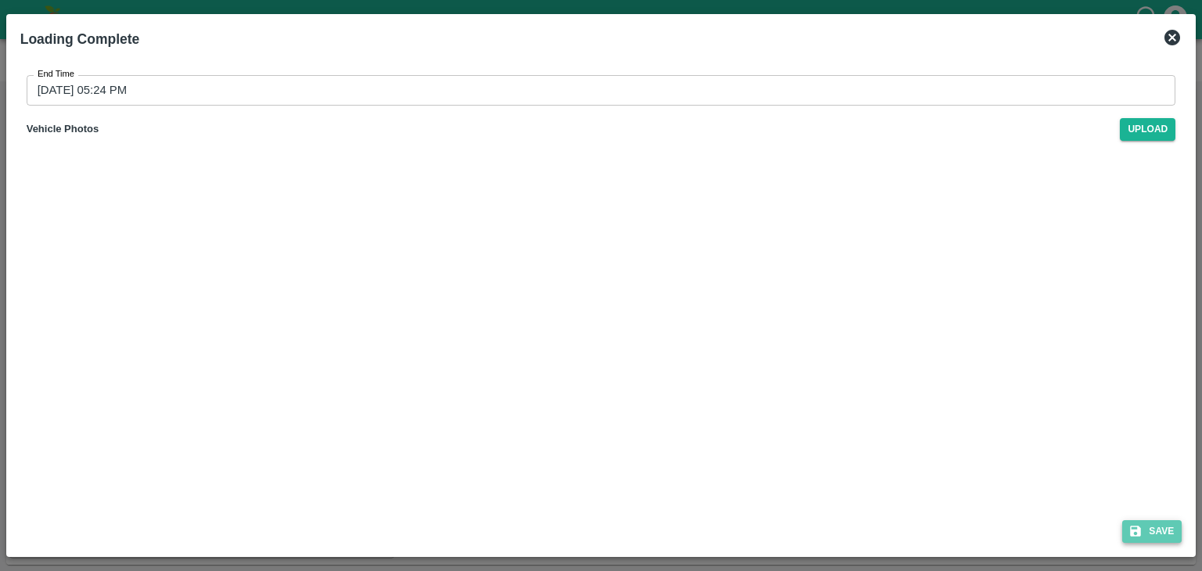
click at [1174, 530] on button "Save" at bounding box center [1151, 531] width 59 height 23
type input "13/09/2025 10:51 AM"
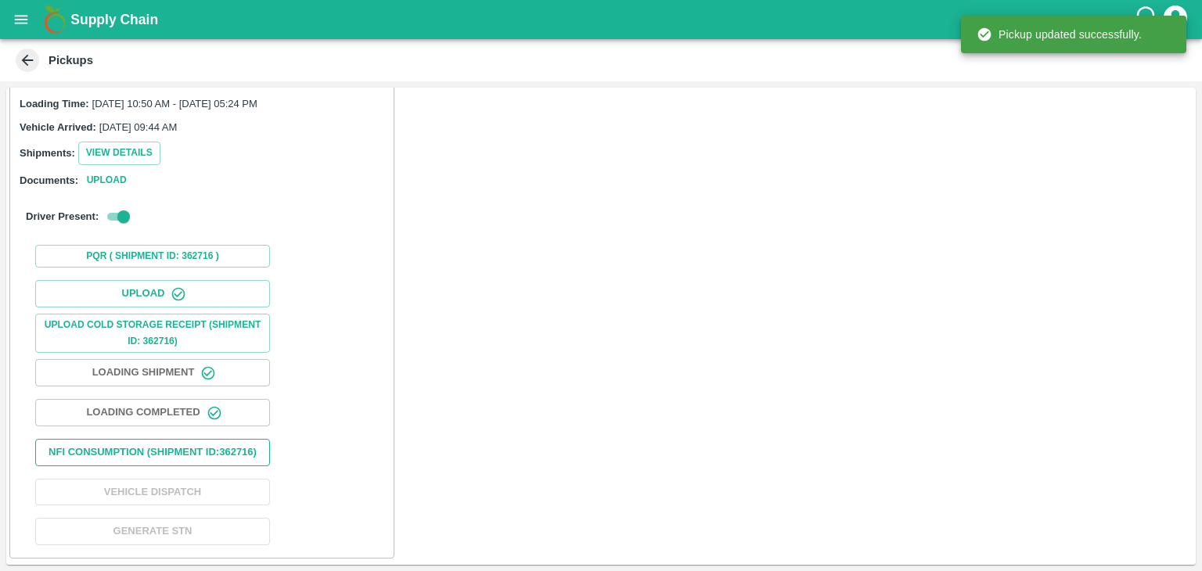
click at [227, 439] on button "Nfi Consumption (SHIPMENT ID: 362716 )" at bounding box center [152, 452] width 235 height 27
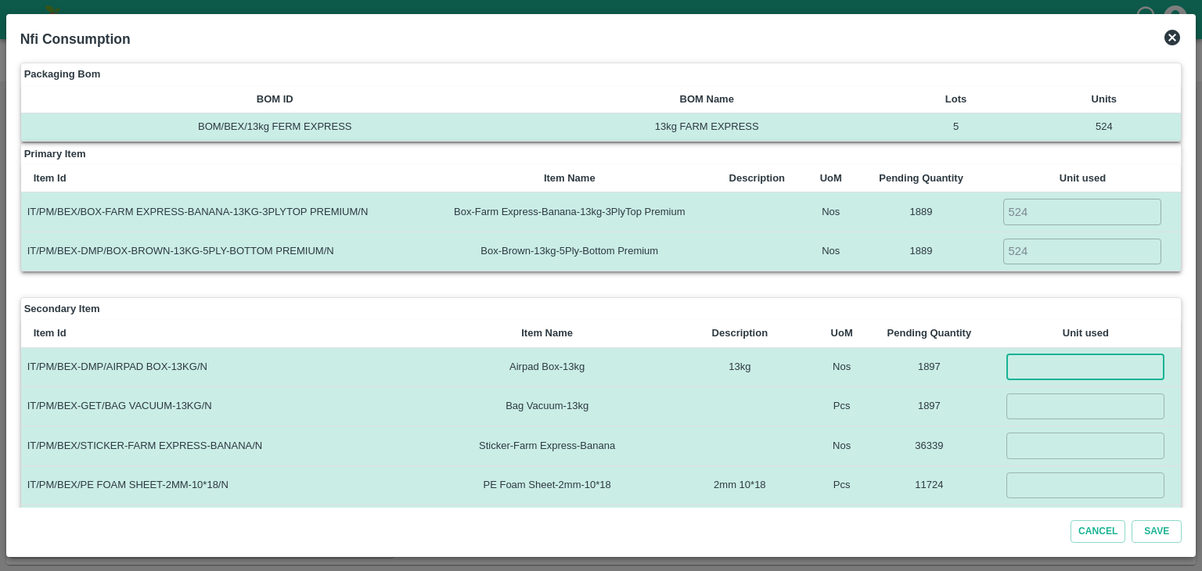
click at [1049, 369] on input "number" at bounding box center [1085, 367] width 158 height 26
type input "524"
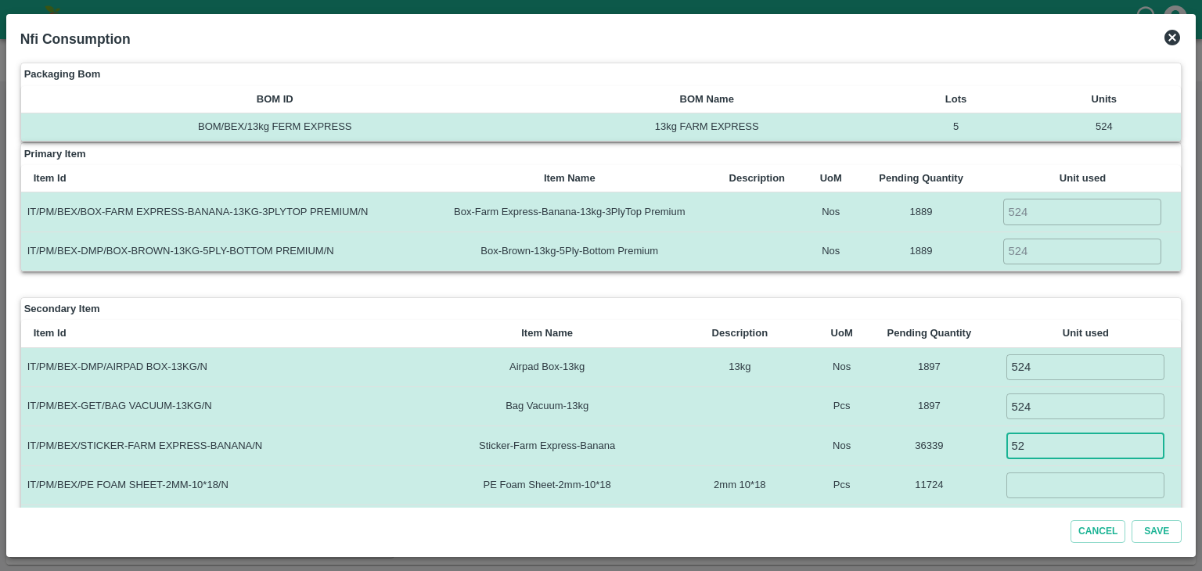
type input "5"
type input "7000"
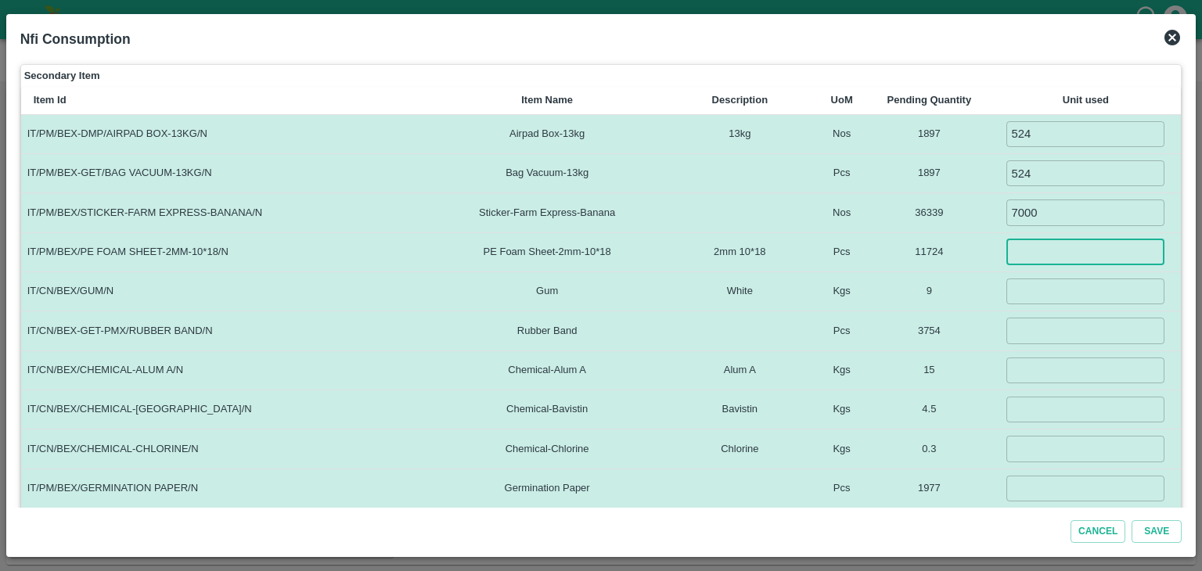
scroll to position [243, 0]
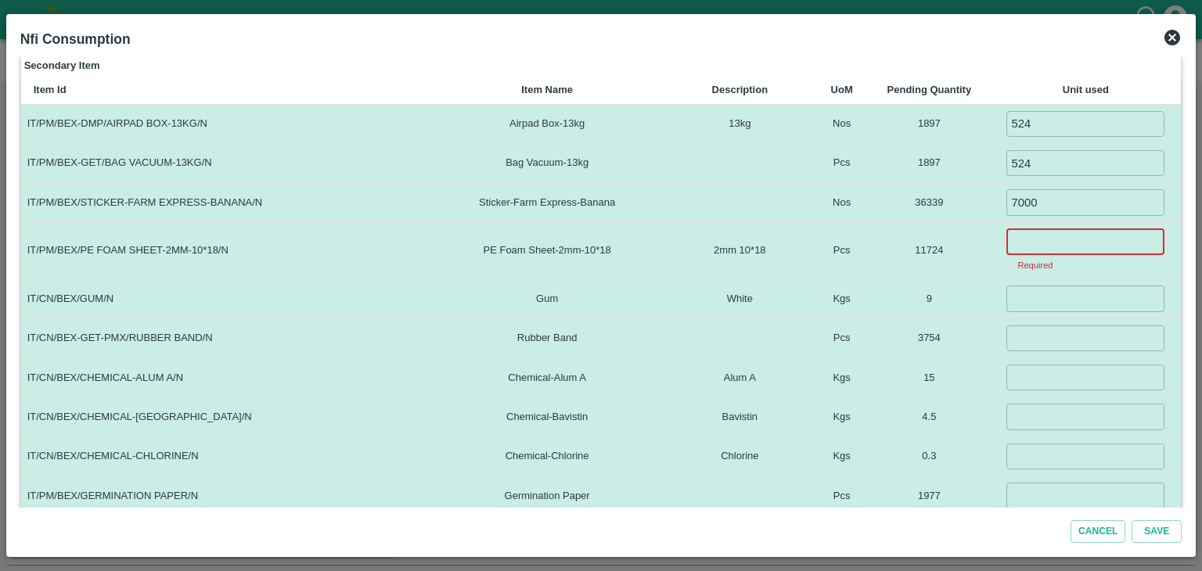
click at [1059, 229] on input "number" at bounding box center [1085, 242] width 158 height 26
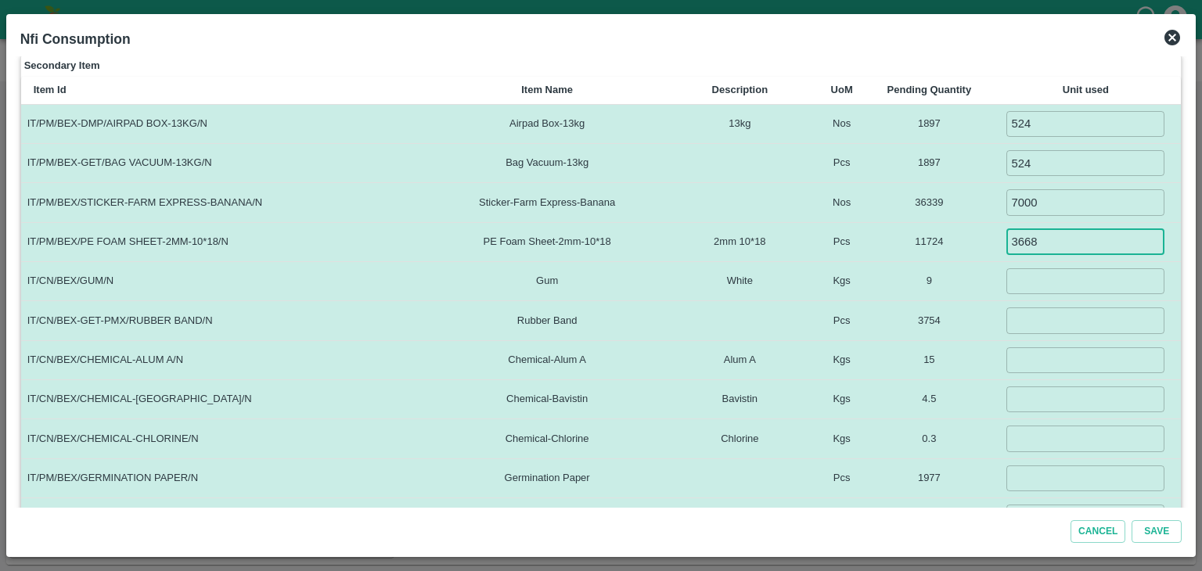
type input "3668"
type input "3"
type input "1048"
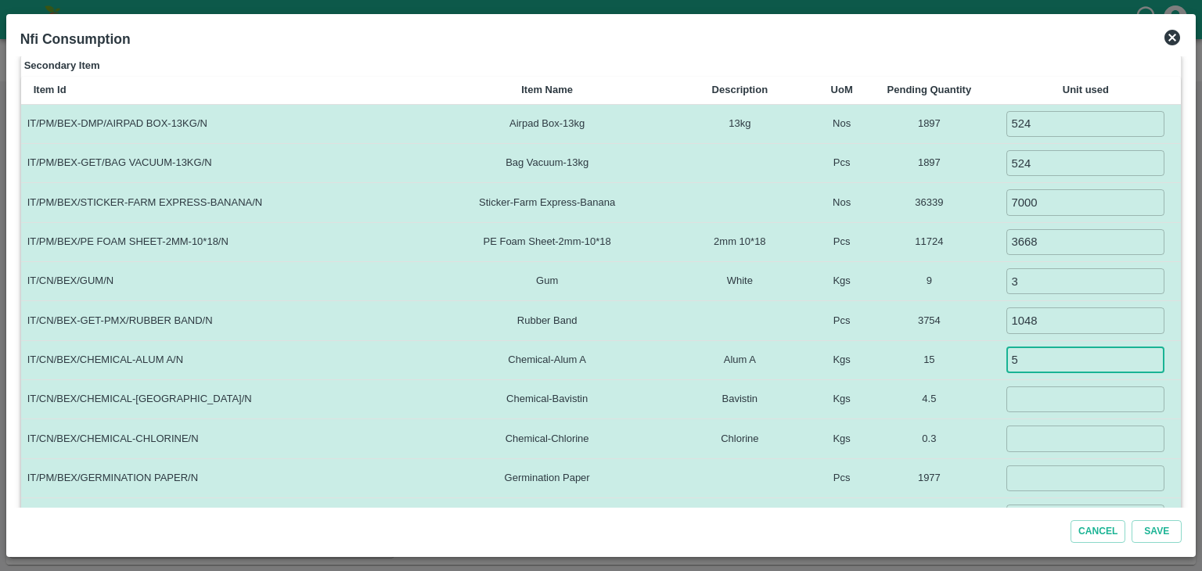
type input "5"
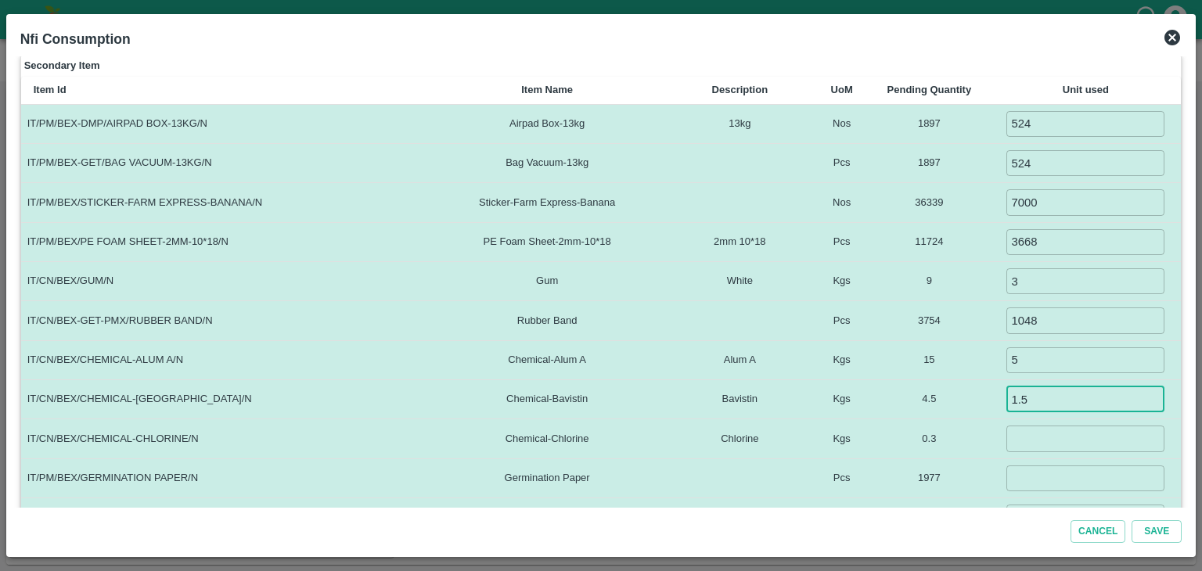
type input "1.5"
type input "0.1"
type input "524"
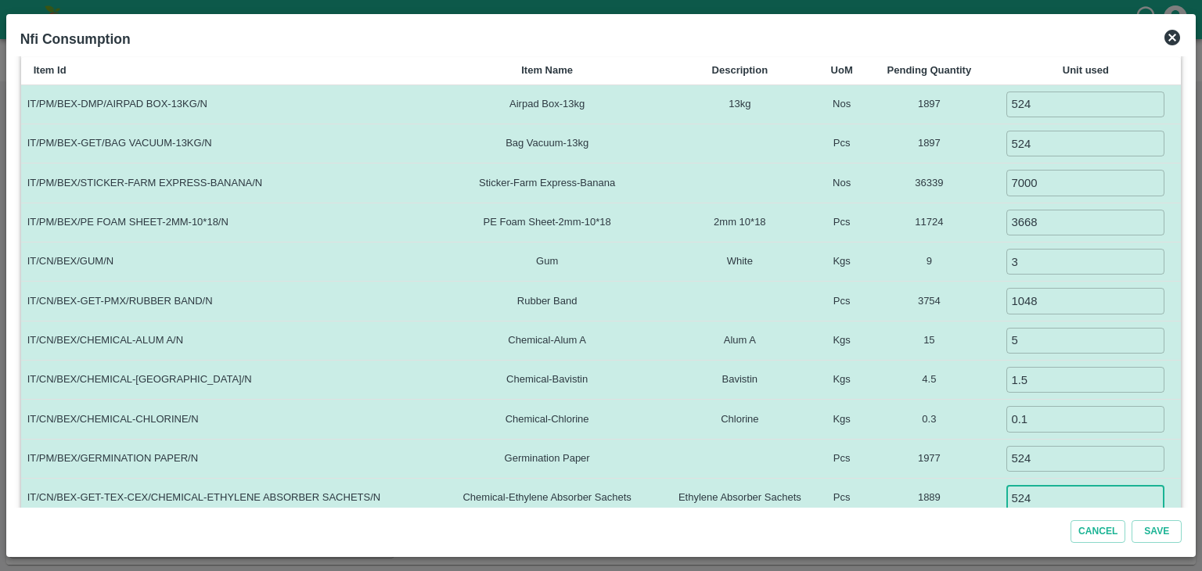
type input "524"
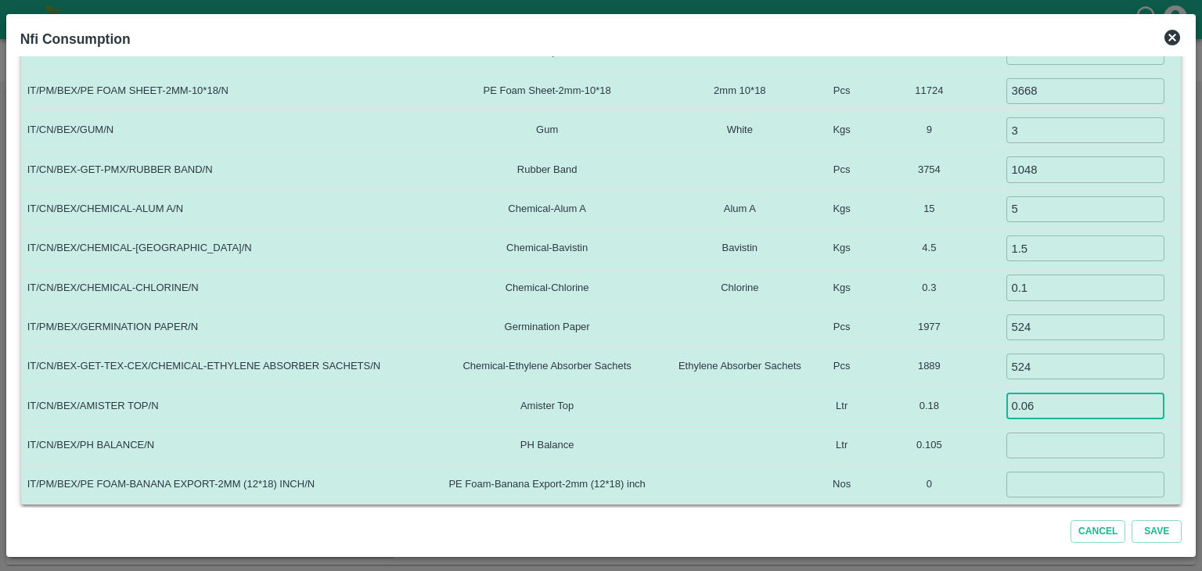
type input "0.06"
type input "0.035"
type input "0"
click at [1131, 520] on button "Save" at bounding box center [1156, 531] width 50 height 23
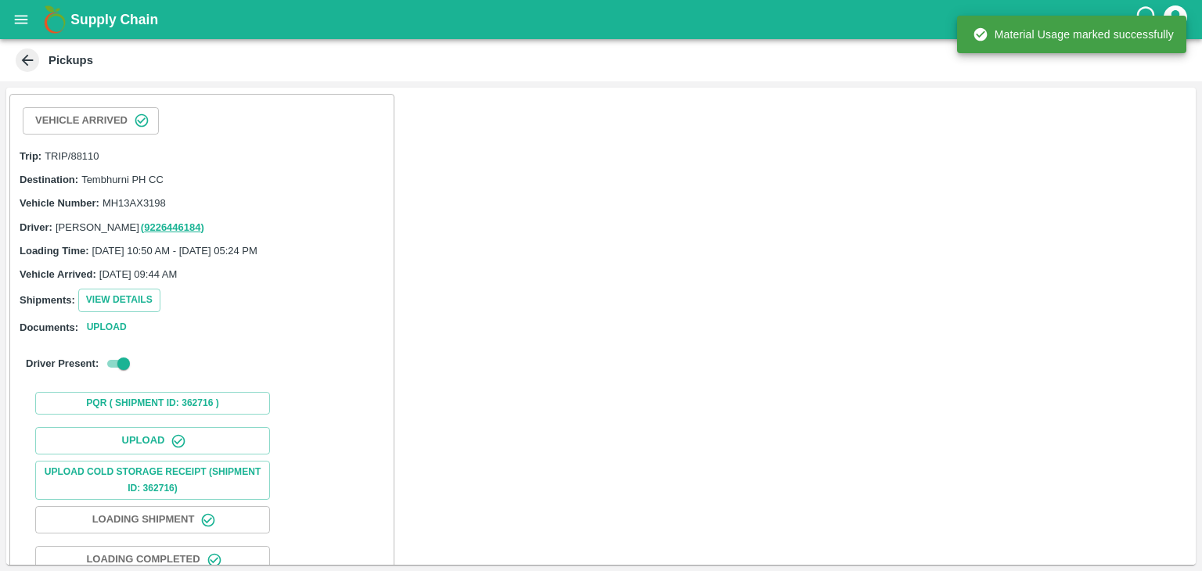
scroll to position [162, 0]
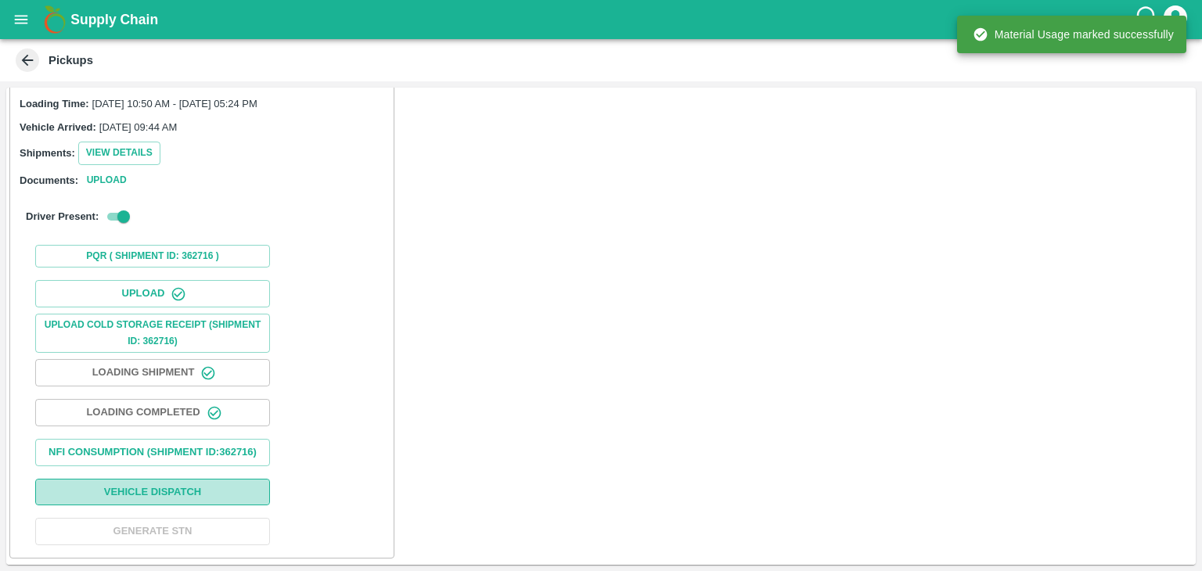
click at [207, 491] on button "Vehicle Dispatch" at bounding box center [152, 492] width 235 height 27
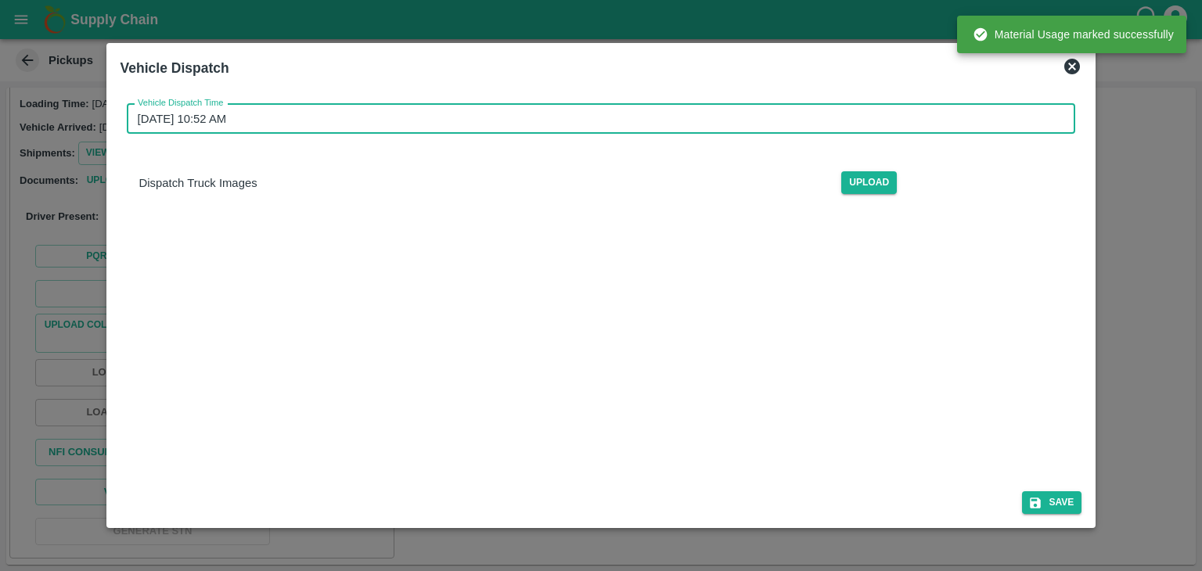
click at [646, 128] on input "13/09/2025 10:52 AM" at bounding box center [596, 119] width 938 height 30
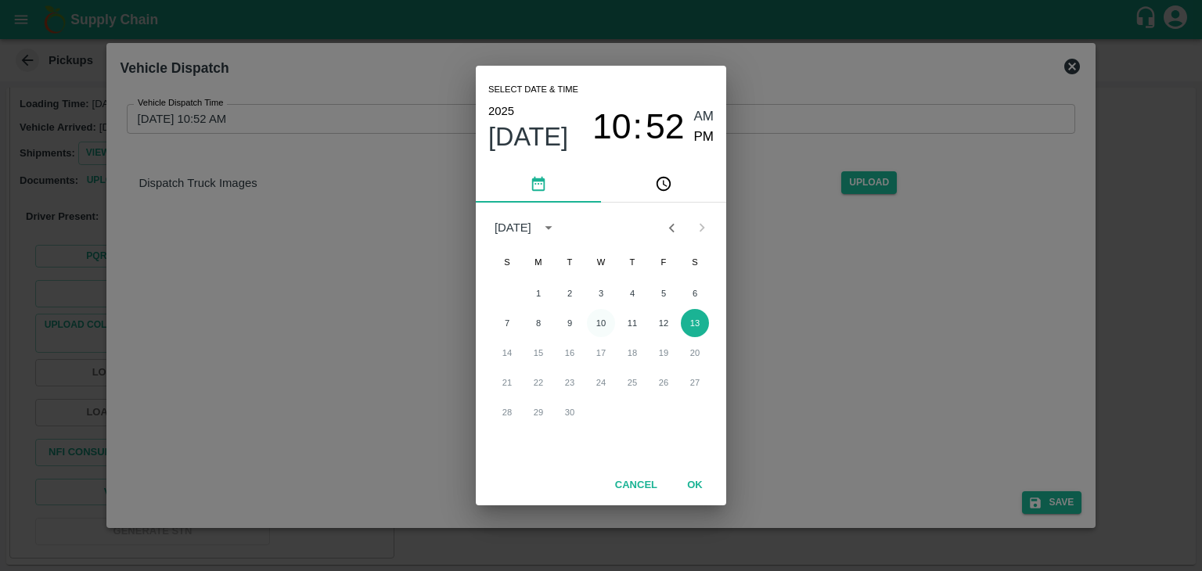
click at [602, 329] on button "10" at bounding box center [601, 323] width 28 height 28
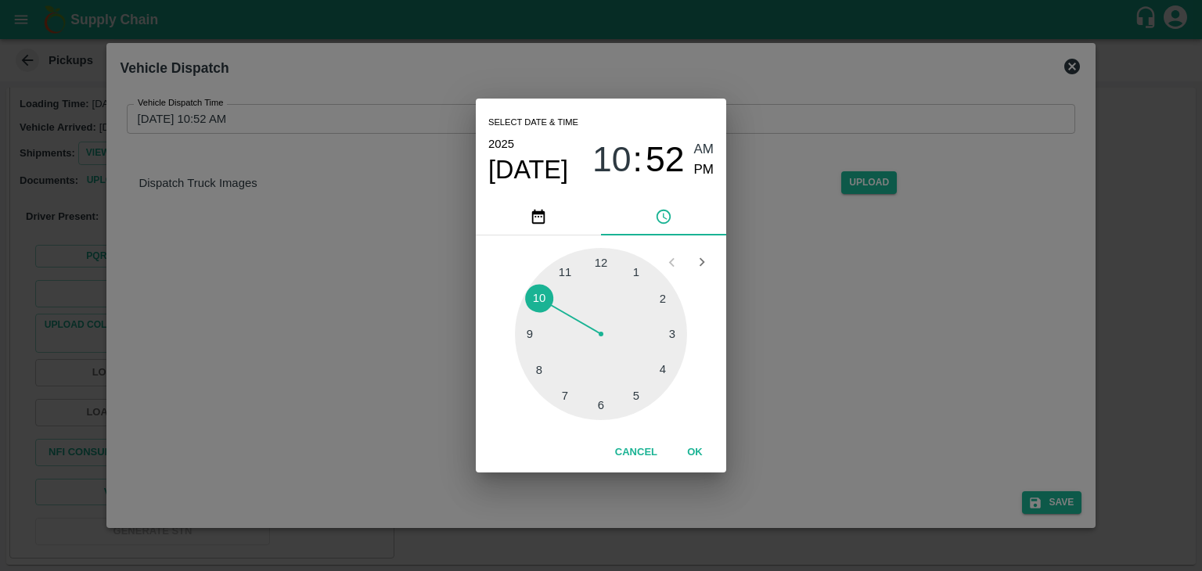
click at [606, 414] on div at bounding box center [601, 334] width 172 height 172
click at [699, 167] on span "PM" at bounding box center [704, 170] width 20 height 21
type input "10/09/2025 06:29 PM"
click at [696, 453] on button "OK" at bounding box center [695, 452] width 50 height 27
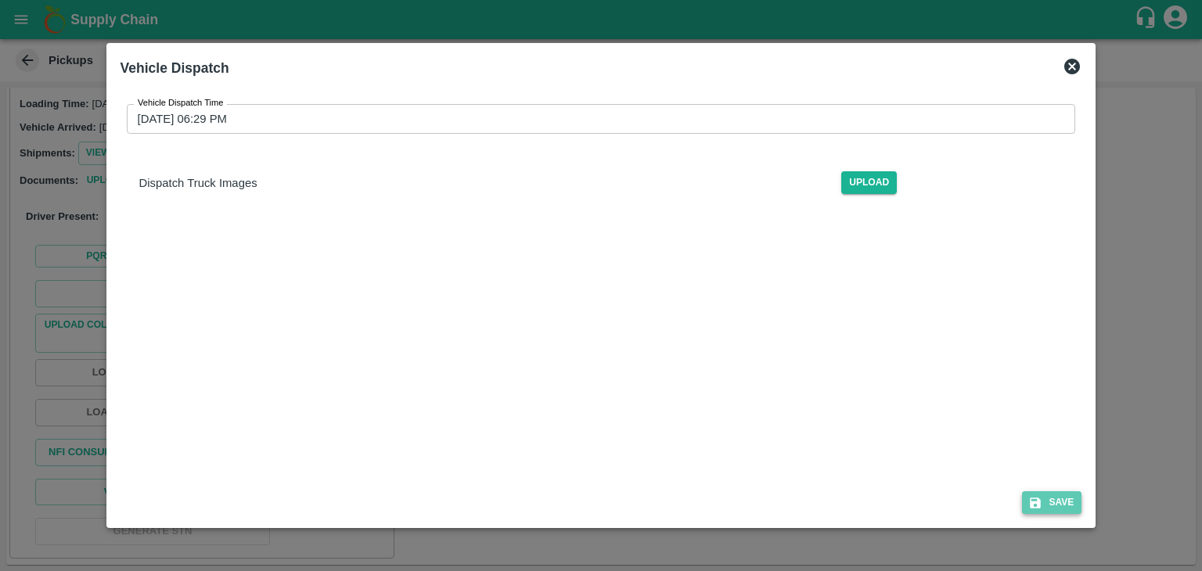
click at [1066, 501] on button "Save" at bounding box center [1051, 502] width 59 height 23
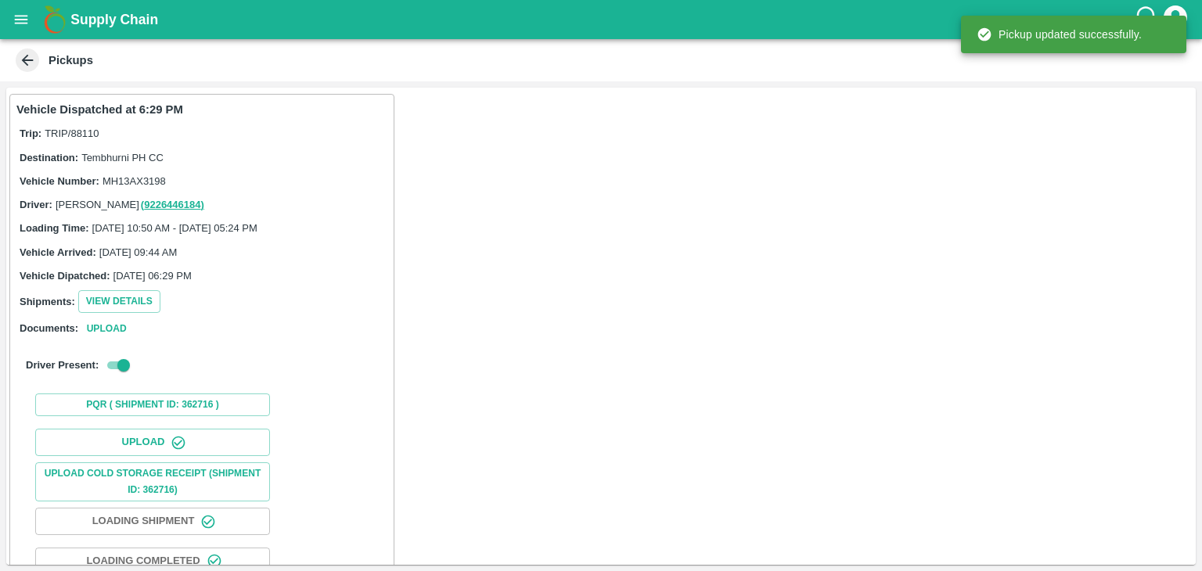
scroll to position [164, 0]
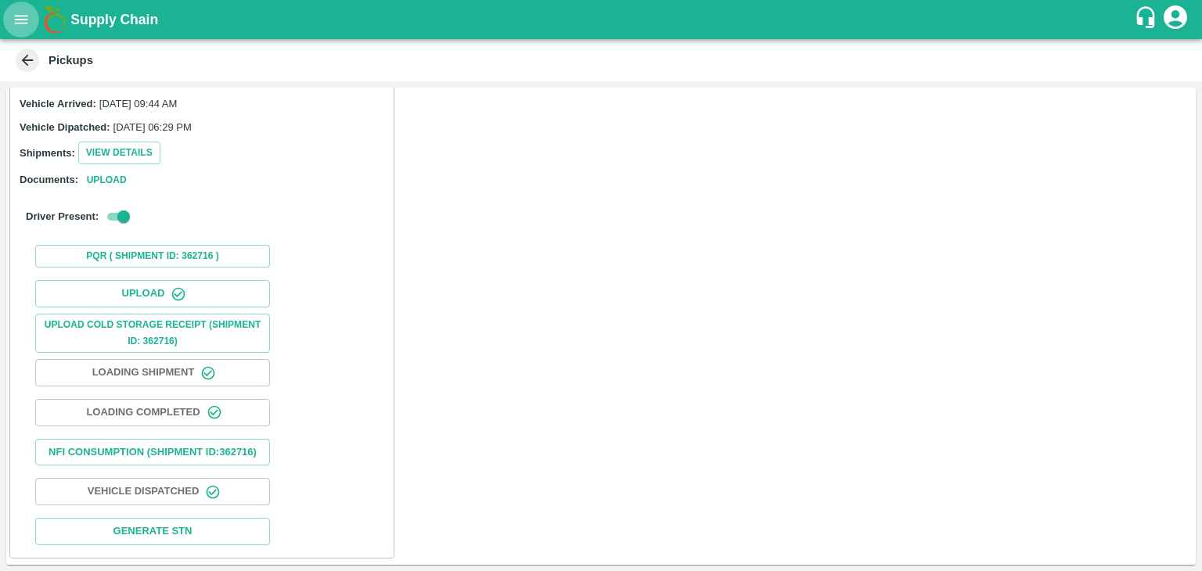
click at [18, 18] on icon "open drawer" at bounding box center [21, 19] width 17 height 17
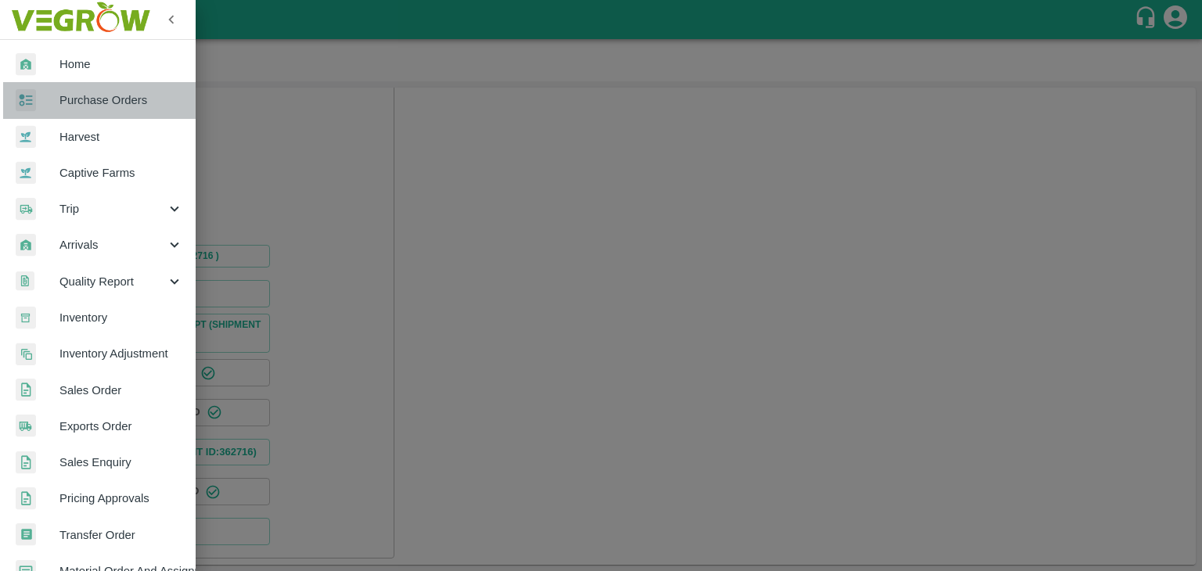
click at [113, 110] on link "Purchase Orders" at bounding box center [98, 100] width 196 height 36
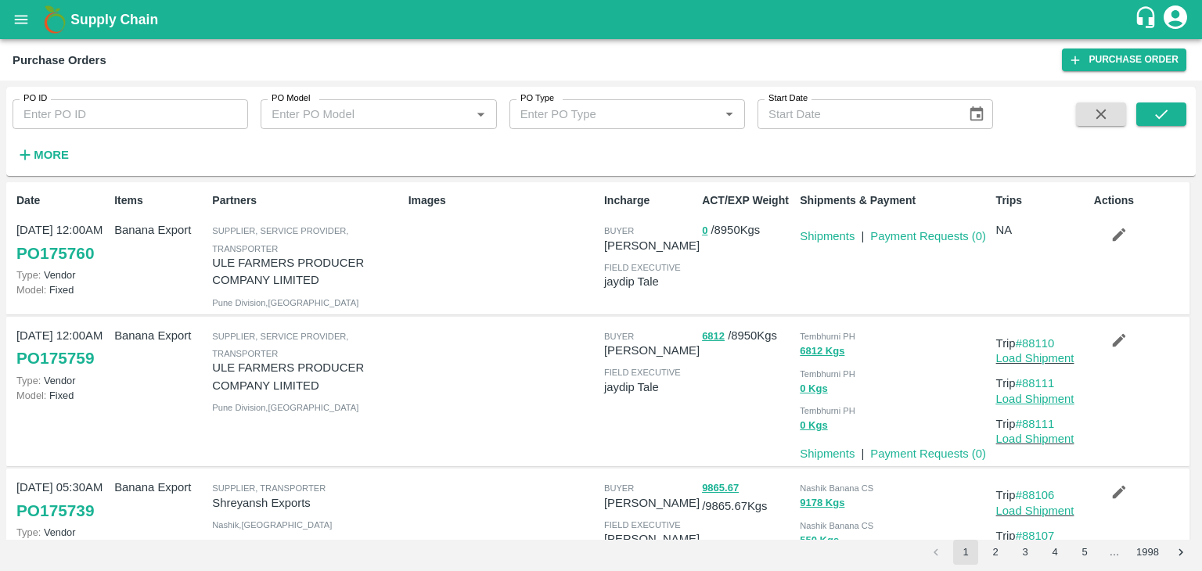
click at [1048, 398] on link "Load Shipment" at bounding box center [1035, 399] width 78 height 13
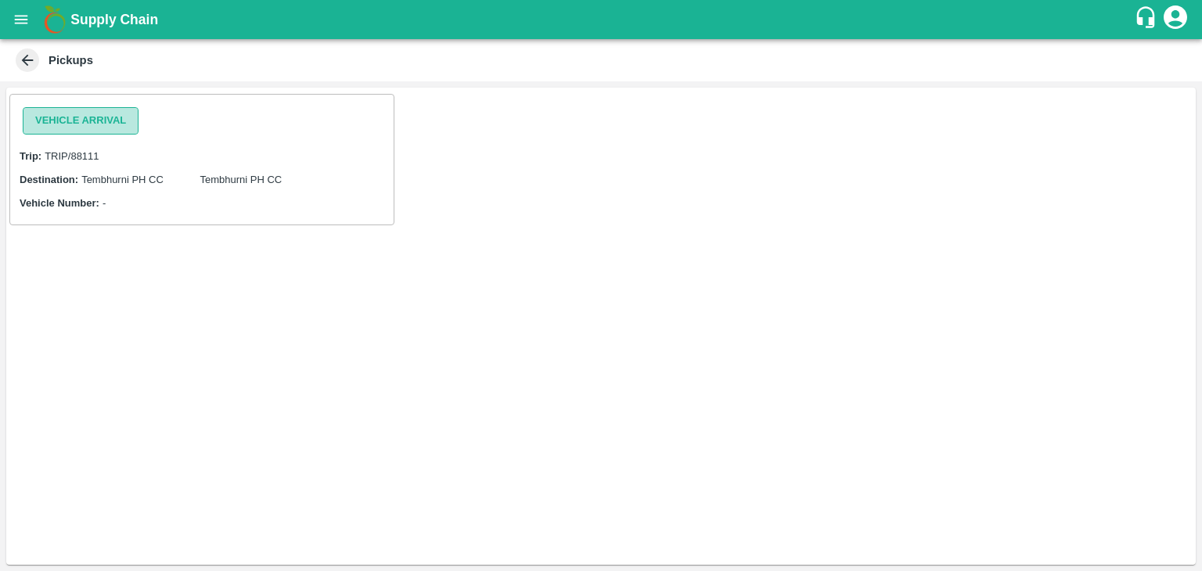
click at [88, 122] on button "Vehicle Arrival" at bounding box center [81, 120] width 116 height 27
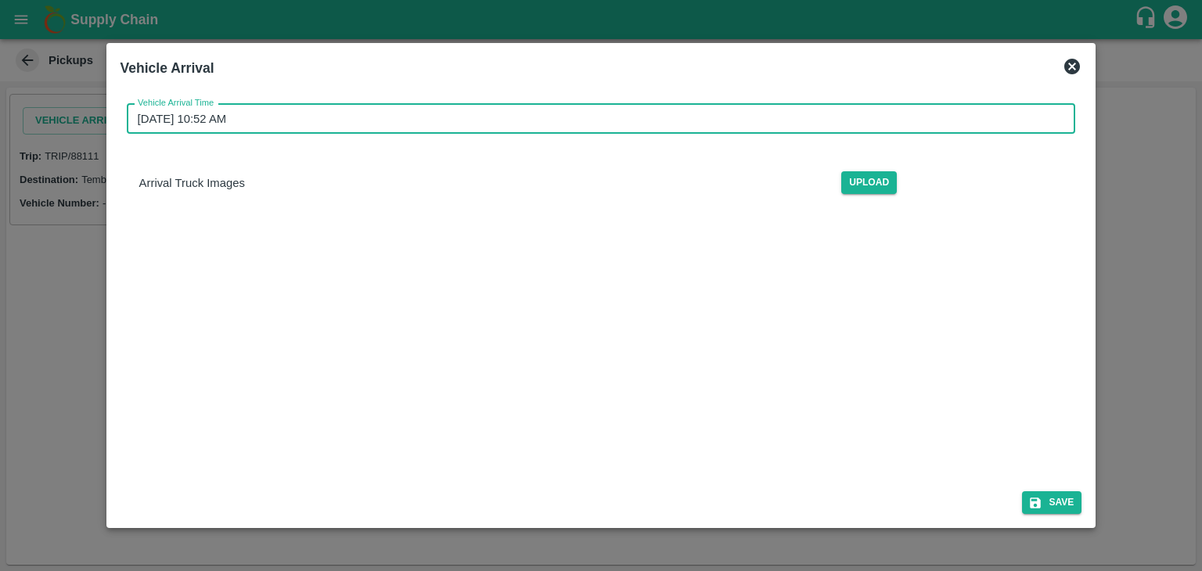
click at [529, 120] on input "[DATE] 10:52 AM" at bounding box center [596, 119] width 938 height 30
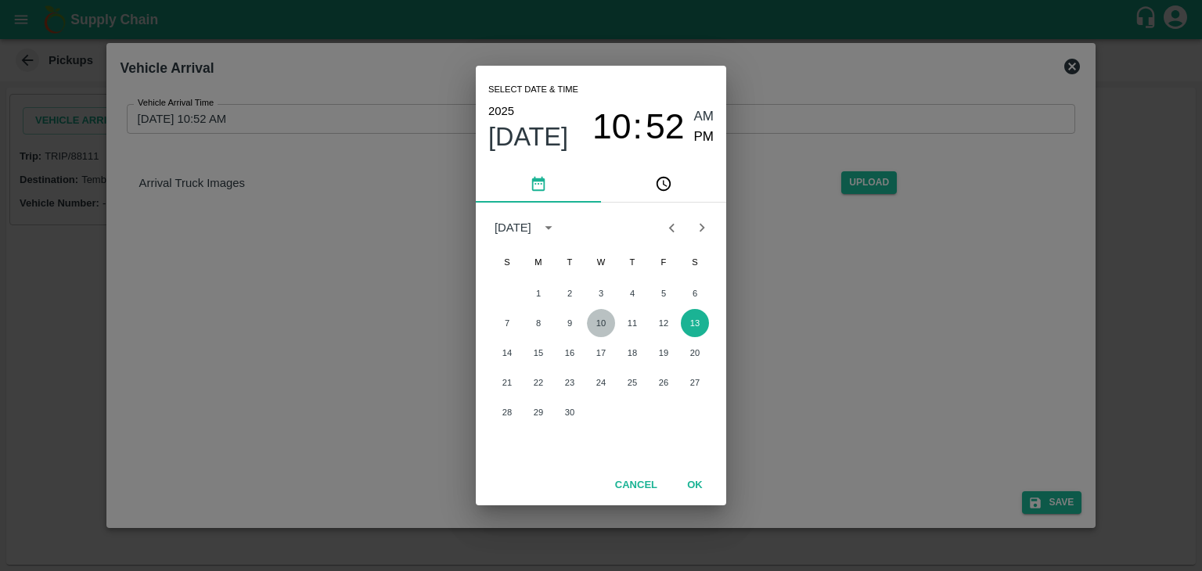
click at [601, 327] on button "10" at bounding box center [601, 323] width 28 height 28
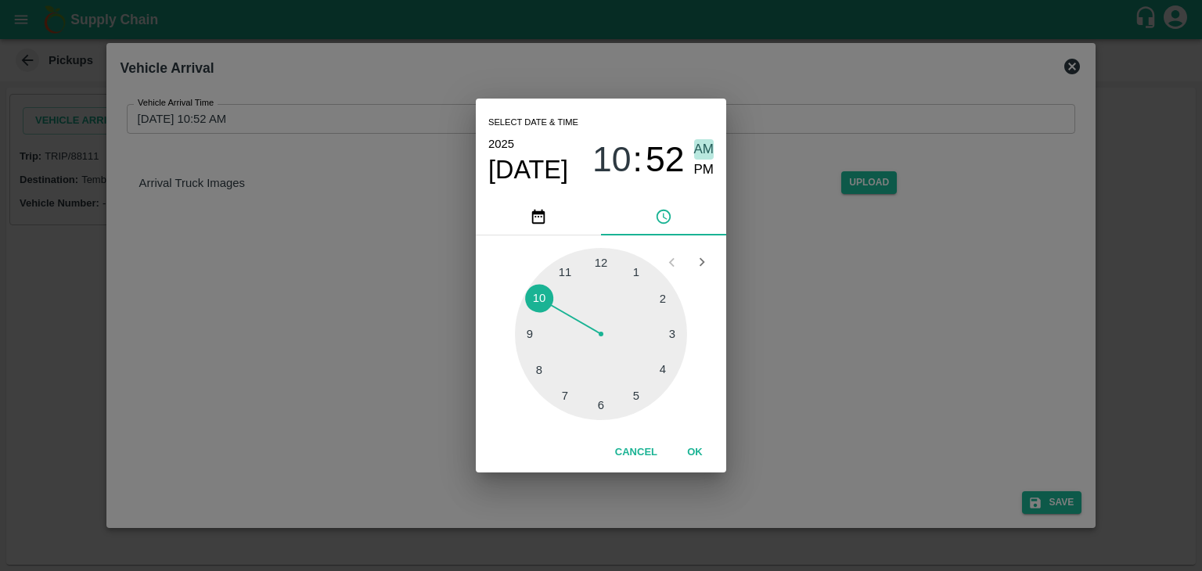
click at [698, 141] on span "AM" at bounding box center [704, 149] width 20 height 21
click at [526, 341] on div at bounding box center [601, 334] width 172 height 172
type input "[DATE] 09:44 AM"
click at [695, 452] on button "OK" at bounding box center [695, 452] width 50 height 27
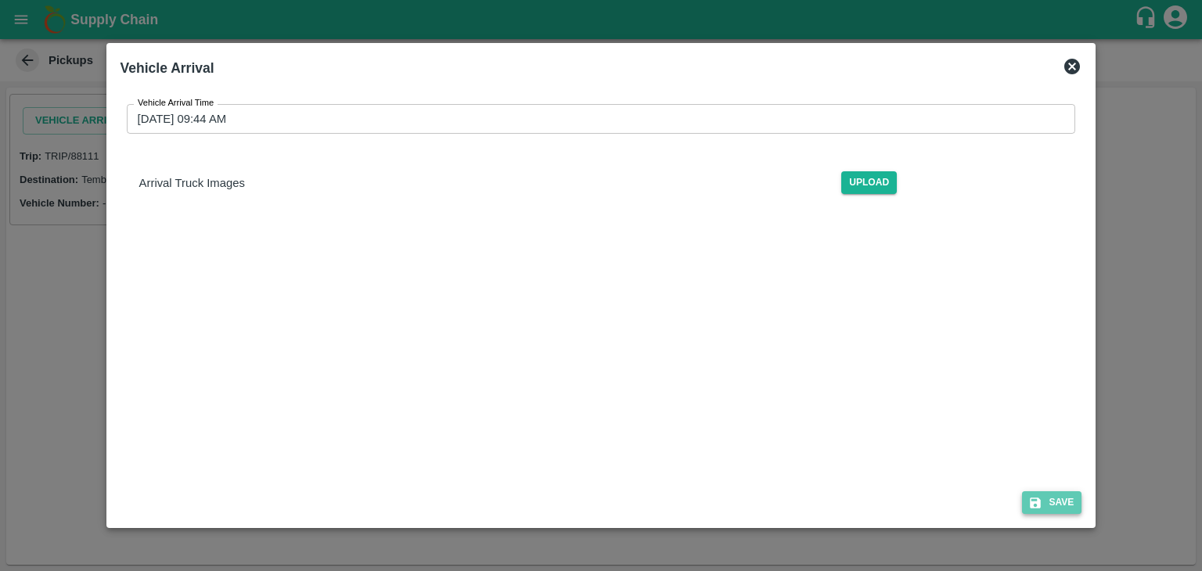
click at [1055, 505] on button "Save" at bounding box center [1051, 502] width 59 height 23
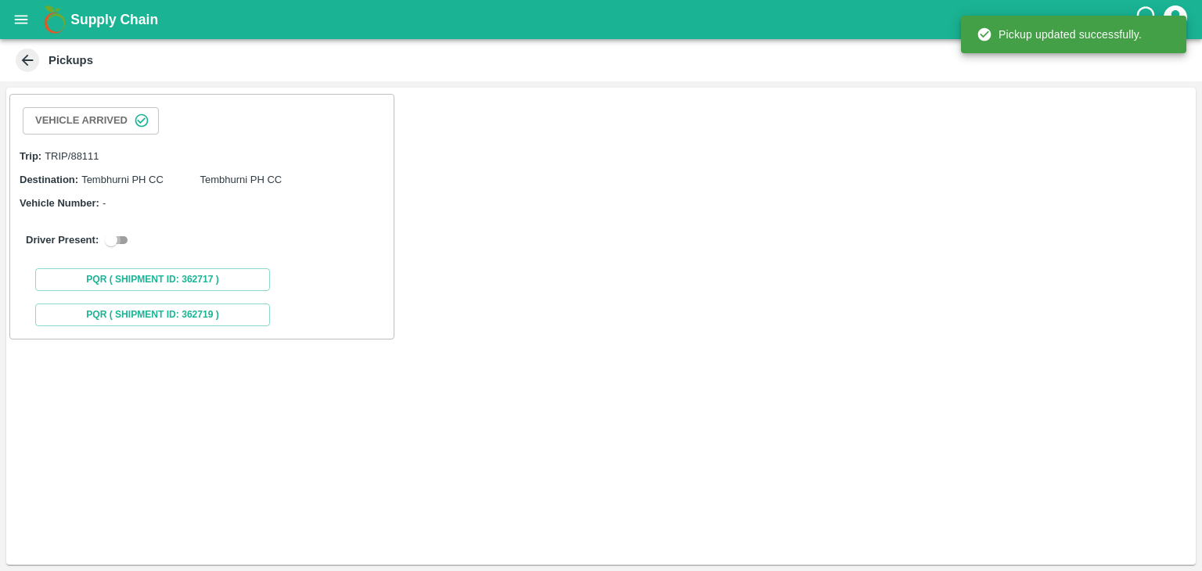
click at [118, 237] on input "checkbox" at bounding box center [111, 240] width 56 height 19
checkbox input "true"
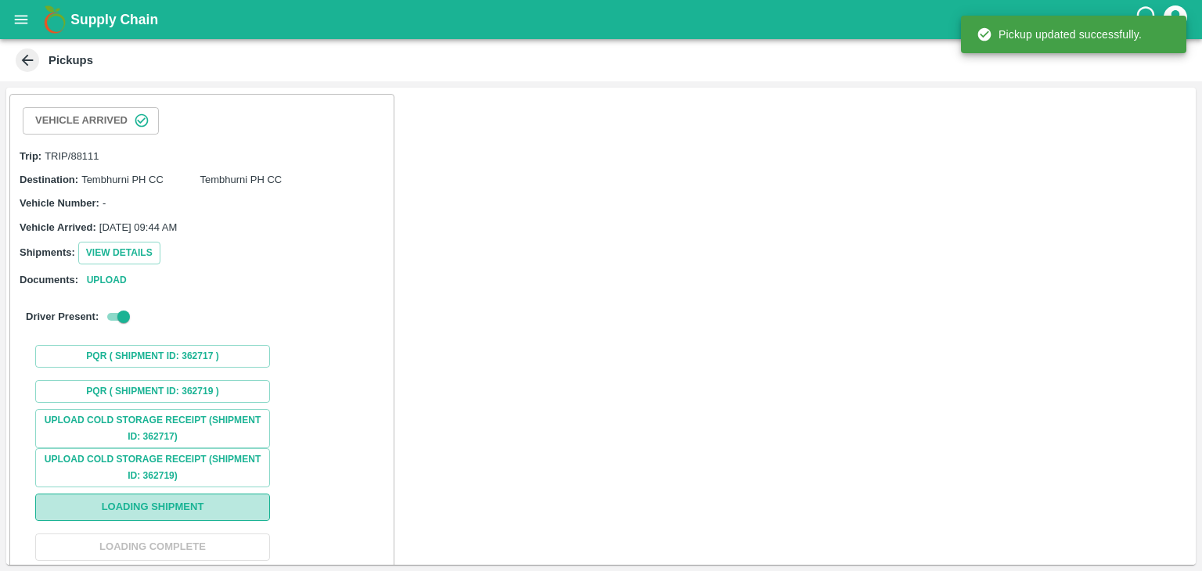
click at [178, 518] on button "Loading Shipment" at bounding box center [152, 507] width 235 height 27
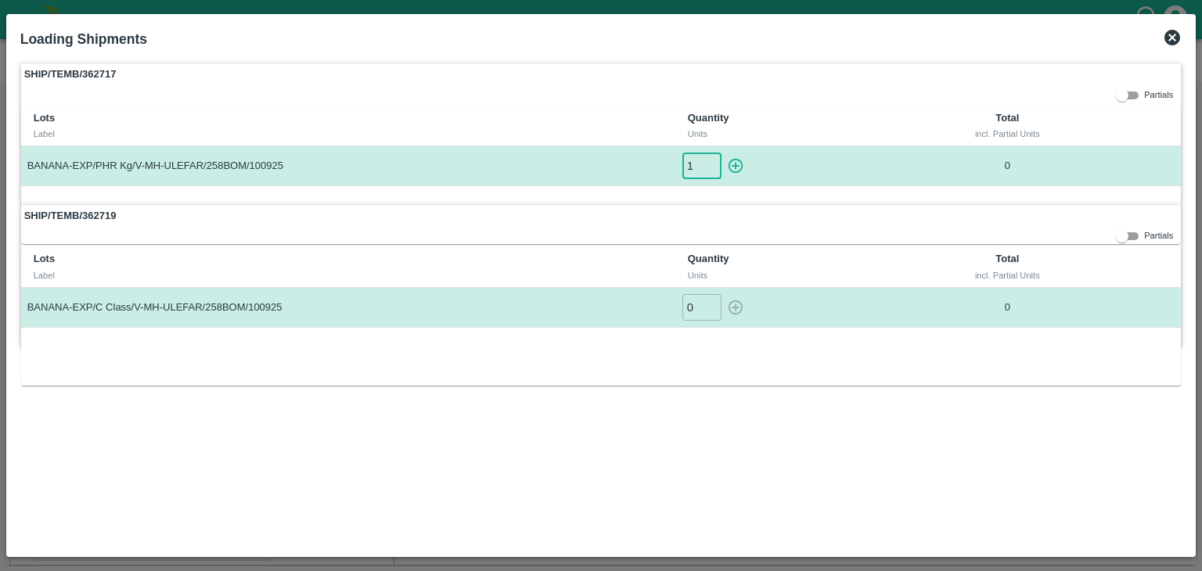
click at [713, 161] on input "1" at bounding box center [701, 166] width 39 height 26
click at [730, 161] on icon "button" at bounding box center [735, 166] width 15 height 15
type input "0"
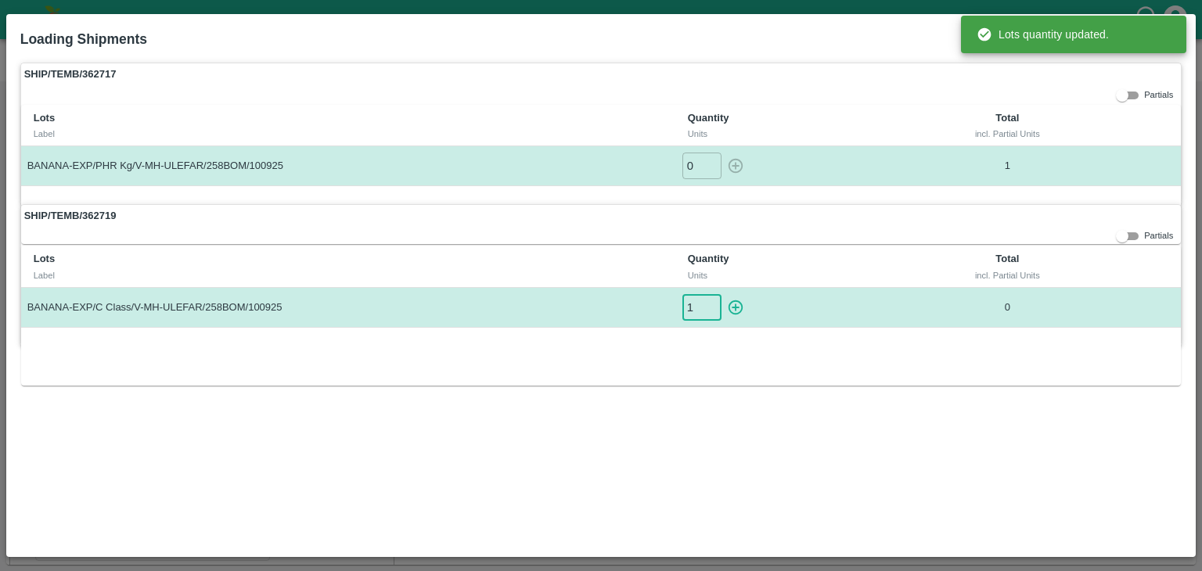
click at [709, 301] on input "1" at bounding box center [701, 307] width 39 height 26
click at [742, 303] on icon "button" at bounding box center [735, 307] width 15 height 15
type input "0"
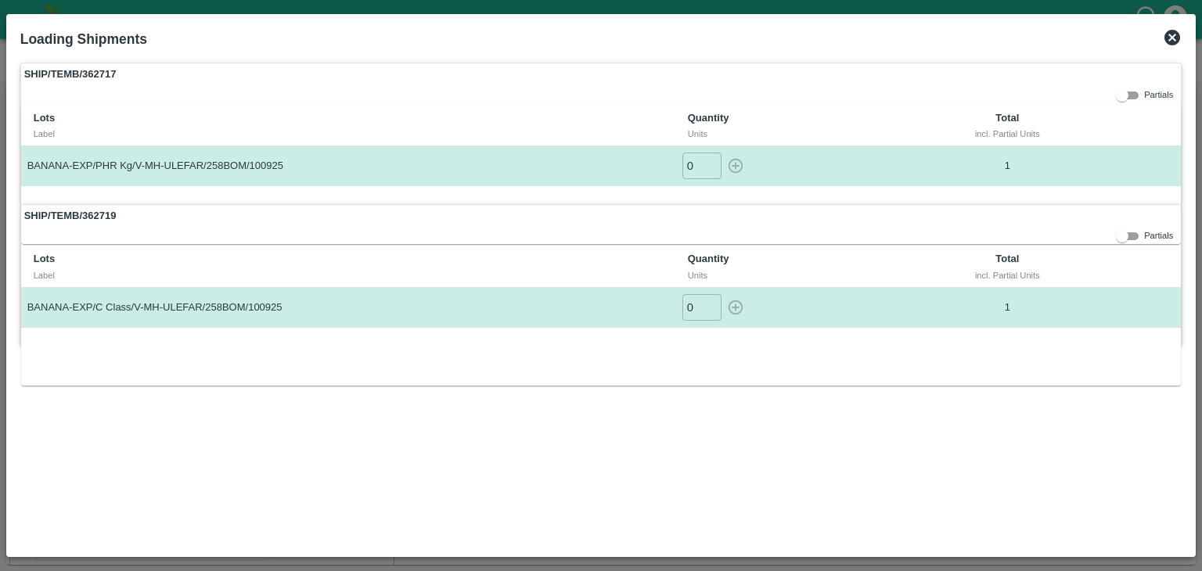
click at [1177, 31] on icon at bounding box center [1172, 37] width 19 height 19
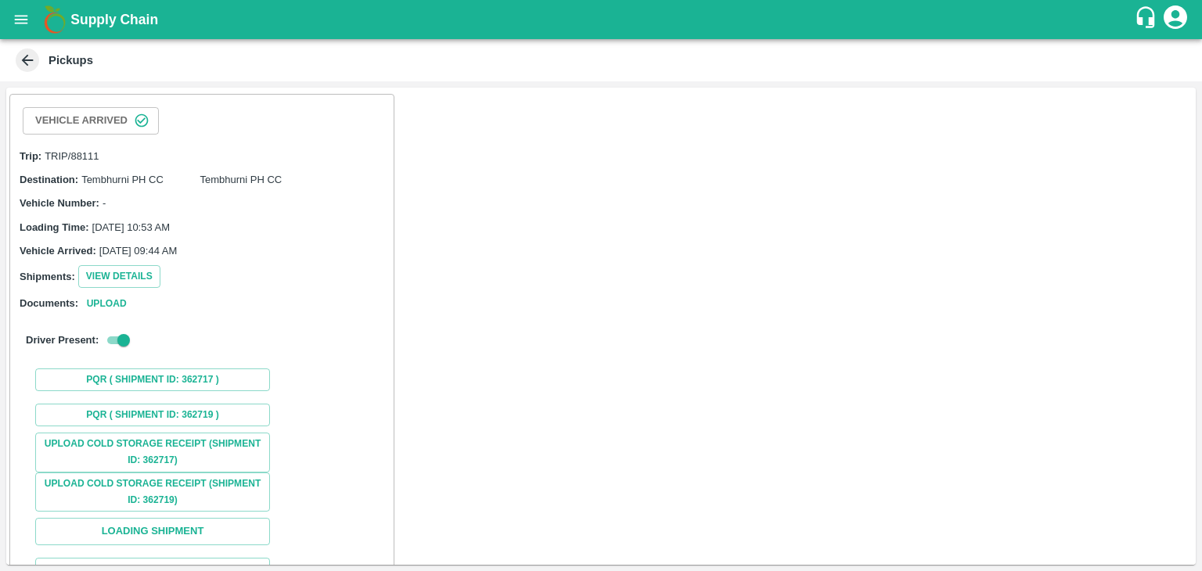
scroll to position [116, 0]
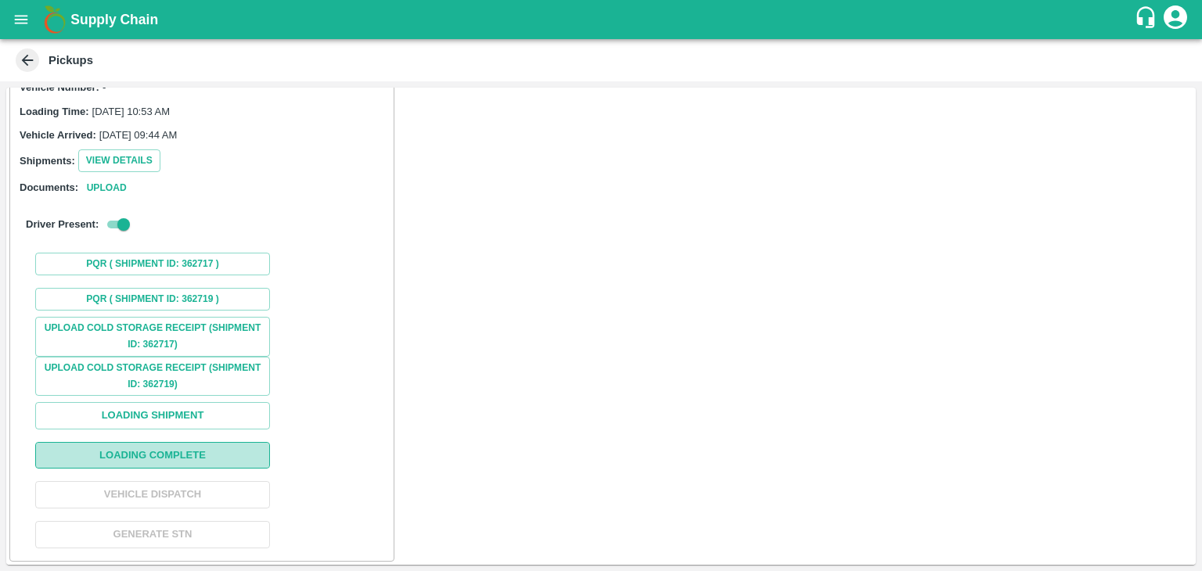
click at [160, 442] on button "Loading Complete" at bounding box center [152, 455] width 235 height 27
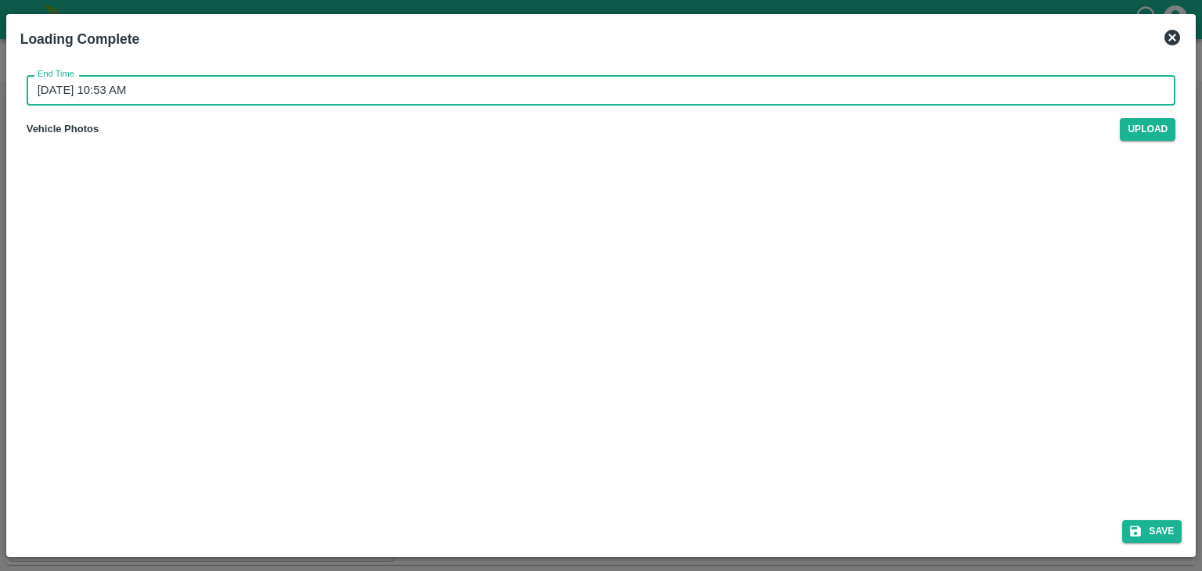
click at [632, 92] on input "13/09/2025 10:53 AM" at bounding box center [596, 90] width 1138 height 30
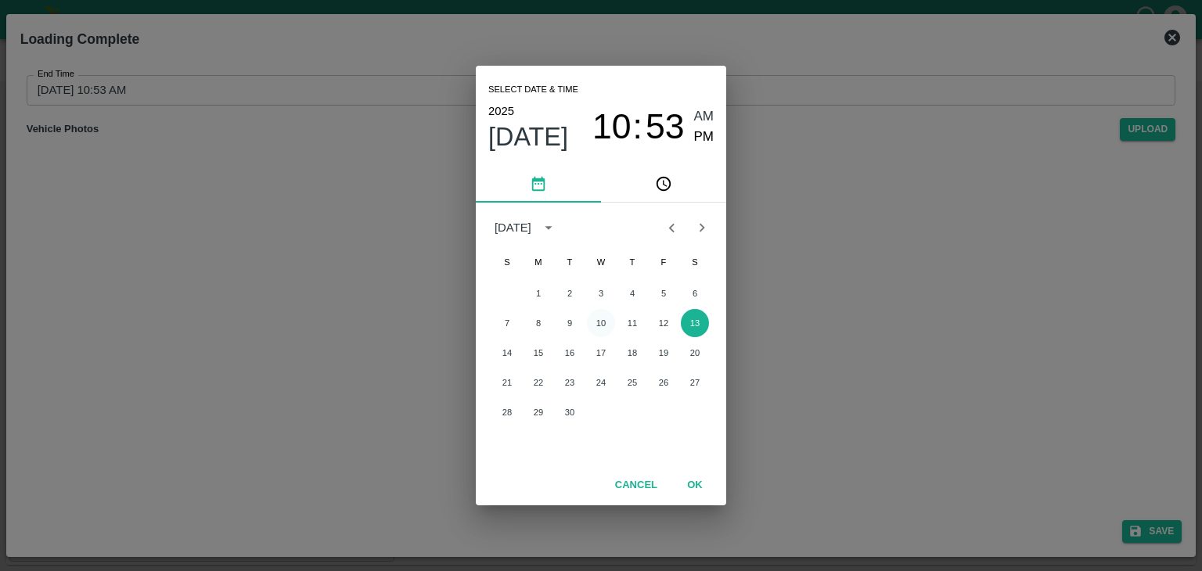
click at [603, 326] on button "10" at bounding box center [601, 323] width 28 height 28
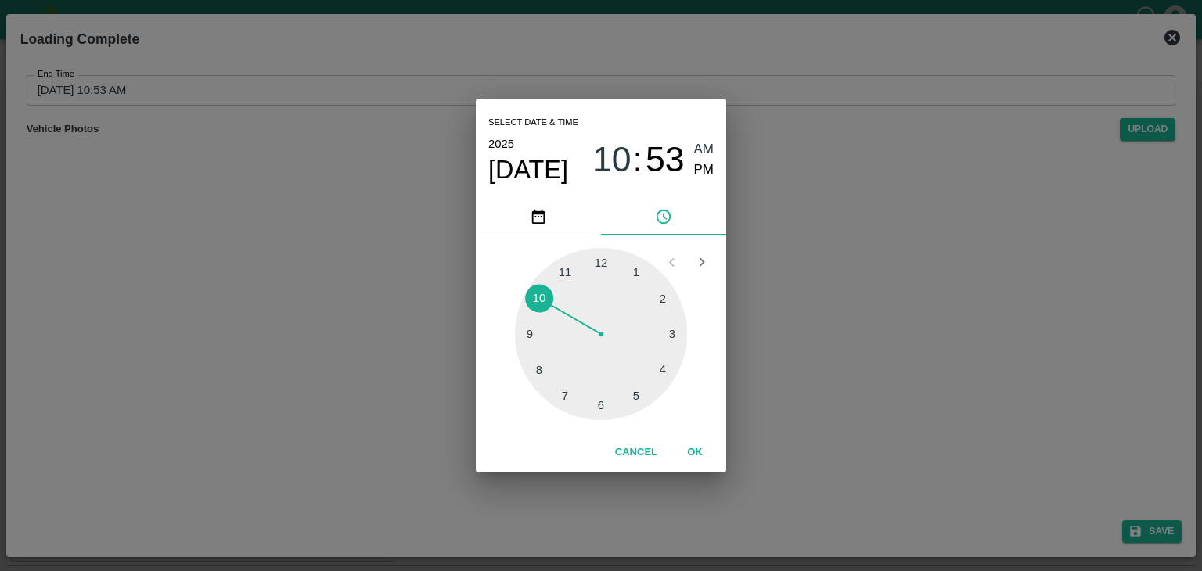
click at [642, 399] on div at bounding box center [601, 334] width 172 height 172
click at [703, 176] on span "PM" at bounding box center [704, 170] width 20 height 21
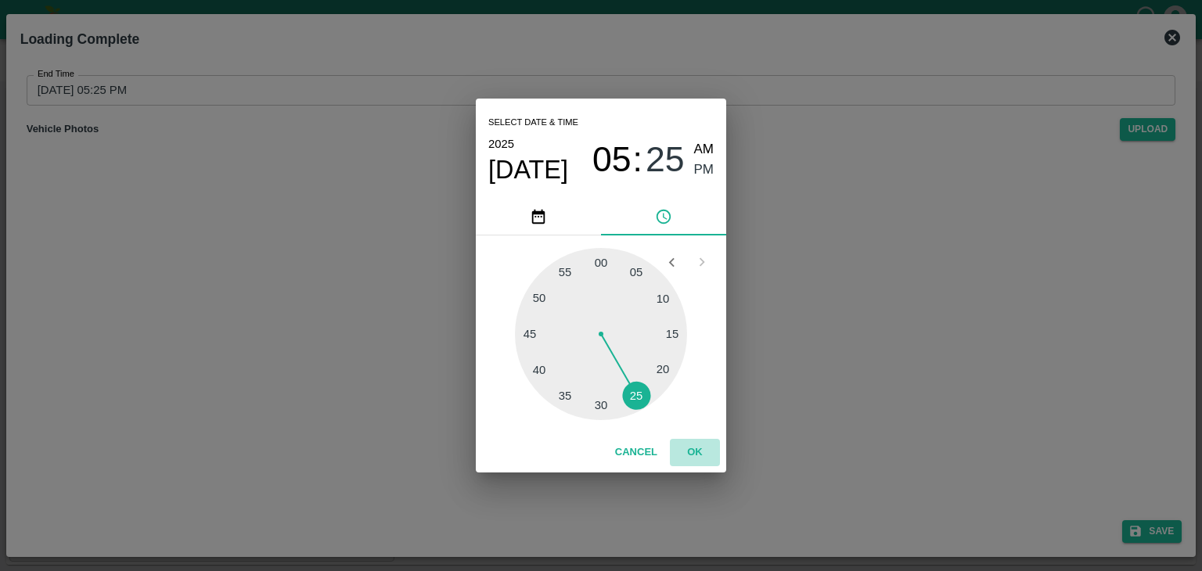
click at [703, 458] on button "OK" at bounding box center [695, 452] width 50 height 27
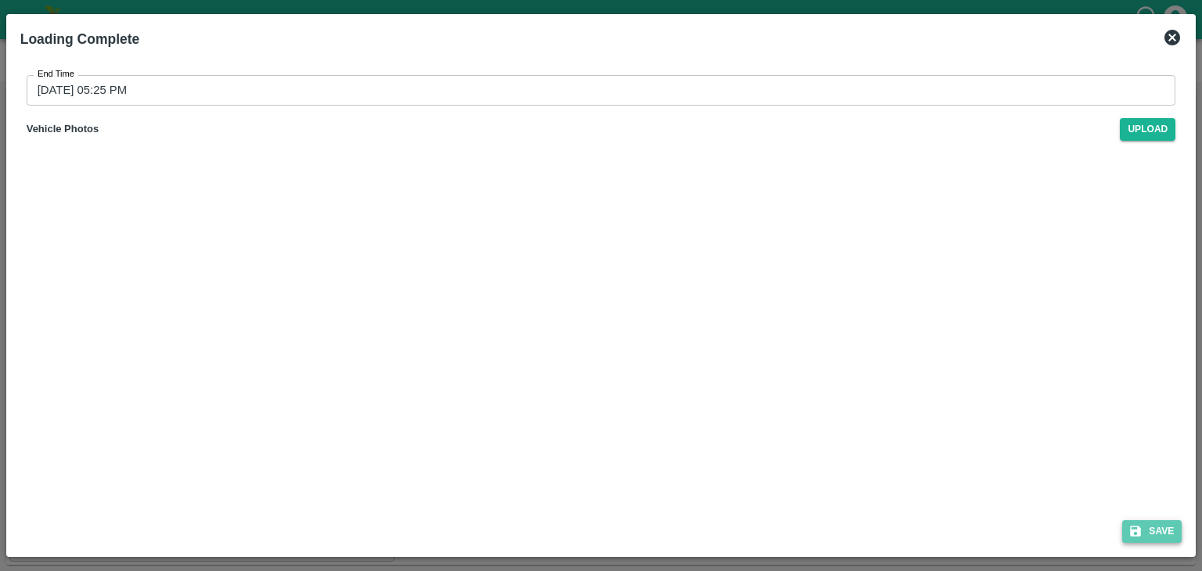
click at [1151, 530] on button "Save" at bounding box center [1151, 531] width 59 height 23
type input "13/09/2025 10:53 AM"
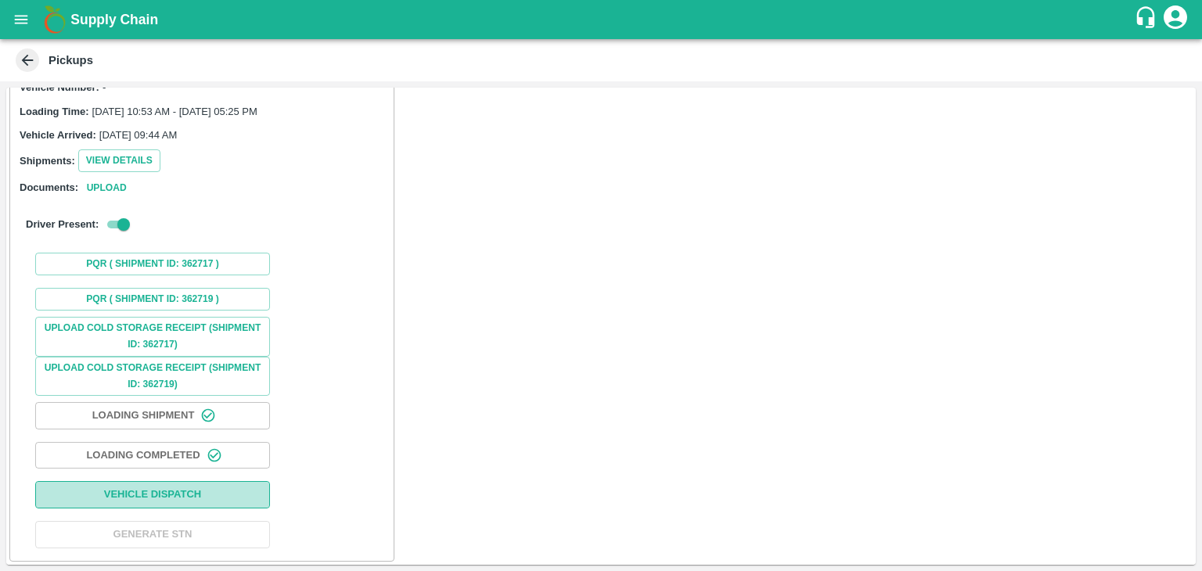
click at [164, 487] on button "Vehicle Dispatch" at bounding box center [152, 494] width 235 height 27
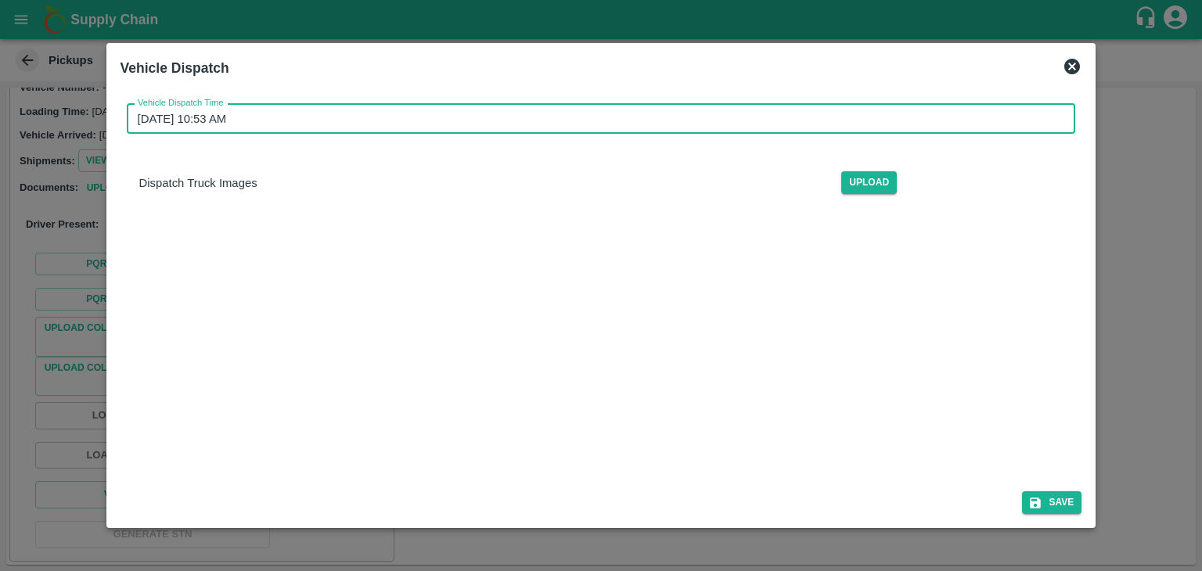
click at [620, 113] on input "13/09/2025 10:53 AM" at bounding box center [596, 119] width 938 height 30
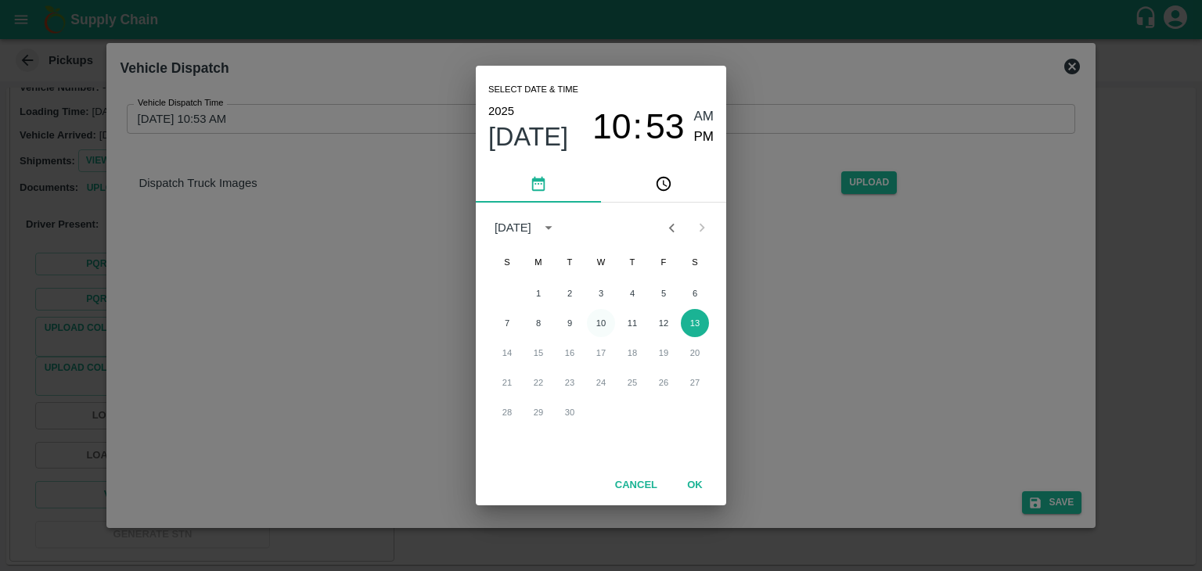
click at [595, 317] on button "10" at bounding box center [601, 323] width 28 height 28
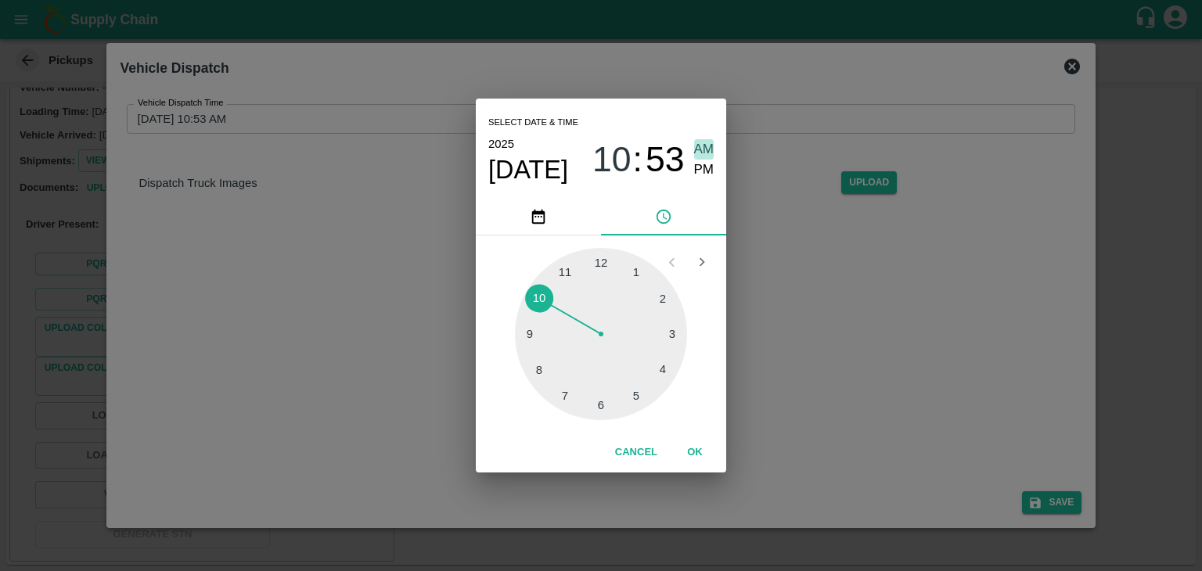
click at [701, 150] on span "AM" at bounding box center [704, 149] width 20 height 21
click at [523, 327] on div at bounding box center [601, 334] width 172 height 172
type input "10/09/2025 09:46 AM"
click at [700, 444] on button "OK" at bounding box center [695, 452] width 50 height 27
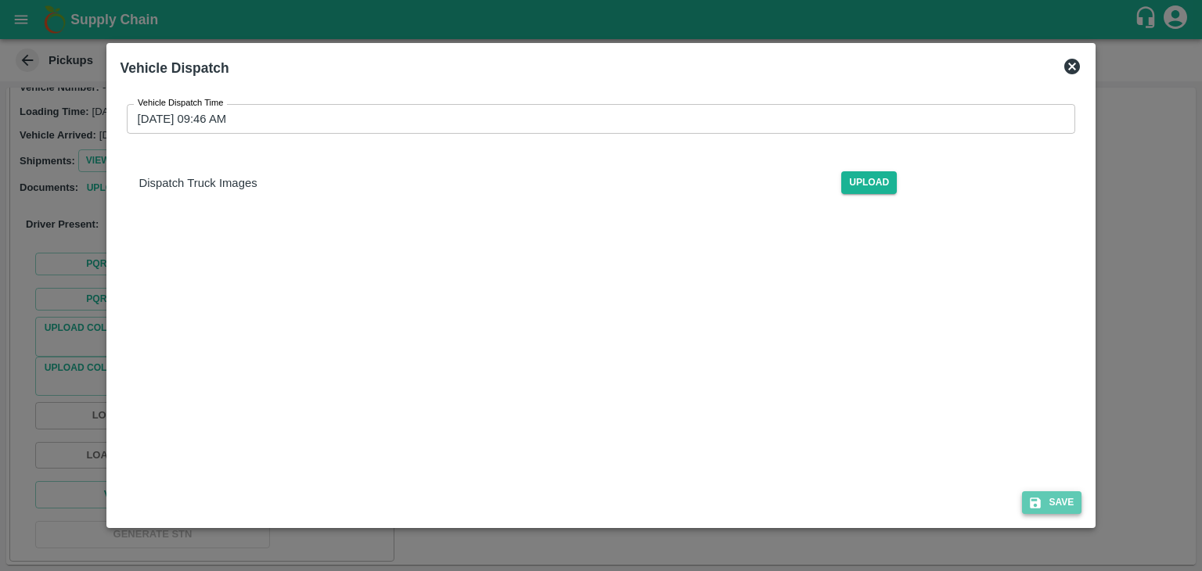
click at [1066, 495] on button "Save" at bounding box center [1051, 502] width 59 height 23
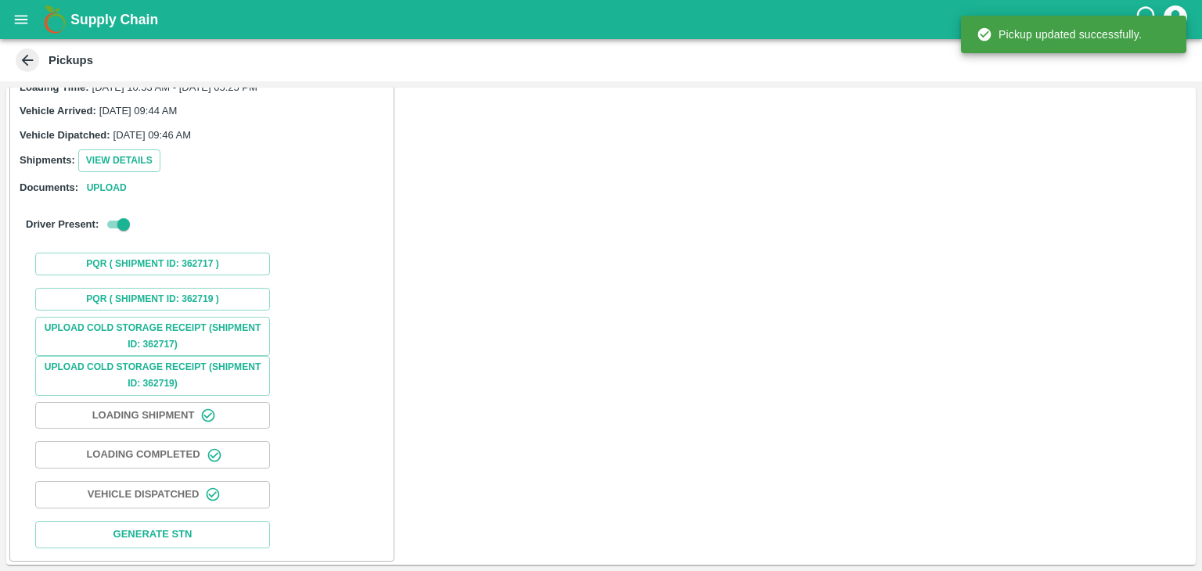
scroll to position [117, 0]
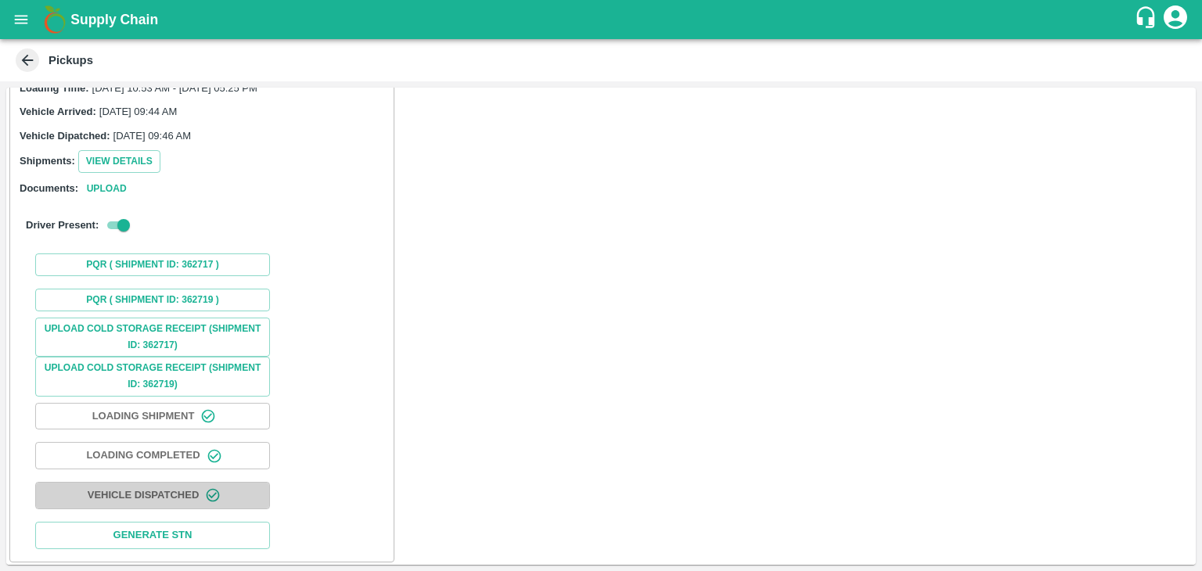
click at [207, 489] on icon "button" at bounding box center [213, 495] width 13 height 13
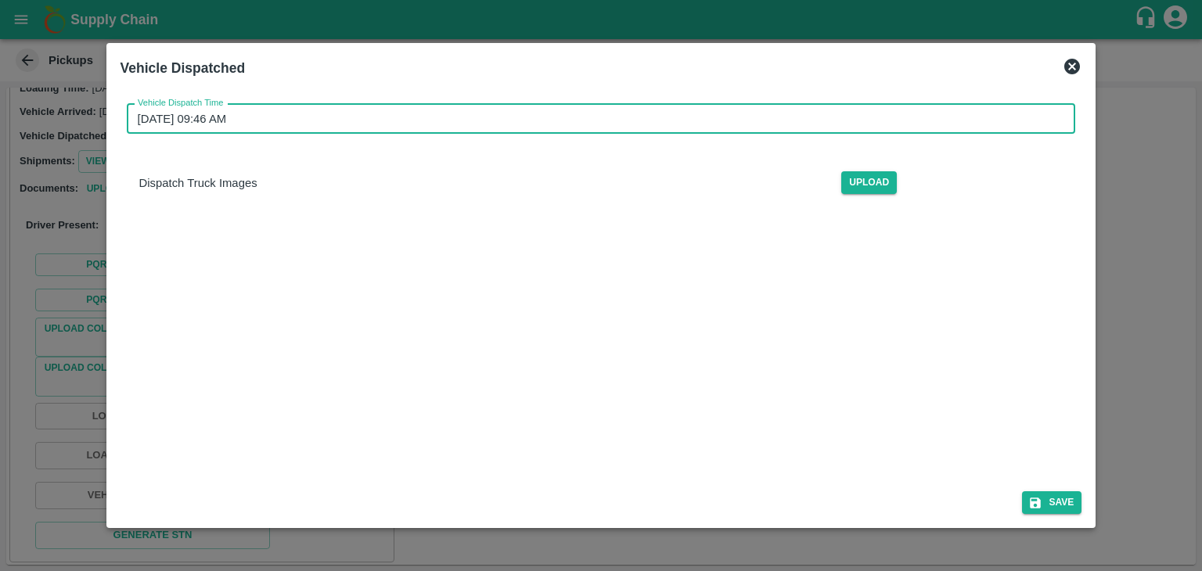
click at [494, 117] on input "10/09/2025 09:46 AM" at bounding box center [596, 119] width 938 height 30
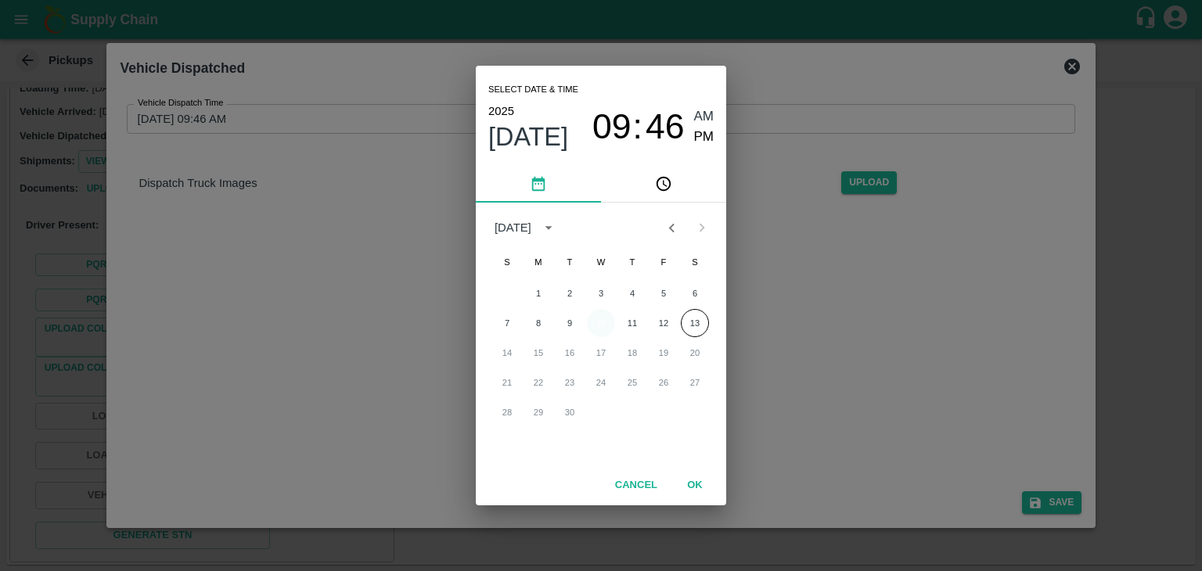
drag, startPoint x: 585, startPoint y: 315, endPoint x: 594, endPoint y: 320, distance: 9.8
click at [594, 320] on div "7 8 9 10 11 12 13" at bounding box center [601, 323] width 250 height 28
click at [594, 320] on button "10" at bounding box center [601, 323] width 28 height 28
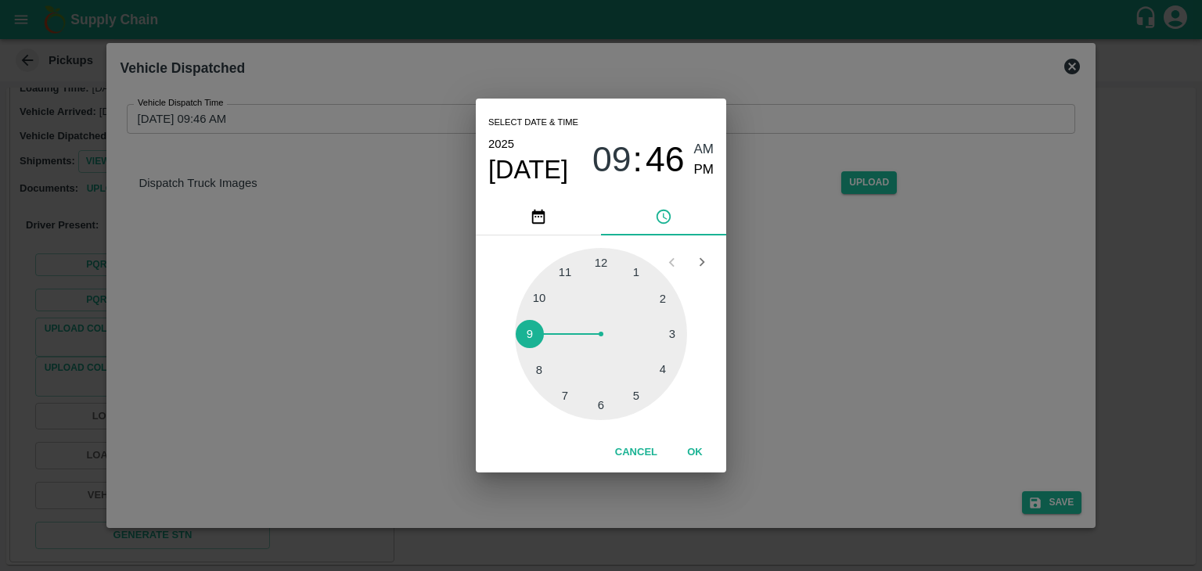
click at [601, 392] on div at bounding box center [601, 334] width 172 height 172
click at [704, 164] on span "PM" at bounding box center [704, 170] width 20 height 21
type input "10/09/2025 06:30 PM"
click at [679, 440] on button "OK" at bounding box center [695, 452] width 50 height 27
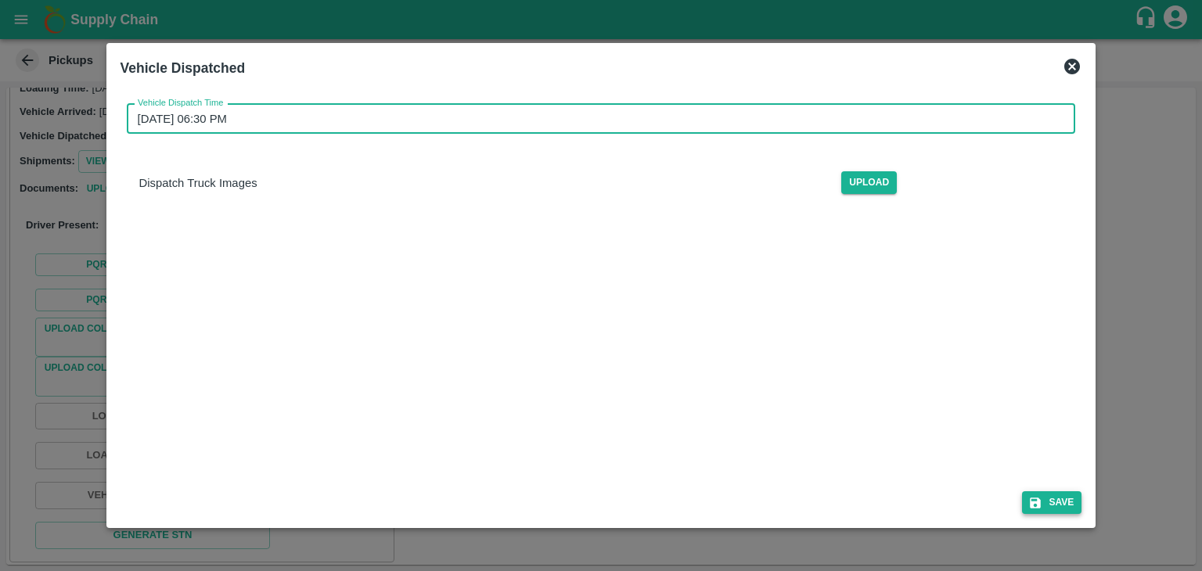
click at [1074, 507] on button "Save" at bounding box center [1051, 502] width 59 height 23
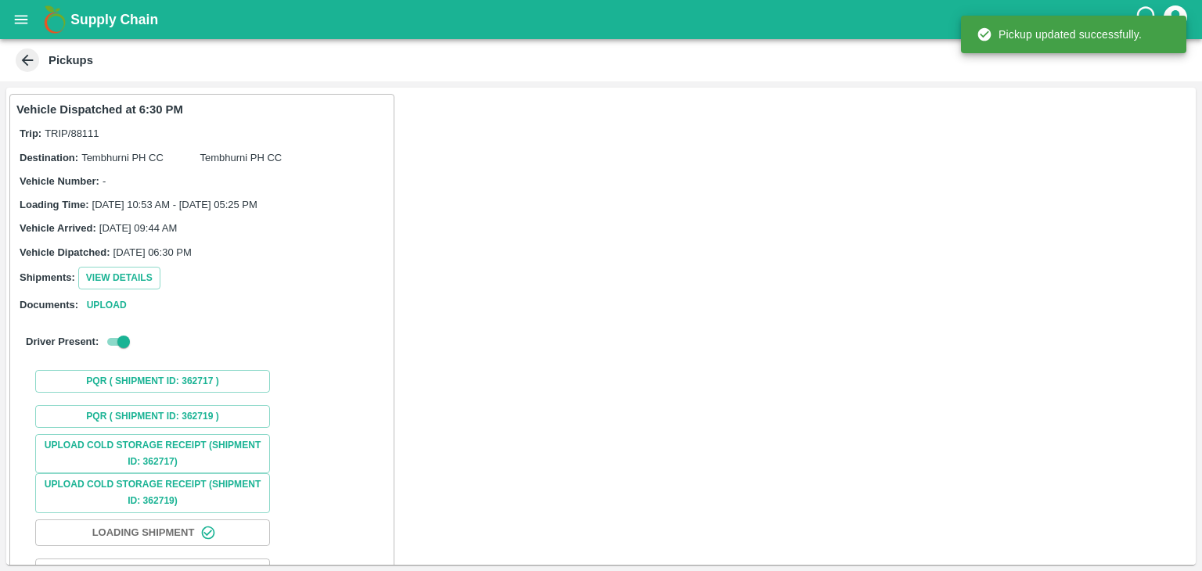
scroll to position [117, 0]
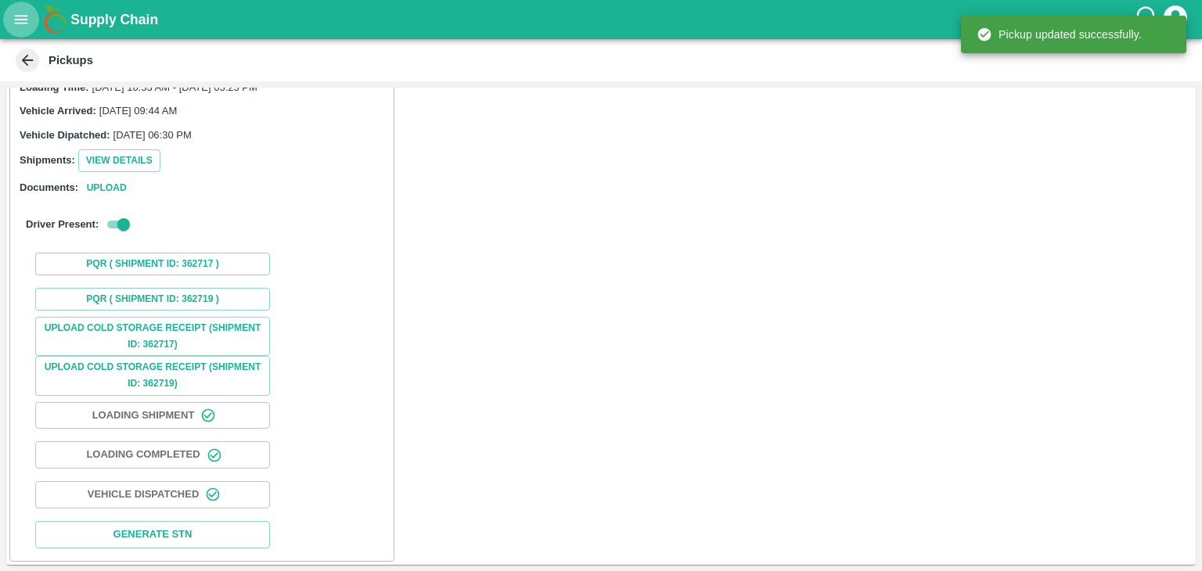
click at [18, 13] on icon "open drawer" at bounding box center [21, 19] width 17 height 17
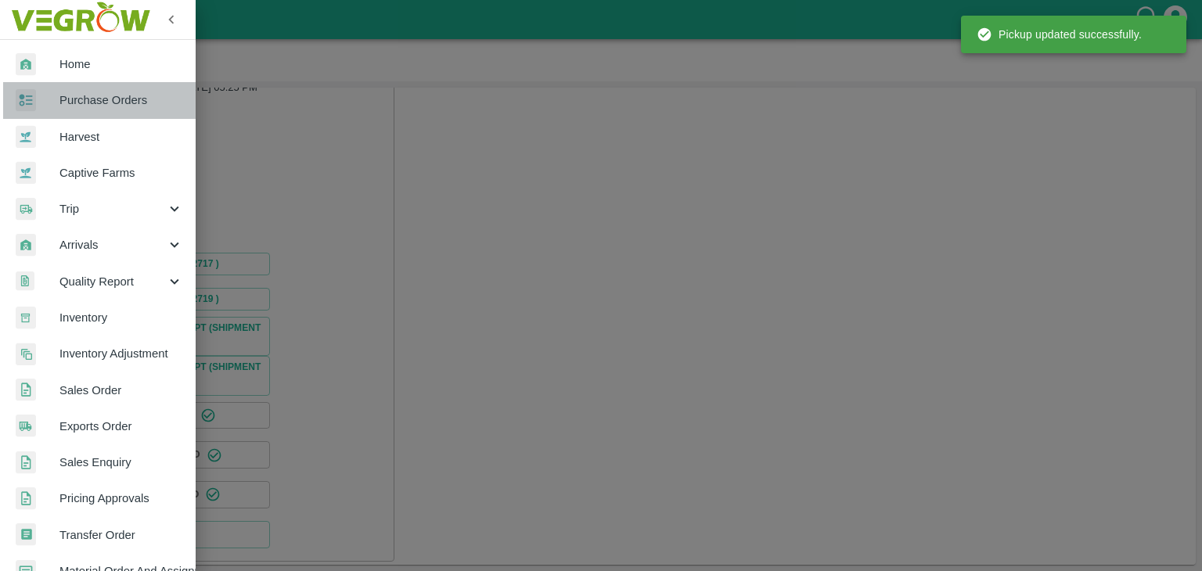
click at [110, 102] on span "Purchase Orders" at bounding box center [121, 100] width 124 height 17
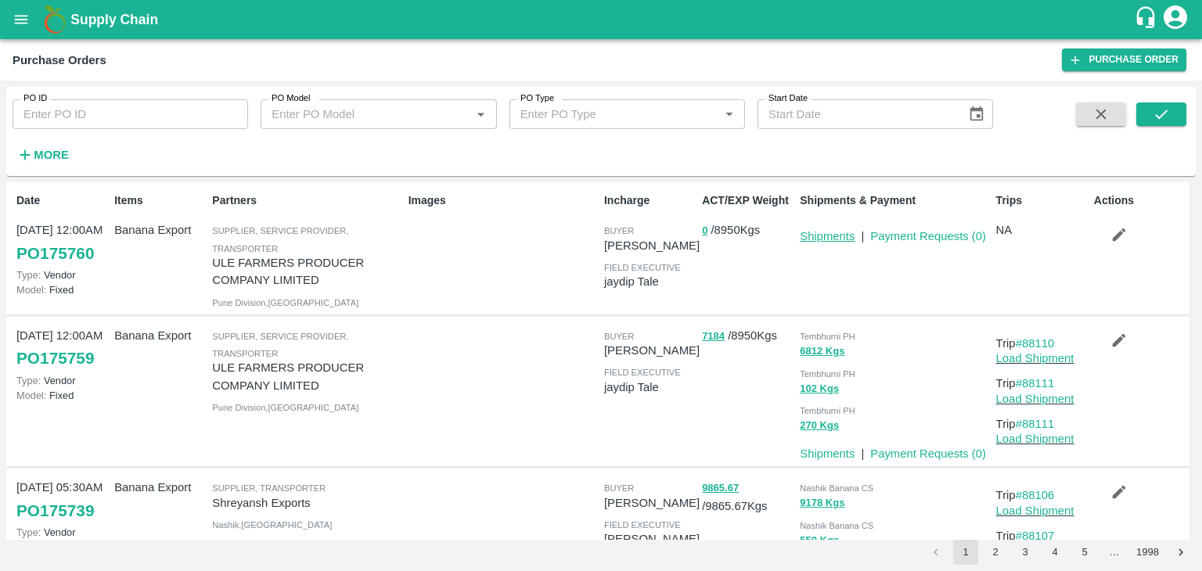
click at [823, 237] on link "Shipments" at bounding box center [827, 236] width 55 height 13
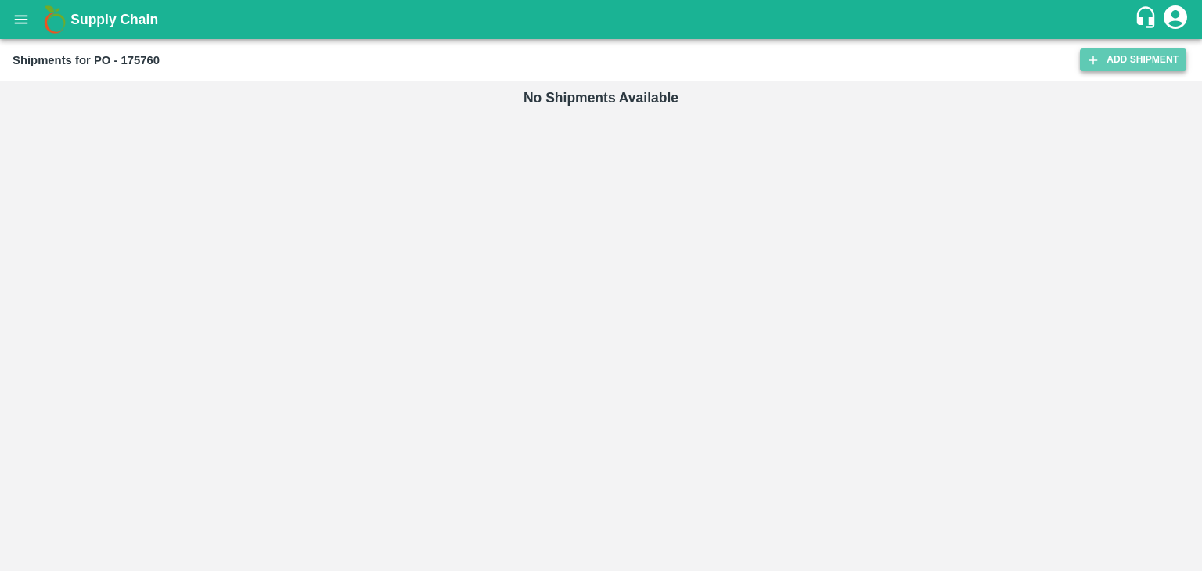
click at [1133, 70] on link "Add Shipment" at bounding box center [1133, 60] width 106 height 23
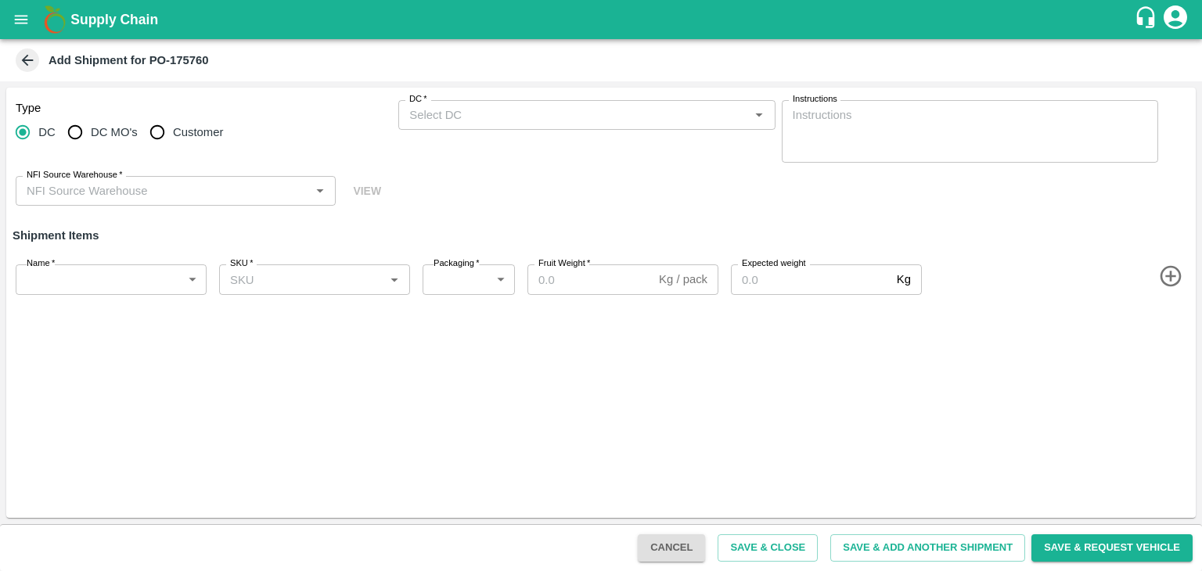
type input "99436-ULE FARMERS PRODUCER COMPANY LIMITED"
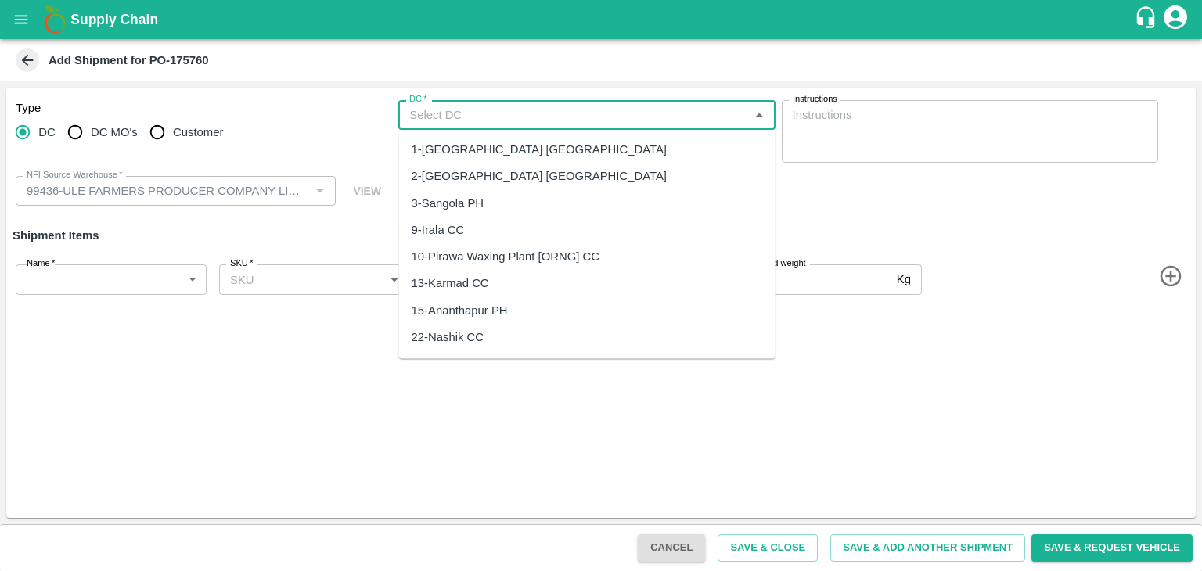
click at [560, 117] on input "DC   *" at bounding box center [573, 115] width 341 height 20
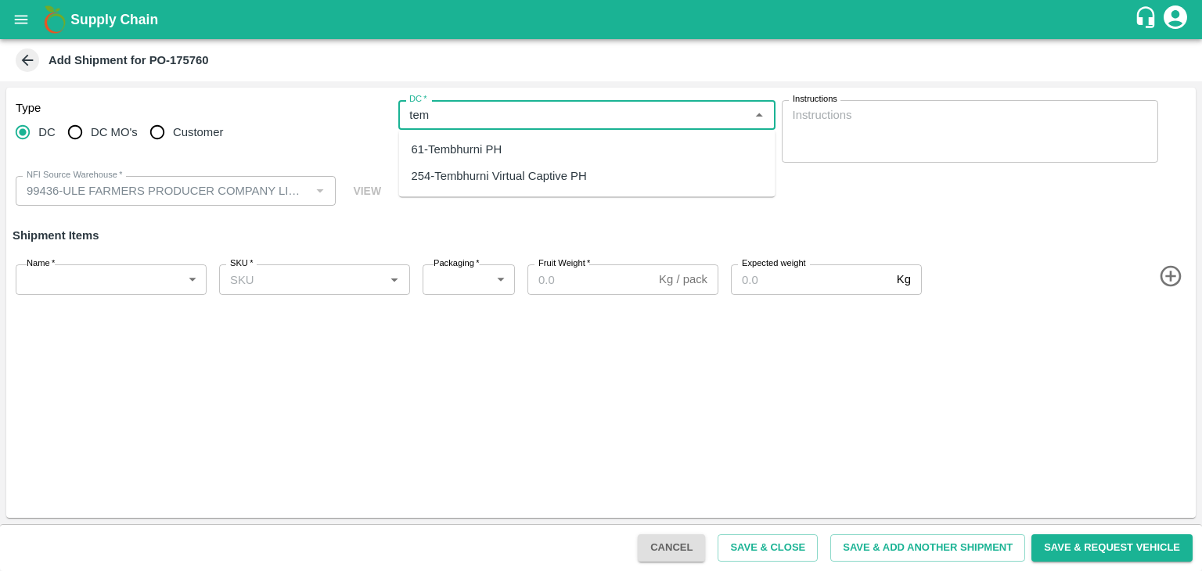
click at [482, 147] on div "61-Tembhurni PH" at bounding box center [457, 149] width 91 height 17
type input "61-Tembhurni PH"
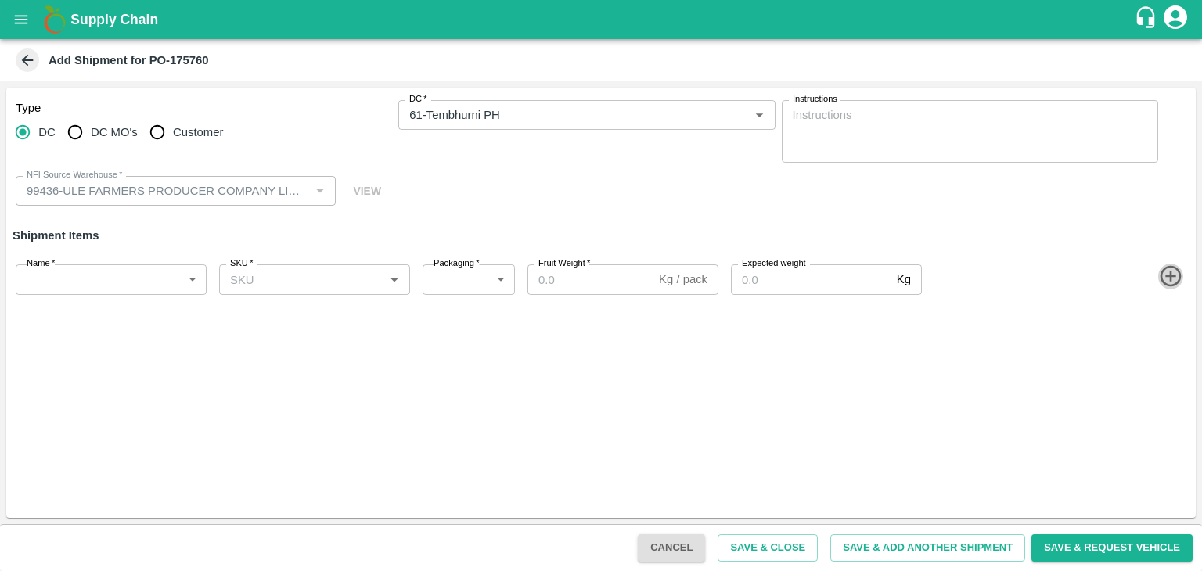
click at [1174, 274] on icon "button" at bounding box center [1171, 277] width 26 height 26
click at [1173, 329] on icon "button" at bounding box center [1171, 332] width 26 height 26
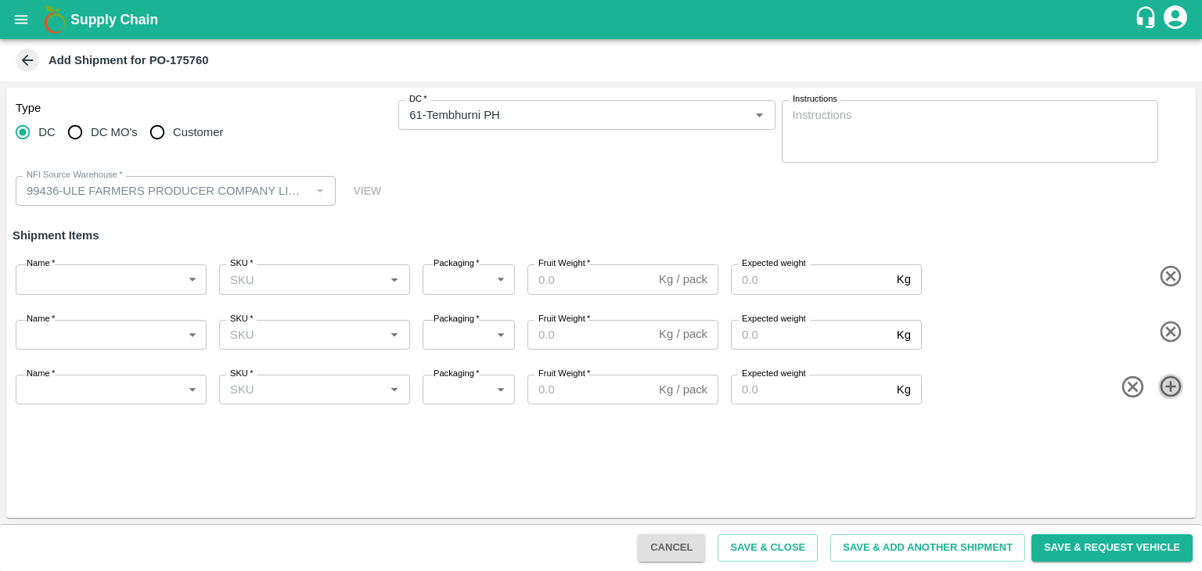
click at [1171, 382] on icon "button" at bounding box center [1171, 387] width 26 height 26
click at [1168, 426] on div "Name   * ​ Name SKU   * SKU   * Packaging   * ​ Packaging Fruit Weight   * Kg /…" at bounding box center [598, 441] width 1196 height 61
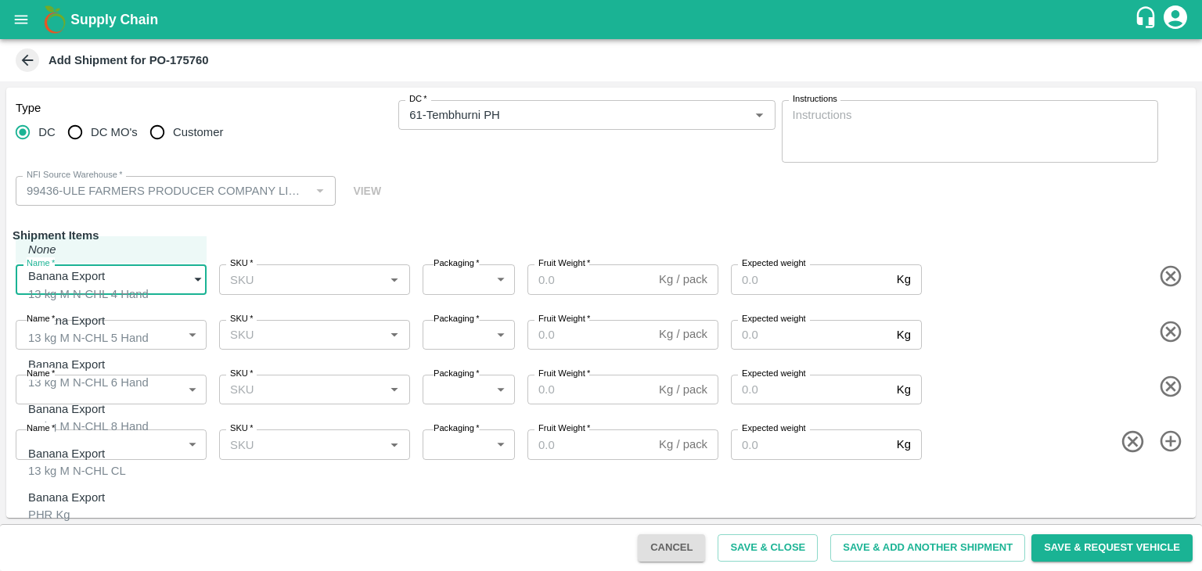
click at [92, 293] on body "Supply Chain Add Shipment for PO-175760 Type DC DC MO's Customer DC   * DC   * …" at bounding box center [601, 285] width 1202 height 571
click at [112, 287] on div "13 kg M N-CHL 4 Hand" at bounding box center [88, 294] width 120 height 17
type input "2025910"
type input "468"
type input "1500"
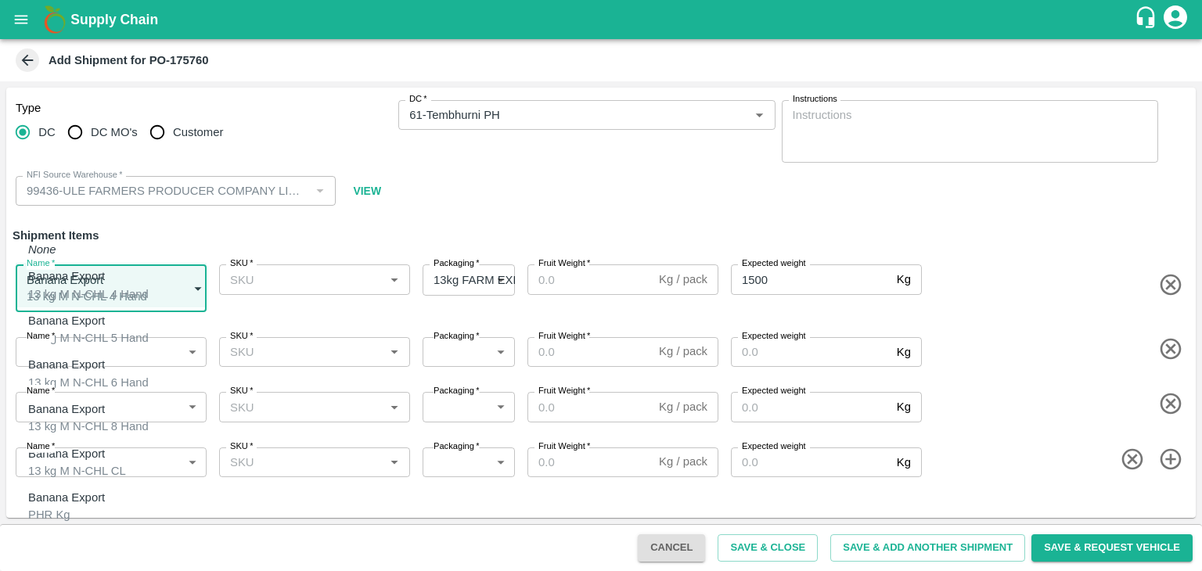
click at [112, 287] on body "Supply Chain Add Shipment for PO-175760 Type DC DC MO's Customer DC   * DC   * …" at bounding box center [601, 285] width 1202 height 571
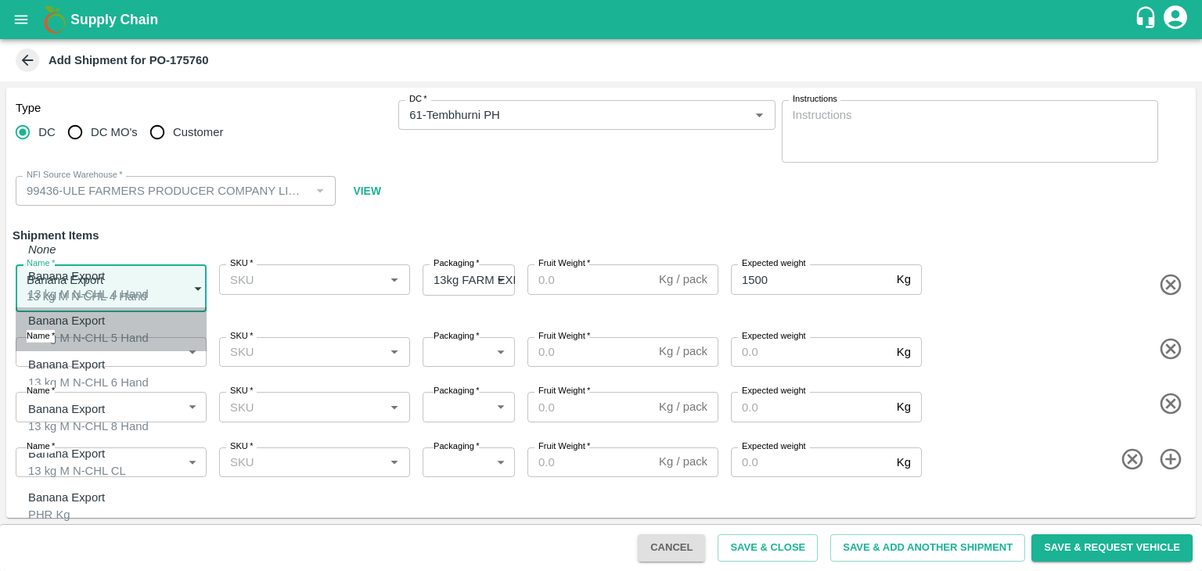
click at [107, 329] on div "13 kg M N-CHL 5 Hand" at bounding box center [88, 337] width 120 height 17
type input "2025911"
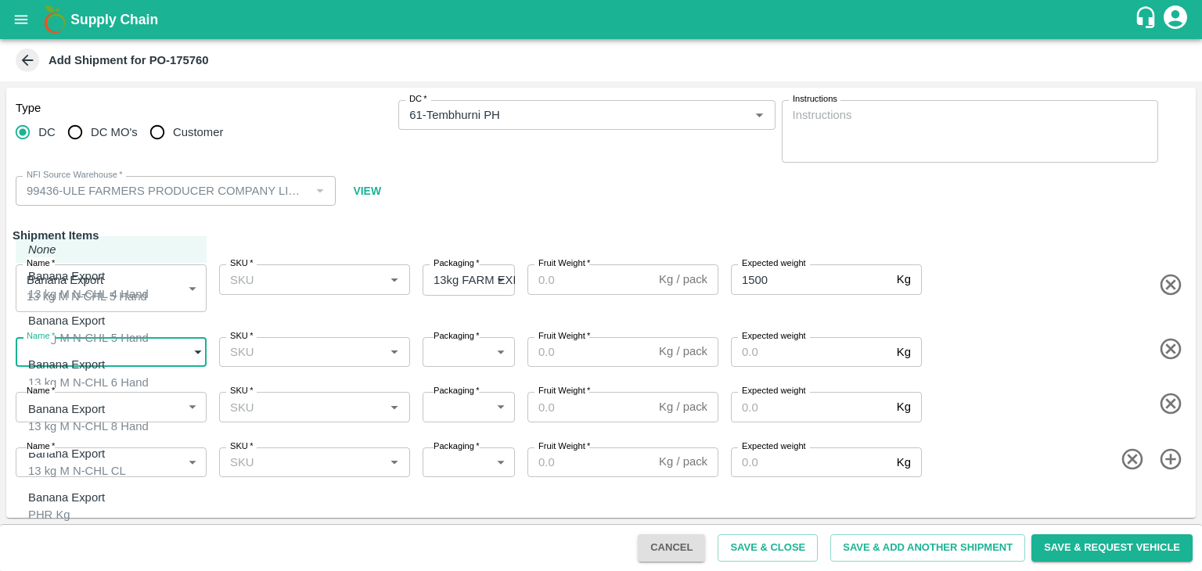
click at [135, 360] on body "Supply Chain Add Shipment for PO-175760 Type DC DC MO's Customer DC   * DC   * …" at bounding box center [601, 285] width 1202 height 571
click at [149, 365] on div "Banana Export 13 kg M N-CHL 6 Hand" at bounding box center [88, 373] width 120 height 35
type input "2025912"
type input "468"
type input "2000"
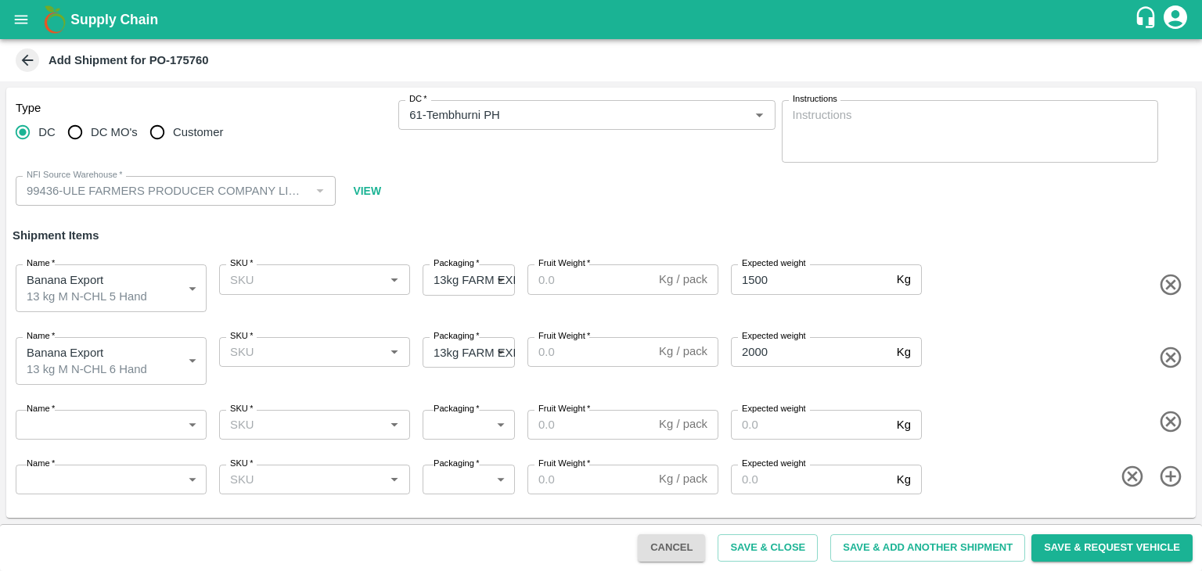
click at [131, 436] on div "Name   * ​ Name SKU   * SKU   * Packaging   * ​ Packaging Fruit Weight   * Kg /…" at bounding box center [598, 421] width 1196 height 61
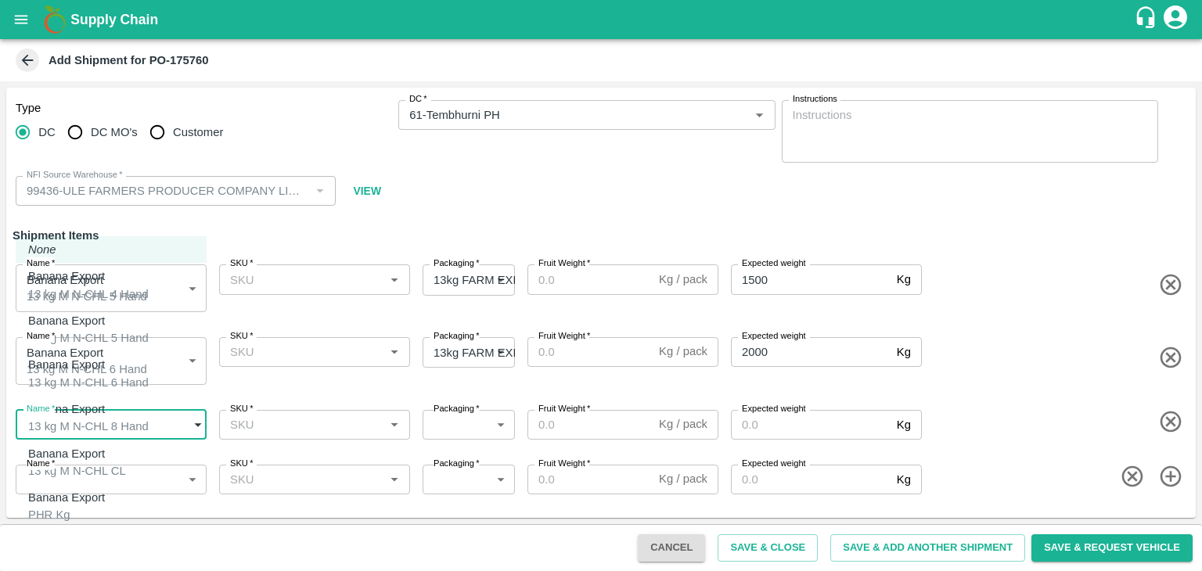
click at [135, 424] on body "Supply Chain Add Shipment for PO-175760 Type DC DC MO's Customer DC   * DC   * …" at bounding box center [601, 285] width 1202 height 571
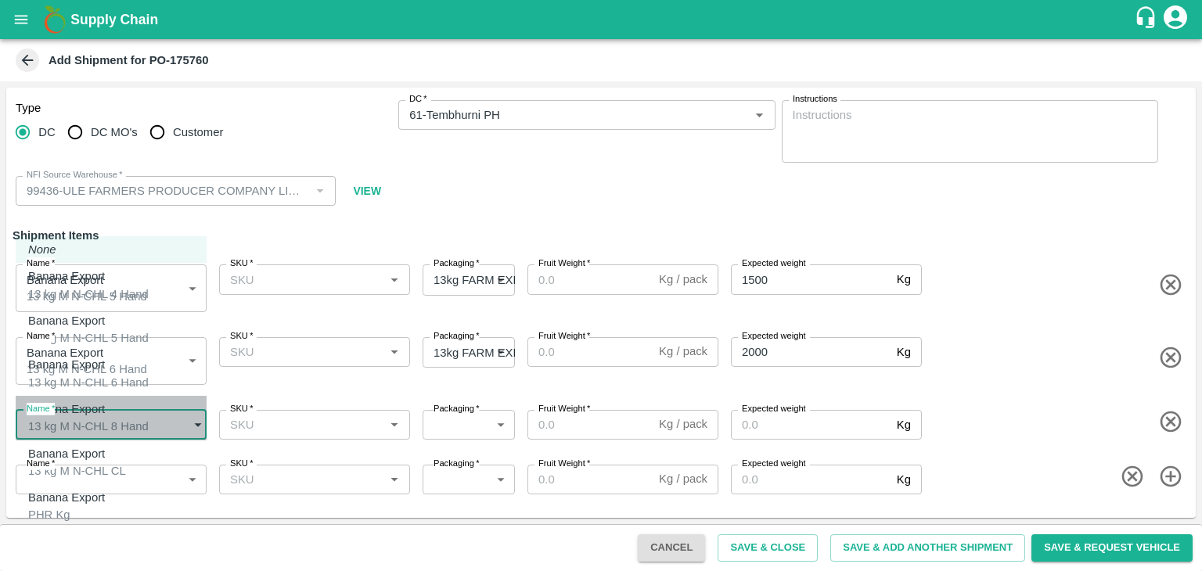
click at [135, 422] on div "Banana Export 13 kg M N-CHL 8 Hand" at bounding box center [88, 418] width 120 height 35
type input "2025913"
type input "468"
type input "2000"
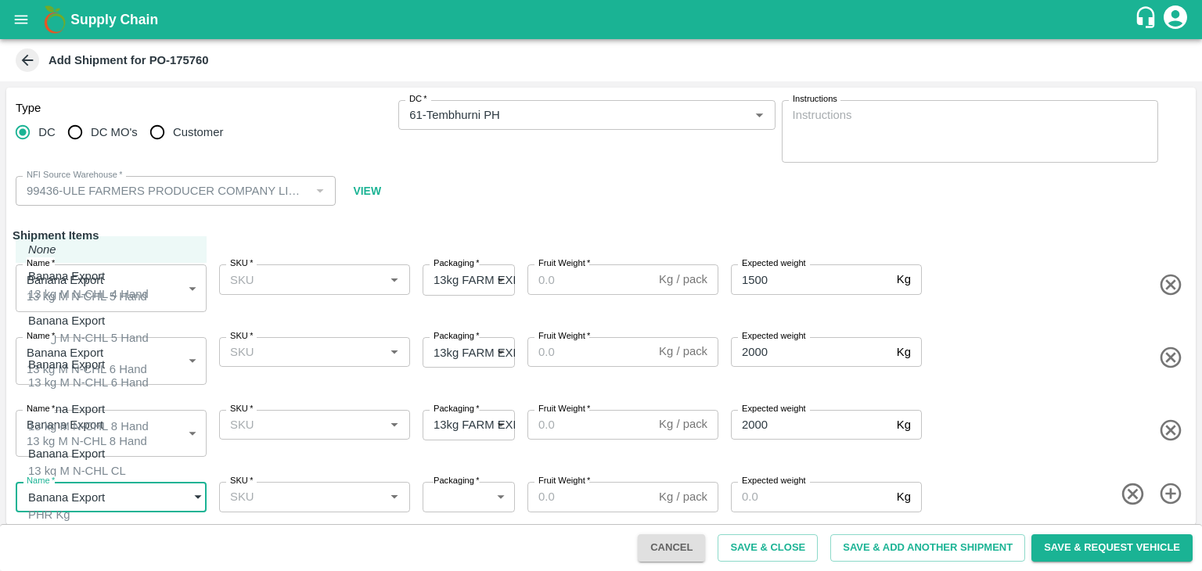
click at [145, 483] on body "Supply Chain Add Shipment for PO-175760 Type DC DC MO's Customer DC   * DC   * …" at bounding box center [601, 285] width 1202 height 571
click at [126, 455] on div "Banana Export 13 kg M N-CHL CL" at bounding box center [77, 462] width 98 height 35
type input "2025914"
type input "468"
type input "1500"
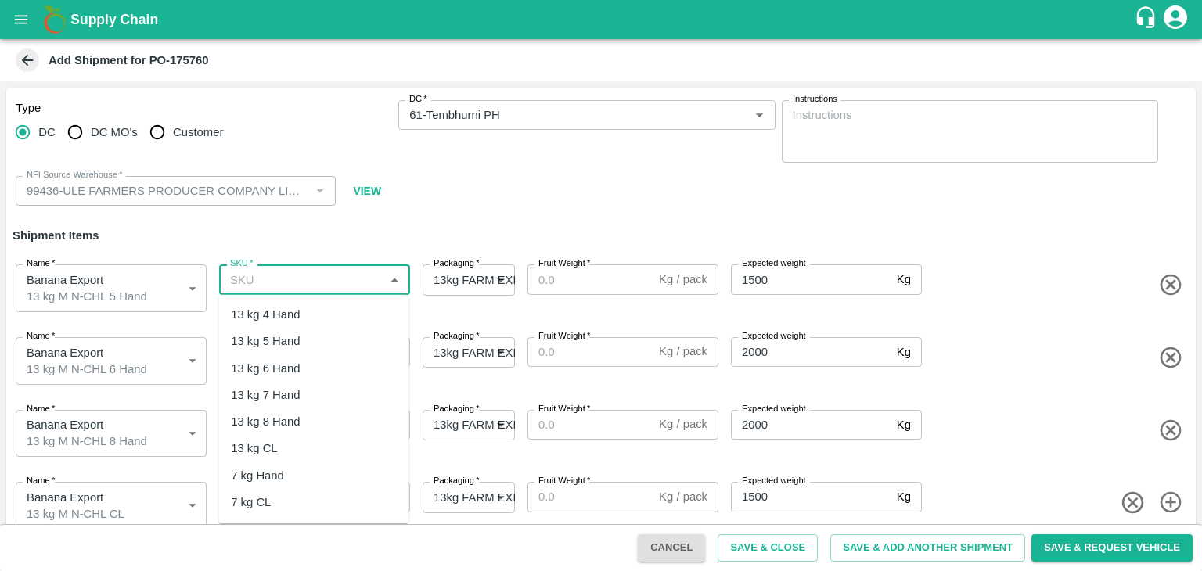
click at [307, 276] on input "SKU   *" at bounding box center [302, 279] width 156 height 20
click at [329, 329] on div "13 kg M N-CHL 5 Hand" at bounding box center [313, 341] width 190 height 27
type input "13 kg M N-CHL 5 Hand"
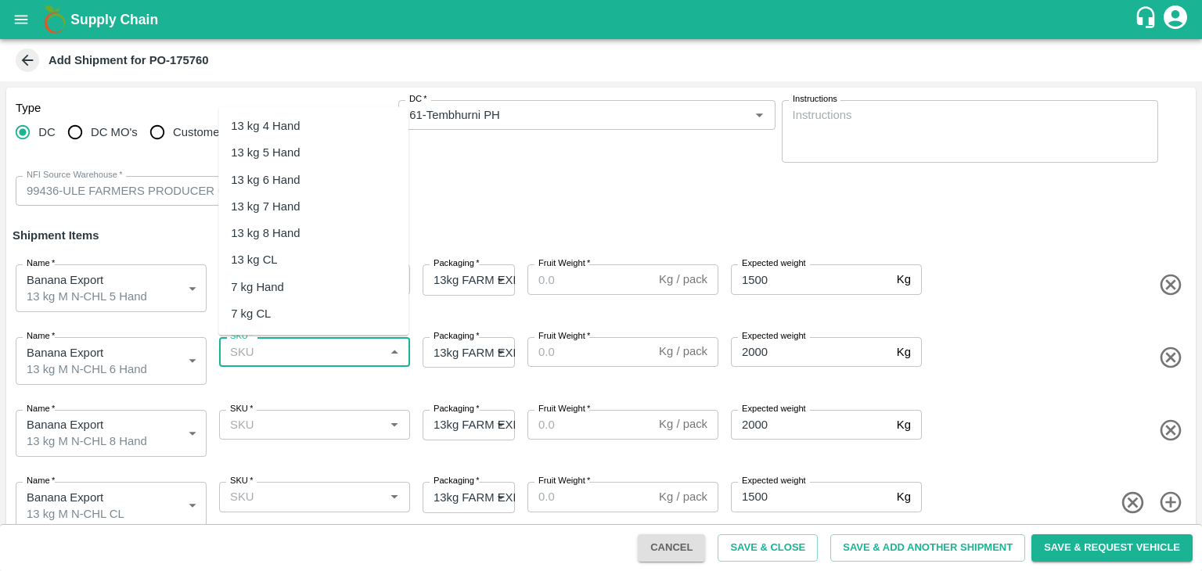
click at [336, 343] on input "SKU   *" at bounding box center [302, 352] width 156 height 20
click at [338, 178] on div "13 kg M N-CHL 6 Hand" at bounding box center [291, 179] width 120 height 17
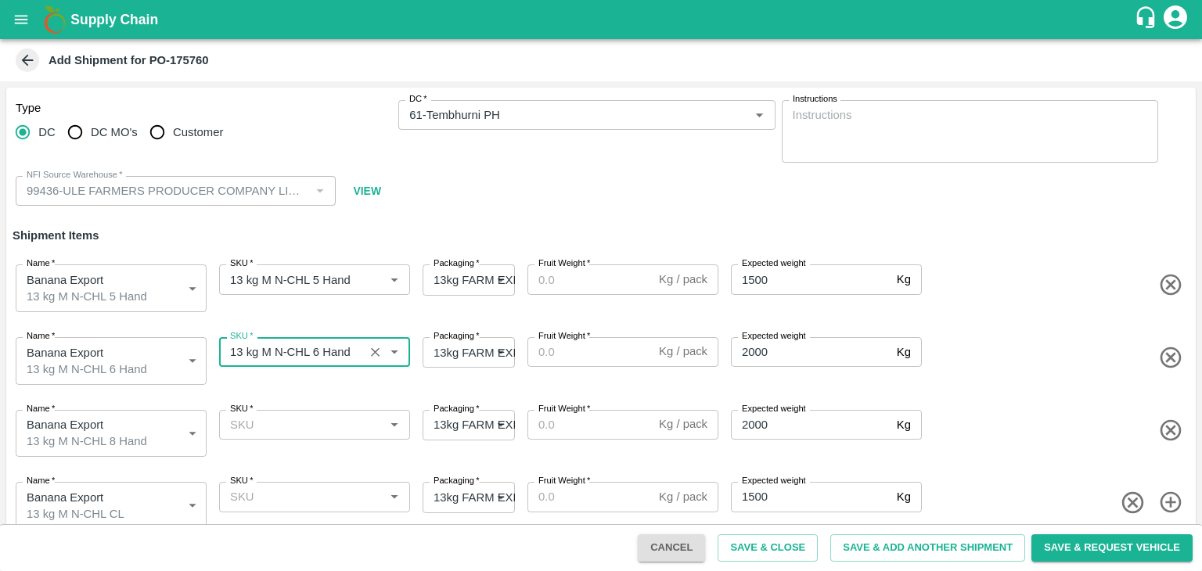
type input "13 kg M N-CHL 6 Hand"
click at [332, 417] on input "SKU   *" at bounding box center [302, 425] width 156 height 20
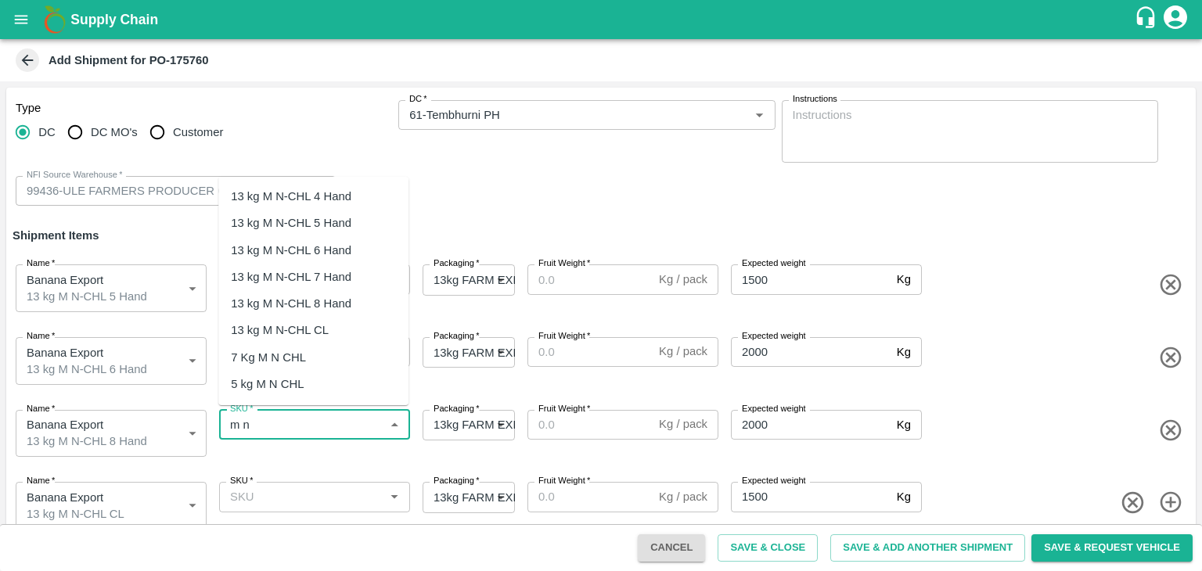
click at [326, 315] on div "13 kg M N-CHL 8 Hand" at bounding box center [313, 303] width 190 height 27
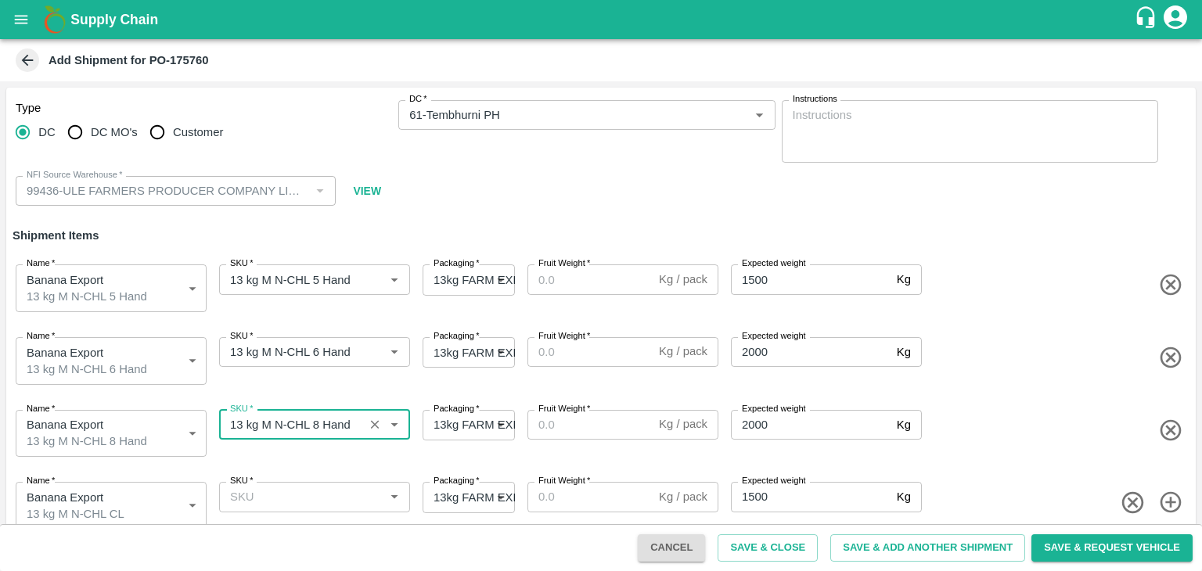
type input "13 kg M N-CHL 8 Hand"
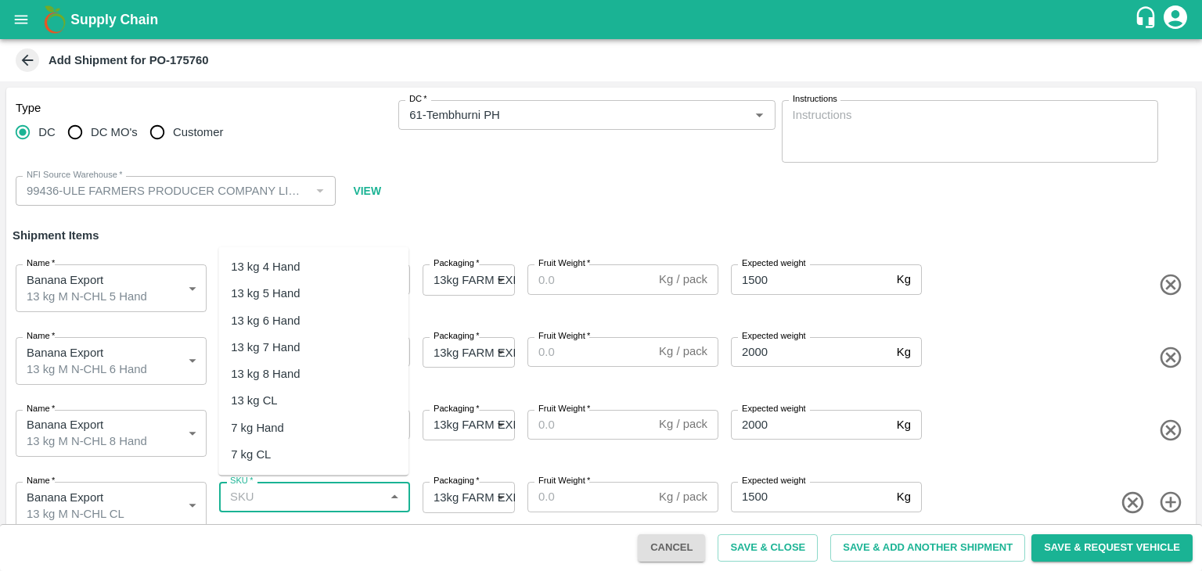
click at [335, 494] on input "SKU   *" at bounding box center [302, 497] width 156 height 20
click at [344, 397] on div "13 kg M N-CHL CL" at bounding box center [313, 400] width 190 height 27
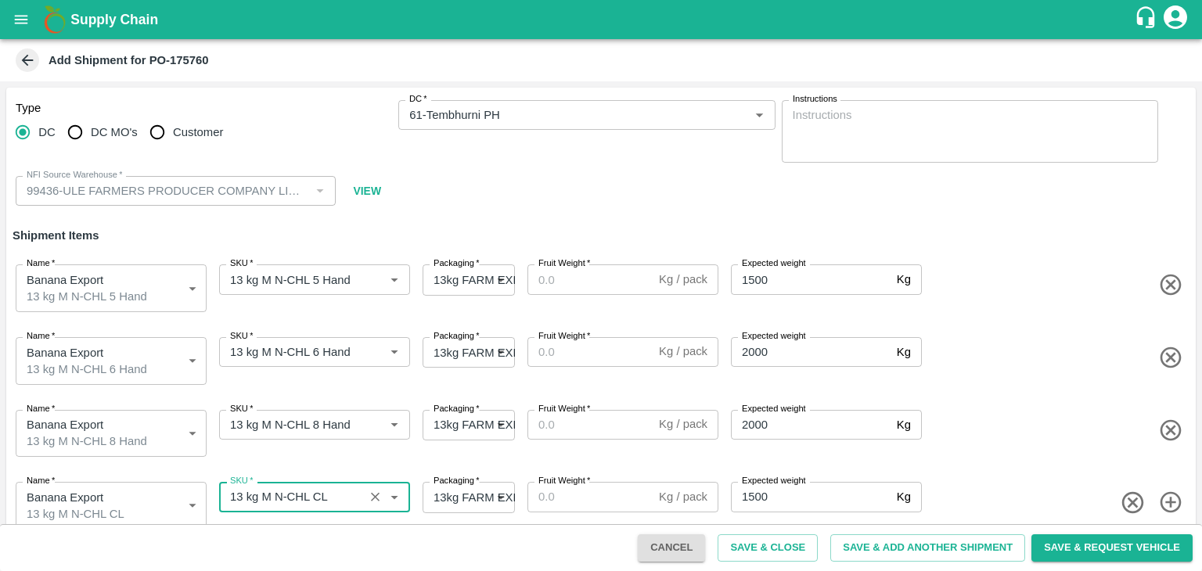
type input "13 kg M N-CHL CL"
click at [600, 268] on input "Fruit Weight   *" at bounding box center [589, 279] width 125 height 30
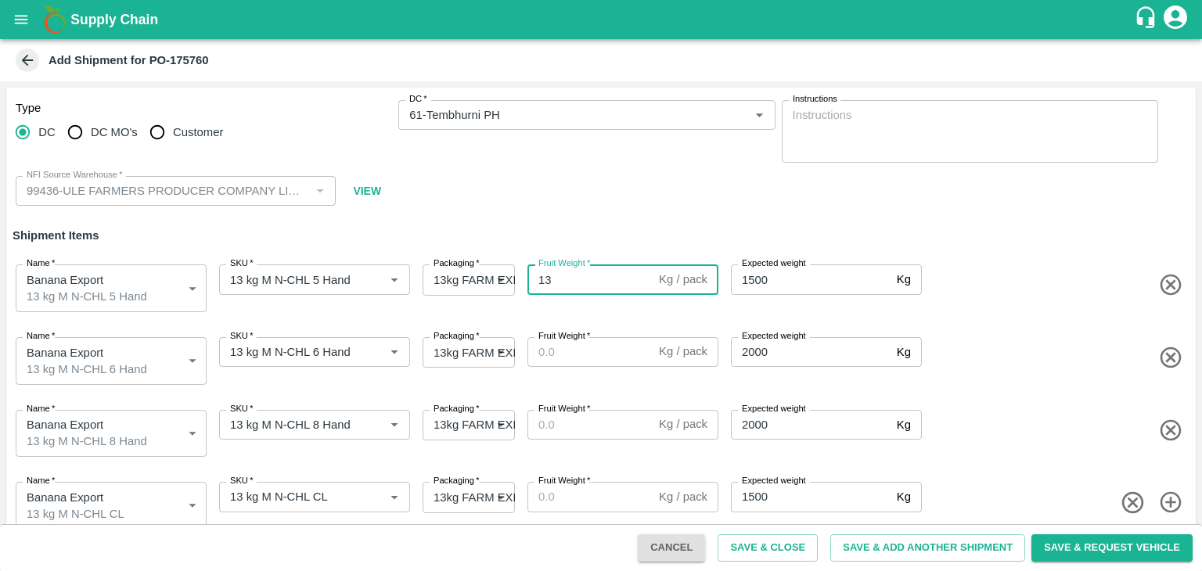
type input "13"
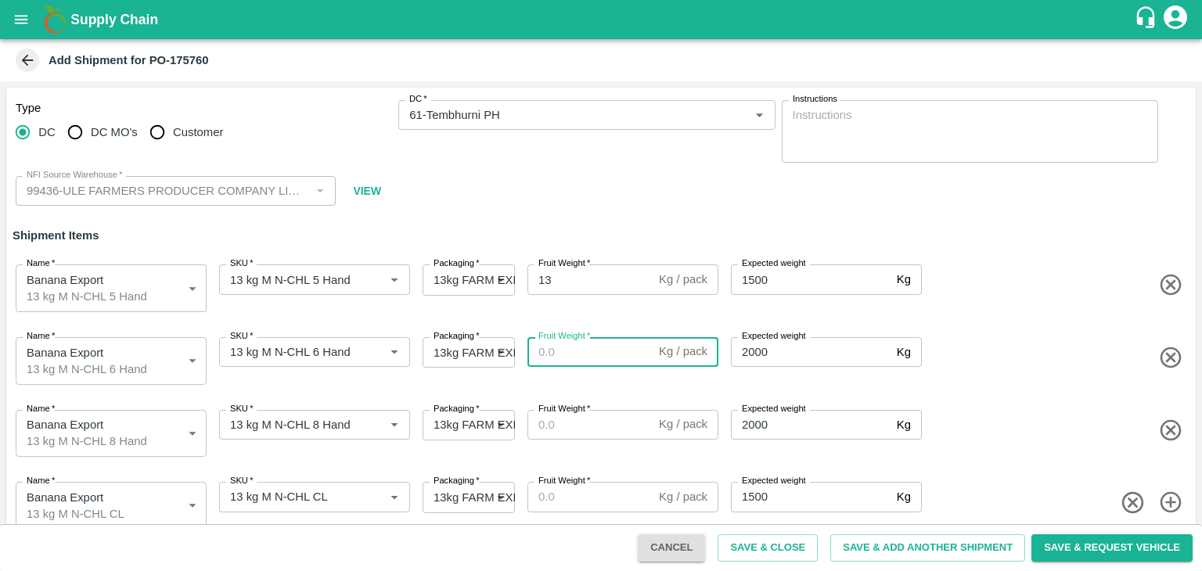
click at [577, 356] on input "Fruit Weight   *" at bounding box center [589, 352] width 125 height 30
type input "13"
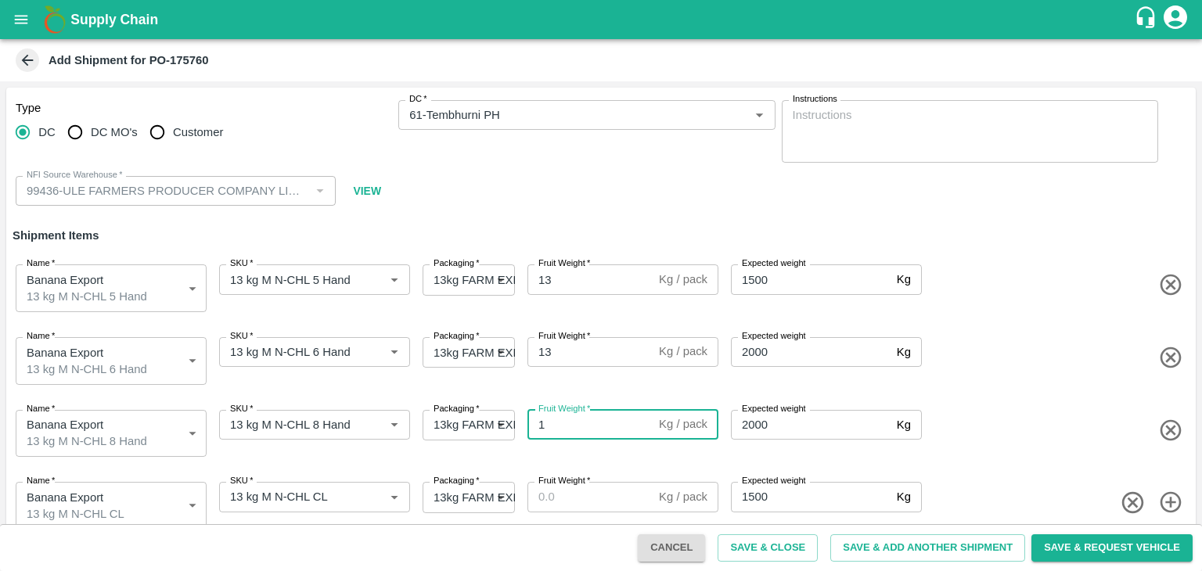
click at [577, 423] on input "1" at bounding box center [589, 425] width 125 height 30
type input "13"
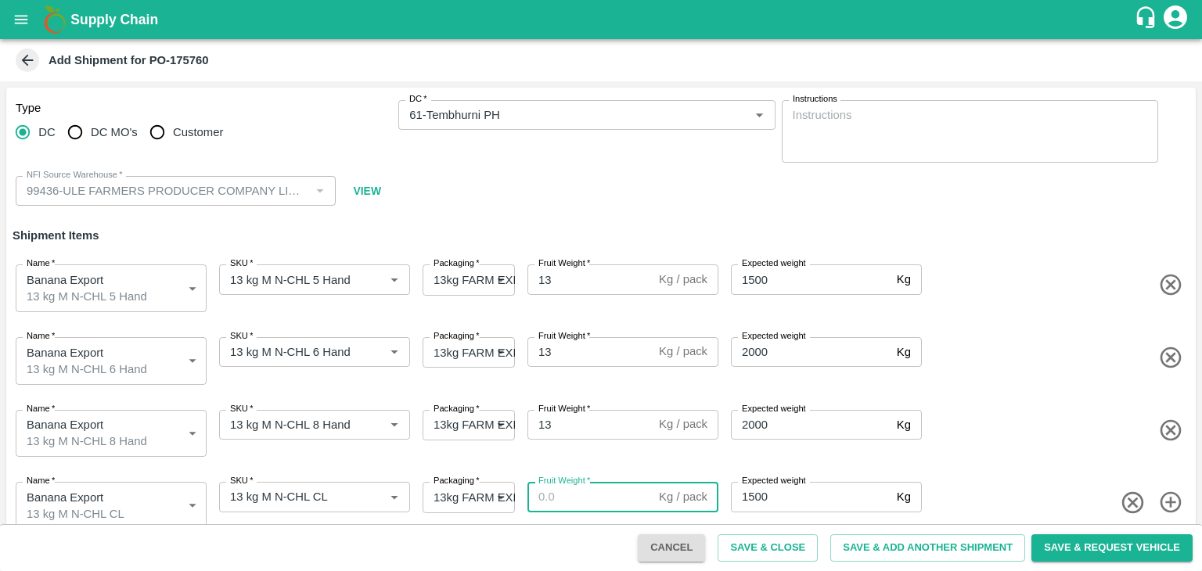
click at [584, 486] on input "Fruit Weight   *" at bounding box center [589, 497] width 125 height 30
click at [584, 486] on input "1" at bounding box center [589, 497] width 125 height 30
type input "13"
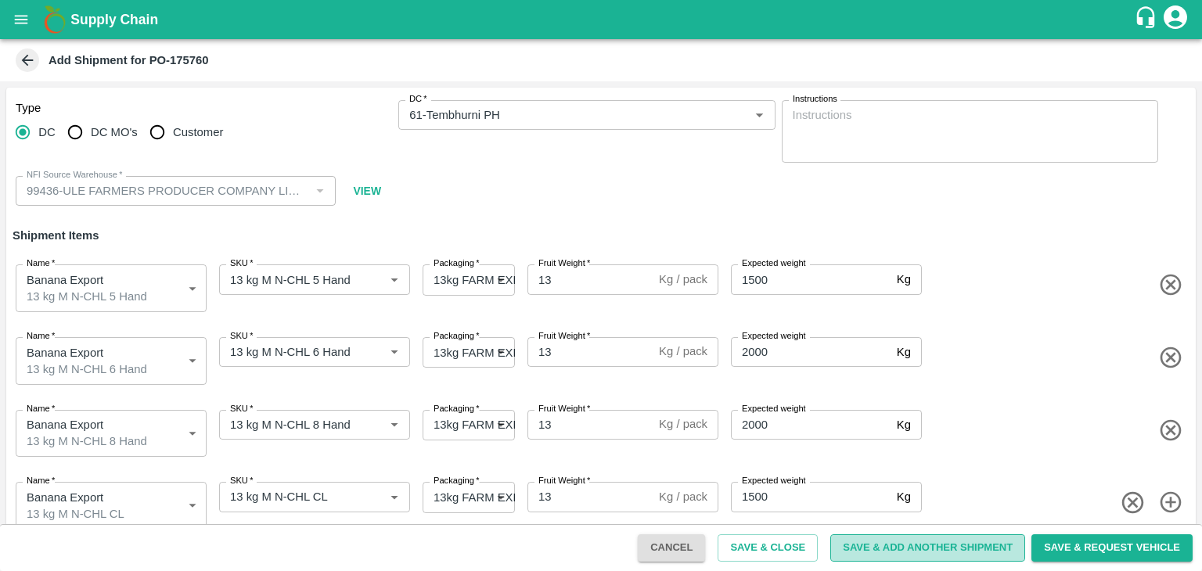
click at [898, 548] on button "Save & Add Another Shipment" at bounding box center [927, 547] width 195 height 27
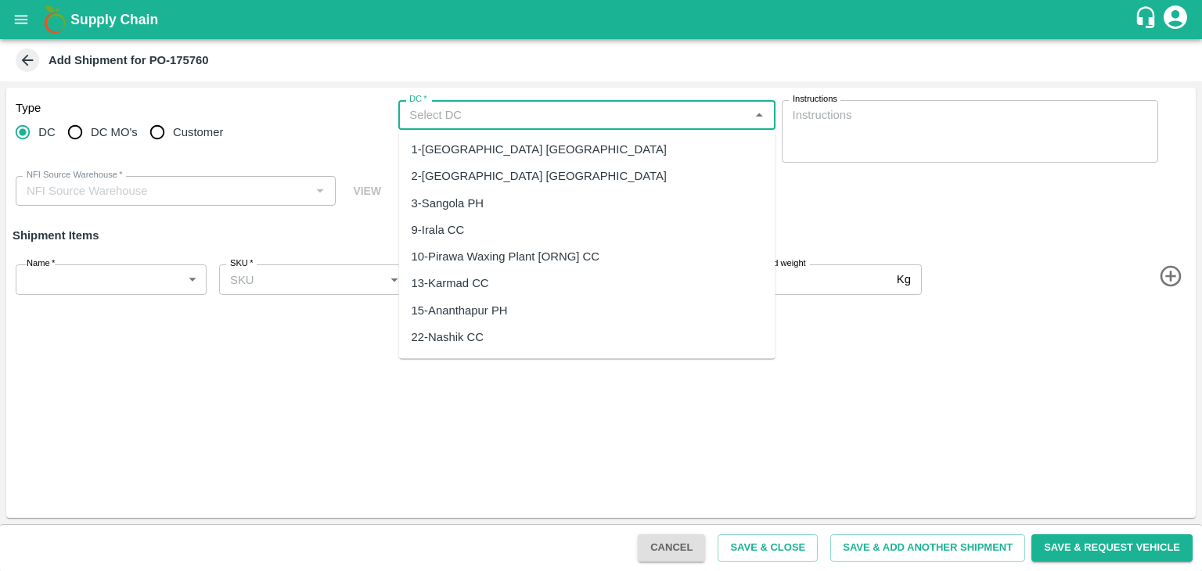
click at [544, 105] on input "DC   *" at bounding box center [573, 115] width 341 height 20
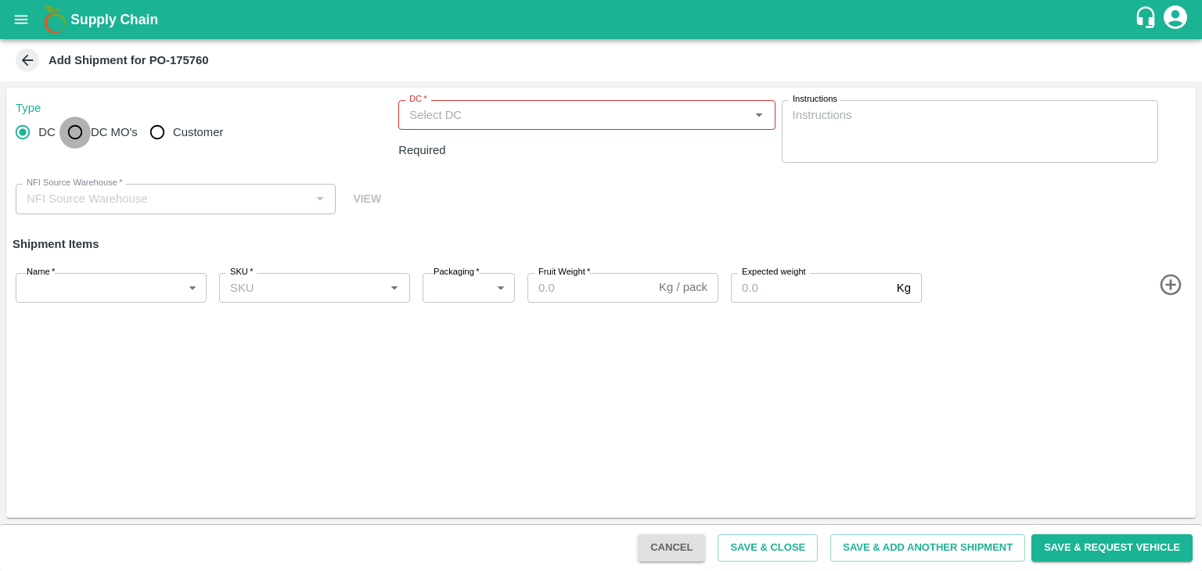
click at [88, 138] on input "DC MO's" at bounding box center [74, 132] width 31 height 31
radio input "true"
type input "99436-ULE FARMERS PRODUCER COMPANY LIMITED"
click at [30, 131] on input "DC" at bounding box center [22, 132] width 31 height 31
radio input "true"
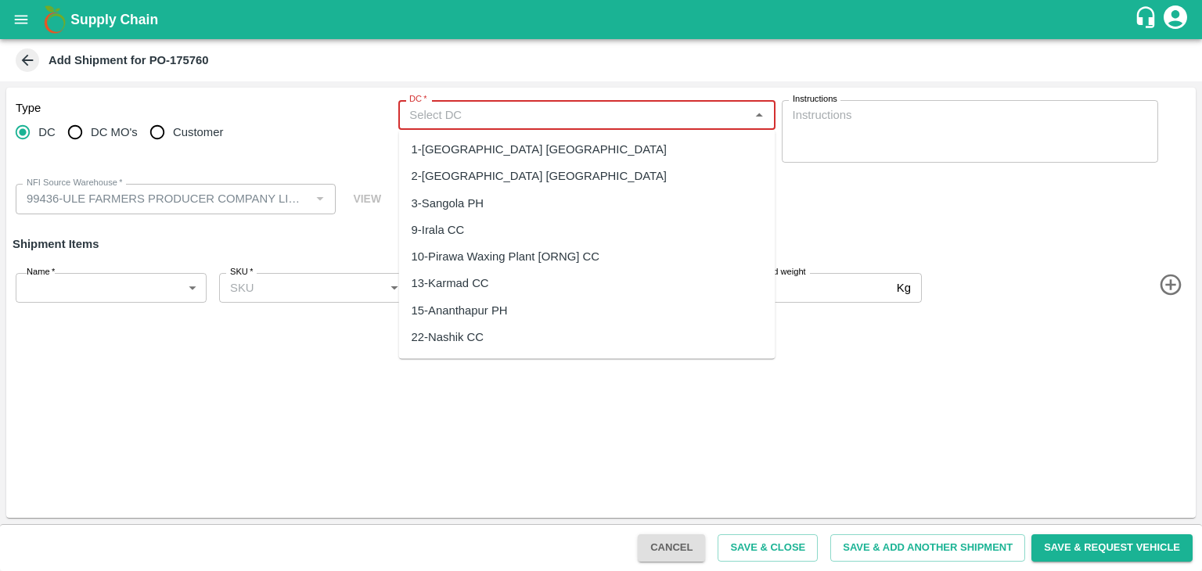
click at [469, 111] on input "DC   *" at bounding box center [573, 115] width 341 height 20
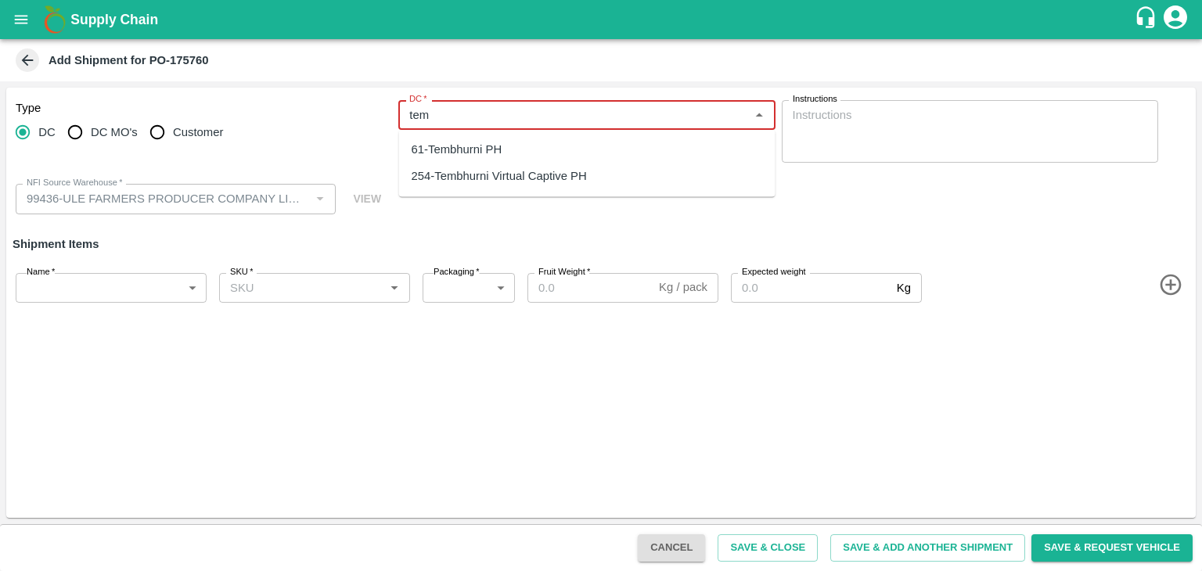
click at [475, 157] on div "61-Tembhurni PH" at bounding box center [457, 149] width 91 height 17
type input "61-Tembhurni PH"
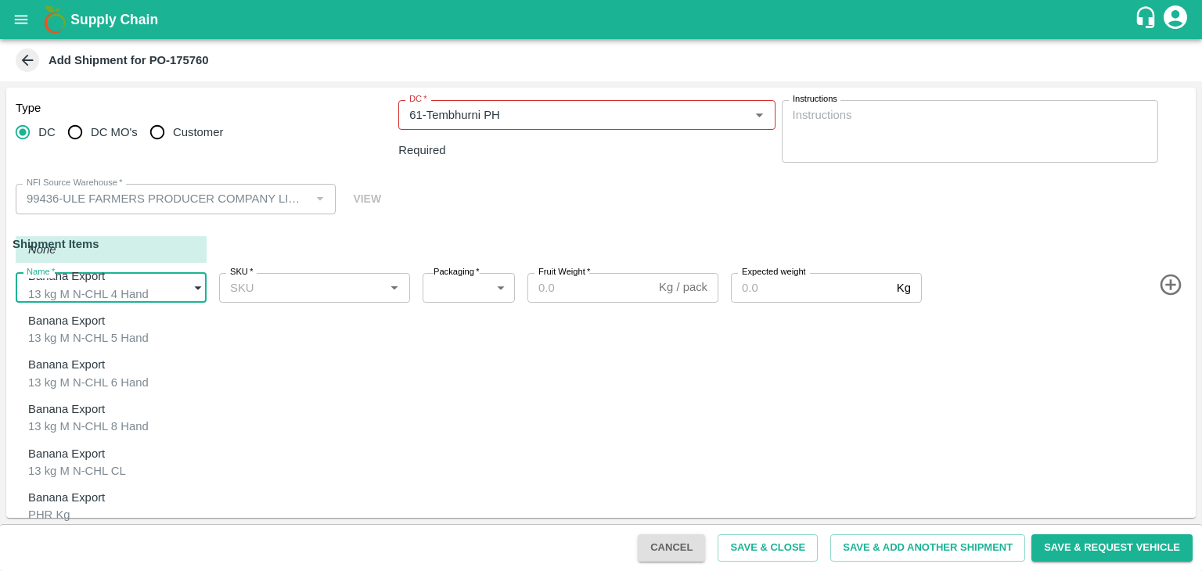
click at [167, 272] on body "Supply Chain Add Shipment for PO-175760 Type DC DC MO's Customer DC   * DC   * …" at bounding box center [601, 285] width 1202 height 571
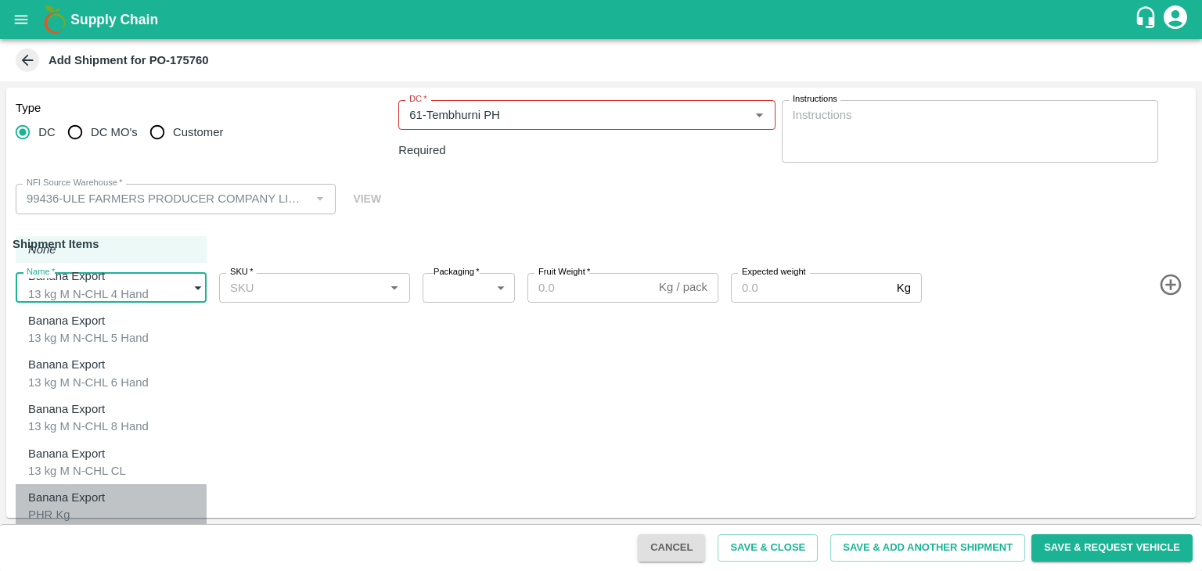
click at [69, 498] on div "Banana Export PHR Kg" at bounding box center [70, 506] width 84 height 35
type input "2025915"
type input "258"
type input "100"
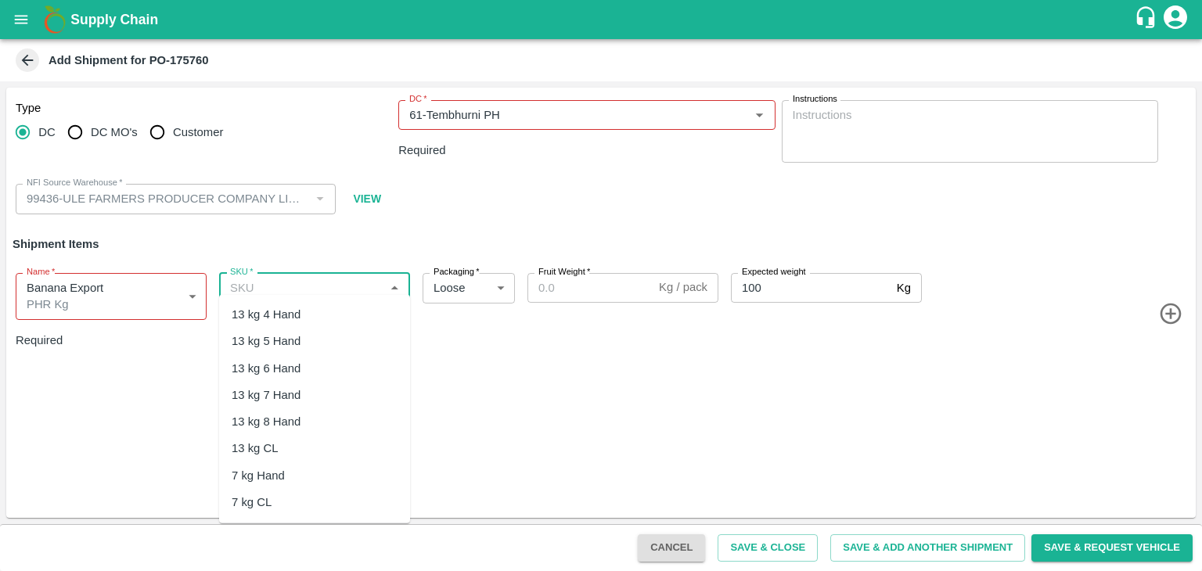
click at [337, 279] on input "SKU   *" at bounding box center [302, 288] width 156 height 20
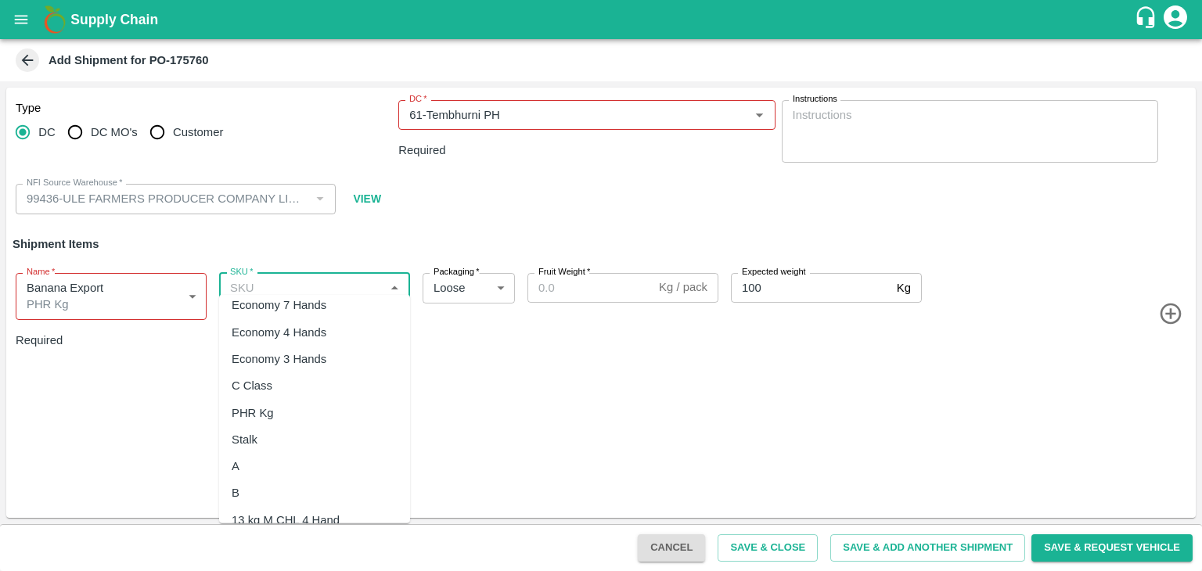
scroll to position [332, 0]
click at [270, 408] on div "PHR Kg" at bounding box center [253, 411] width 42 height 17
type input "PHR Kg"
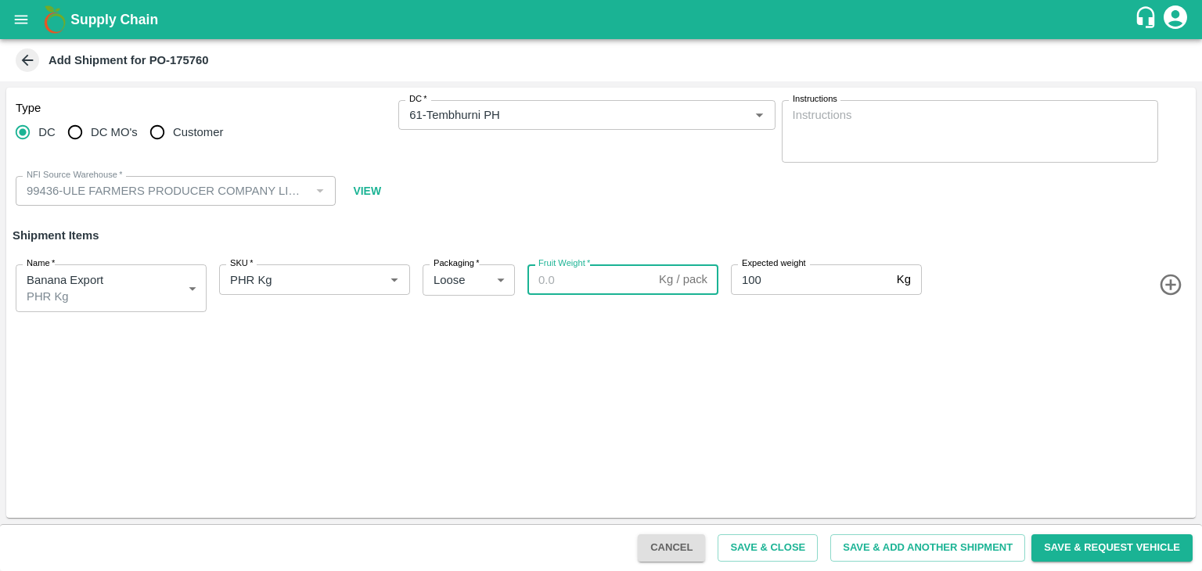
click at [583, 293] on input "Fruit Weight   *" at bounding box center [589, 279] width 125 height 30
paste input "25"
type input "25"
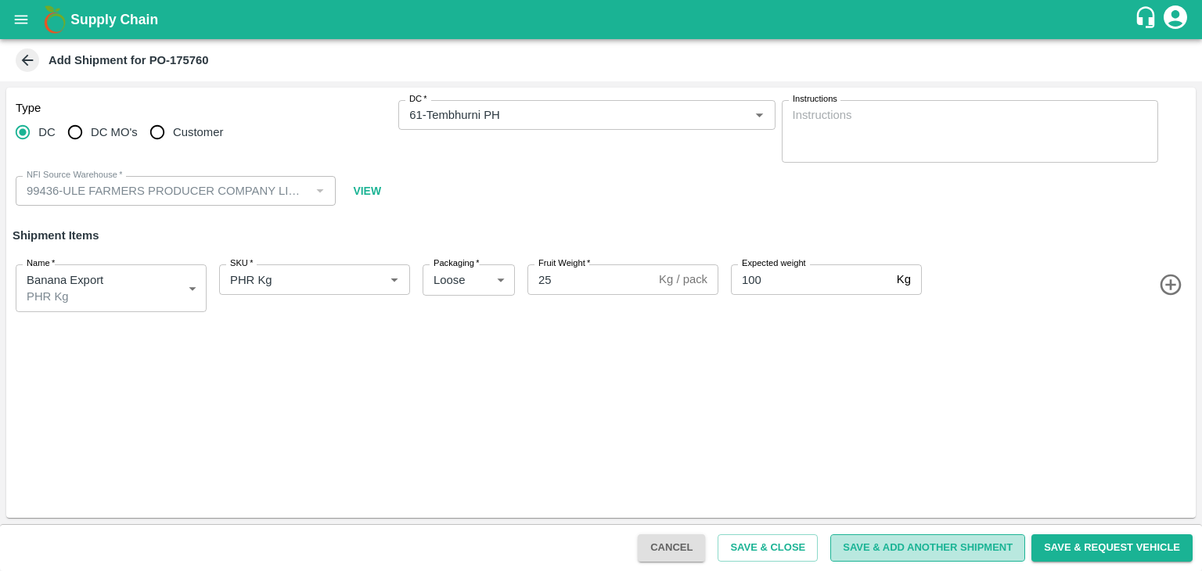
click at [925, 542] on button "Save & Add Another Shipment" at bounding box center [927, 547] width 195 height 27
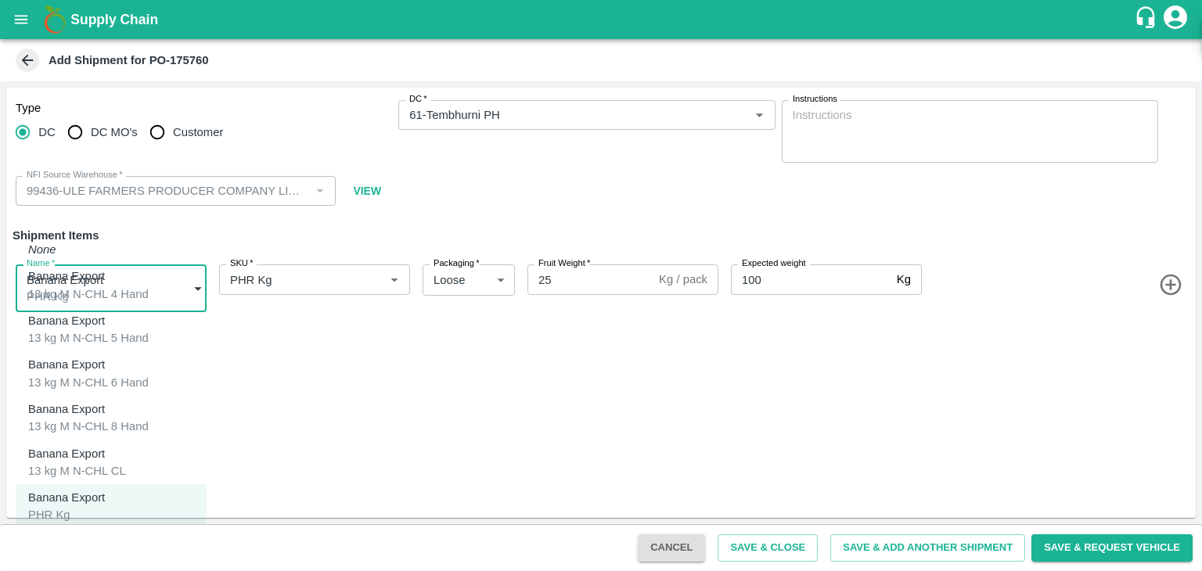
click at [133, 297] on body "Supply Chain Add Shipment for PO-175760 Type DC DC MO's Customer DC   * DC   * …" at bounding box center [601, 285] width 1202 height 571
click at [91, 534] on p "Banana Export" at bounding box center [66, 542] width 77 height 17
type input "2025916"
type input "350"
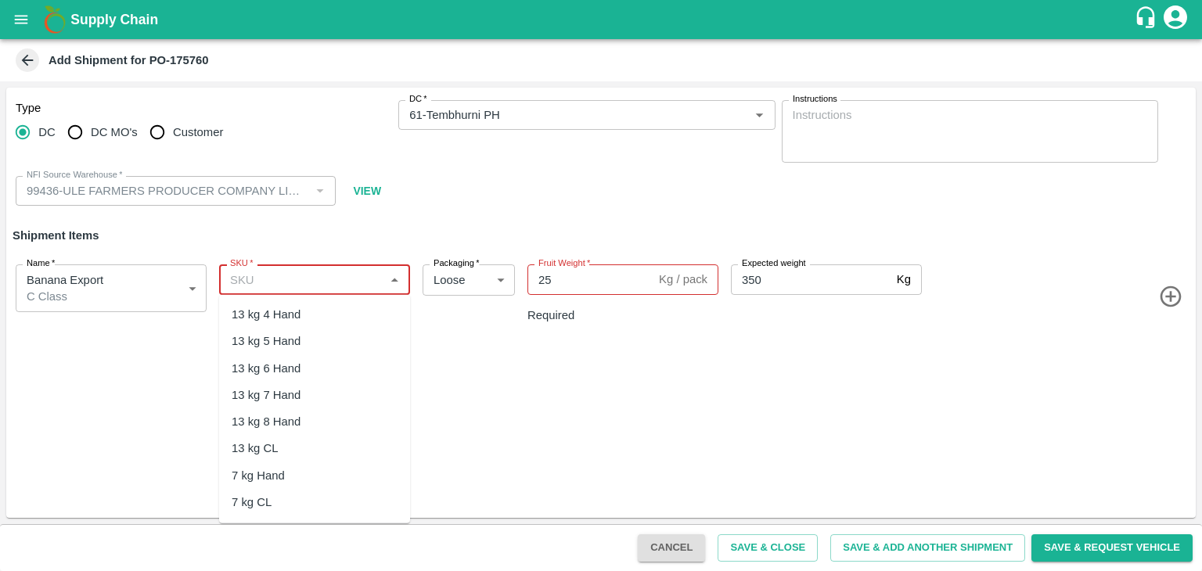
click at [357, 276] on input "SKU   *" at bounding box center [302, 279] width 156 height 20
click at [293, 428] on div "C Class" at bounding box center [314, 422] width 191 height 27
type input "C Class"
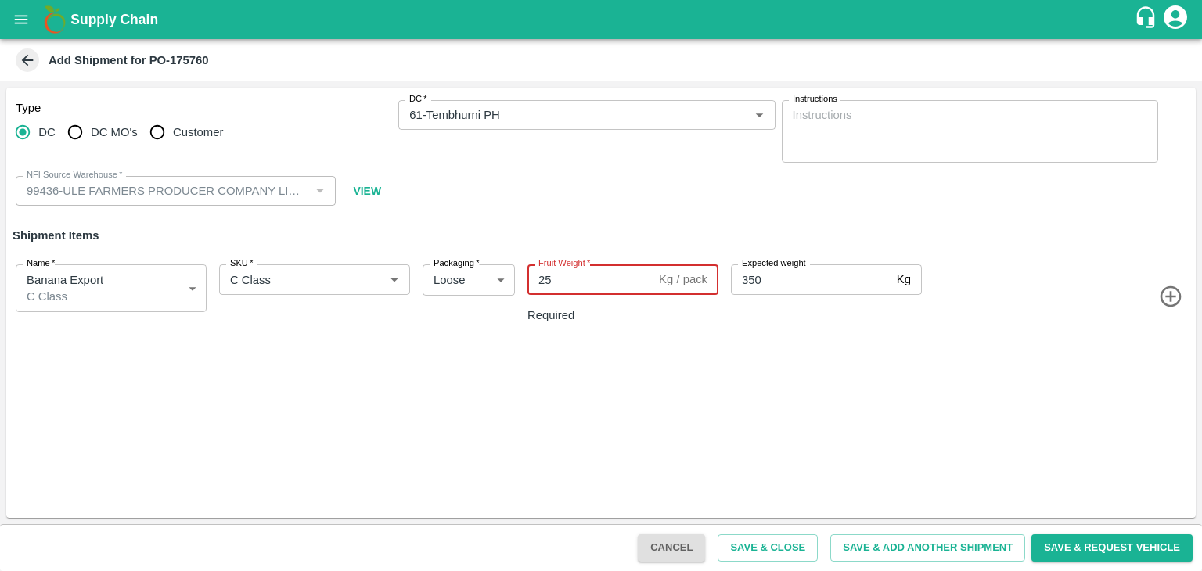
click at [562, 277] on input "25" at bounding box center [589, 279] width 125 height 30
type input "2"
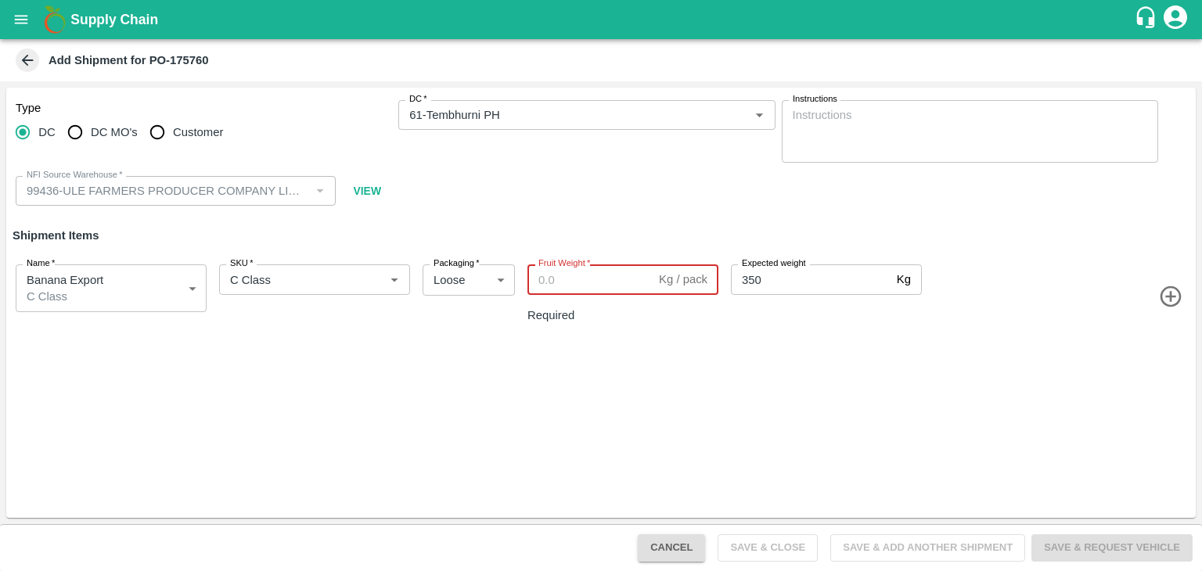
paste input "70"
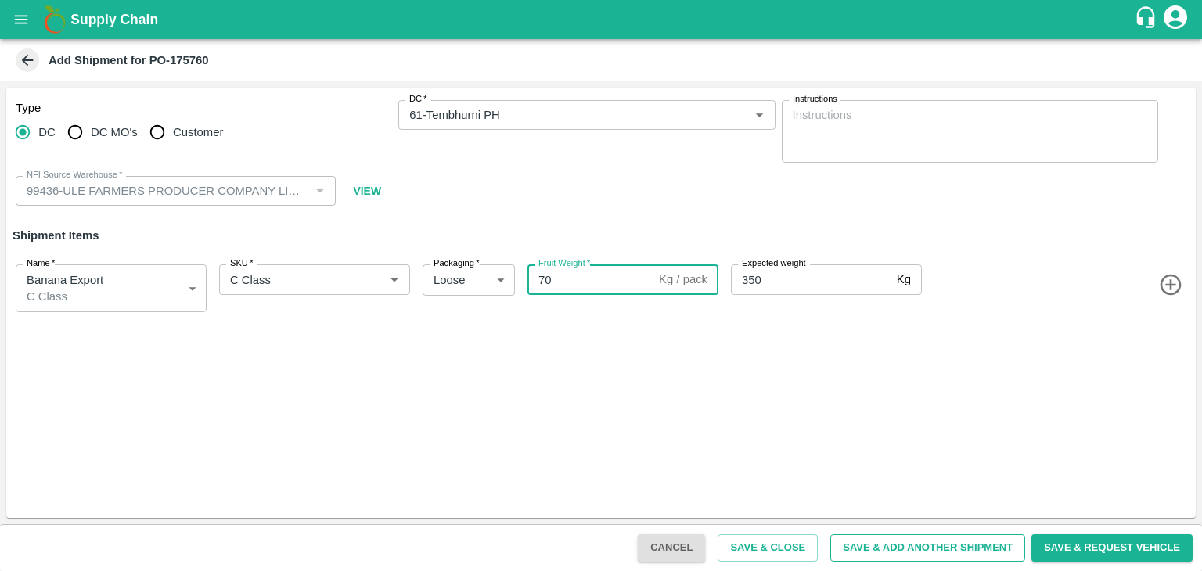
type input "70"
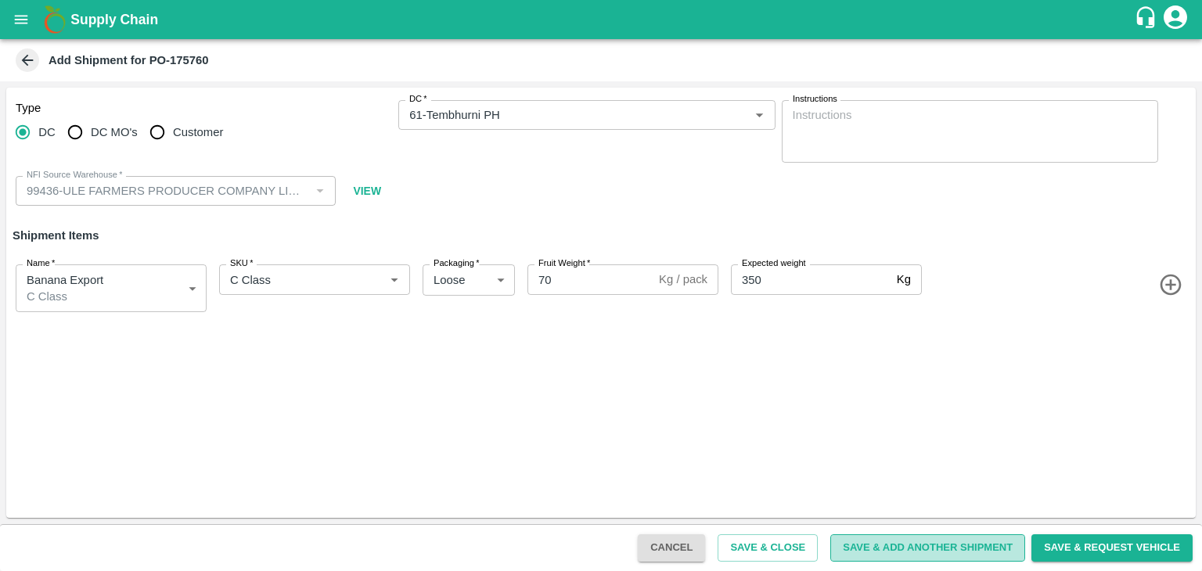
click at [991, 552] on button "Save & Add Another Shipment" at bounding box center [927, 547] width 195 height 27
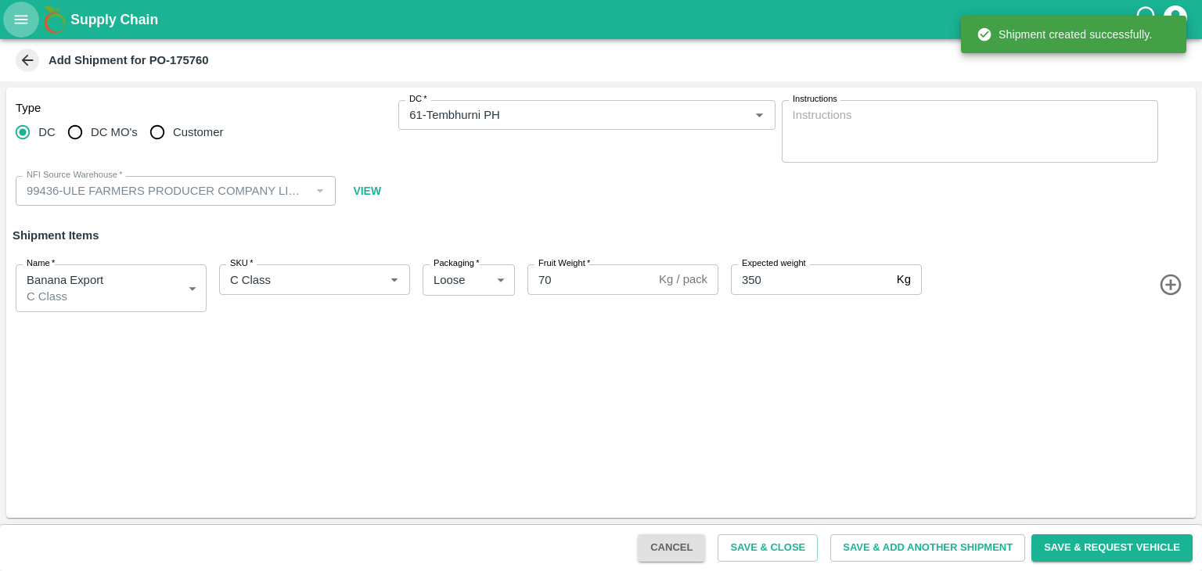
click at [14, 16] on icon "open drawer" at bounding box center [21, 19] width 17 height 17
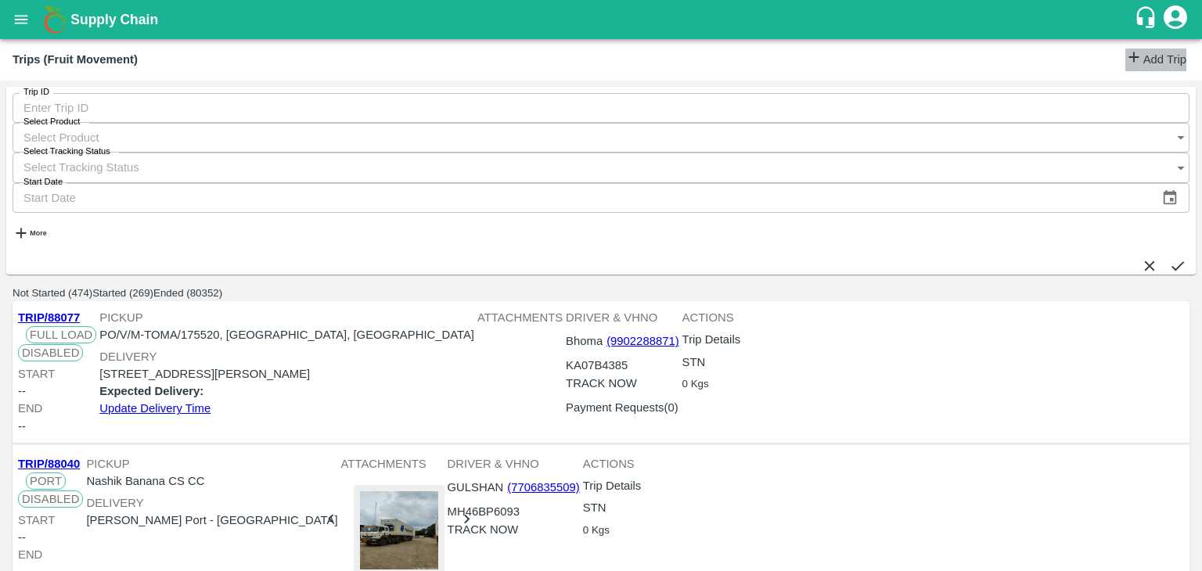
click at [1157, 51] on link "Add Trip" at bounding box center [1155, 60] width 61 height 23
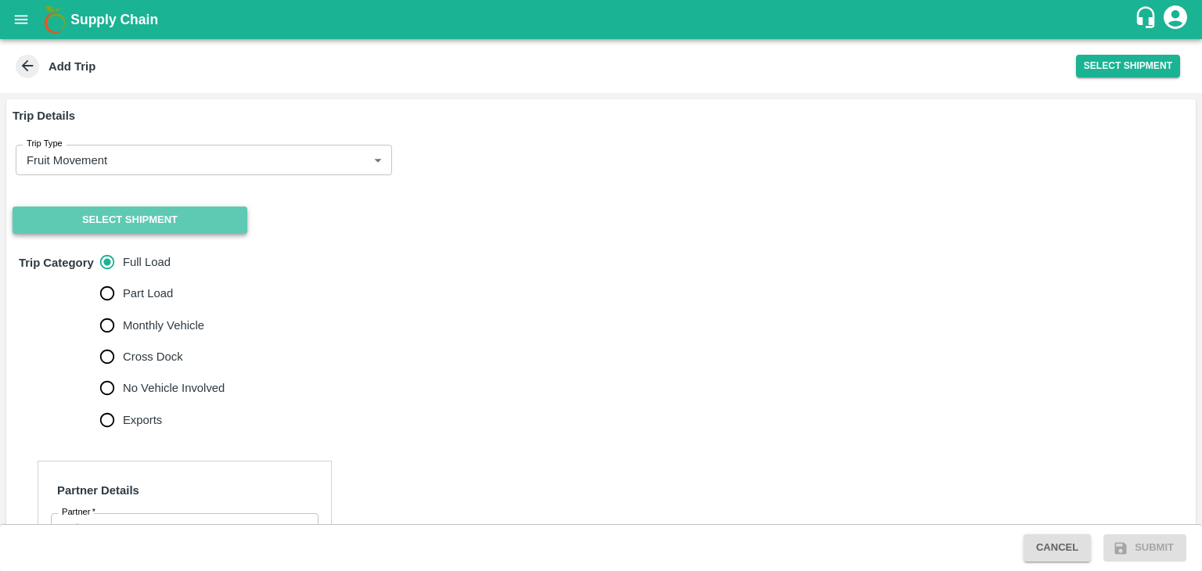
click at [113, 223] on button "Select Shipment" at bounding box center [130, 220] width 235 height 27
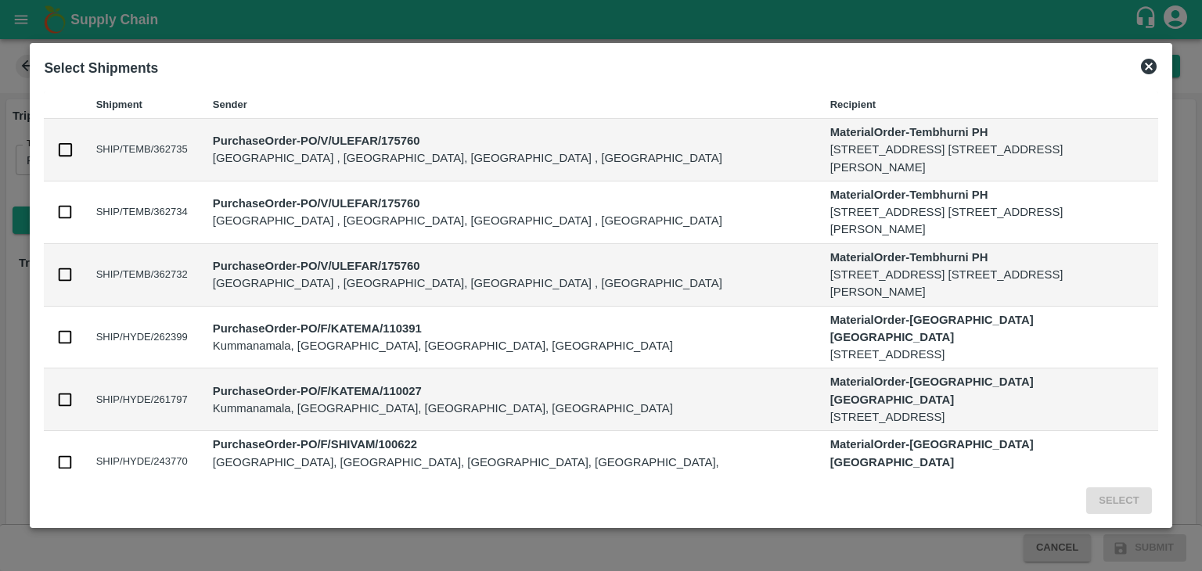
click at [56, 266] on input "checkbox" at bounding box center [64, 274] width 17 height 17
checkbox input "true"
click at [1113, 487] on button "Select" at bounding box center [1118, 500] width 65 height 27
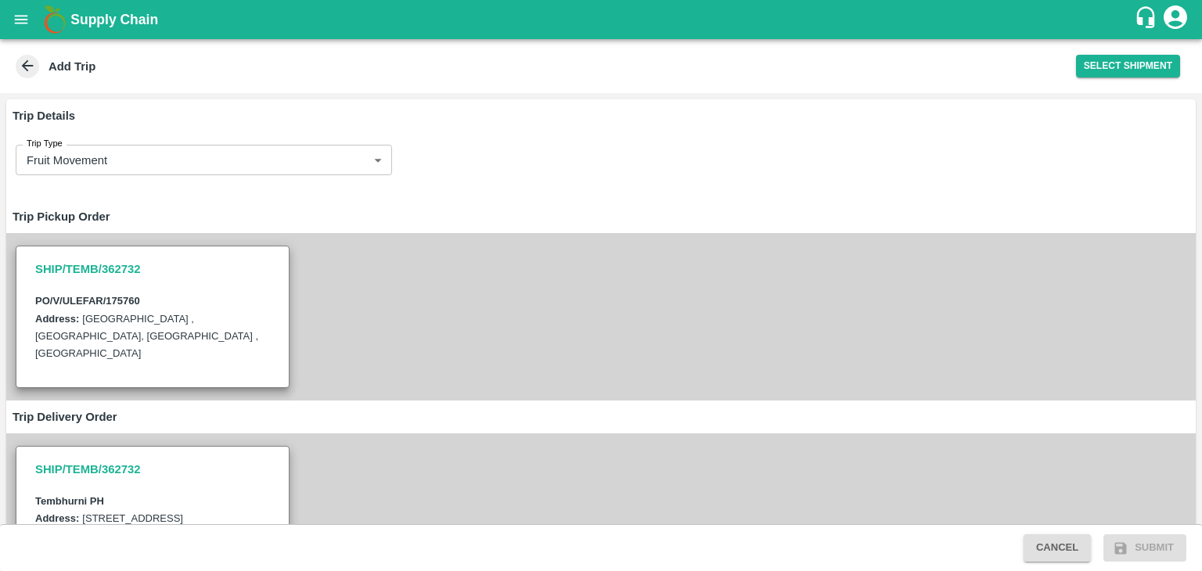
scroll to position [579, 0]
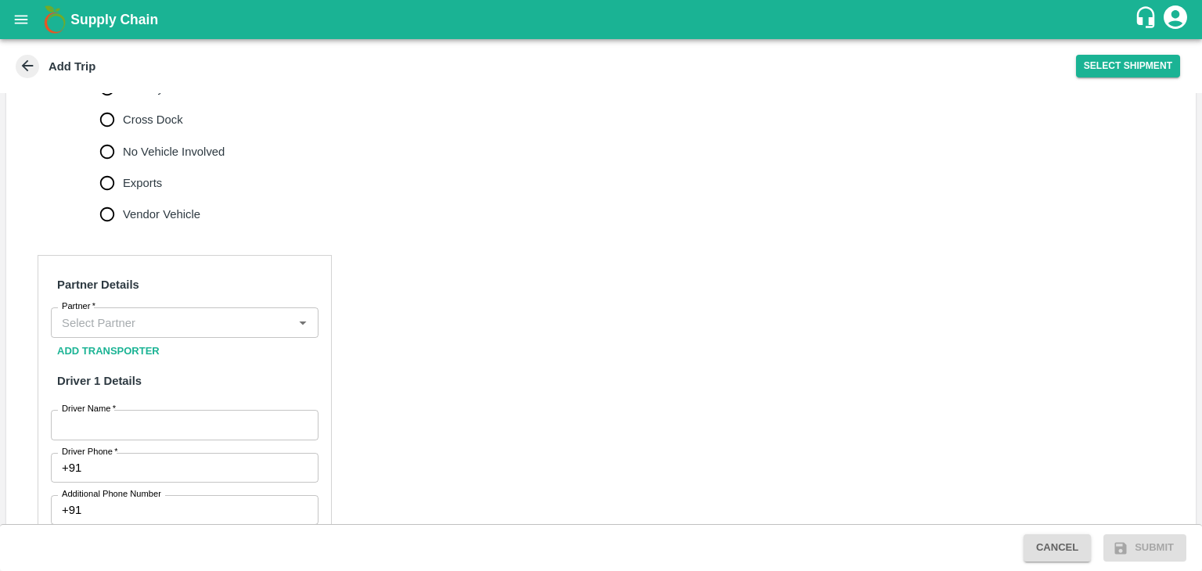
click at [169, 333] on input "Partner   *" at bounding box center [172, 322] width 232 height 20
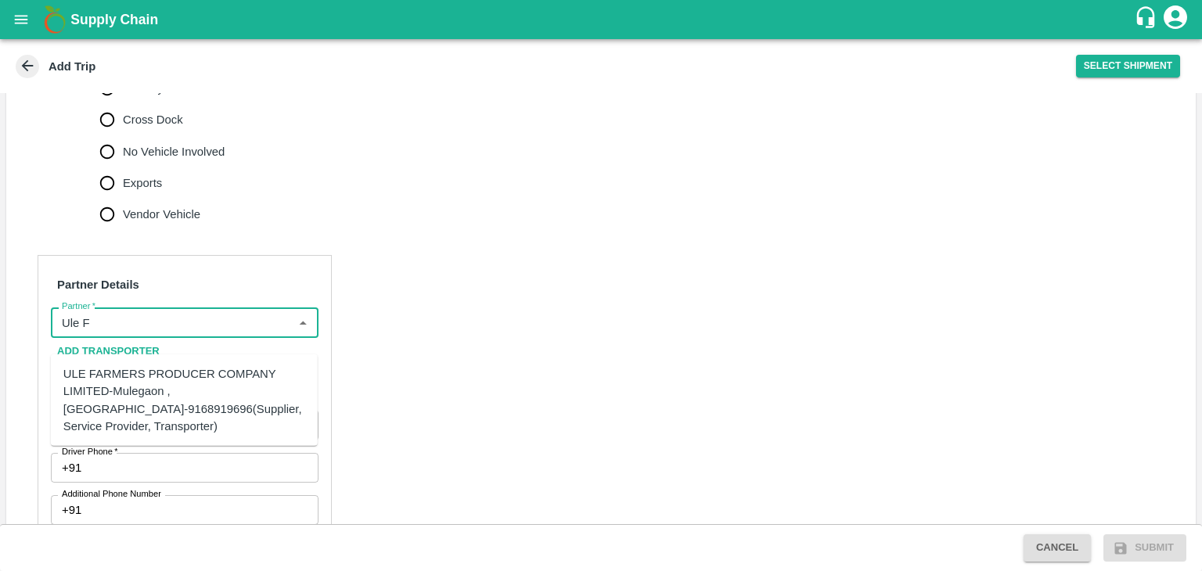
click at [197, 385] on div "ULE FARMERS PRODUCER COMPANY LIMITED-Mulegaon , [GEOGRAPHIC_DATA]-9168919696(Su…" at bounding box center [184, 400] width 242 height 70
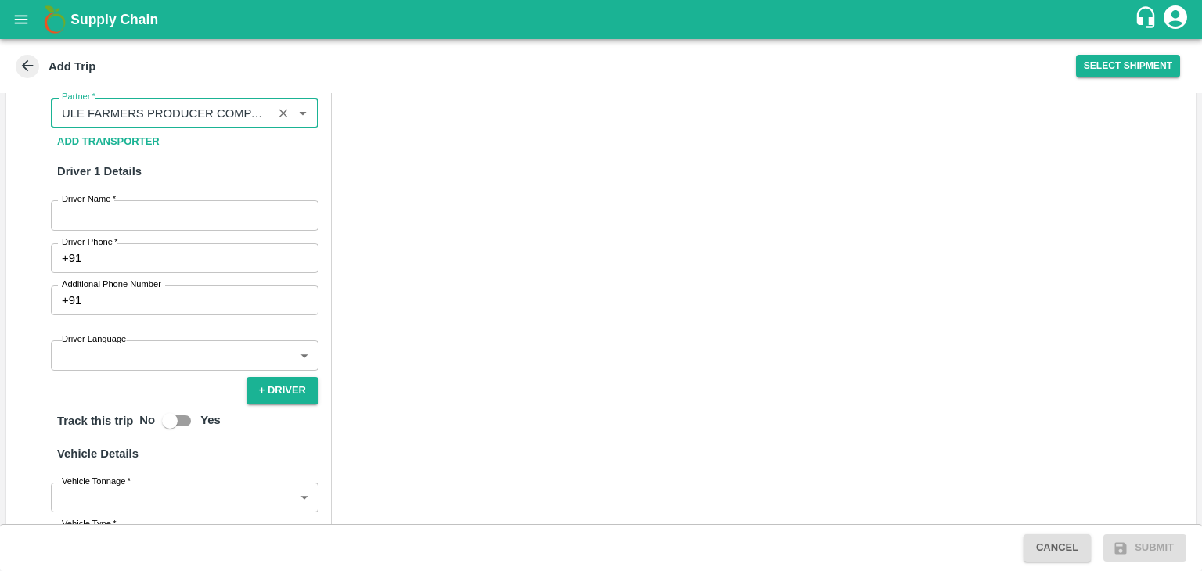
scroll to position [789, 0]
type input "ULE FARMERS PRODUCER COMPANY LIMITED-Mulegaon , [GEOGRAPHIC_DATA]-9168919696(Su…"
click at [136, 230] on input "Driver Name   *" at bounding box center [185, 215] width 268 height 30
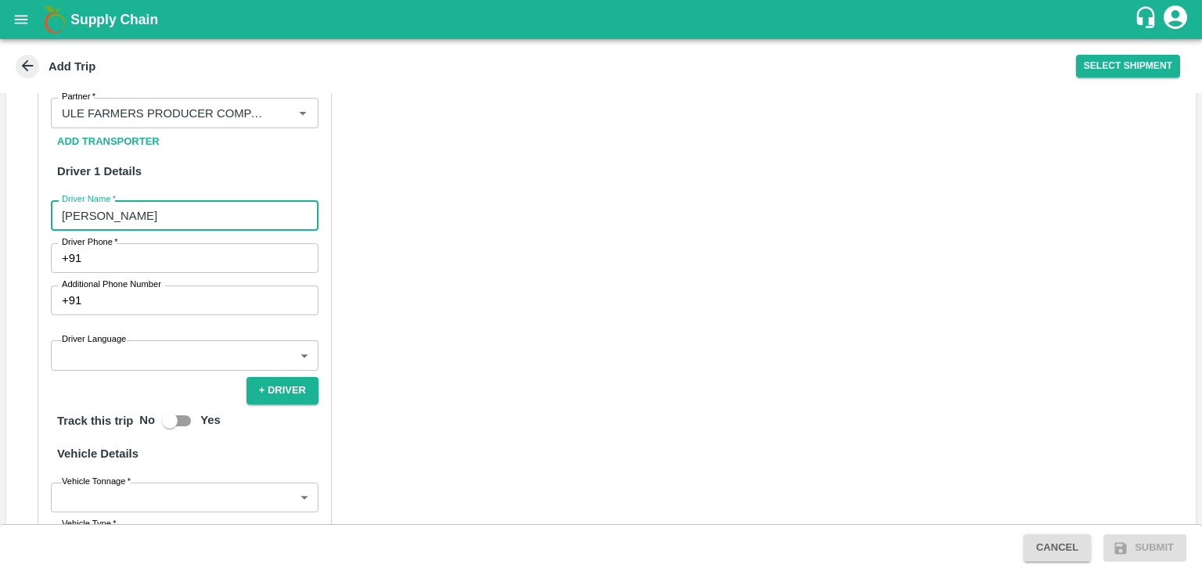
type input "[PERSON_NAME]"
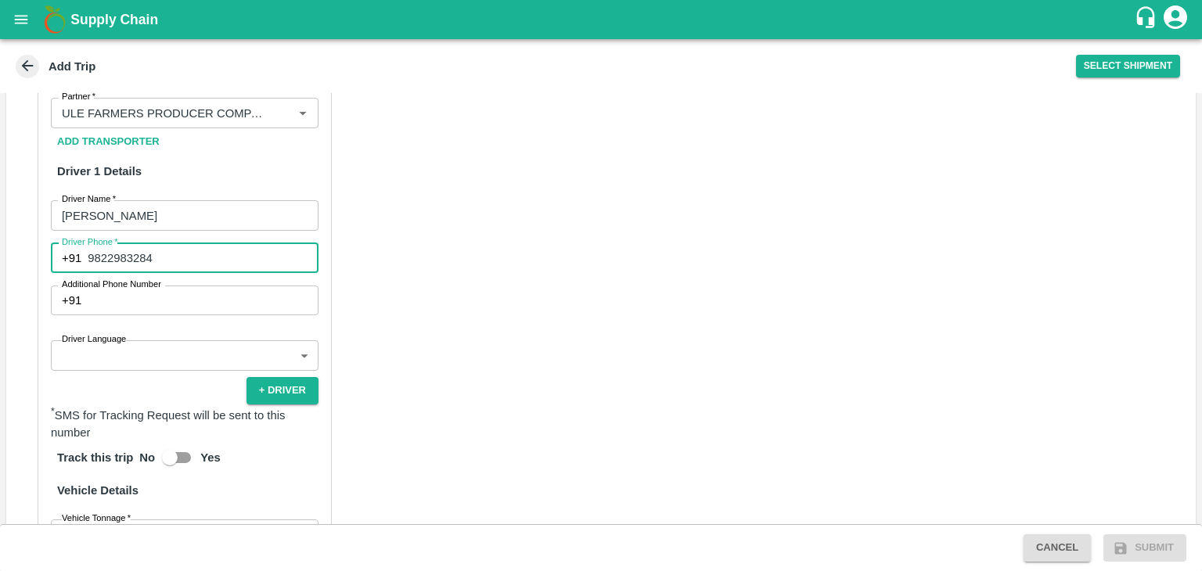
type input "9822983284"
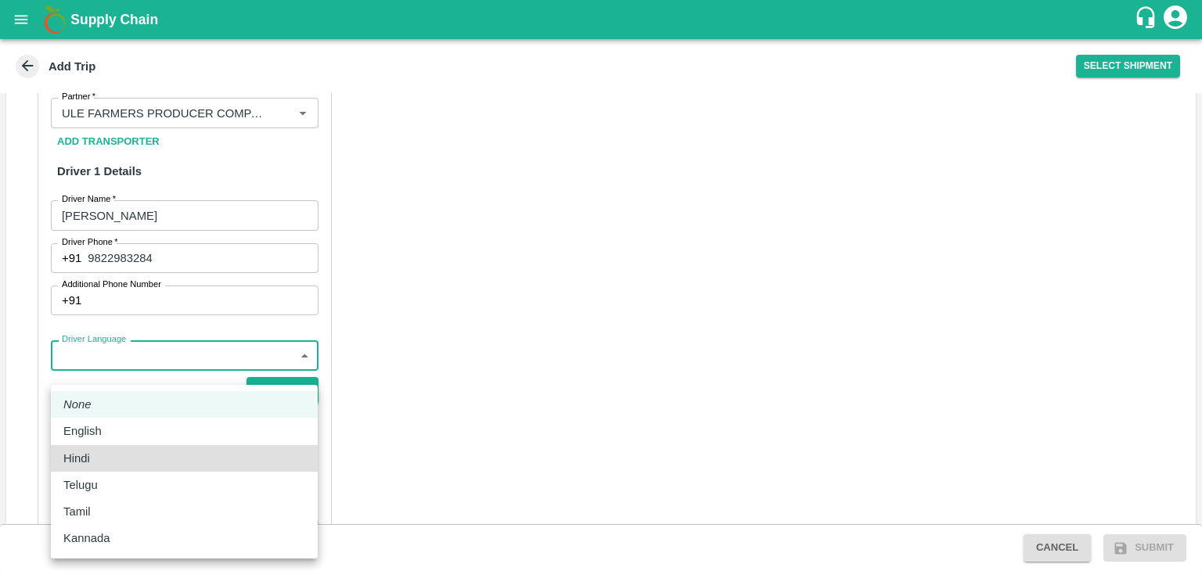
type input "hi"
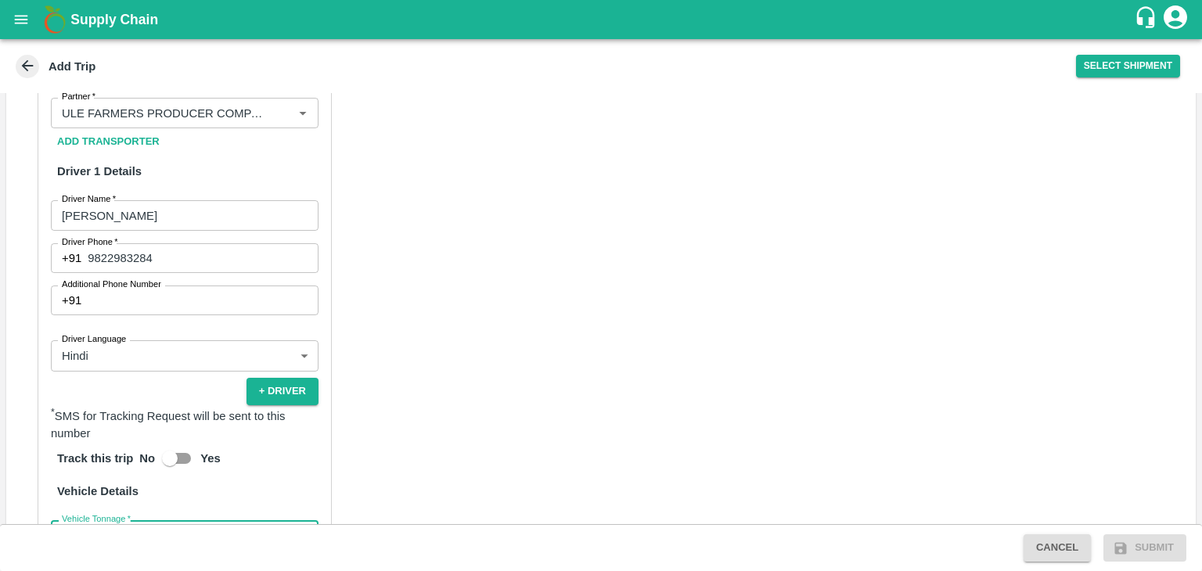
scroll to position [1032, 0]
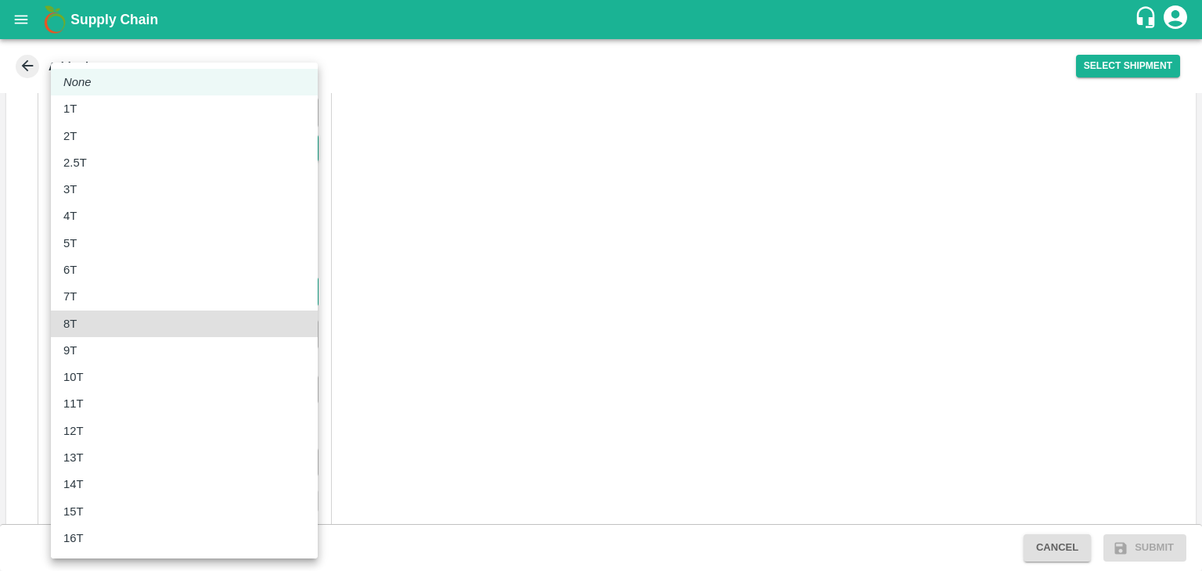
type input "8000"
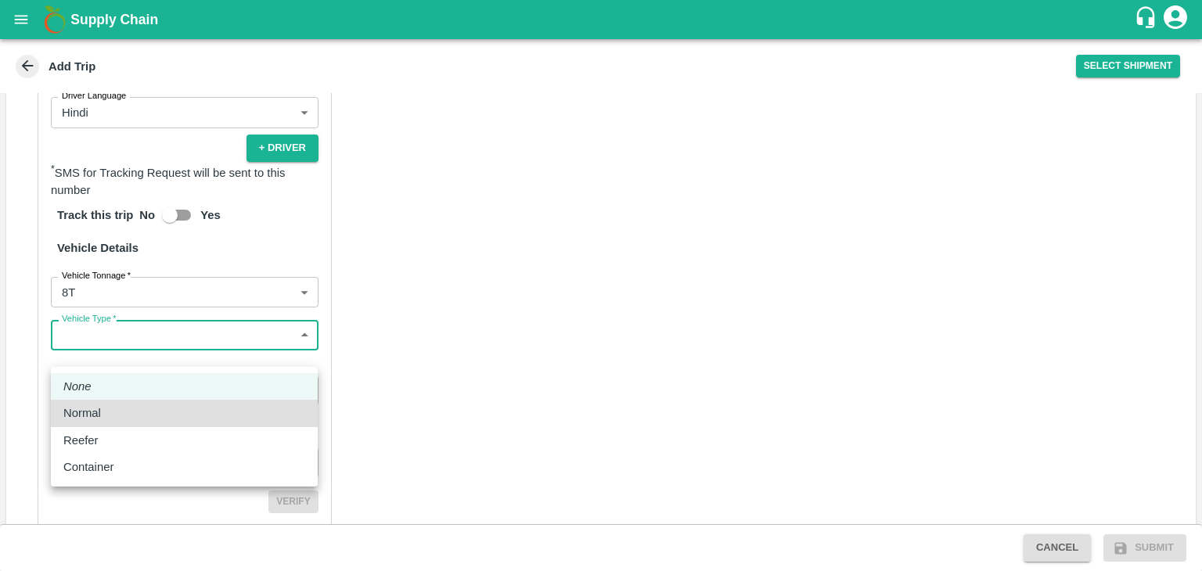
type input "Normal"
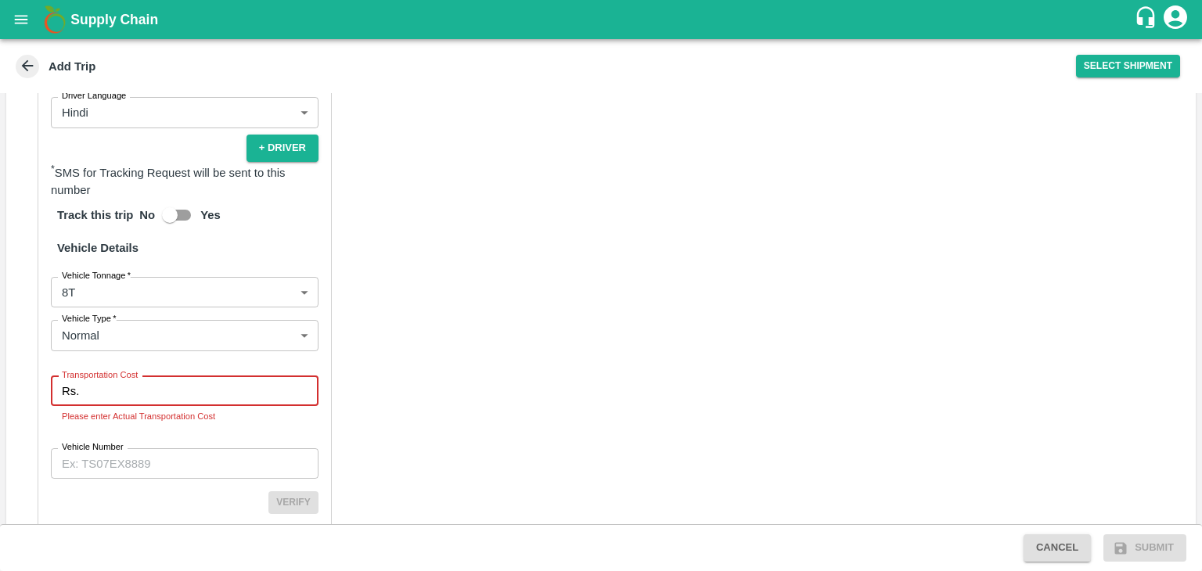
type input "5"
type input "1500"
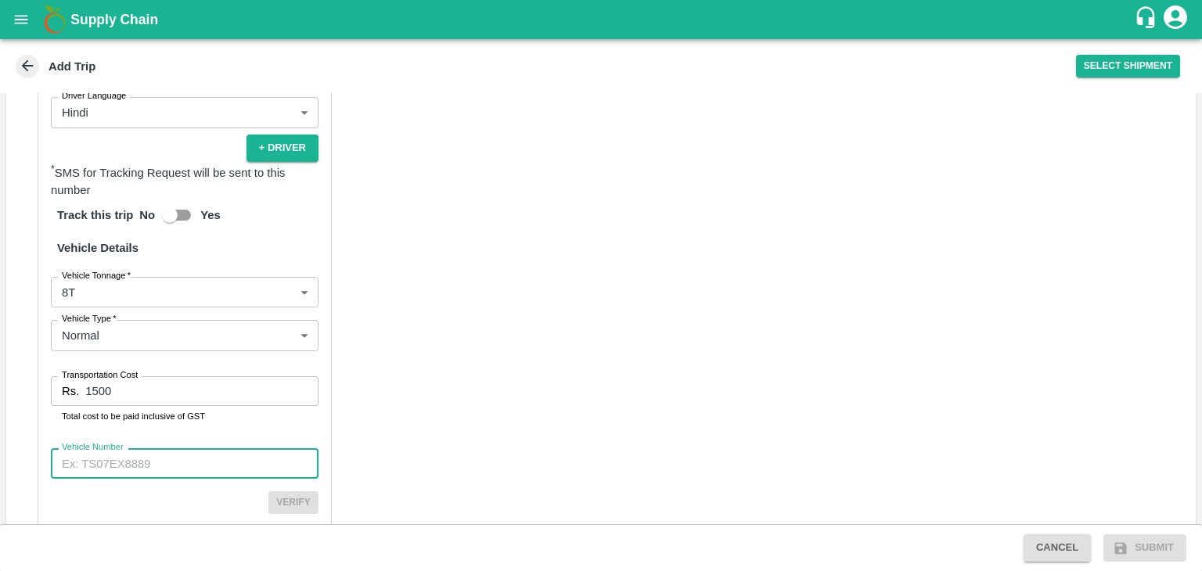
paste input "MH13AN2315"
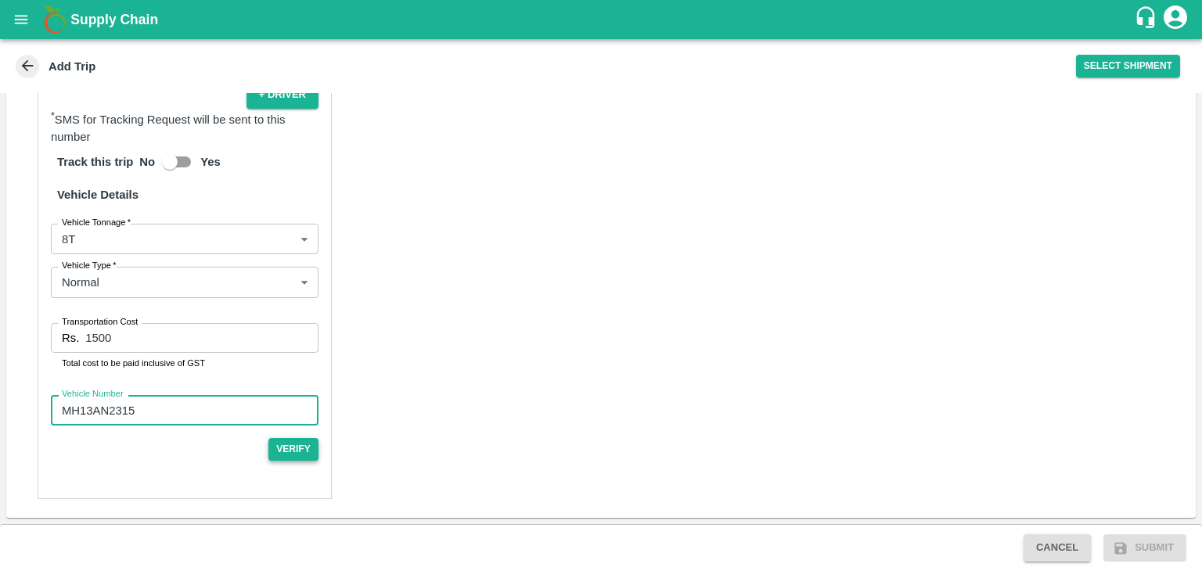
type input "MH13AN2315"
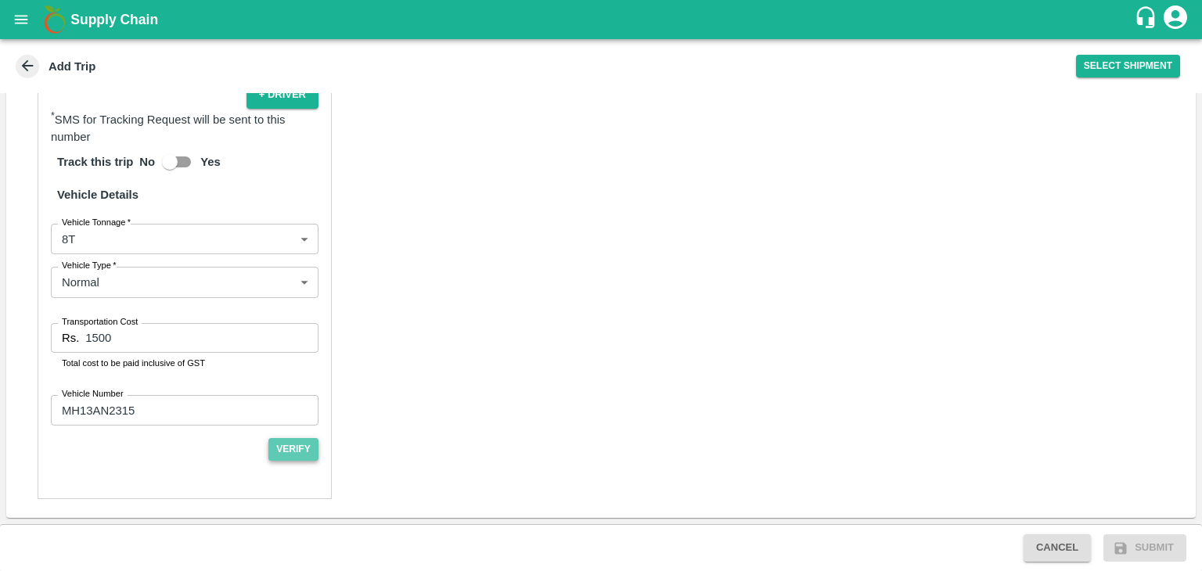
click at [290, 440] on button "Verify" at bounding box center [293, 449] width 50 height 23
click at [1142, 554] on button "Submit" at bounding box center [1144, 547] width 83 height 27
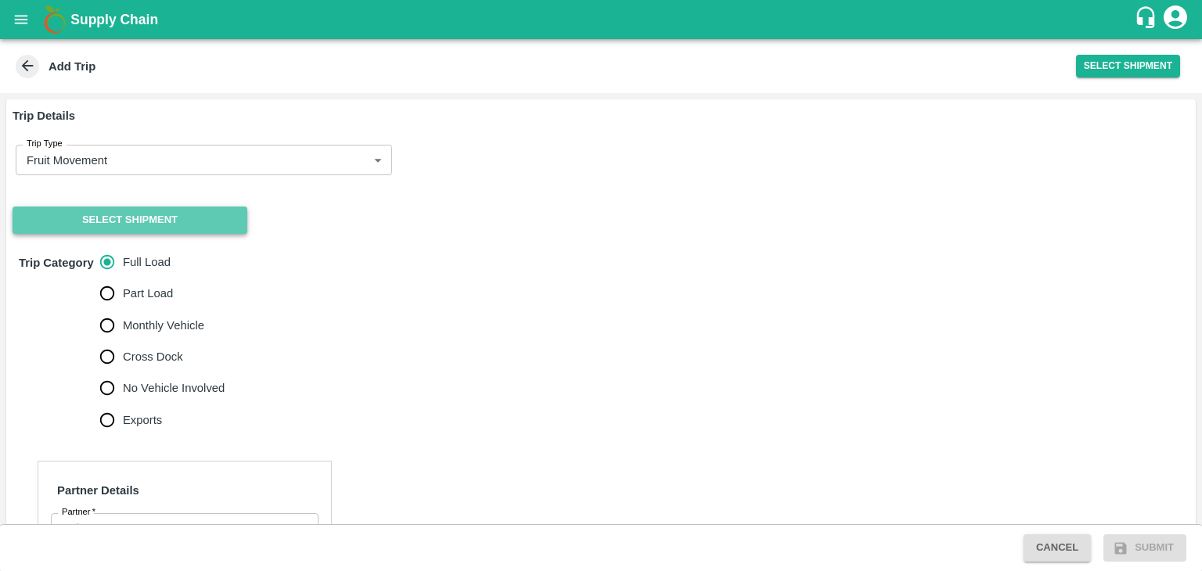
click at [117, 219] on button "Select Shipment" at bounding box center [130, 220] width 235 height 27
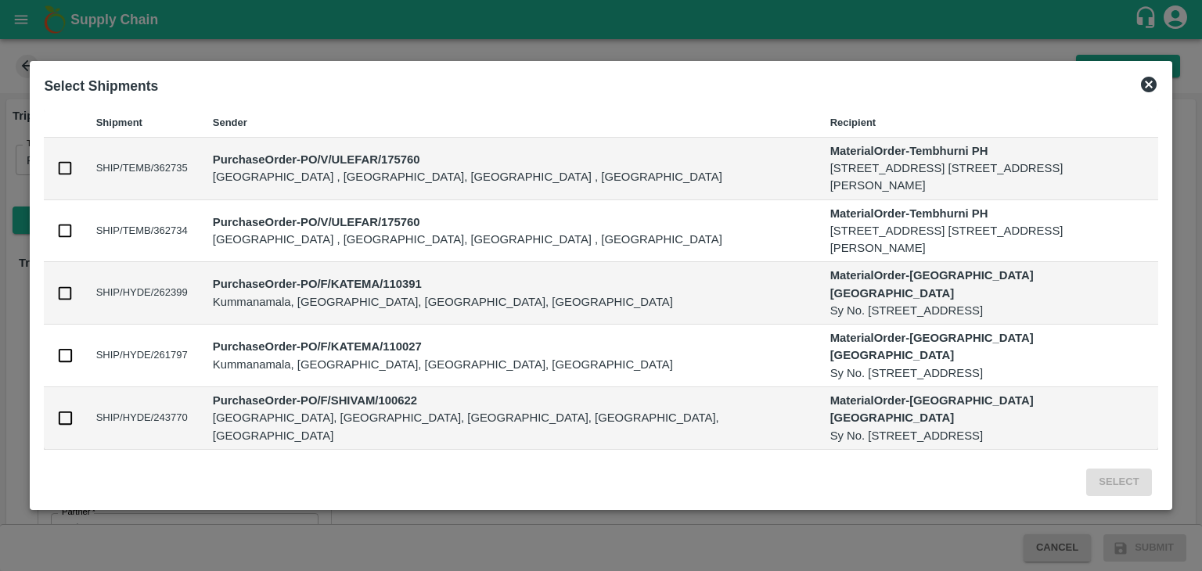
click at [75, 178] on td at bounding box center [63, 169] width 39 height 63
click at [69, 171] on input "checkbox" at bounding box center [64, 168] width 17 height 17
checkbox input "true"
click at [63, 231] on input "checkbox" at bounding box center [64, 230] width 17 height 17
checkbox input "true"
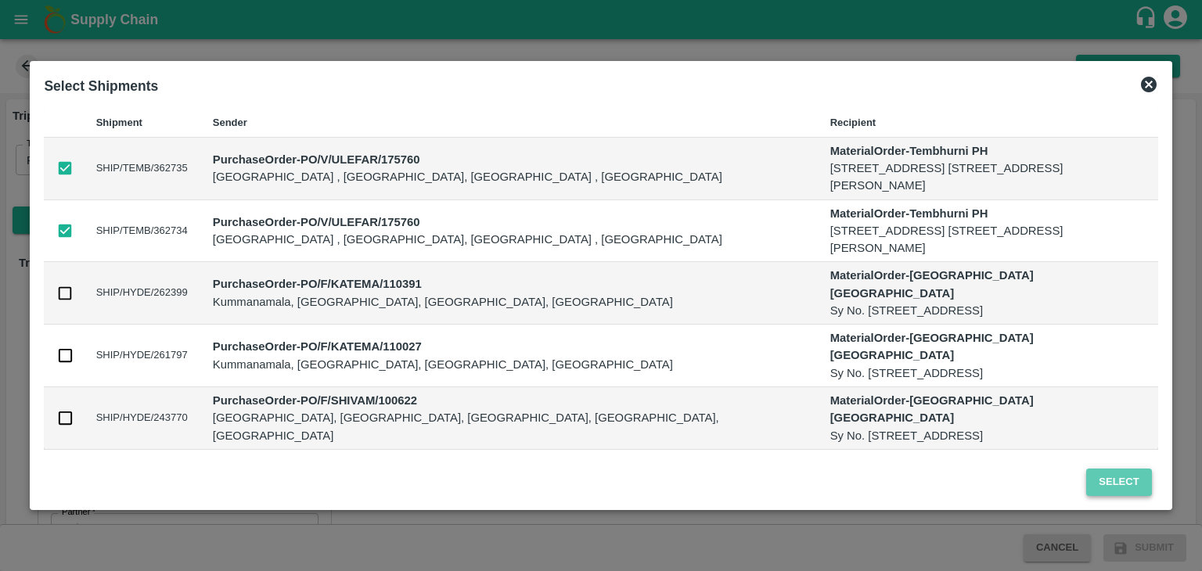
click at [1128, 483] on button "Select" at bounding box center [1118, 482] width 65 height 27
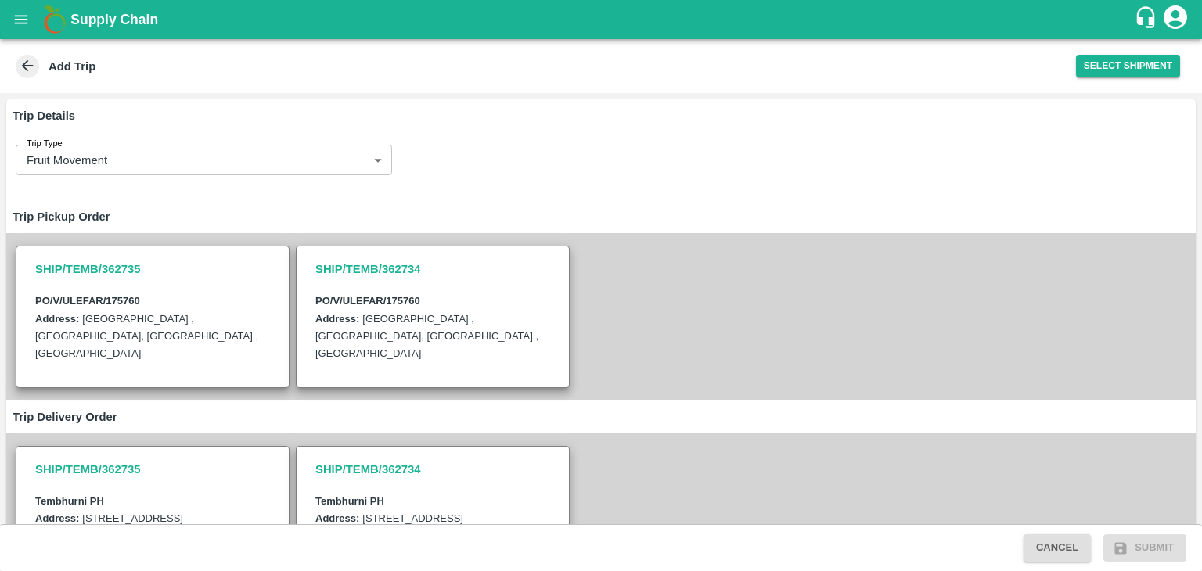
scroll to position [485, 0]
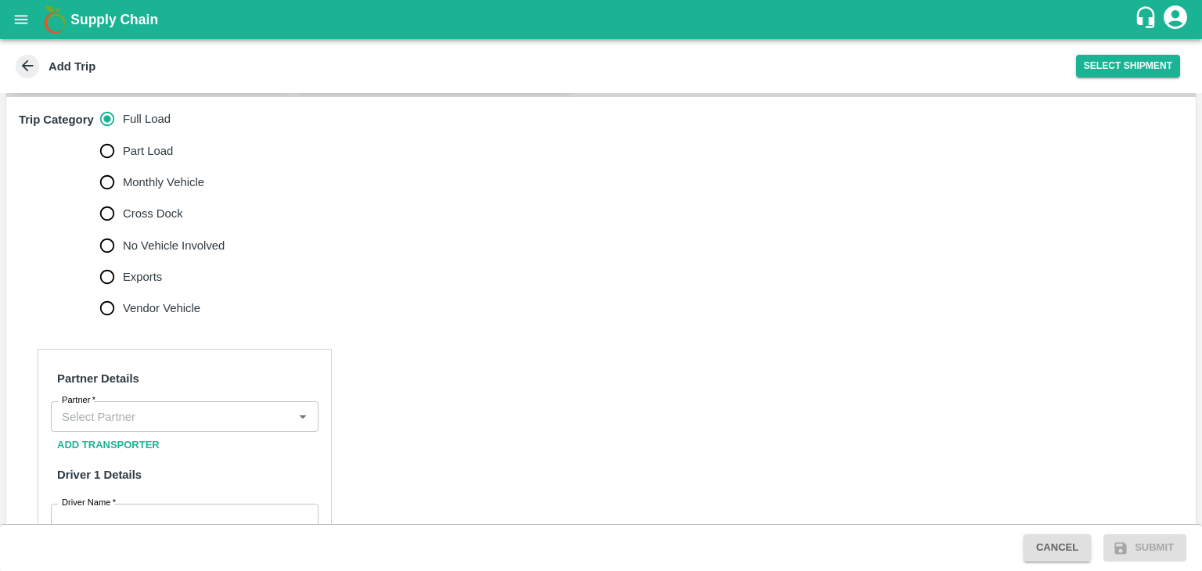
click at [166, 254] on span "No Vehicle Involved" at bounding box center [174, 245] width 102 height 17
click at [123, 257] on input "No Vehicle Involved" at bounding box center [107, 245] width 31 height 31
radio input "true"
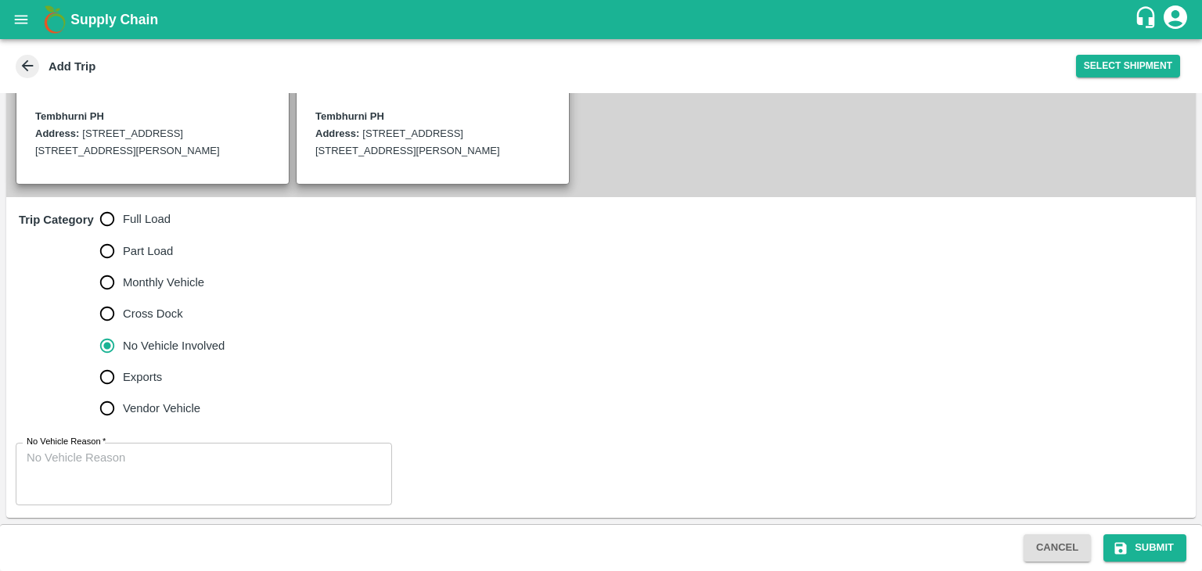
scroll to position [401, 0]
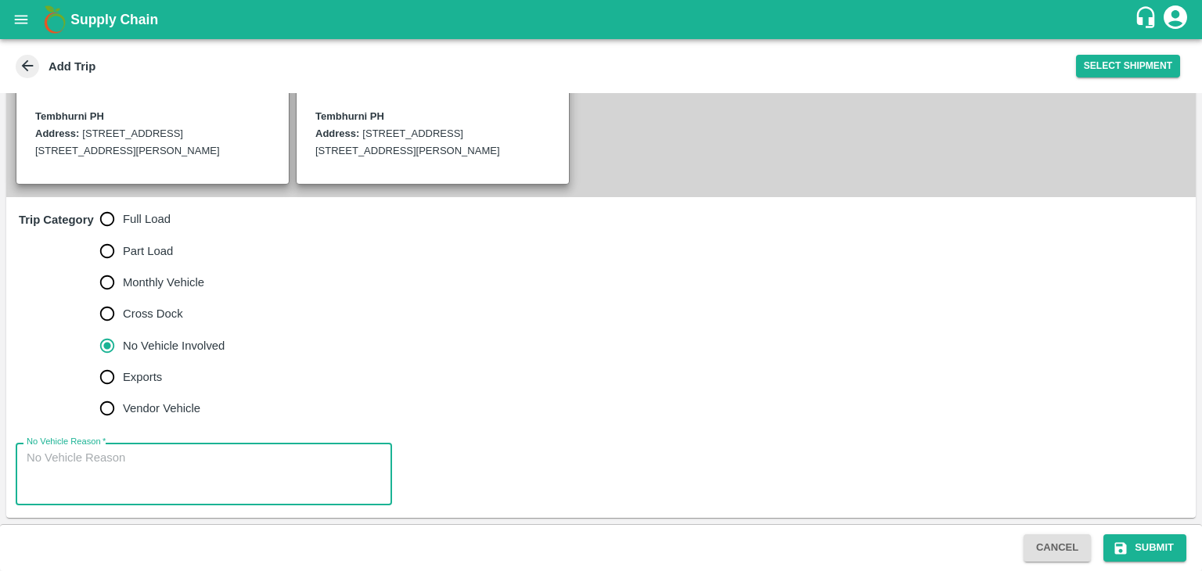
click at [261, 477] on textarea "No Vehicle Reason   *" at bounding box center [204, 474] width 354 height 49
type textarea "Field Dump"
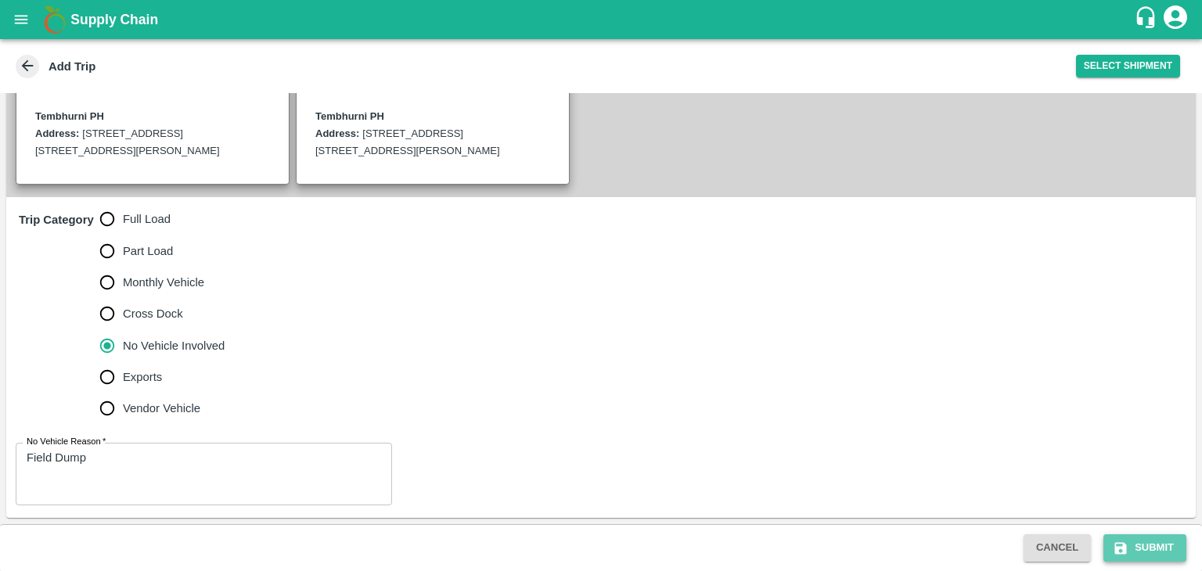
click at [1158, 547] on button "Submit" at bounding box center [1144, 547] width 83 height 27
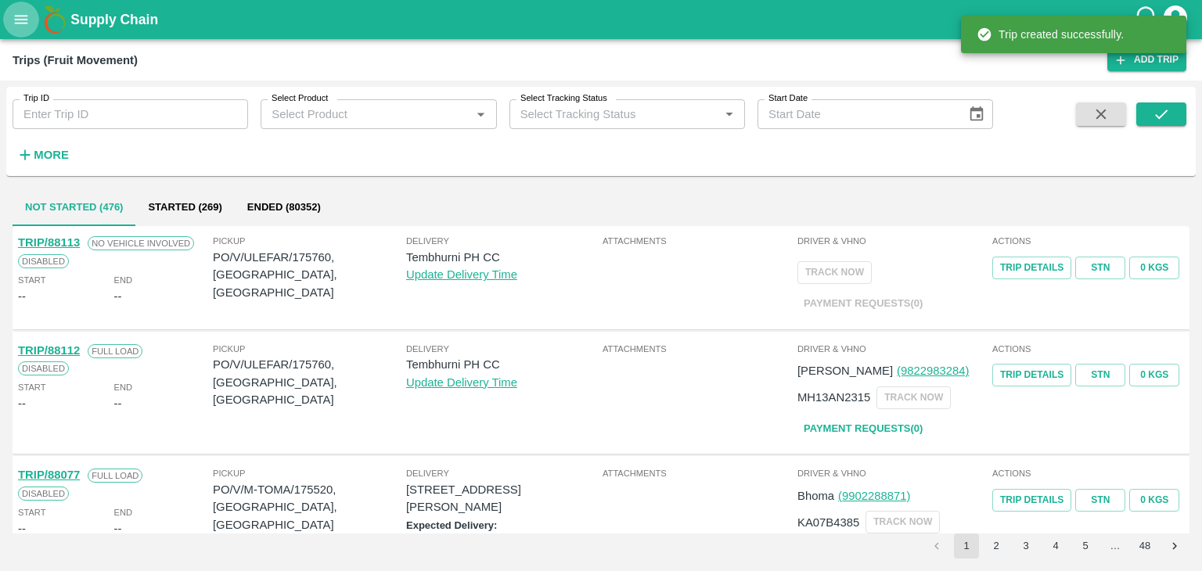
click at [8, 20] on button "open drawer" at bounding box center [21, 20] width 36 height 36
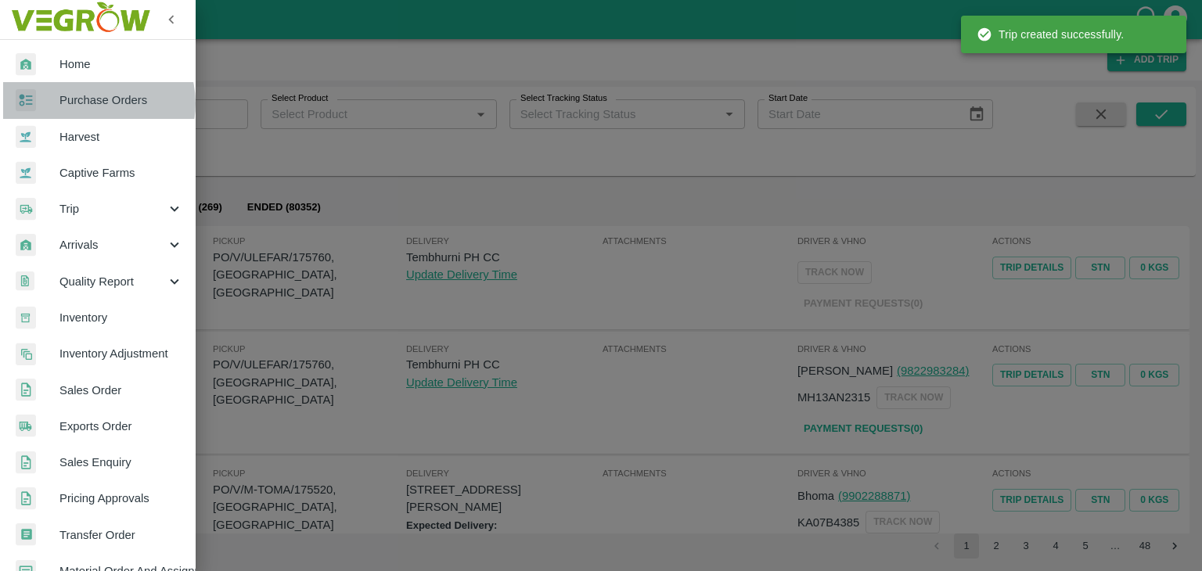
click at [95, 103] on span "Purchase Orders" at bounding box center [121, 100] width 124 height 17
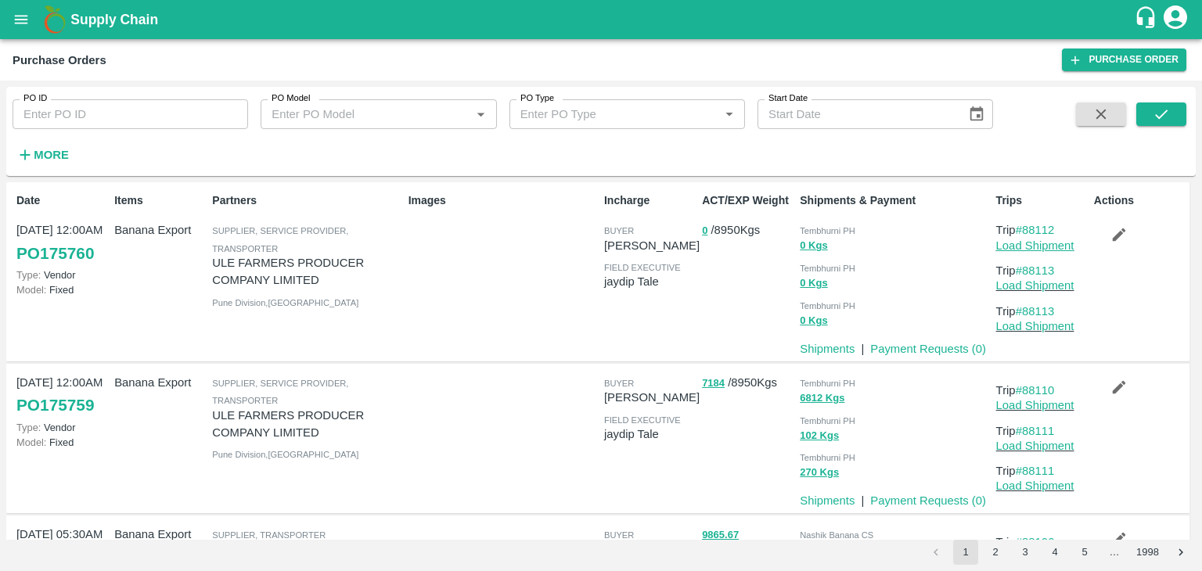
click at [1063, 247] on link "Load Shipment" at bounding box center [1035, 245] width 78 height 13
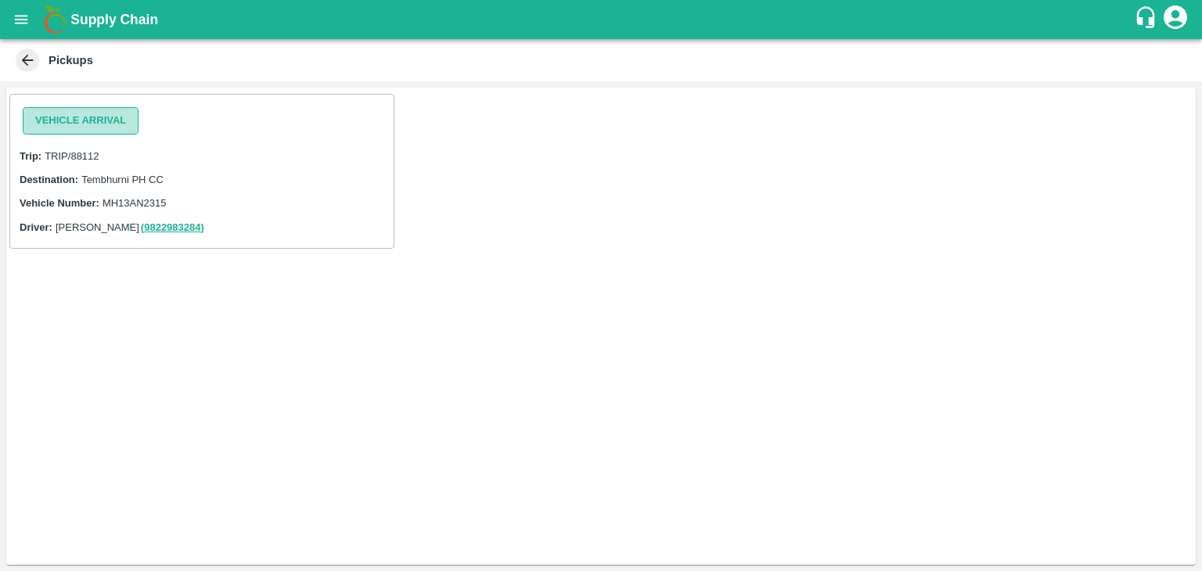
click at [78, 124] on button "Vehicle Arrival" at bounding box center [81, 120] width 116 height 27
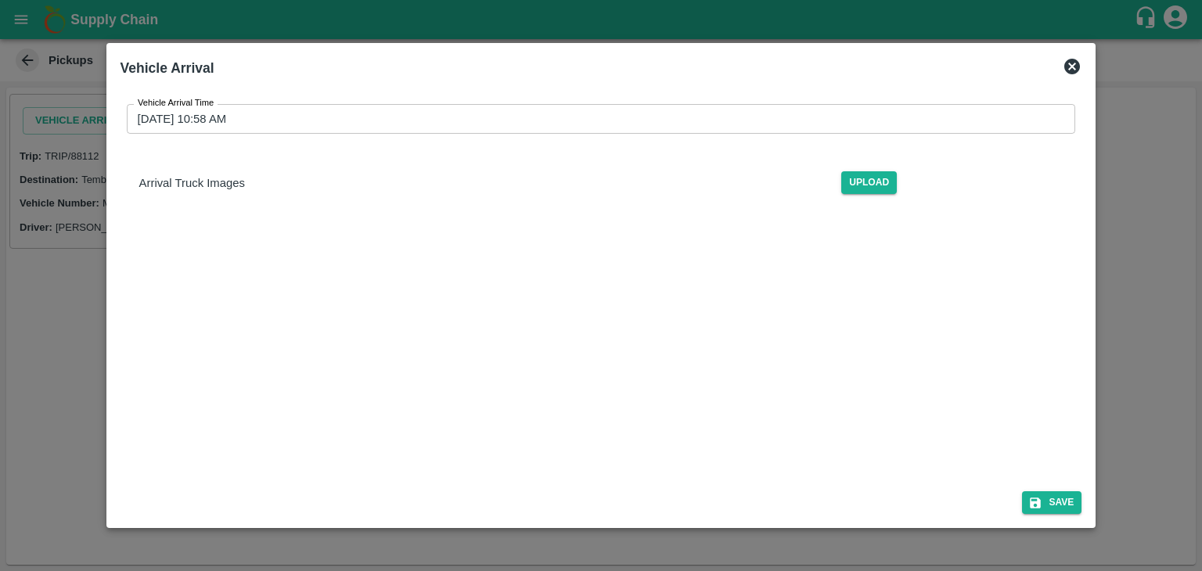
click at [496, 135] on div "Vehicle Arrival Time [DATE] 10:58 AM Vehicle Arrival Time Arrival Truck Images …" at bounding box center [601, 156] width 962 height 128
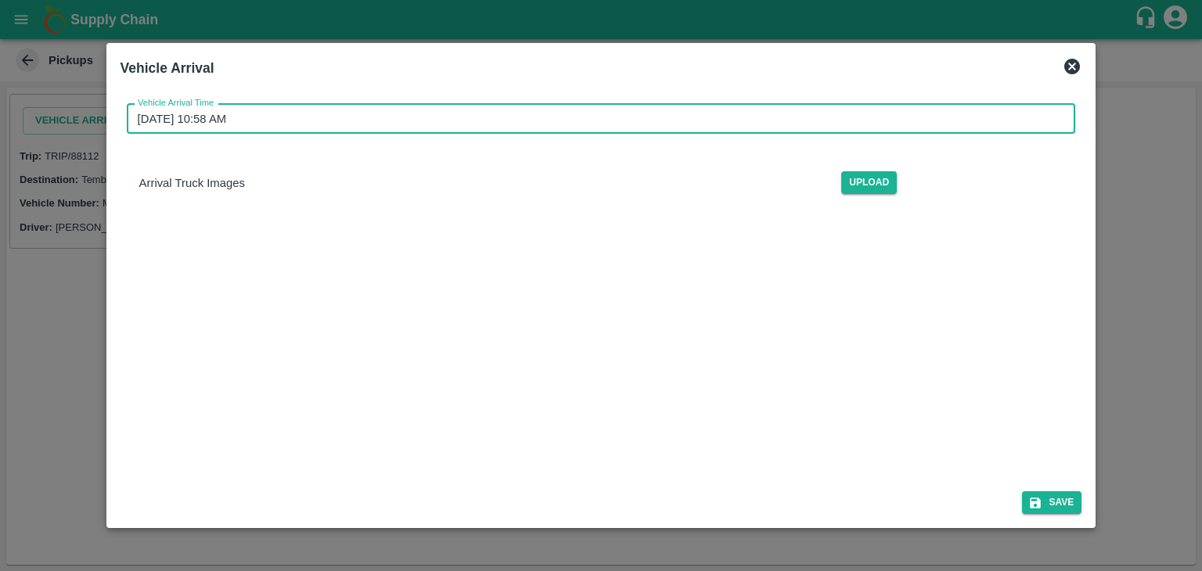
click at [543, 118] on input "[DATE] 10:58 AM" at bounding box center [596, 119] width 938 height 30
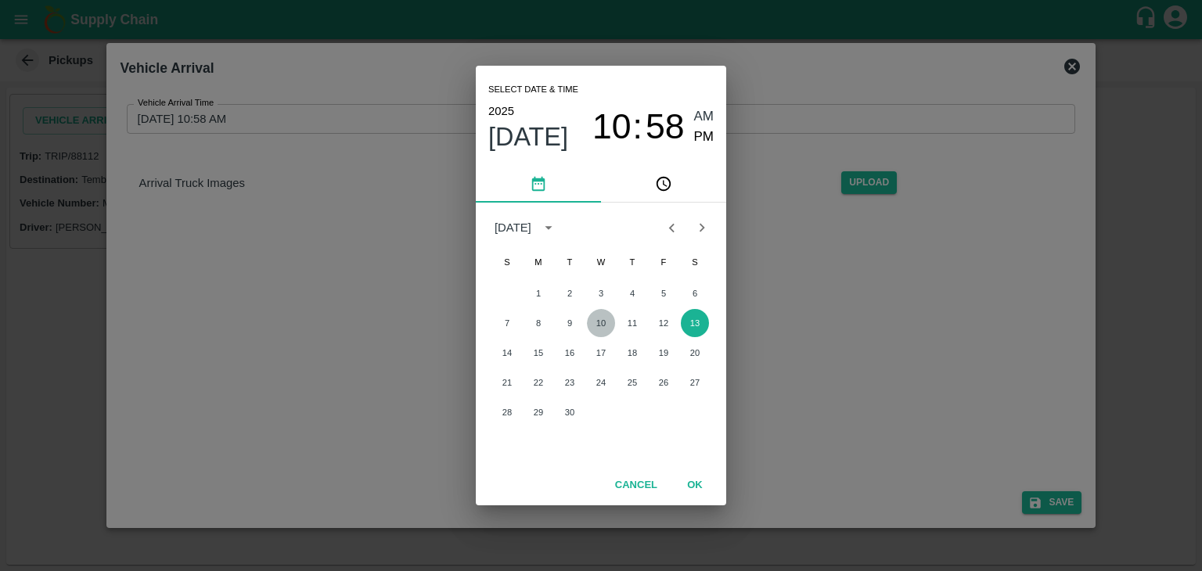
click at [595, 324] on button "10" at bounding box center [601, 323] width 28 height 28
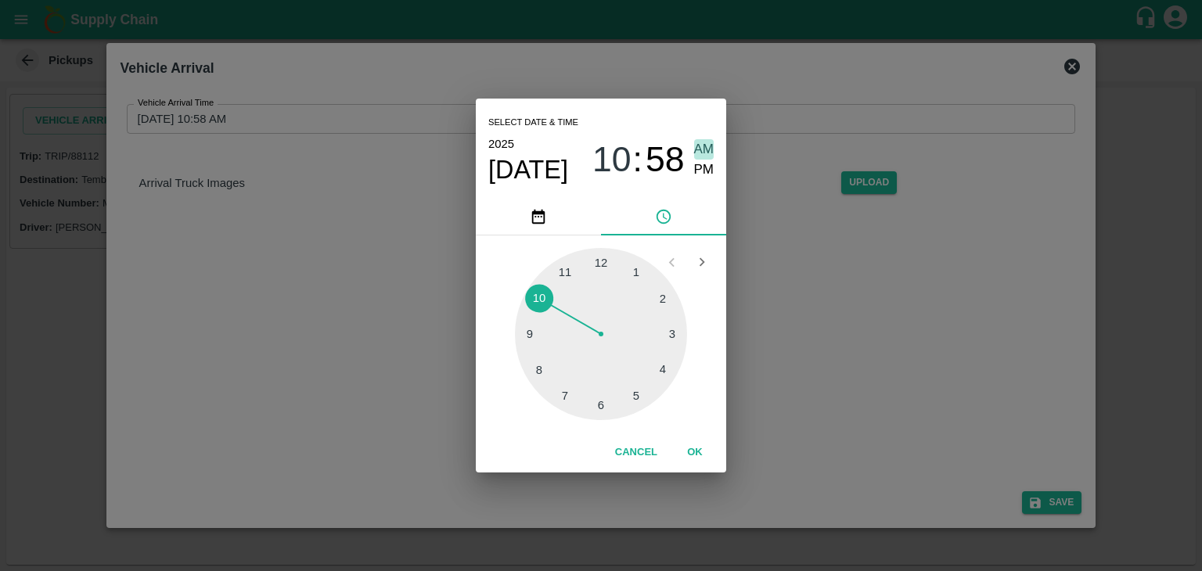
click at [704, 146] on span "AM" at bounding box center [704, 149] width 20 height 21
click at [535, 314] on div at bounding box center [601, 334] width 172 height 172
type input "10/09/2025 10:48 AM"
click at [712, 462] on button "OK" at bounding box center [695, 452] width 50 height 27
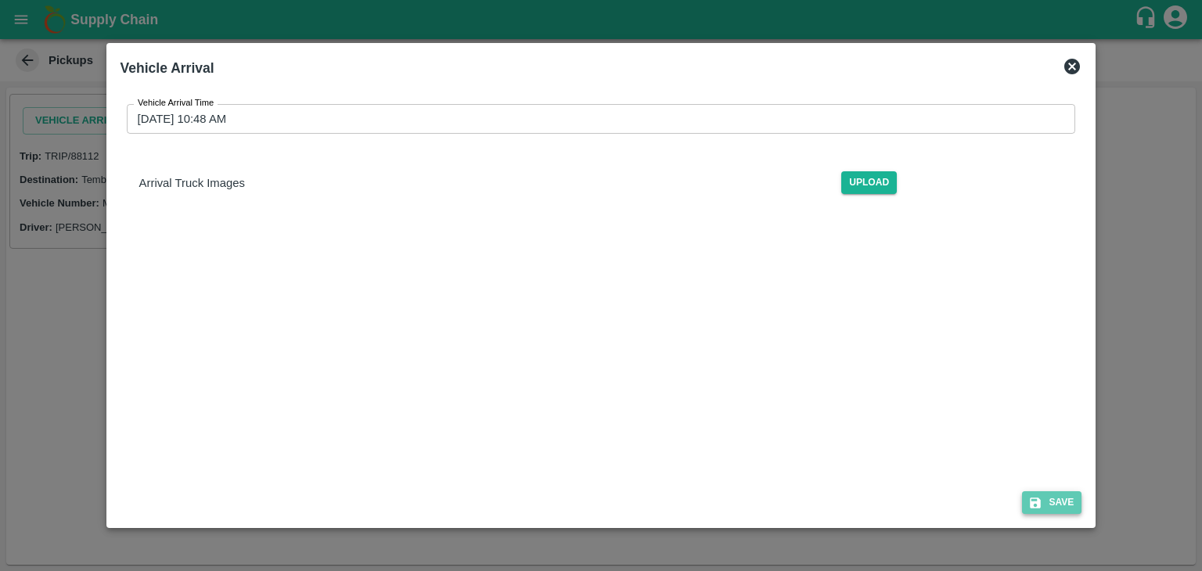
click at [1052, 496] on button "Save" at bounding box center [1051, 502] width 59 height 23
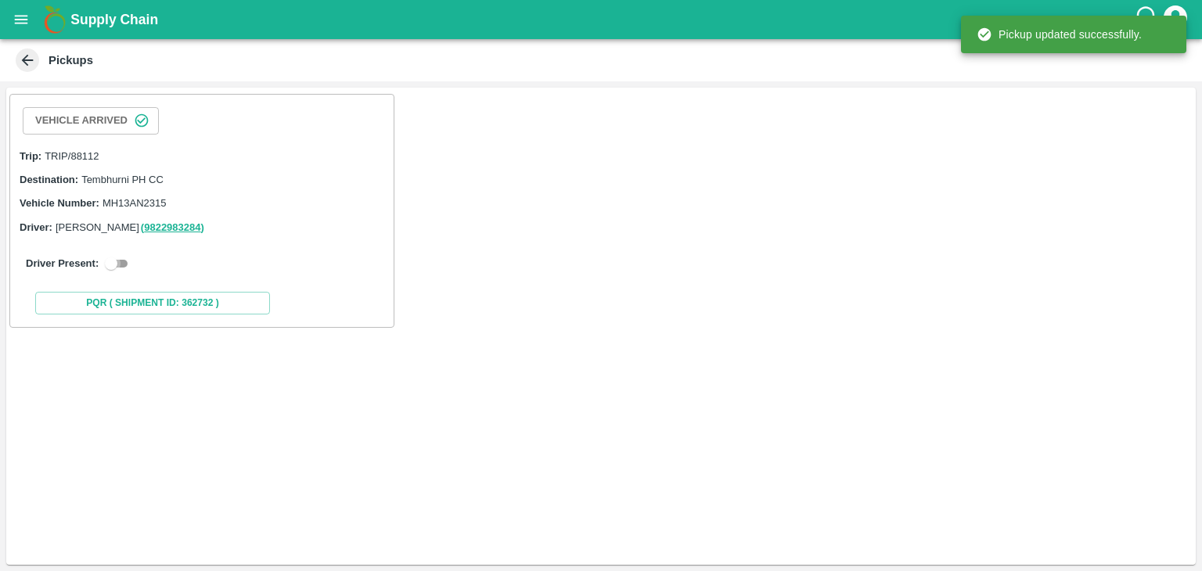
click at [122, 263] on input "checkbox" at bounding box center [111, 263] width 56 height 19
checkbox input "true"
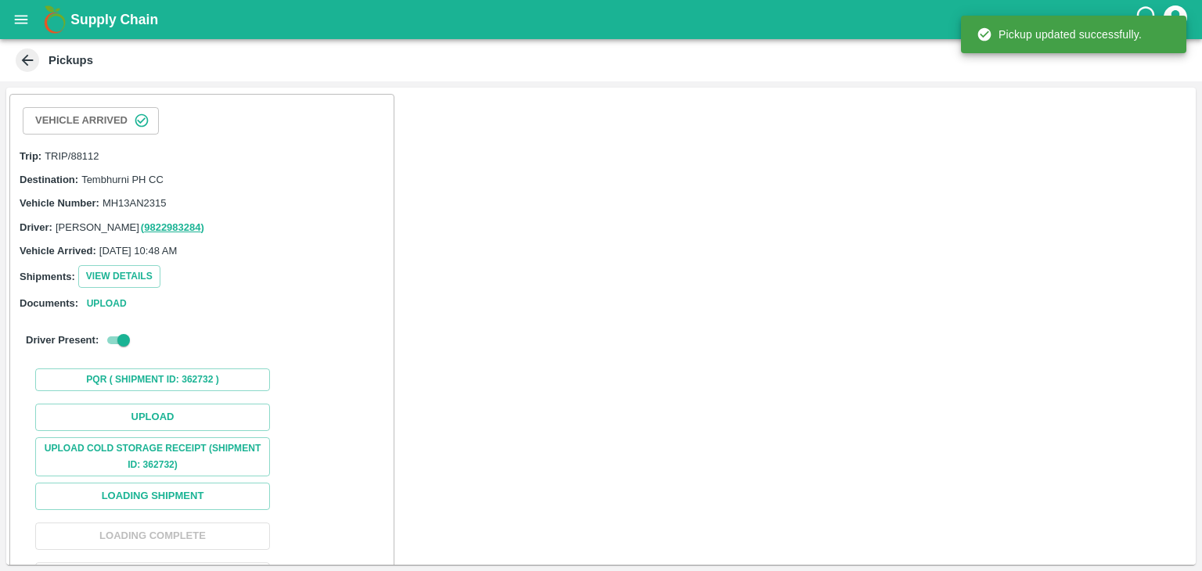
click at [186, 400] on div "Upload Upload Cold Storage Receipt (SHIPMENT ID: 362732) Loading Shipment Loadi…" at bounding box center [201, 516] width 371 height 238
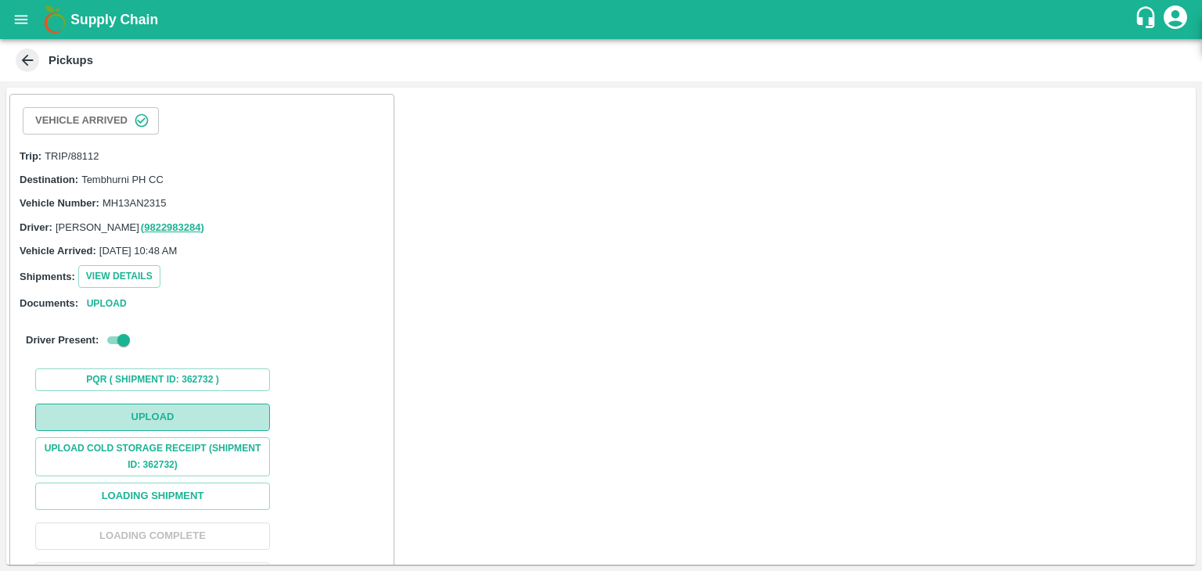
click at [211, 420] on button "Upload" at bounding box center [152, 417] width 235 height 27
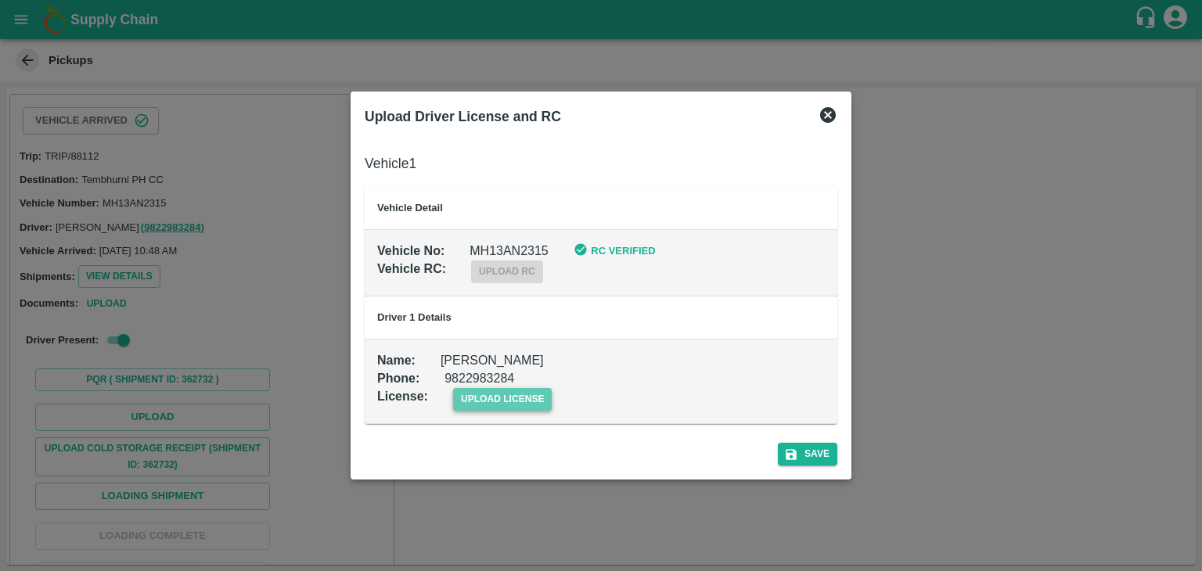
click at [523, 404] on span "upload license" at bounding box center [502, 399] width 99 height 23
click at [0, 0] on input "upload license" at bounding box center [0, 0] width 0 height 0
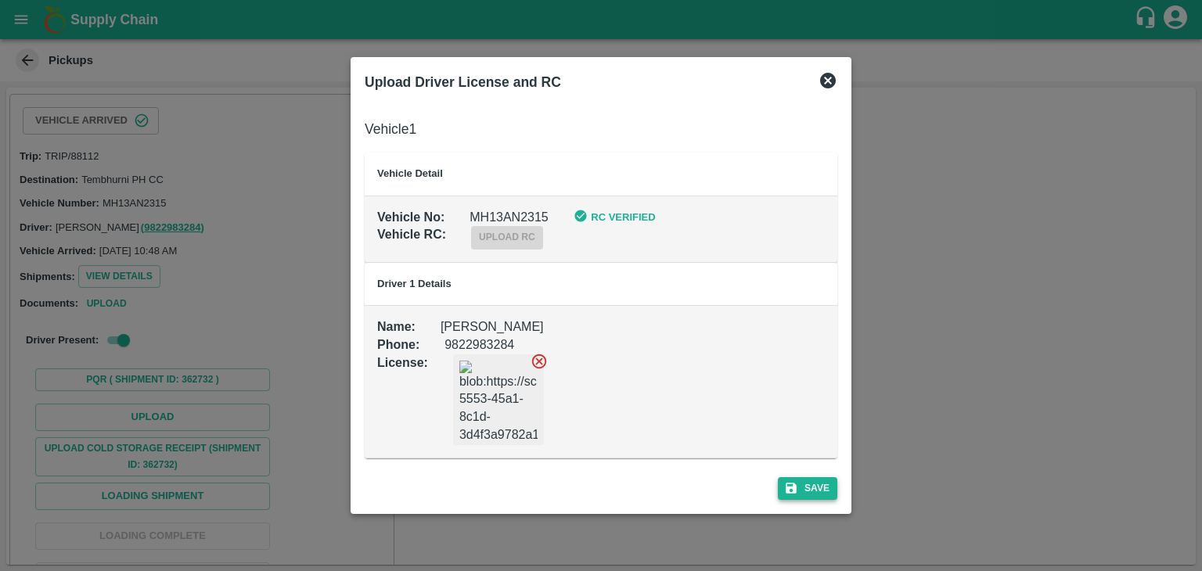
click at [793, 489] on icon "submit" at bounding box center [791, 488] width 11 height 11
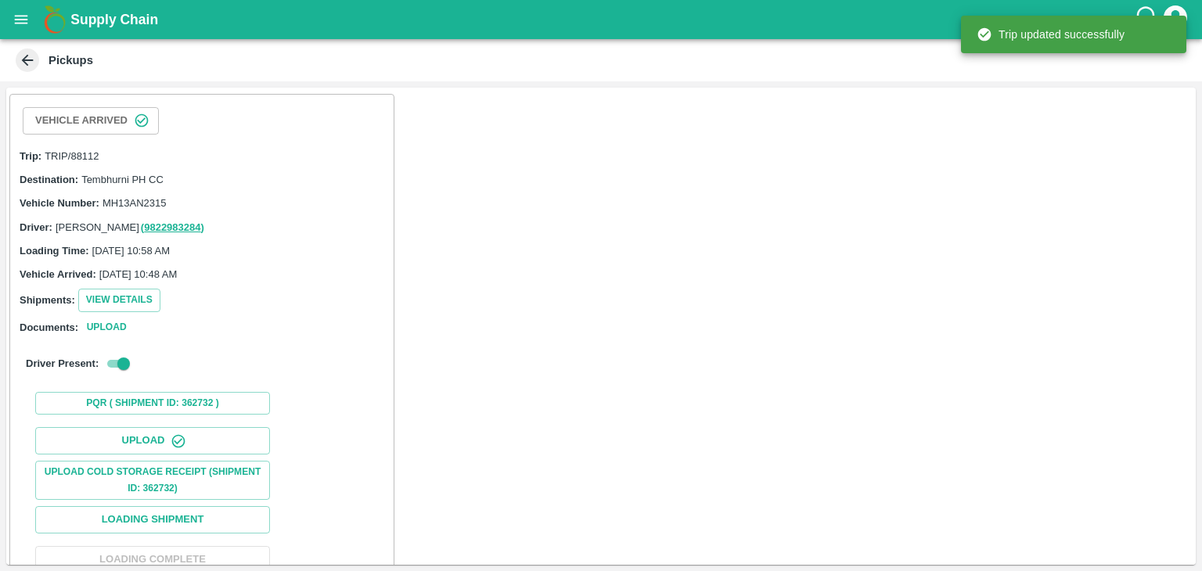
scroll to position [162, 0]
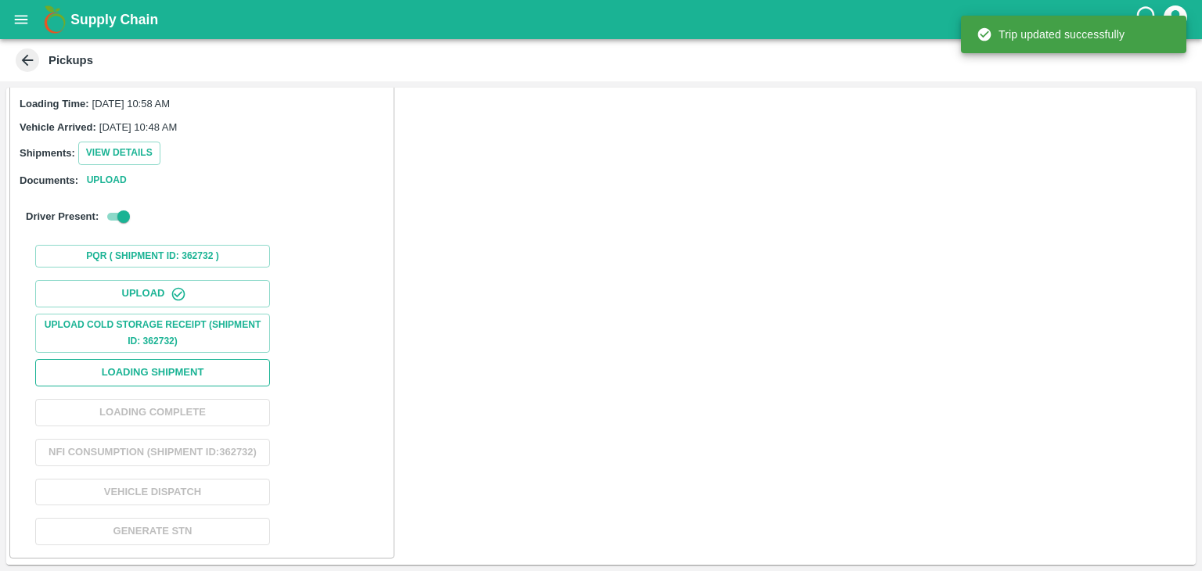
click at [207, 369] on button "Loading Shipment" at bounding box center [152, 372] width 235 height 27
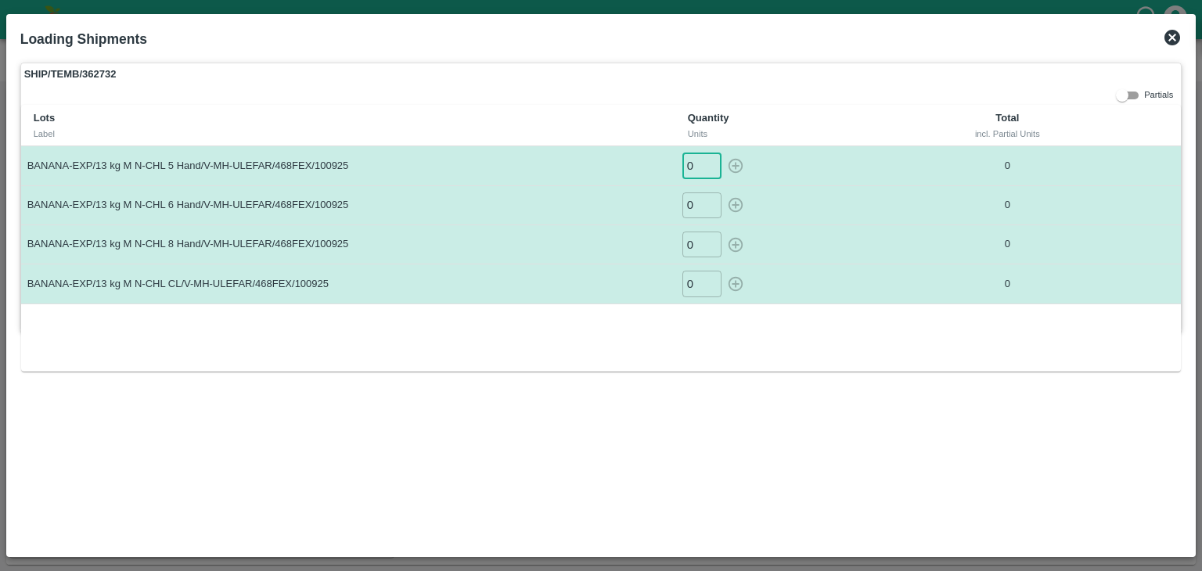
click at [699, 164] on input "0" at bounding box center [701, 166] width 39 height 26
type input "06"
click at [723, 153] on button "button" at bounding box center [735, 166] width 25 height 26
type input "0"
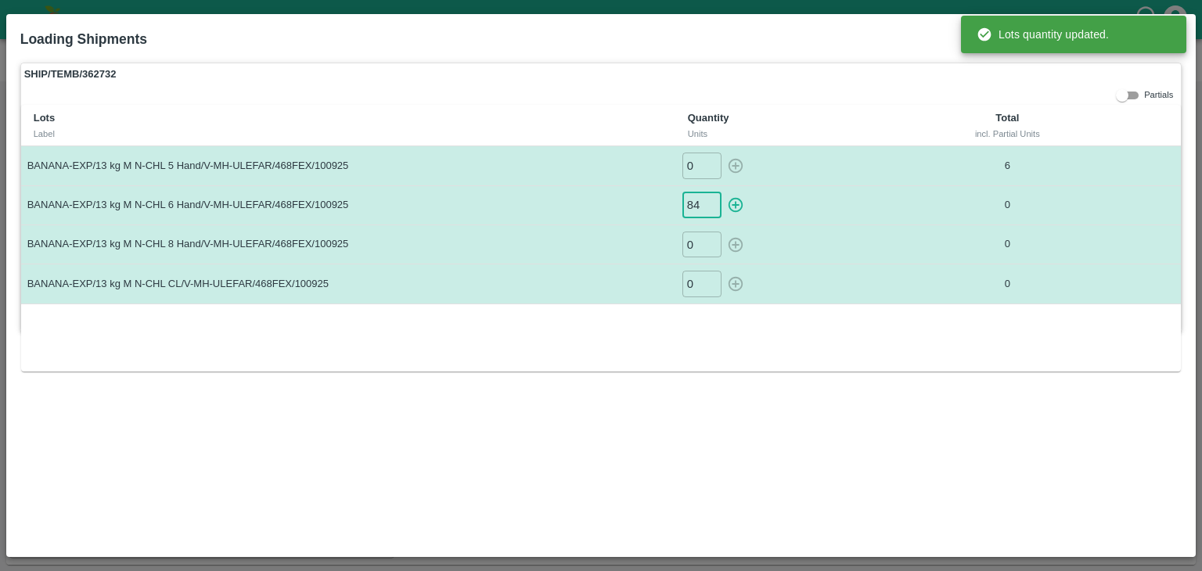
type input "84"
click at [723, 192] on button "button" at bounding box center [735, 205] width 25 height 26
type input "0"
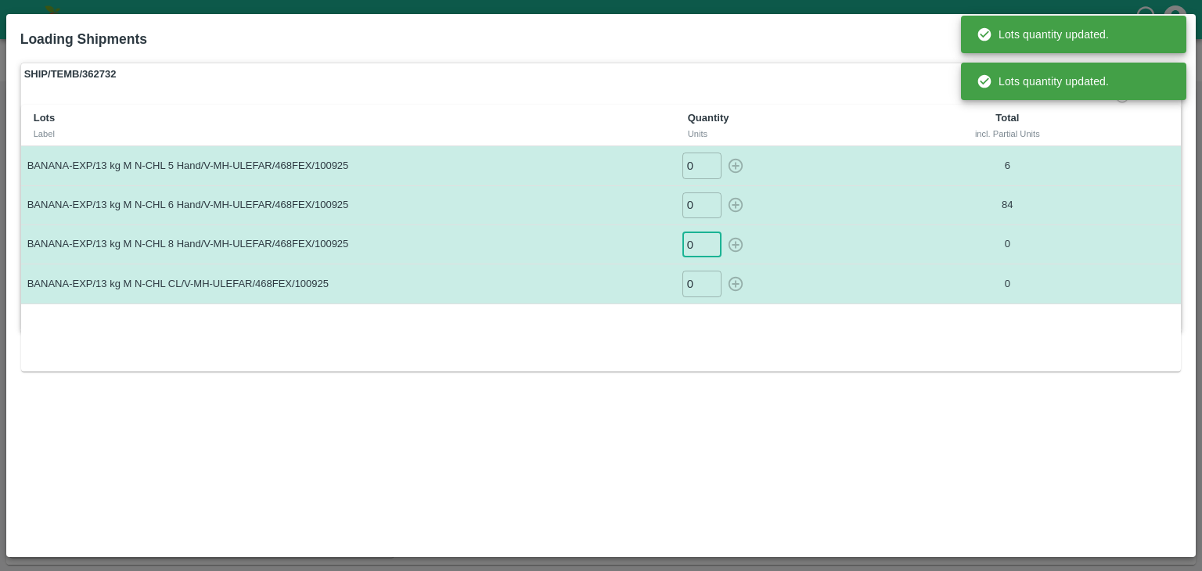
type input "2"
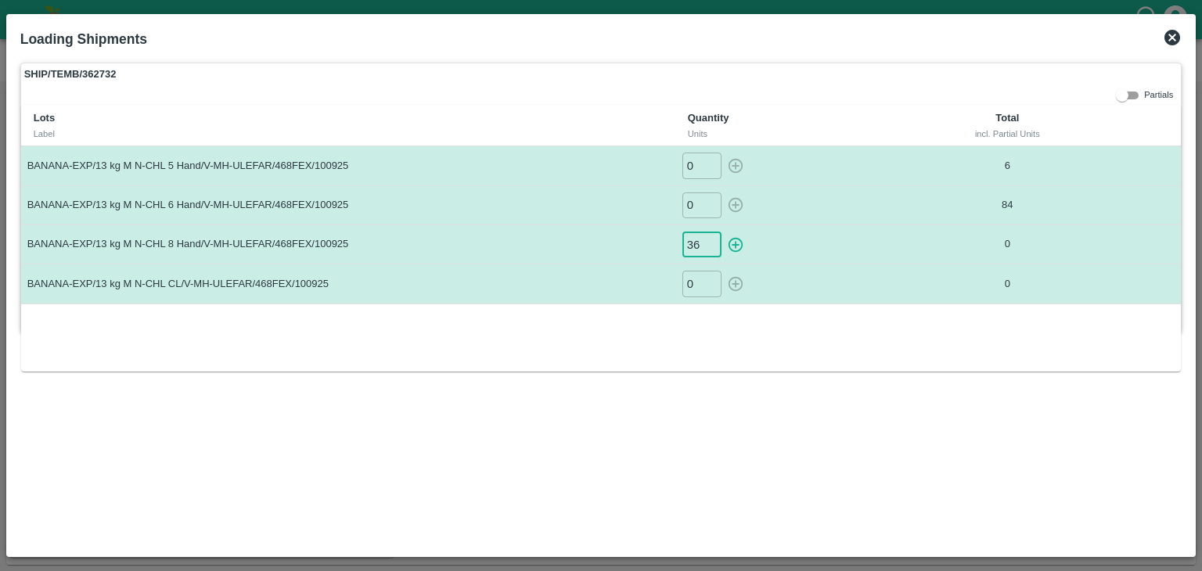
type input "36"
click at [723, 232] on button "button" at bounding box center [735, 245] width 25 height 26
type input "0"
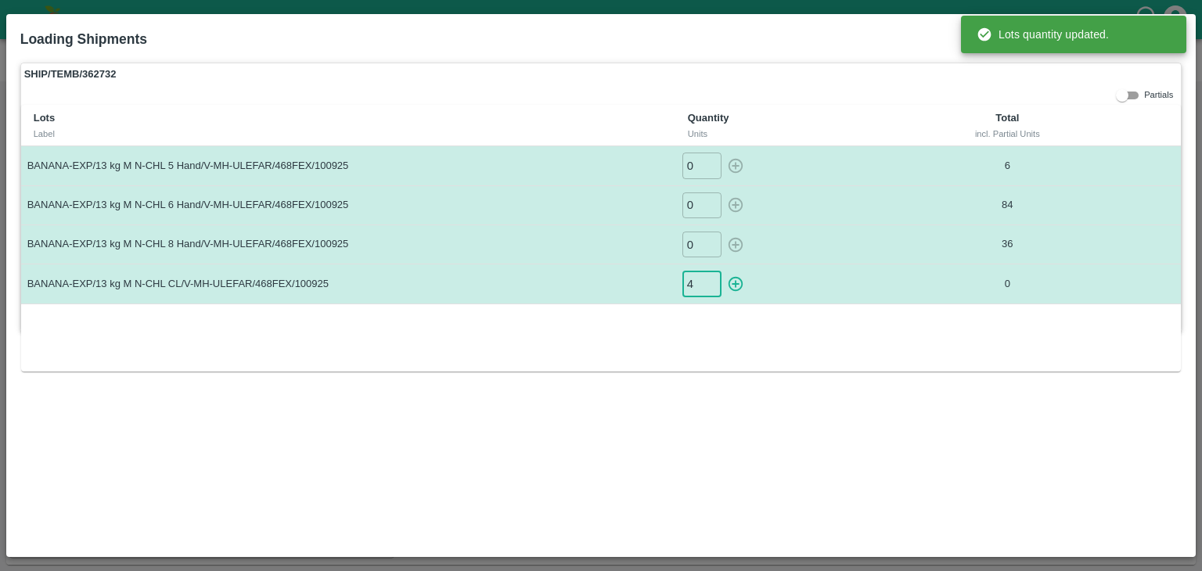
type input "4"
click at [723, 271] on button "button" at bounding box center [735, 284] width 25 height 26
type input "0"
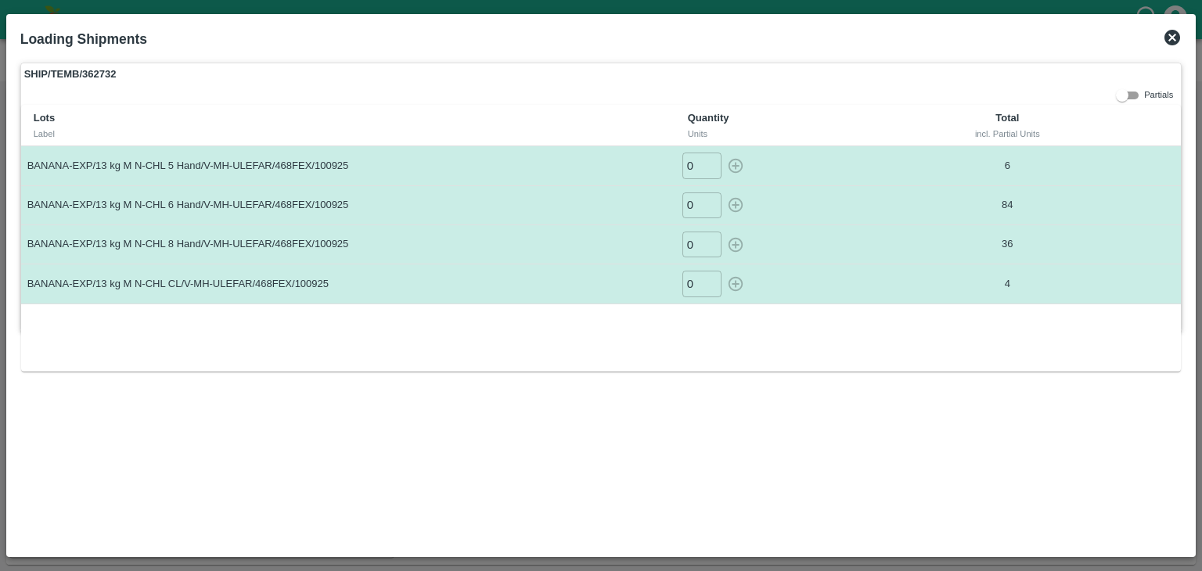
click at [1170, 32] on icon at bounding box center [1172, 38] width 16 height 16
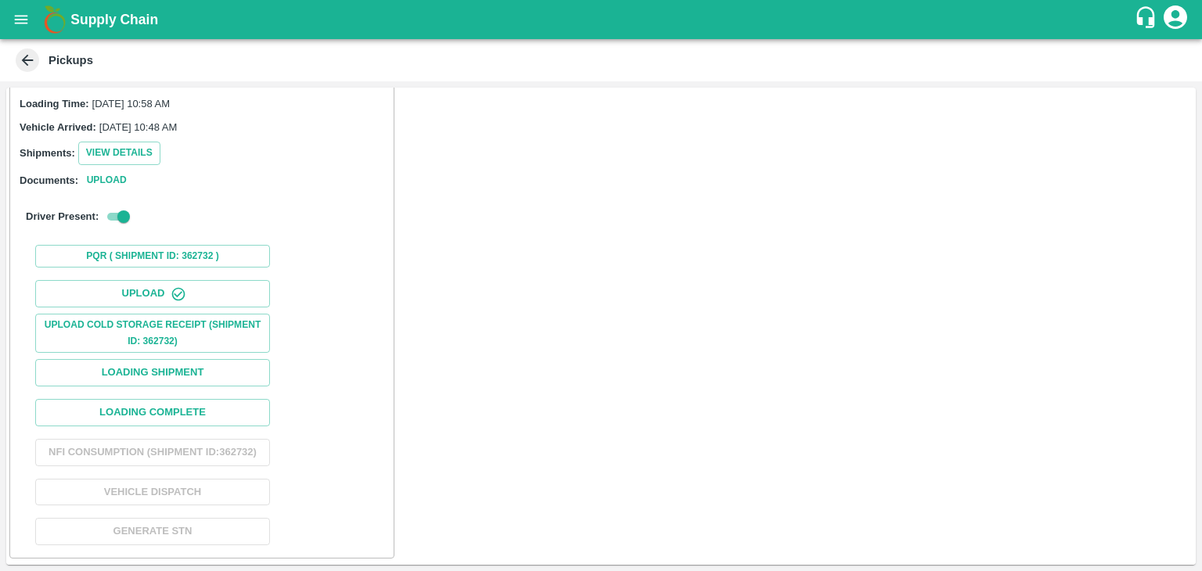
click at [210, 380] on div "Upload Upload Cold Storage Receipt (SHIPMENT ID: 362732) Loading Shipment Loadi…" at bounding box center [201, 413] width 371 height 278
click at [200, 399] on button "Loading Complete" at bounding box center [152, 412] width 235 height 27
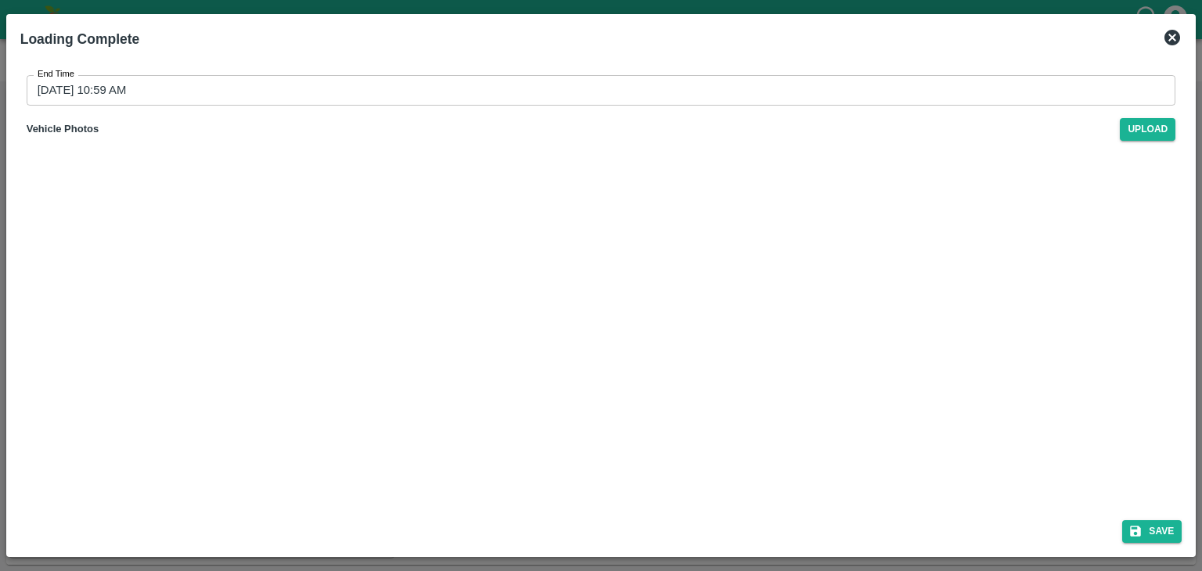
click at [576, 88] on input "13/09/2025 10:59 AM" at bounding box center [596, 90] width 1138 height 30
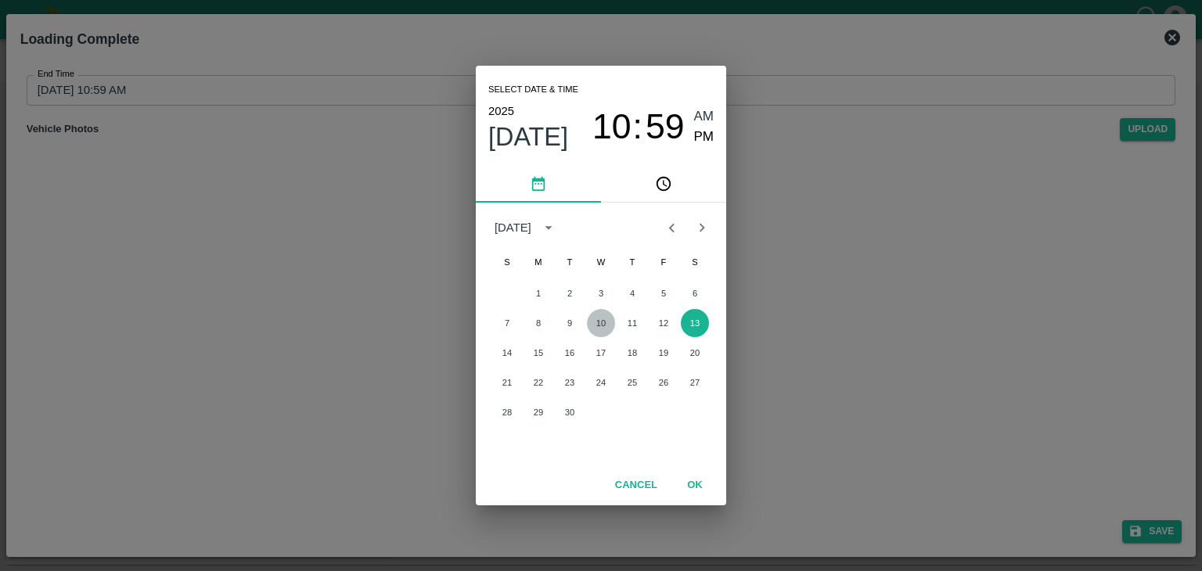
click at [606, 322] on button "10" at bounding box center [601, 323] width 28 height 28
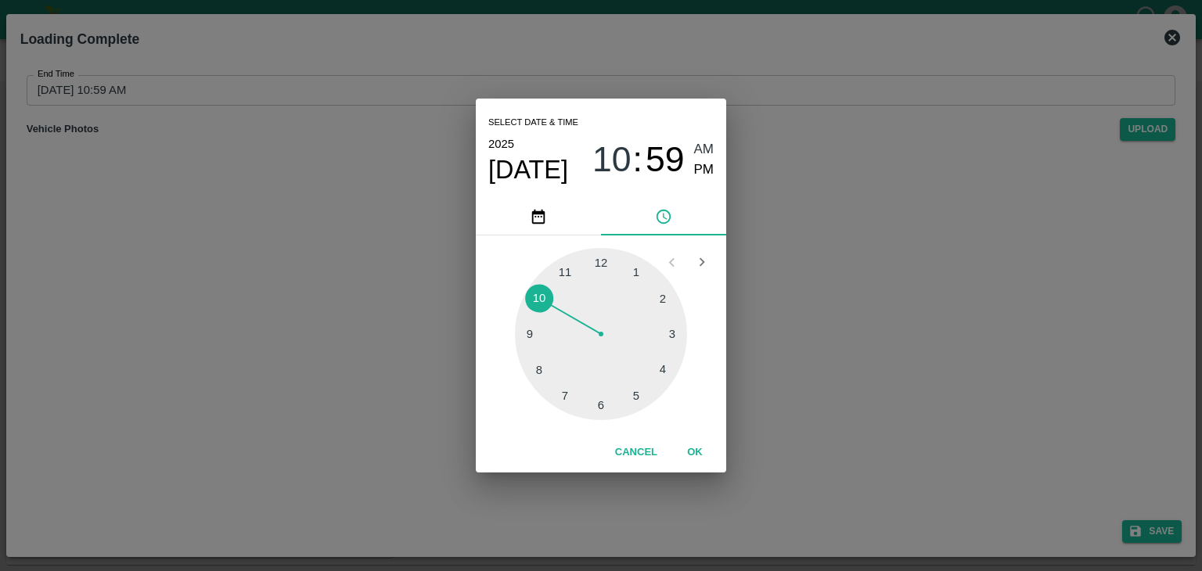
click at [646, 394] on div at bounding box center [601, 334] width 172 height 172
click at [713, 162] on span "PM" at bounding box center [704, 170] width 20 height 21
click at [698, 454] on button "OK" at bounding box center [695, 452] width 50 height 27
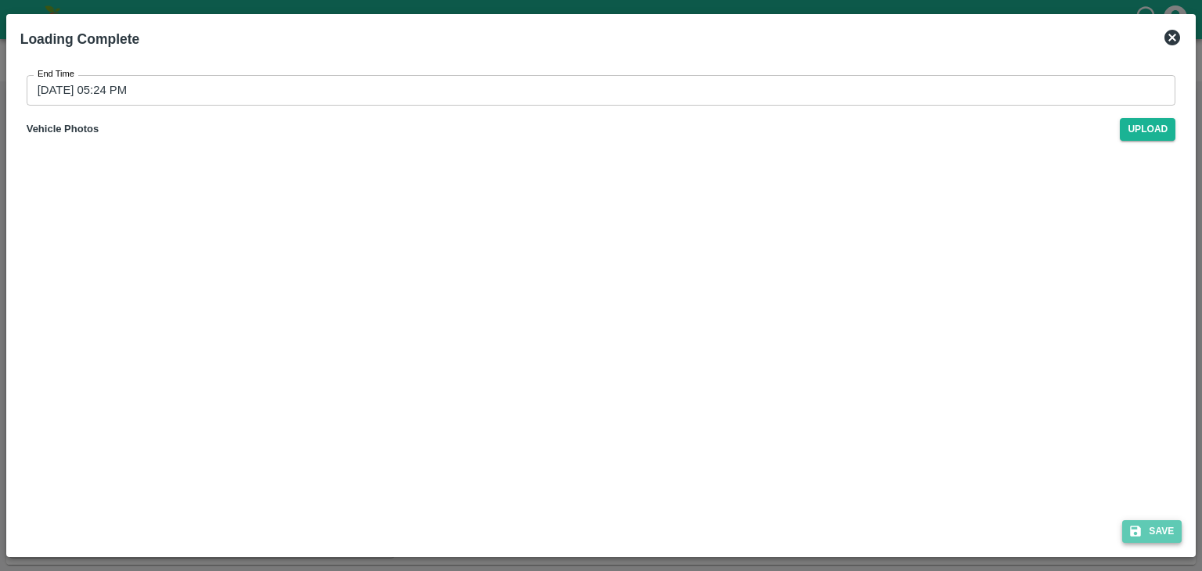
click at [1145, 539] on button "Save" at bounding box center [1151, 531] width 59 height 23
type input "13/09/2025 10:59 AM"
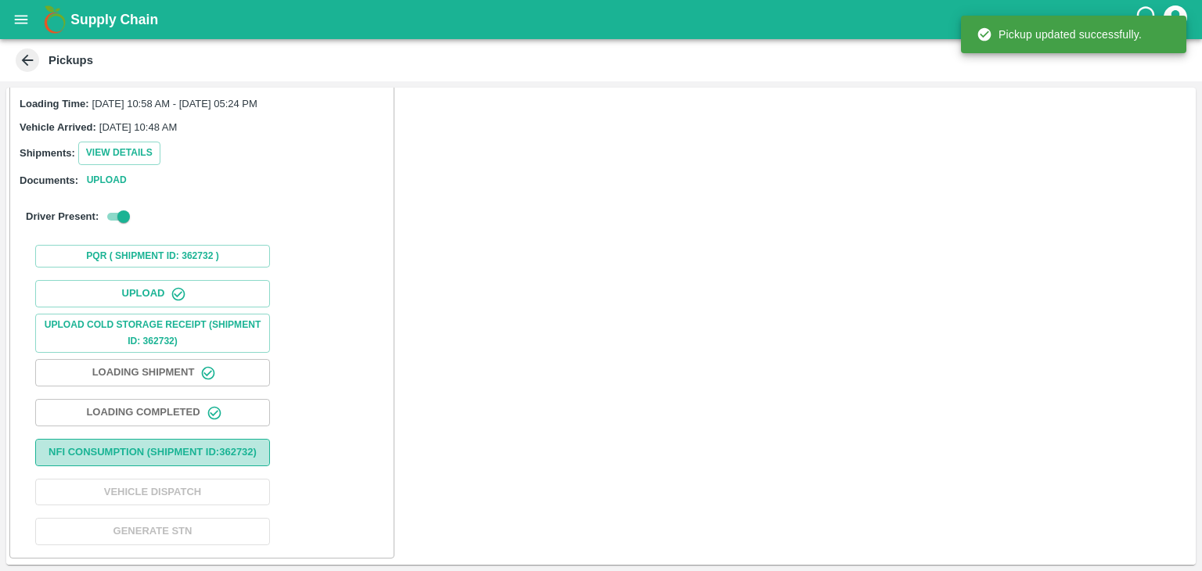
click at [222, 446] on button "Nfi Consumption (SHIPMENT ID: 362732 )" at bounding box center [152, 452] width 235 height 27
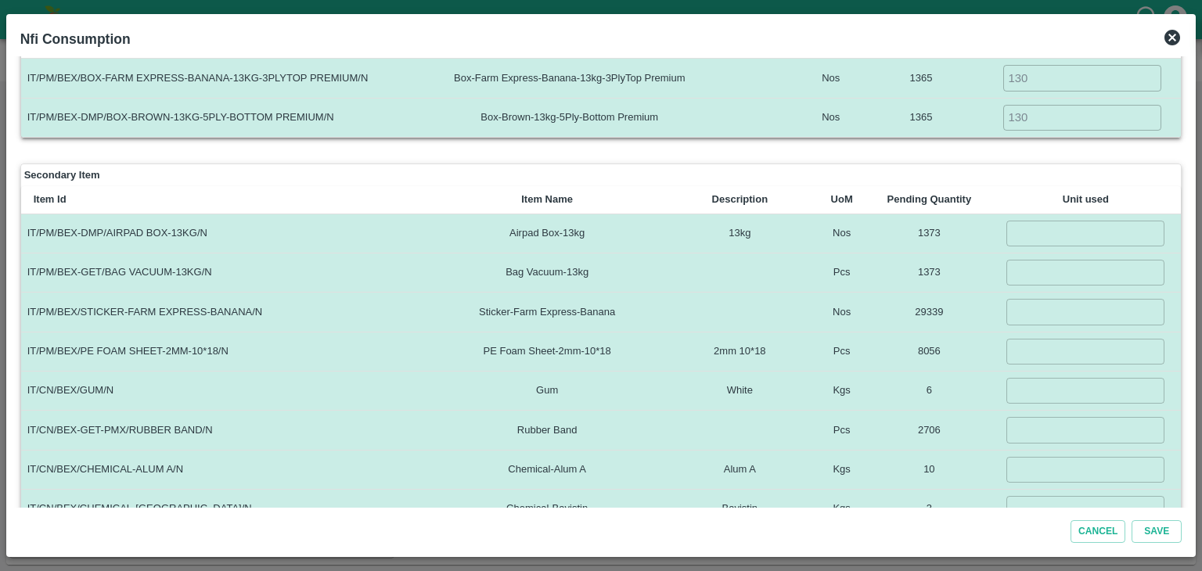
scroll to position [135, 0]
click at [1054, 228] on input "number" at bounding box center [1085, 233] width 158 height 26
type input "130"
type input "3000"
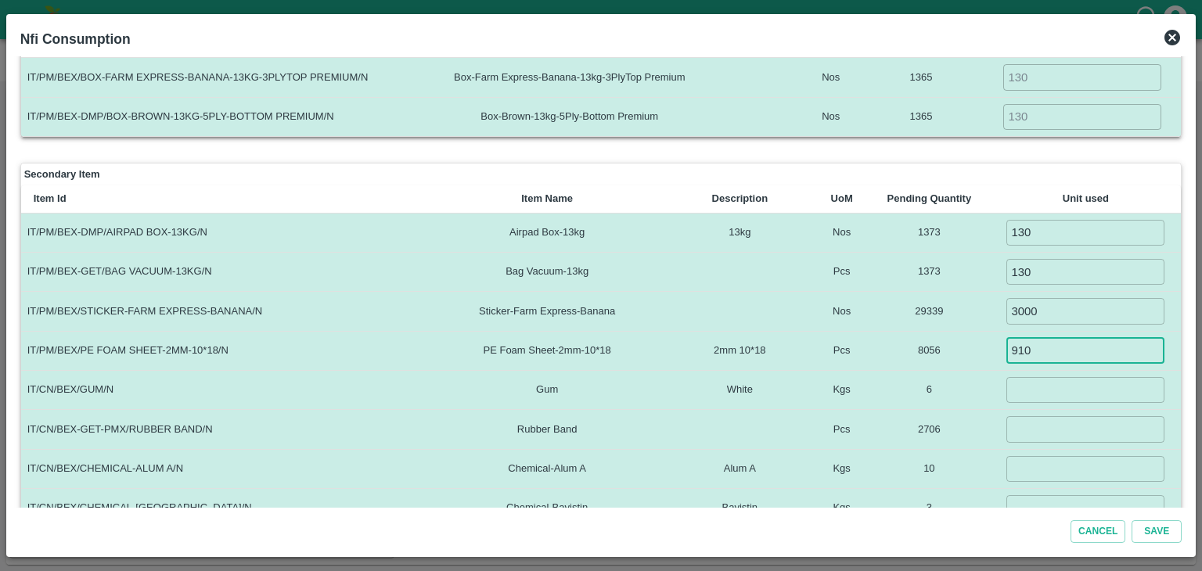
type input "910"
type input "1"
type input "260"
type input "0"
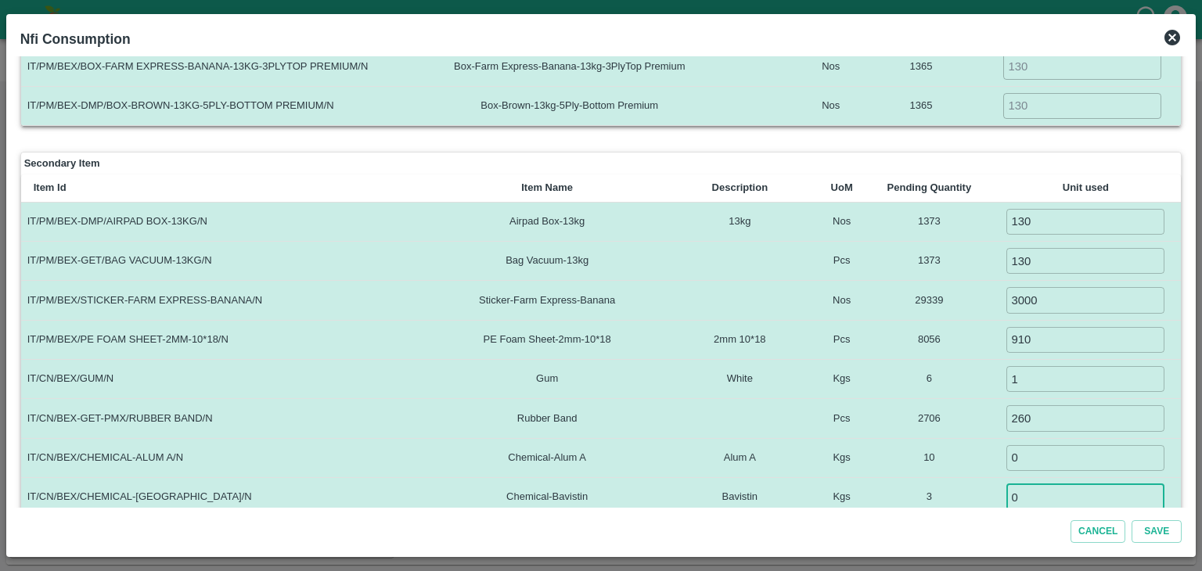
type input "0"
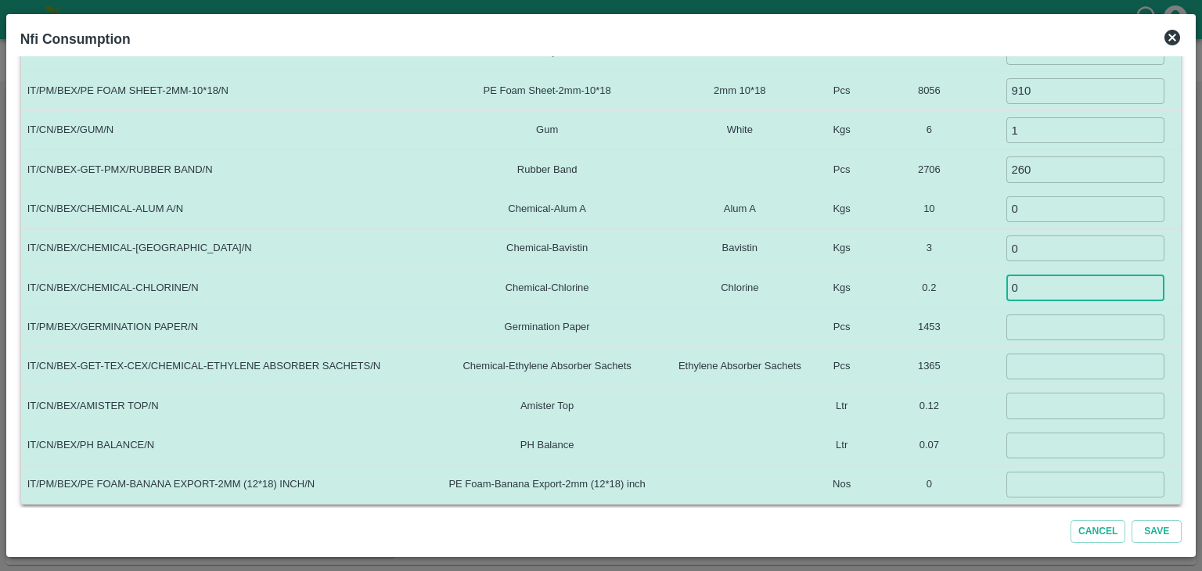
type input "0"
type input "130"
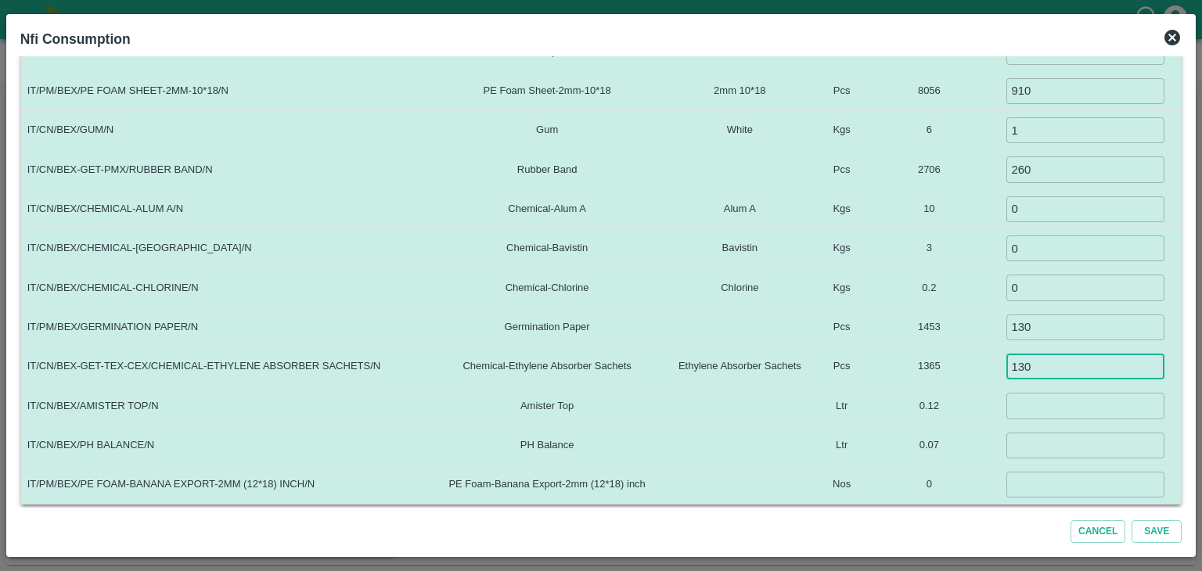
type input "130"
type input "0"
click at [1131, 520] on button "Save" at bounding box center [1156, 531] width 50 height 23
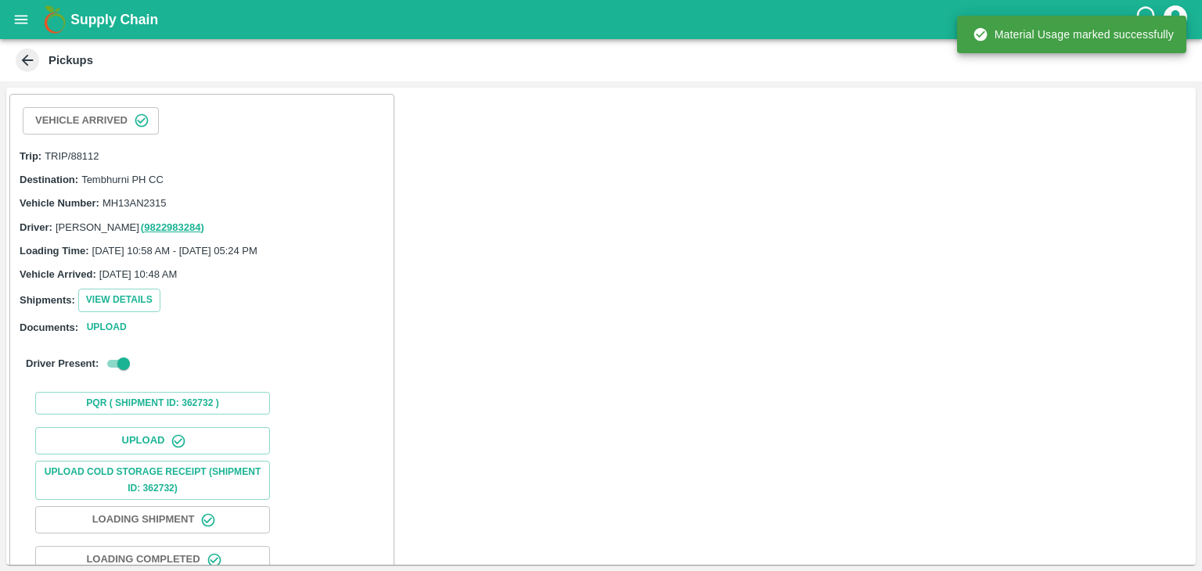
scroll to position [162, 0]
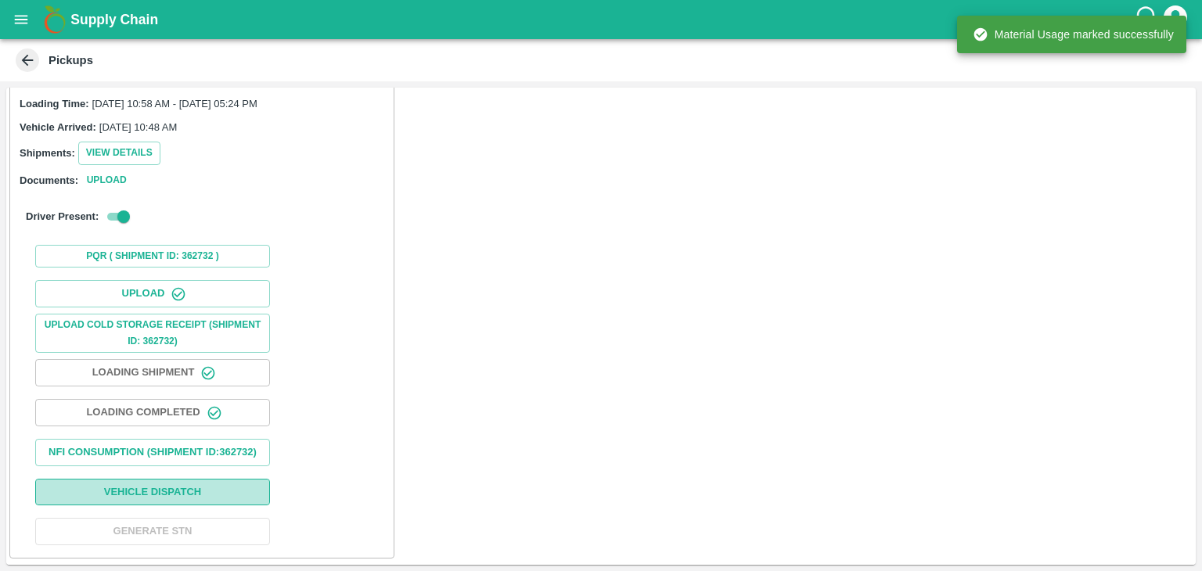
click at [189, 488] on button "Vehicle Dispatch" at bounding box center [152, 492] width 235 height 27
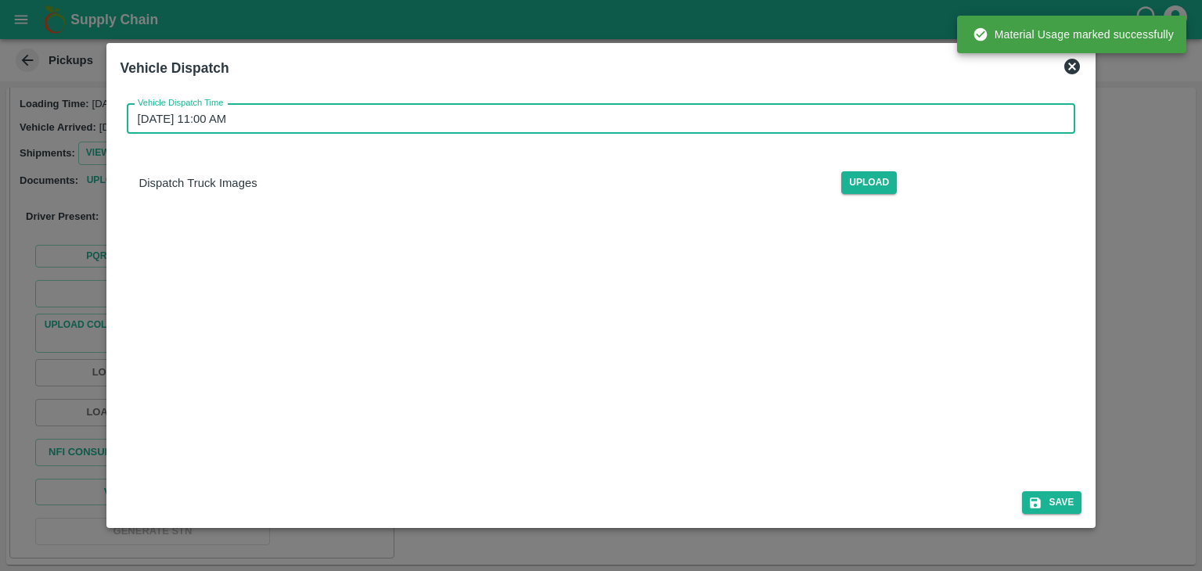
click at [664, 110] on input "13/09/2025 11:00 AM" at bounding box center [596, 119] width 938 height 30
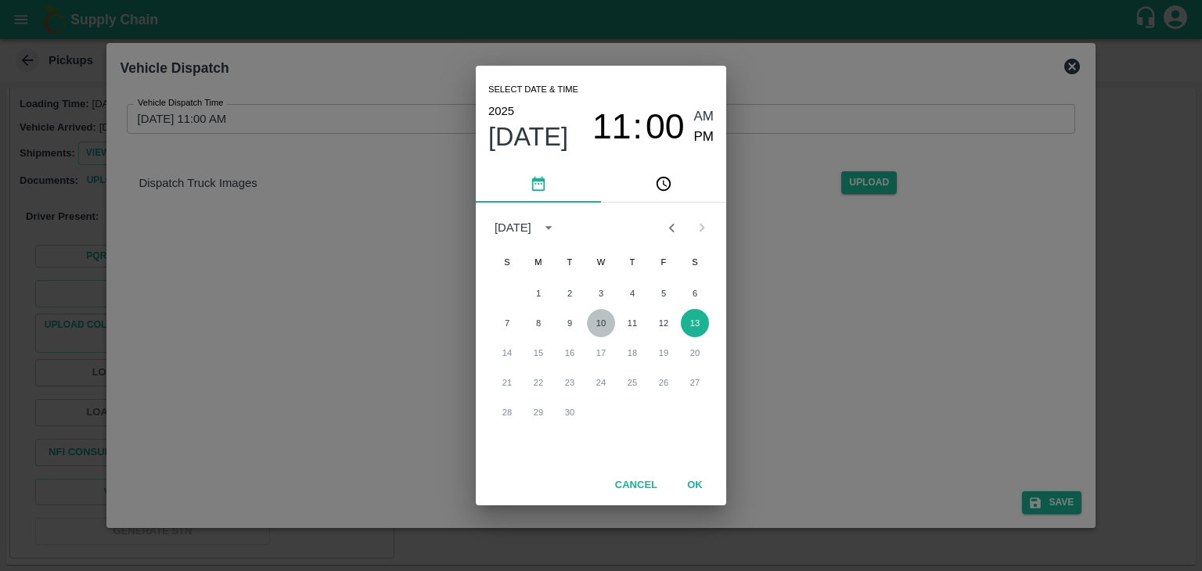
click at [605, 323] on button "10" at bounding box center [601, 323] width 28 height 28
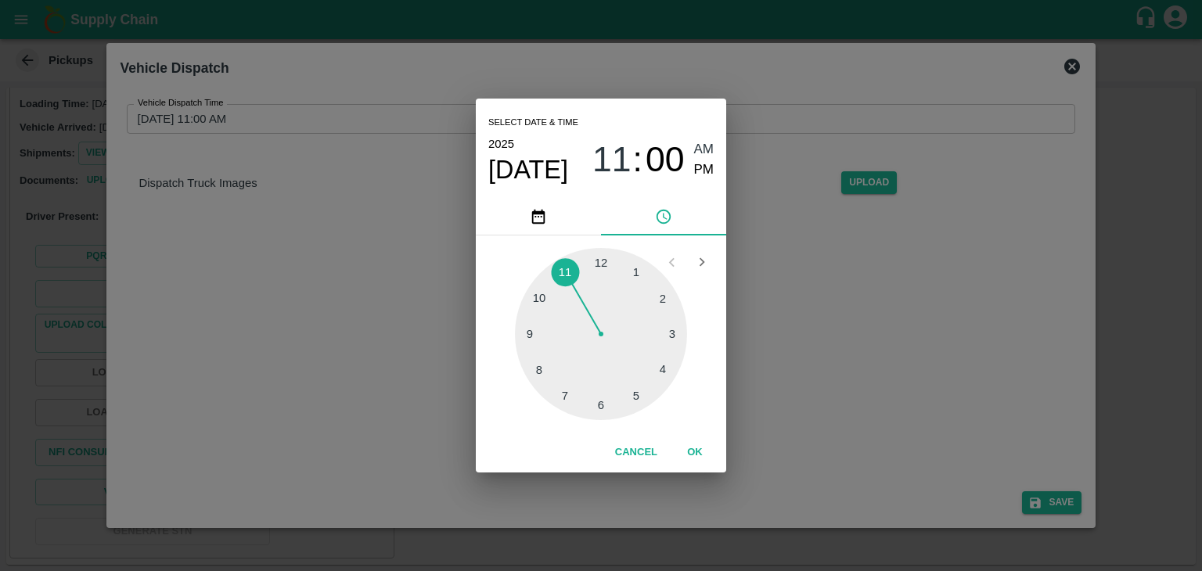
click at [606, 406] on div at bounding box center [601, 334] width 172 height 172
click at [692, 176] on div "06 : 29 AM PM" at bounding box center [652, 159] width 121 height 41
click at [707, 169] on span "PM" at bounding box center [704, 170] width 20 height 21
type input "10/09/2025 06:29 PM"
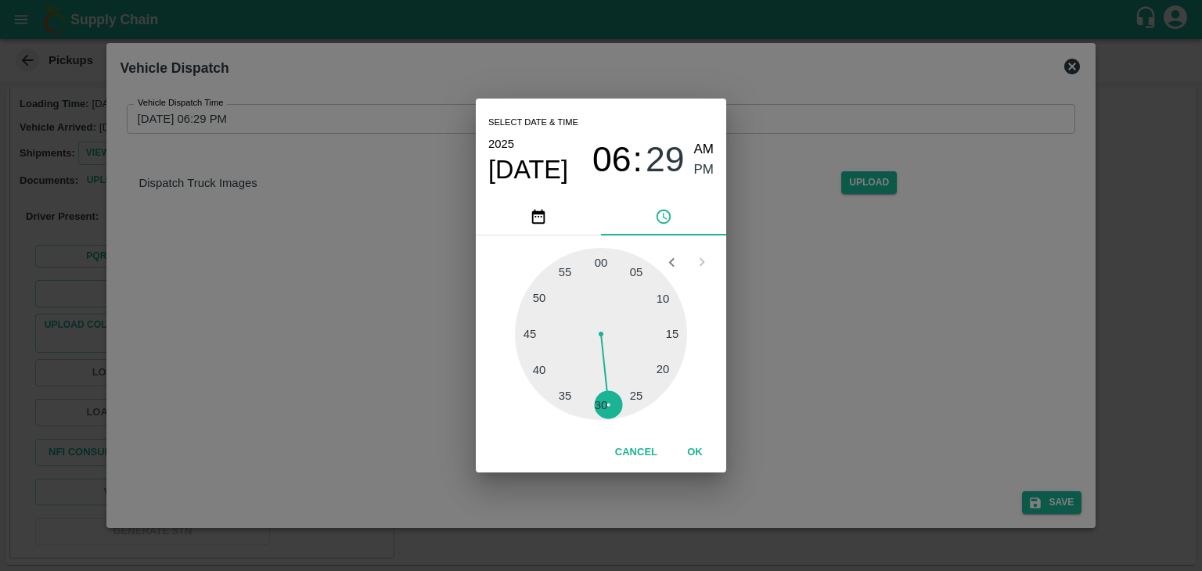
click at [1069, 498] on div "Select date & time 2025 Sep 10 06 : 29 AM PM 05 10 15 20 25 30 35 40 45 50 55 0…" at bounding box center [601, 285] width 1202 height 571
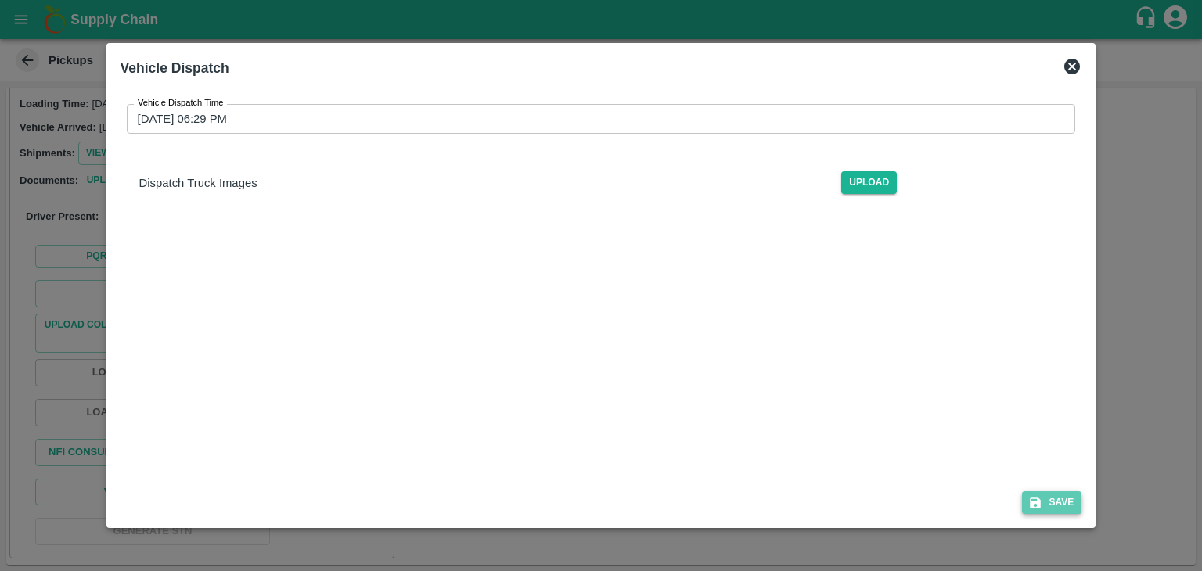
click at [1061, 498] on button "Save" at bounding box center [1051, 502] width 59 height 23
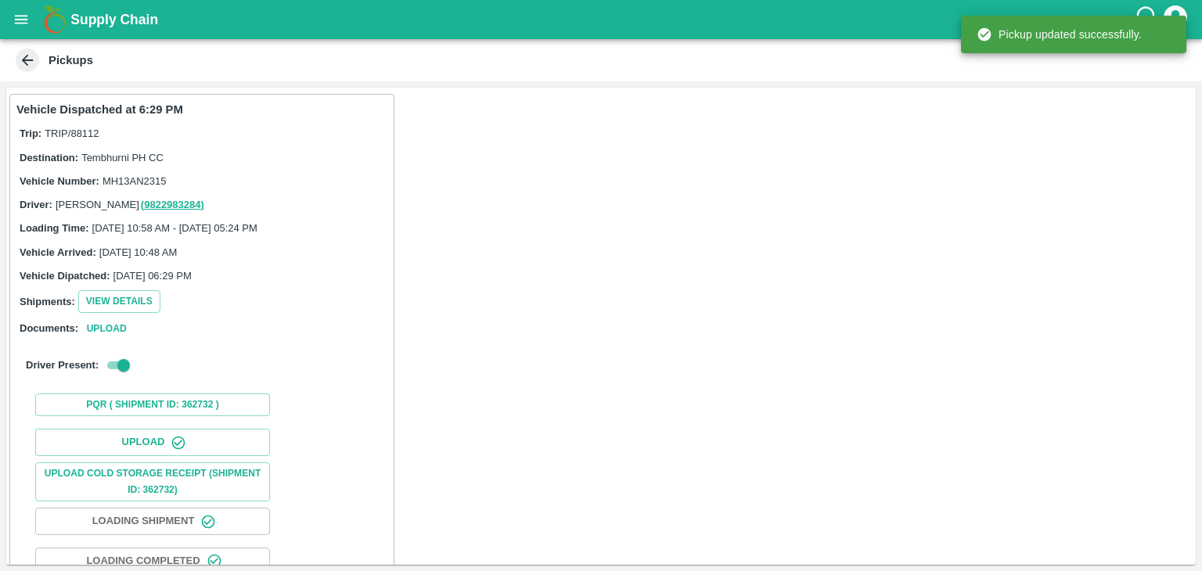
scroll to position [164, 0]
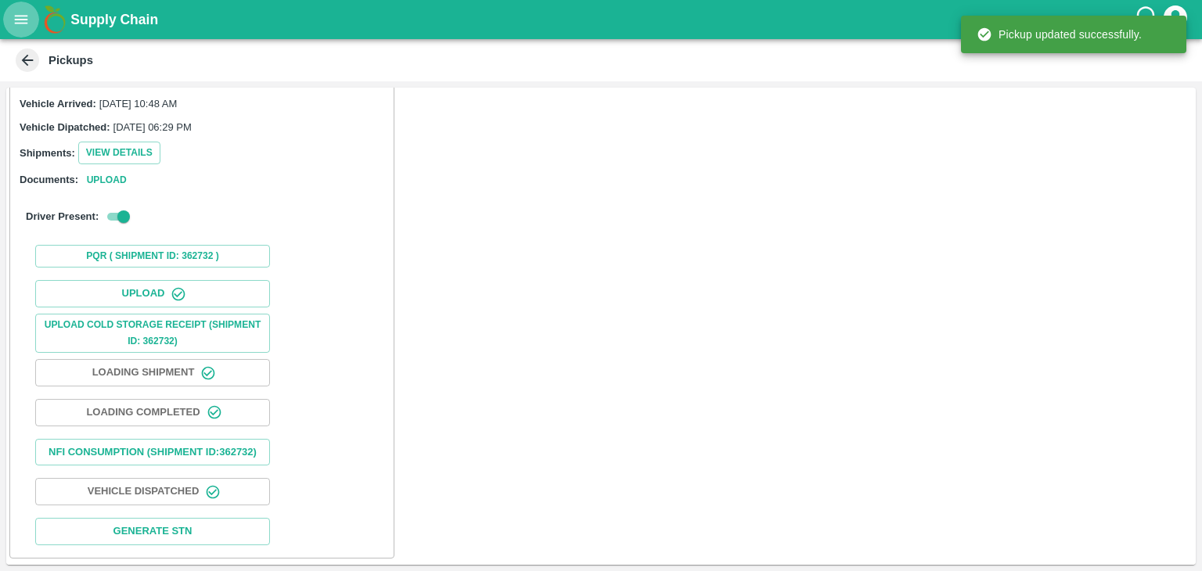
click at [16, 29] on button "open drawer" at bounding box center [21, 20] width 36 height 36
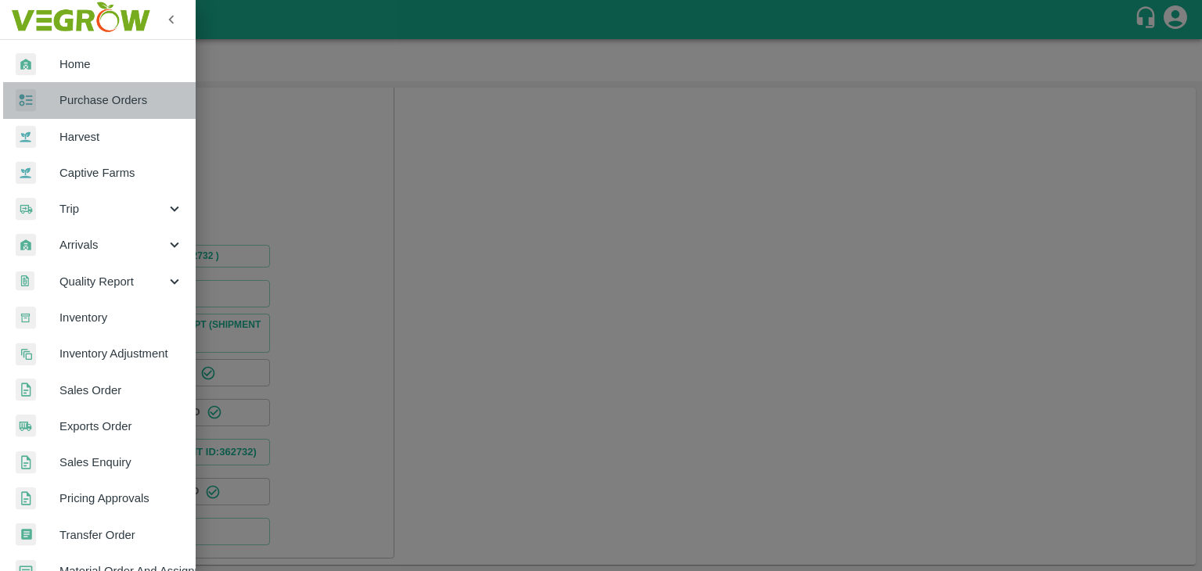
click at [142, 101] on span "Purchase Orders" at bounding box center [121, 100] width 124 height 17
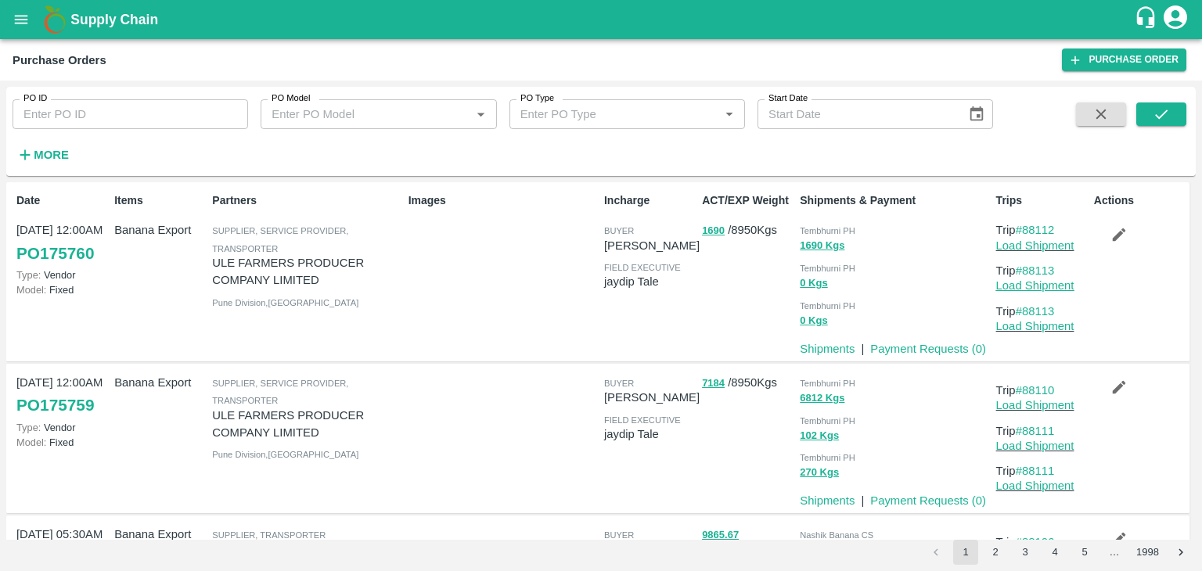
click at [1052, 286] on link "Load Shipment" at bounding box center [1035, 285] width 78 height 13
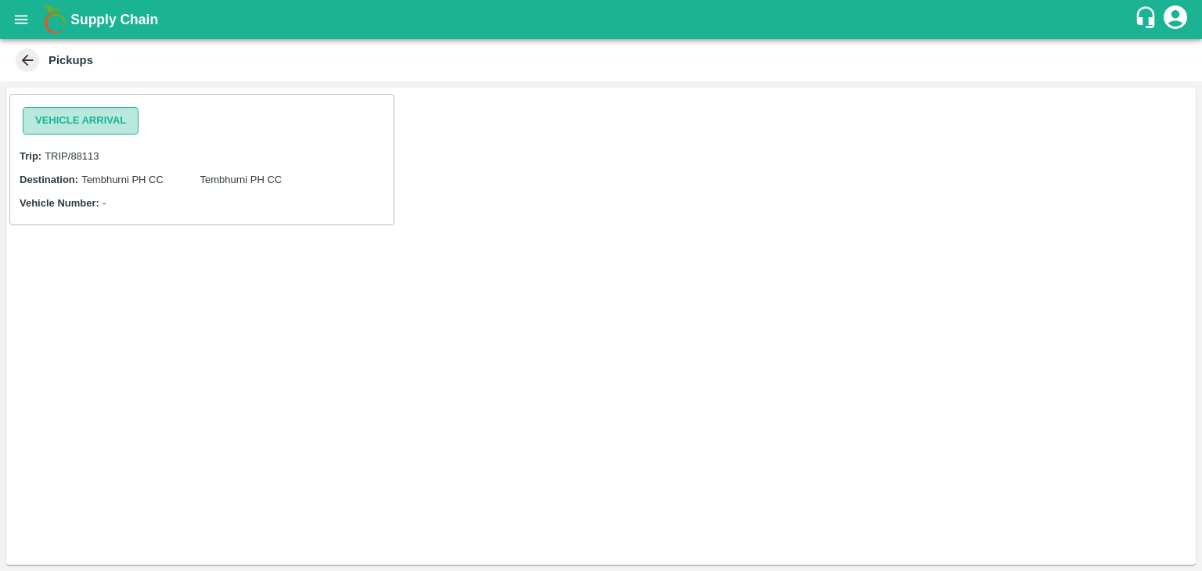
click at [73, 117] on button "Vehicle Arrival" at bounding box center [81, 120] width 116 height 27
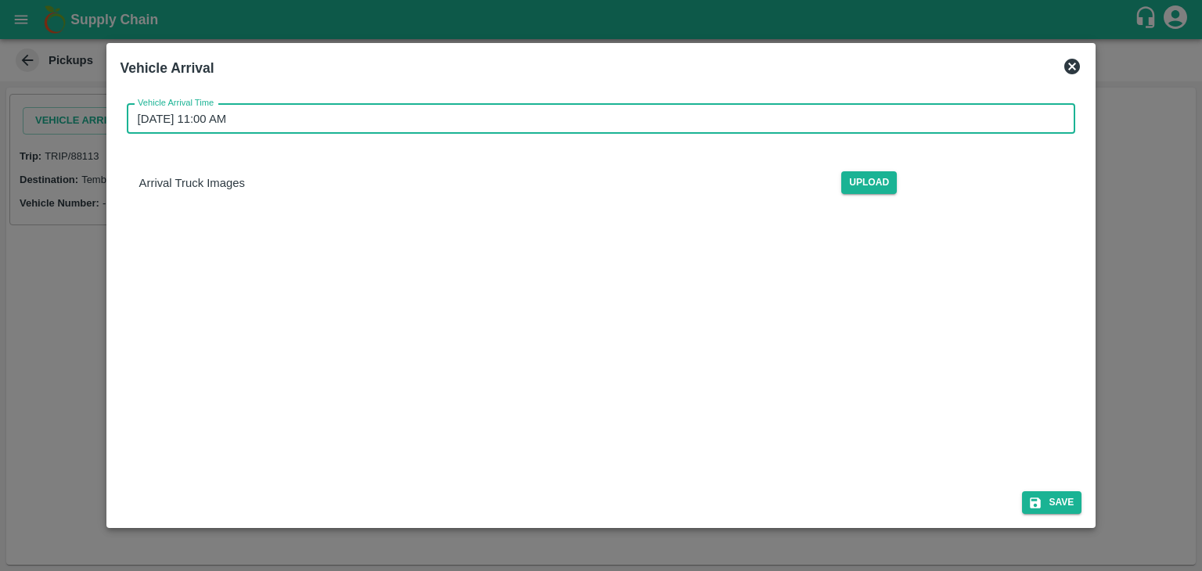
click at [615, 119] on input "[DATE] 11:00 AM" at bounding box center [596, 119] width 938 height 30
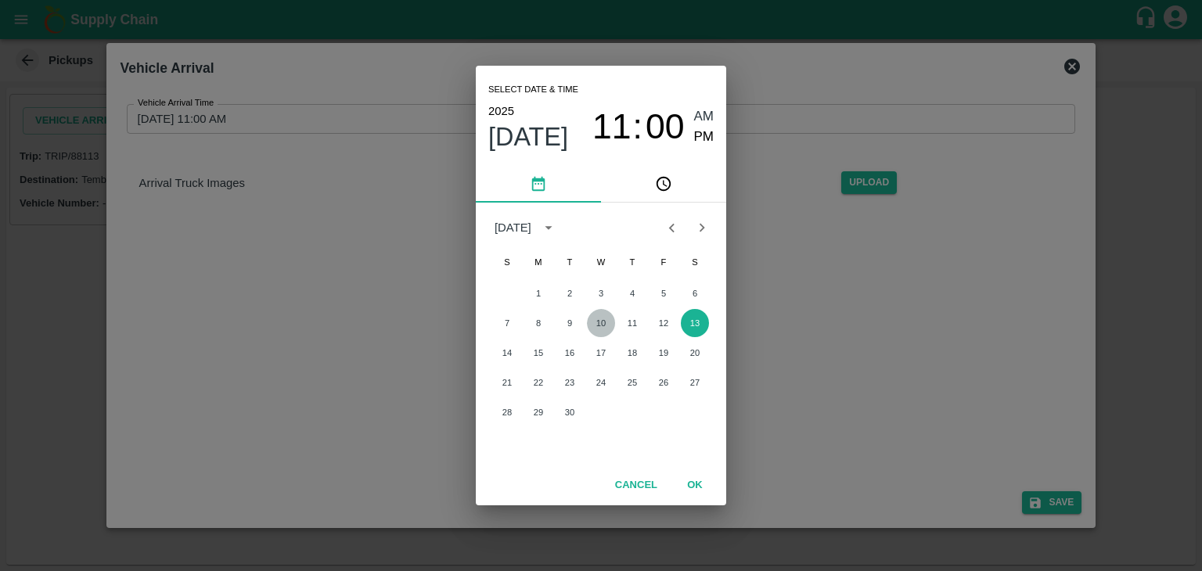
click at [602, 323] on button "10" at bounding box center [601, 323] width 28 height 28
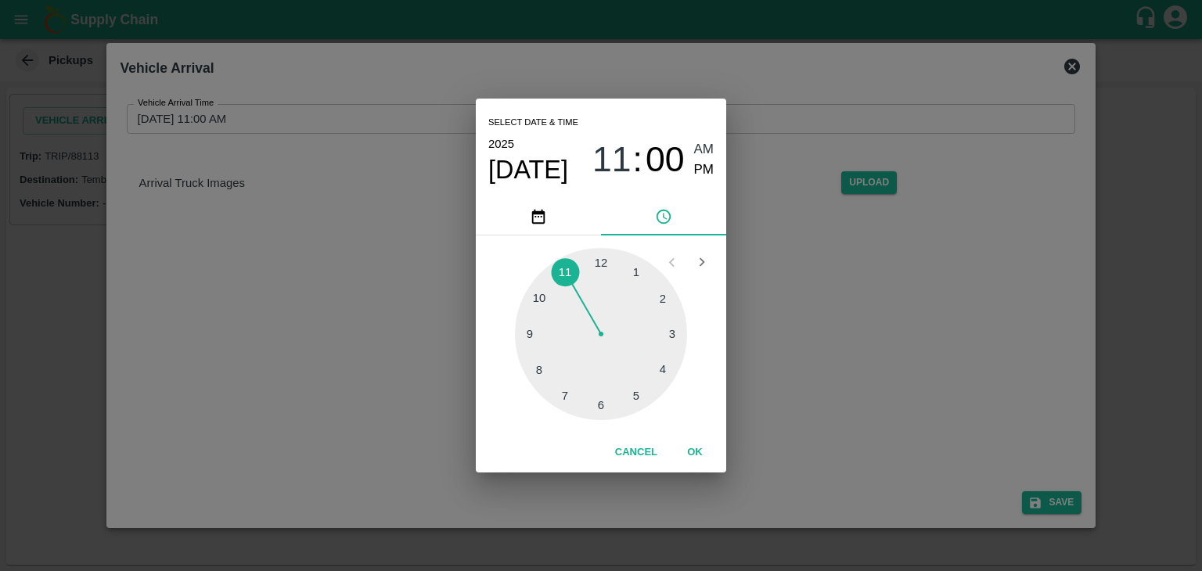
click at [714, 149] on div "Select date & time [DATE] 11 : 00 AM PM" at bounding box center [601, 149] width 250 height 100
click at [704, 149] on span "AM" at bounding box center [704, 149] width 20 height 21
click at [525, 333] on div at bounding box center [601, 334] width 172 height 172
type input "10/09/2025 09:45 AM"
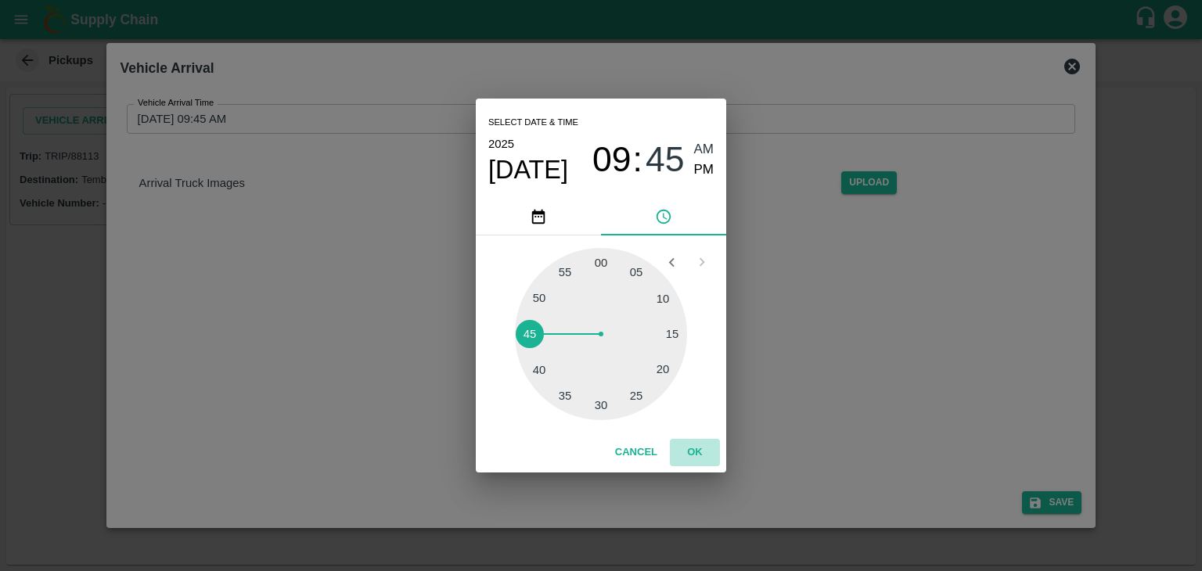
click at [704, 456] on button "OK" at bounding box center [695, 452] width 50 height 27
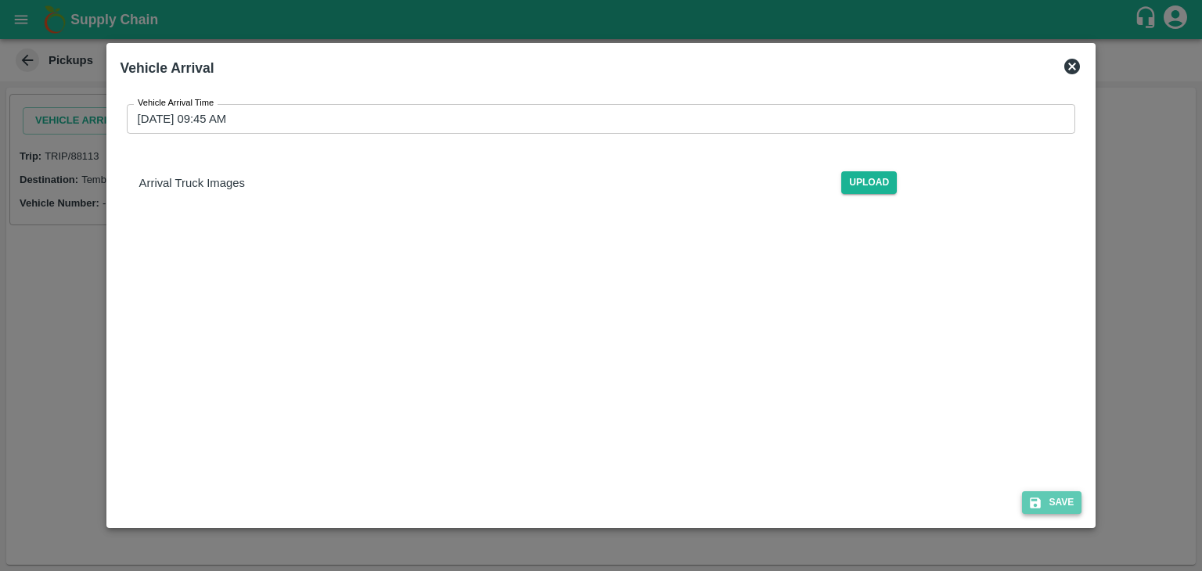
click at [1048, 505] on button "Save" at bounding box center [1051, 502] width 59 height 23
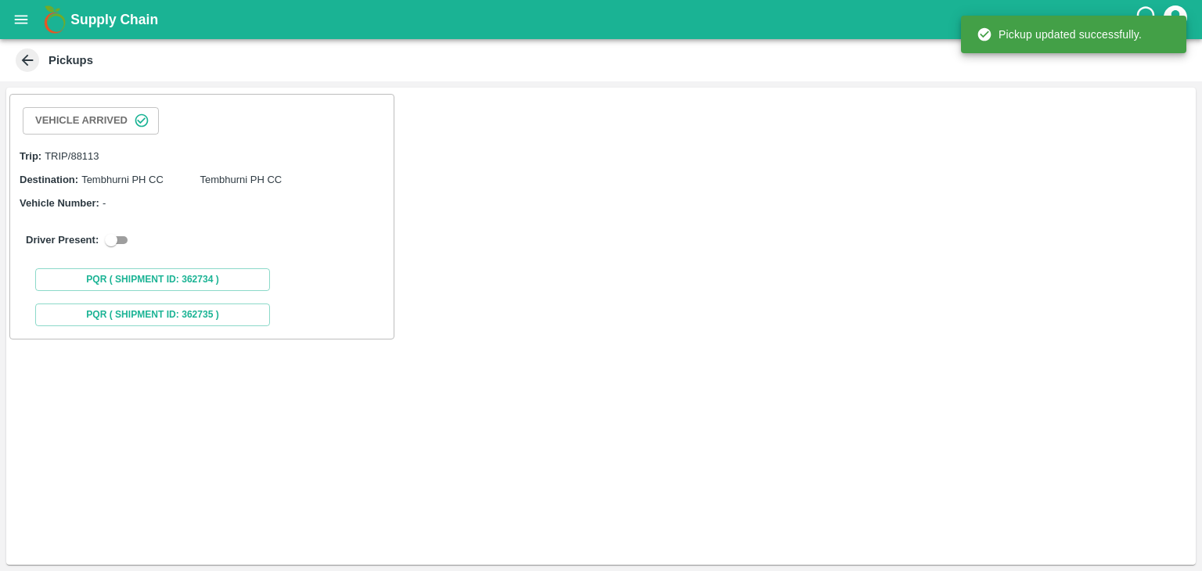
click at [124, 232] on input "checkbox" at bounding box center [111, 240] width 56 height 19
checkbox input "true"
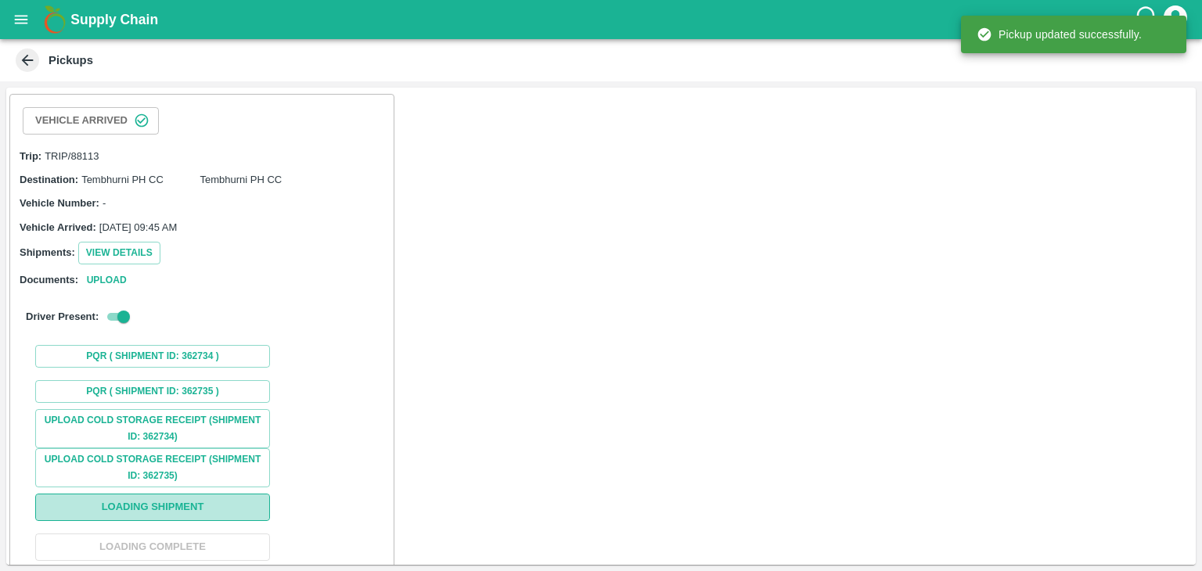
click at [196, 502] on button "Loading Shipment" at bounding box center [152, 507] width 235 height 27
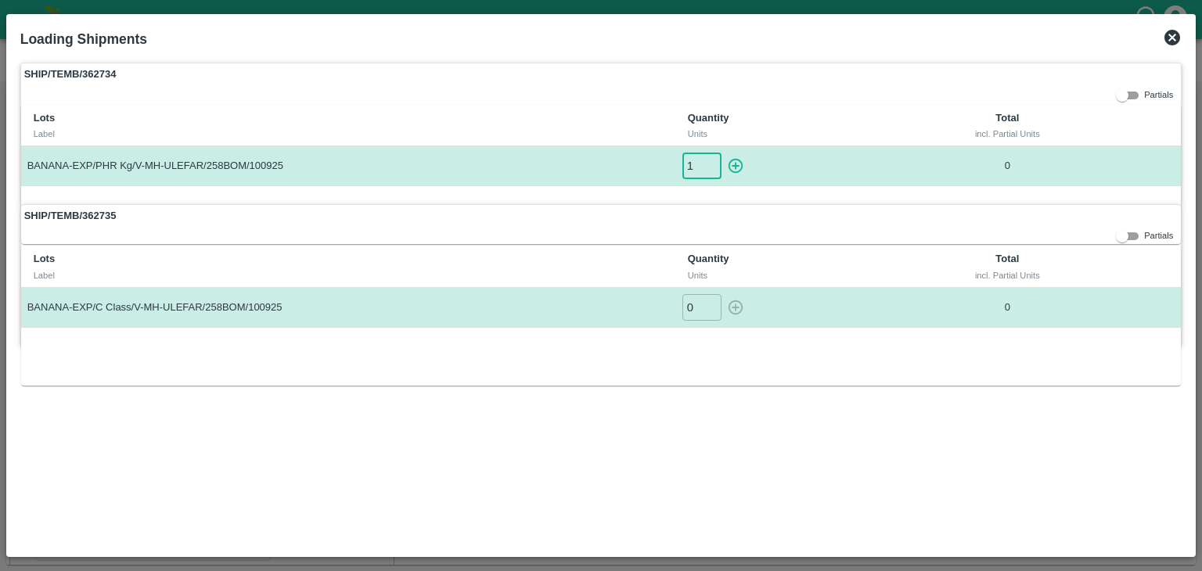
click at [712, 161] on input "1" at bounding box center [701, 166] width 39 height 26
click at [736, 166] on icon "button" at bounding box center [735, 166] width 15 height 15
type input "0"
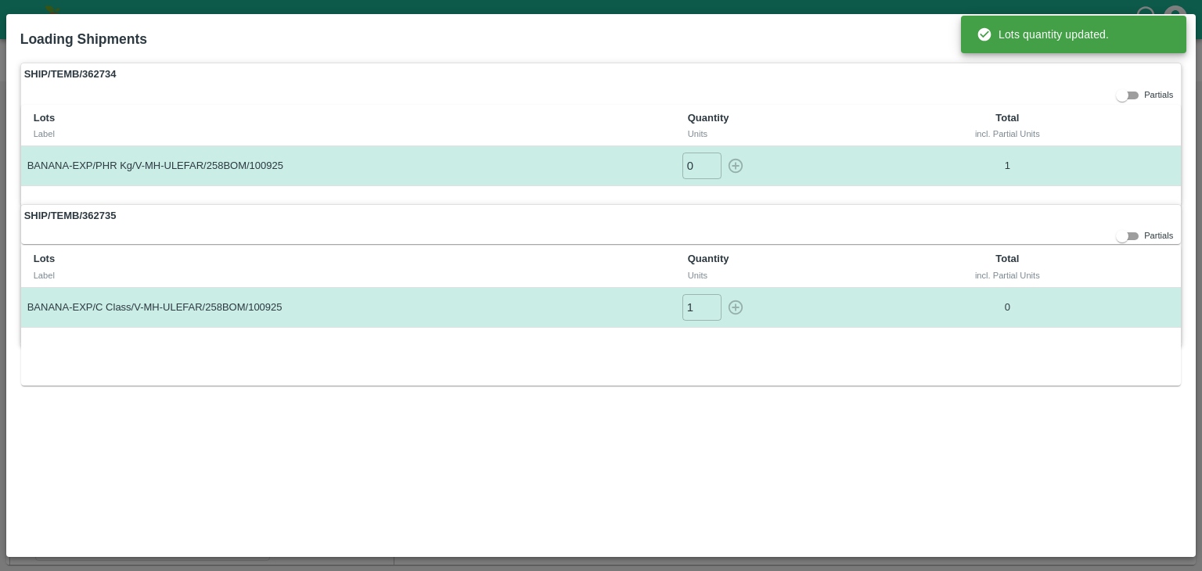
click at [714, 303] on input "1" at bounding box center [701, 307] width 39 height 26
click at [732, 307] on icon "button" at bounding box center [735, 307] width 17 height 17
type input "0"
click at [1084, 138] on div "incl. Partial Units" at bounding box center [1008, 134] width 178 height 14
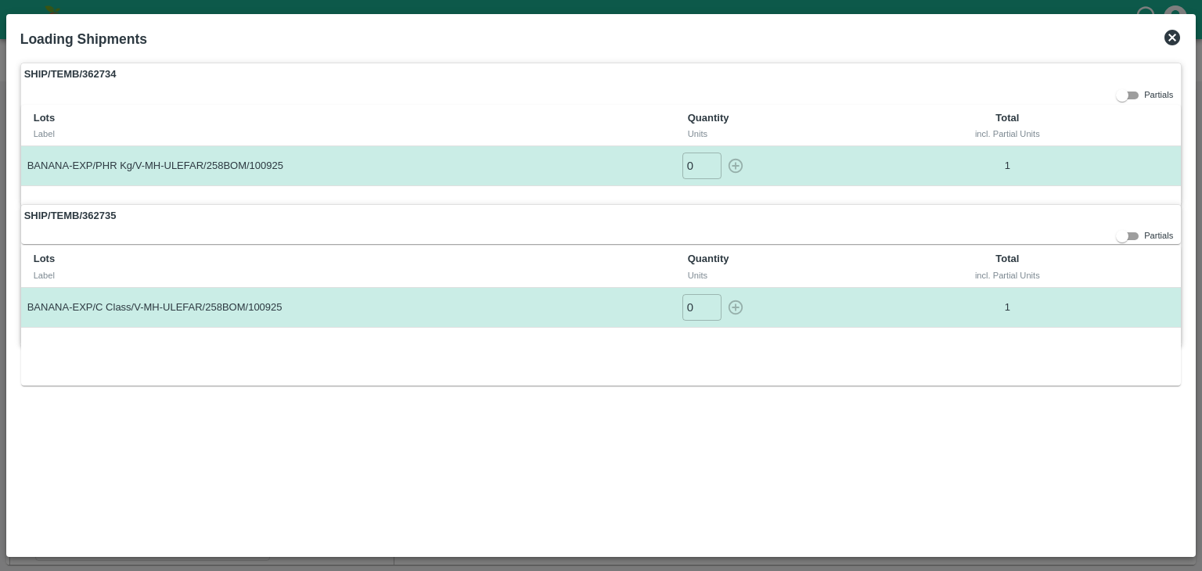
click at [1171, 38] on icon at bounding box center [1172, 37] width 19 height 19
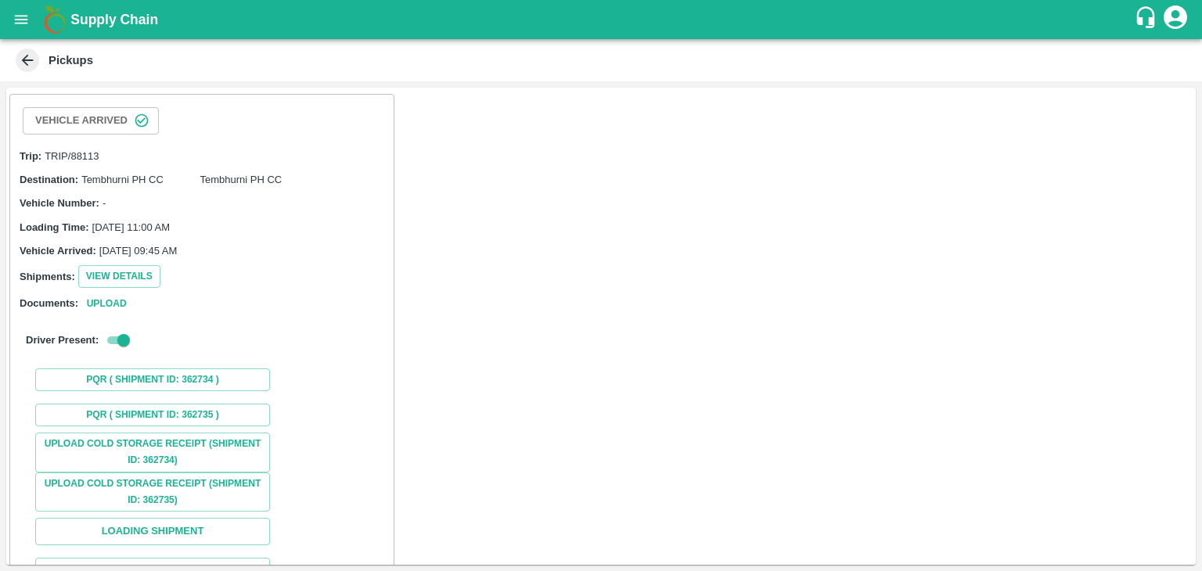
scroll to position [116, 0]
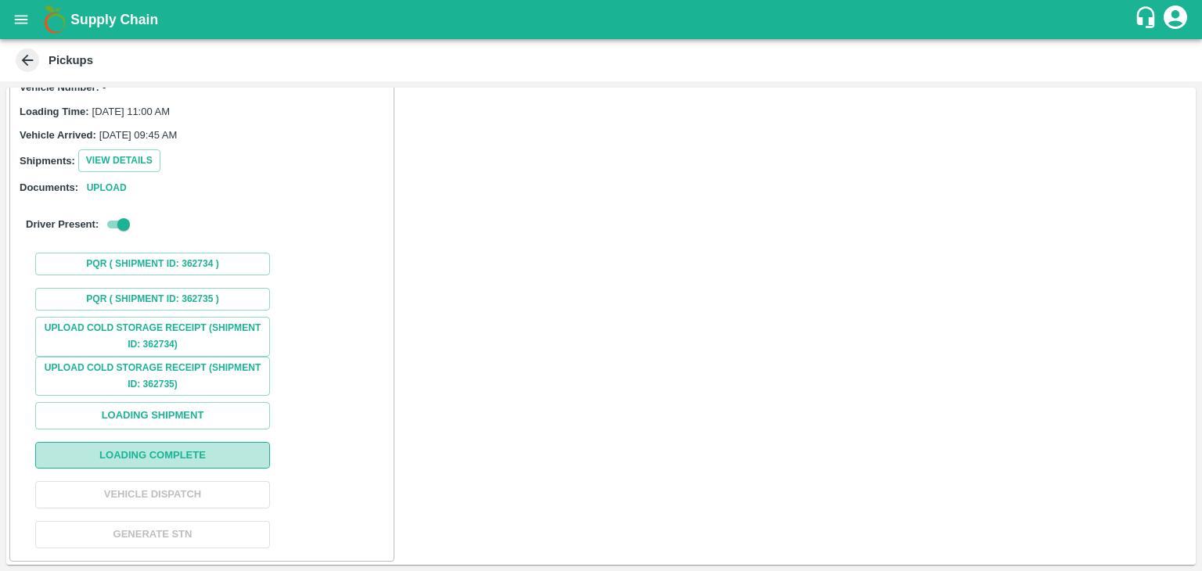
click at [211, 451] on button "Loading Complete" at bounding box center [152, 455] width 235 height 27
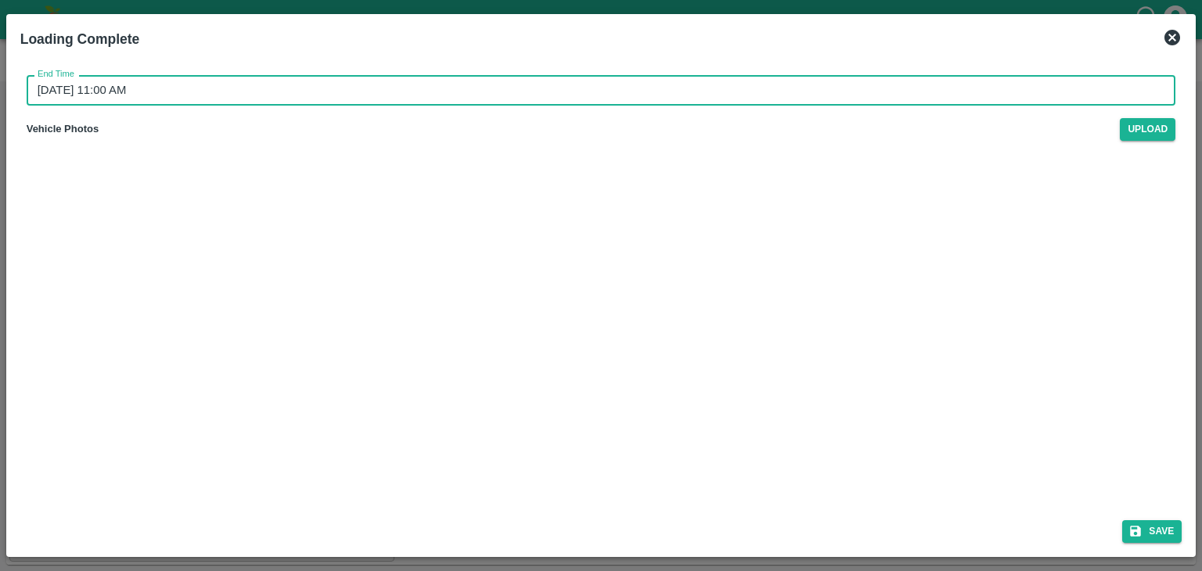
click at [723, 92] on input "13/09/2025 11:00 AM" at bounding box center [596, 90] width 1138 height 30
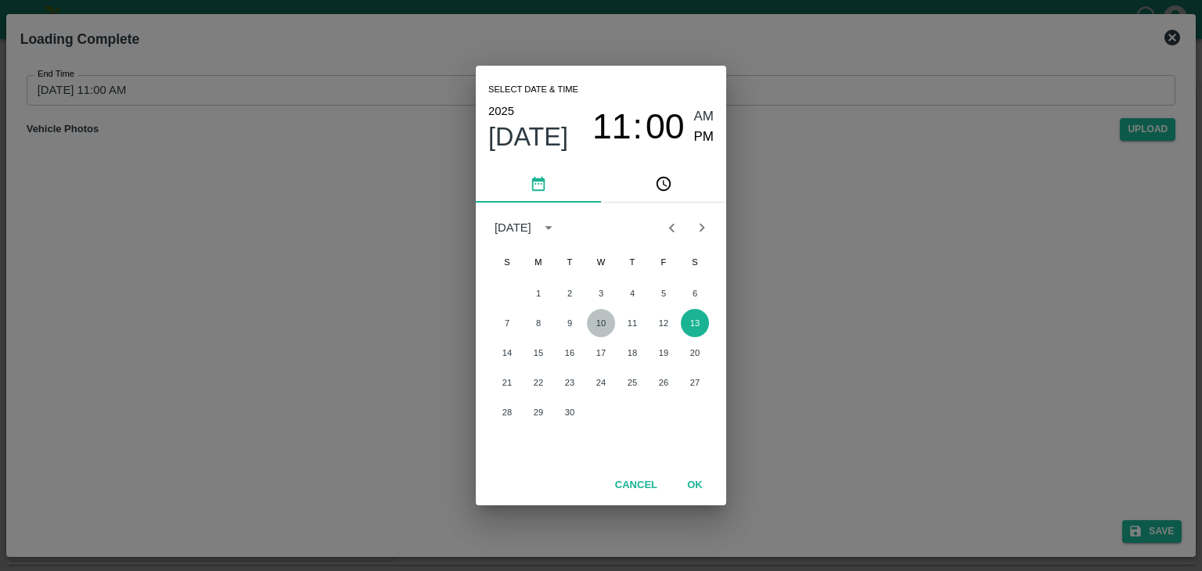
click at [605, 331] on button "10" at bounding box center [601, 323] width 28 height 28
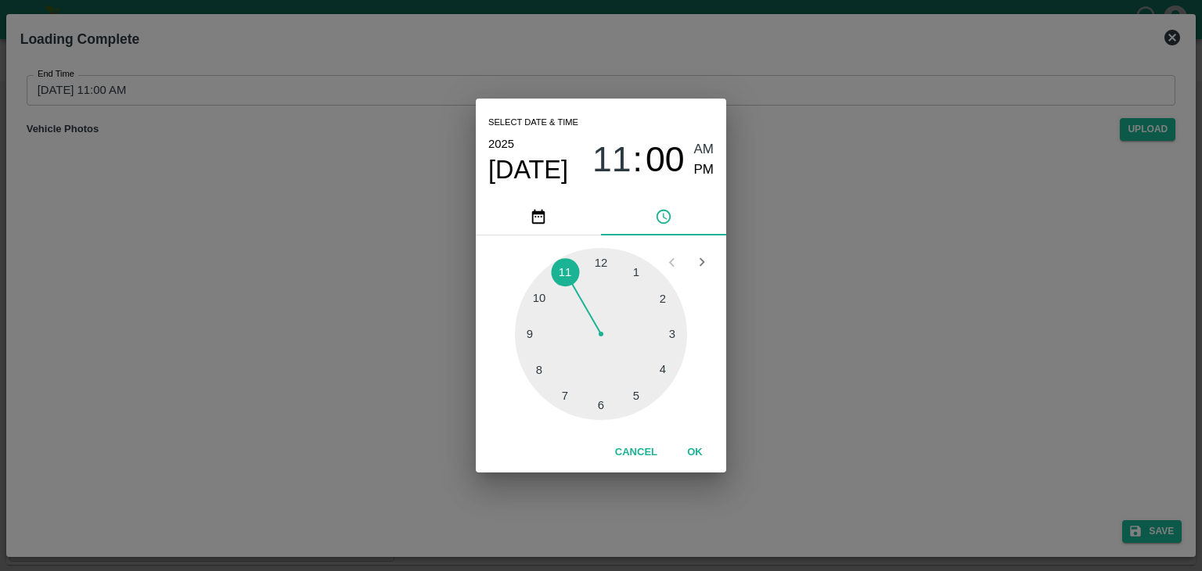
click at [645, 393] on div at bounding box center [601, 334] width 172 height 172
click at [705, 161] on span "PM" at bounding box center [704, 170] width 20 height 21
click at [695, 455] on button "OK" at bounding box center [695, 452] width 50 height 27
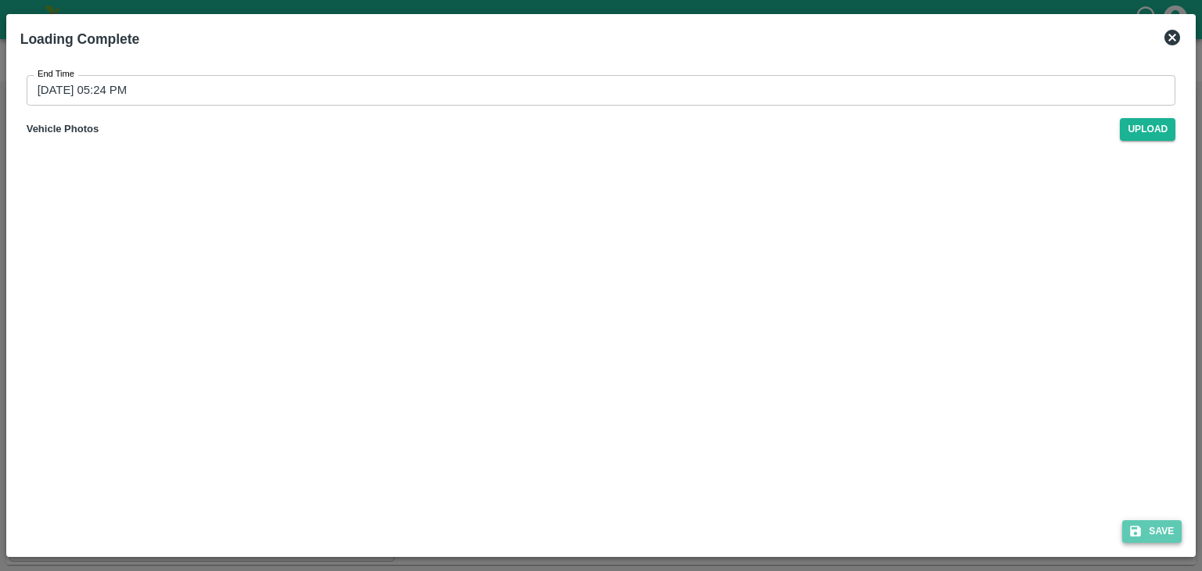
click at [1158, 530] on button "Save" at bounding box center [1151, 531] width 59 height 23
type input "13/09/2025 11:01 AM"
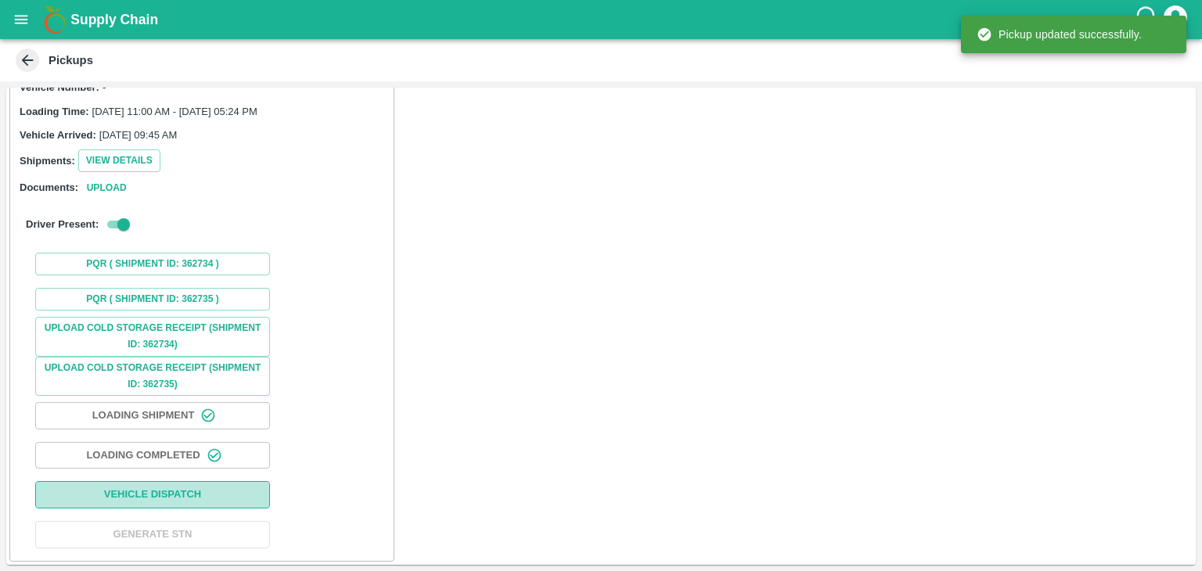
click at [188, 498] on button "Vehicle Dispatch" at bounding box center [152, 494] width 235 height 27
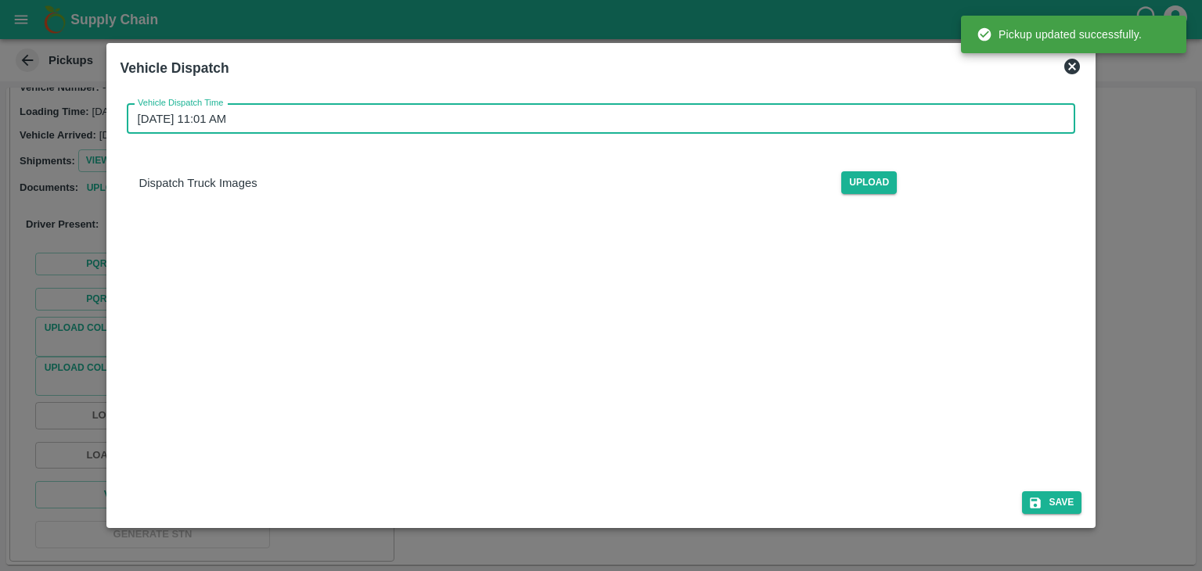
click at [583, 116] on input "13/09/2025 11:01 AM" at bounding box center [596, 119] width 938 height 30
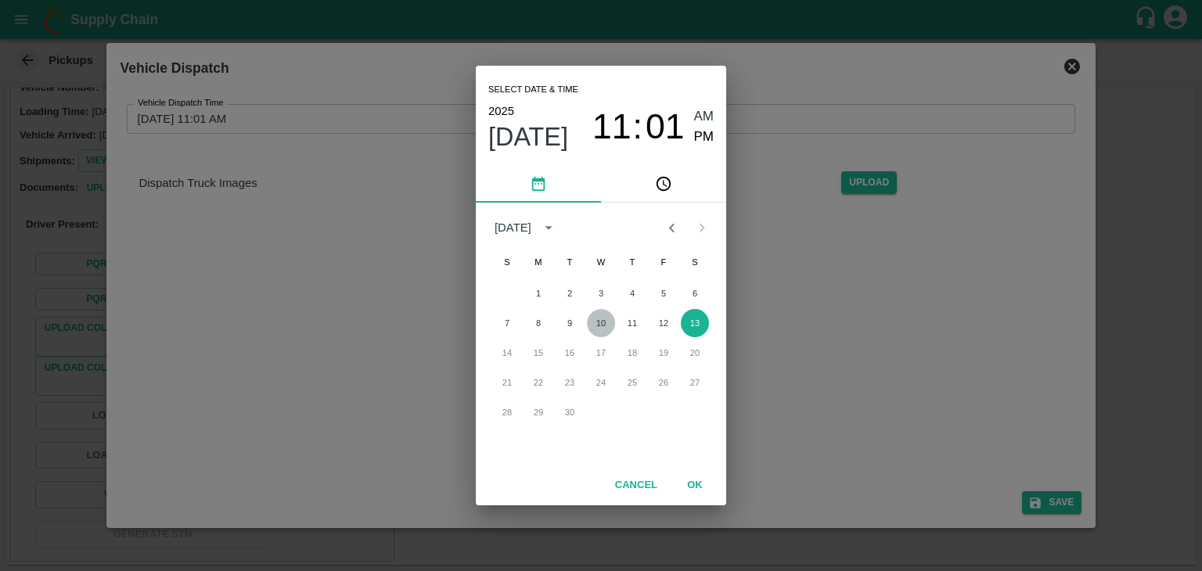
click at [607, 322] on button "10" at bounding box center [601, 323] width 28 height 28
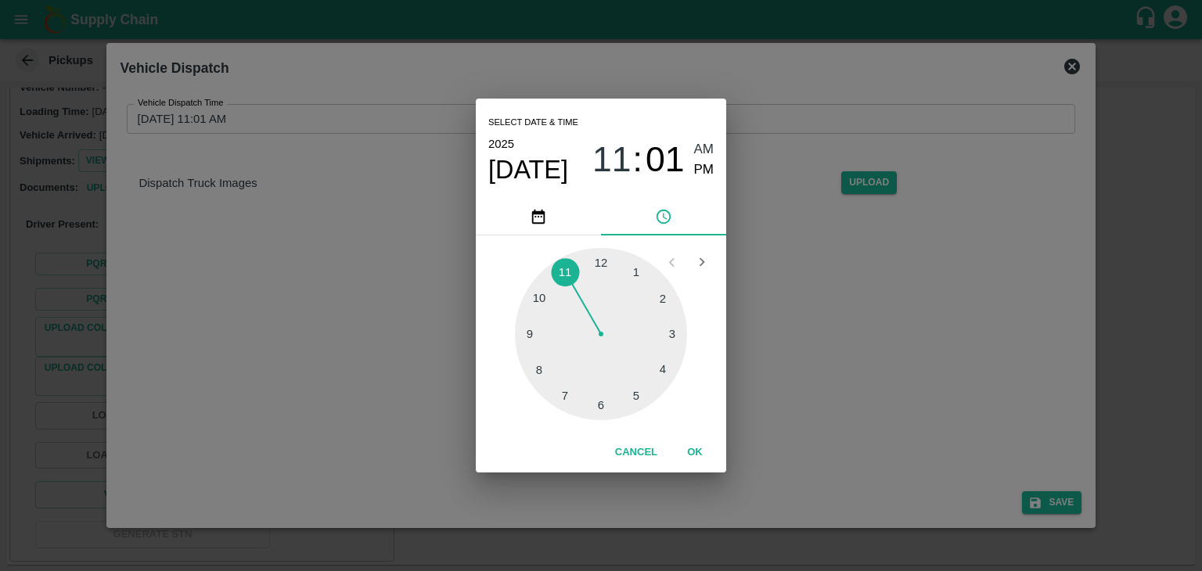
click at [605, 408] on div at bounding box center [601, 334] width 172 height 172
click at [710, 168] on span "PM" at bounding box center [704, 170] width 20 height 21
type input "10/09/2025 06:29 PM"
click at [699, 450] on button "OK" at bounding box center [695, 452] width 50 height 27
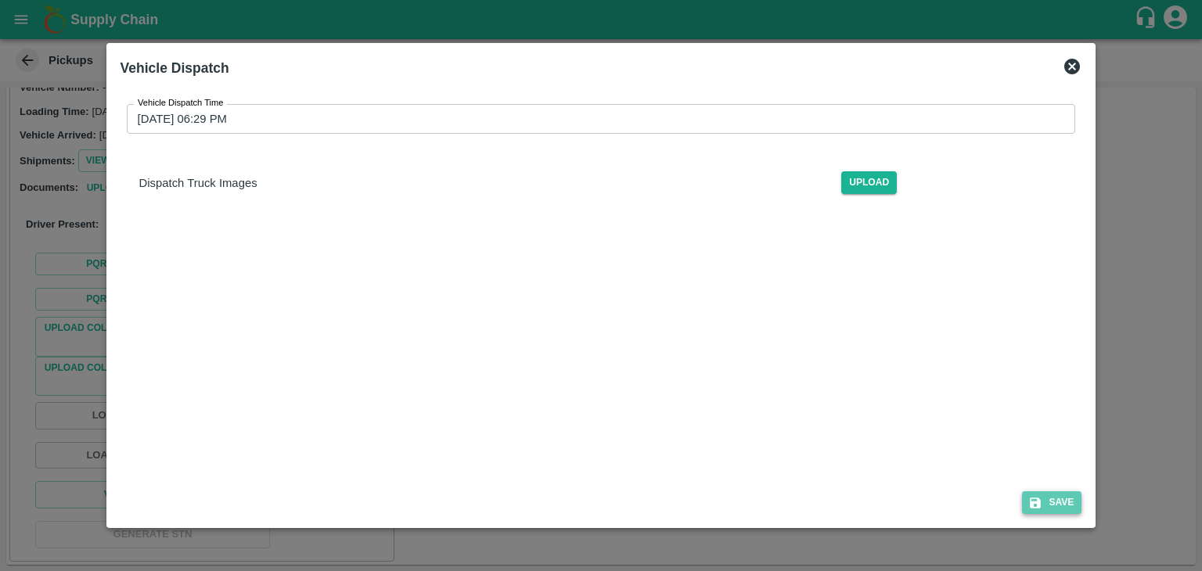
click at [1061, 508] on button "Save" at bounding box center [1051, 502] width 59 height 23
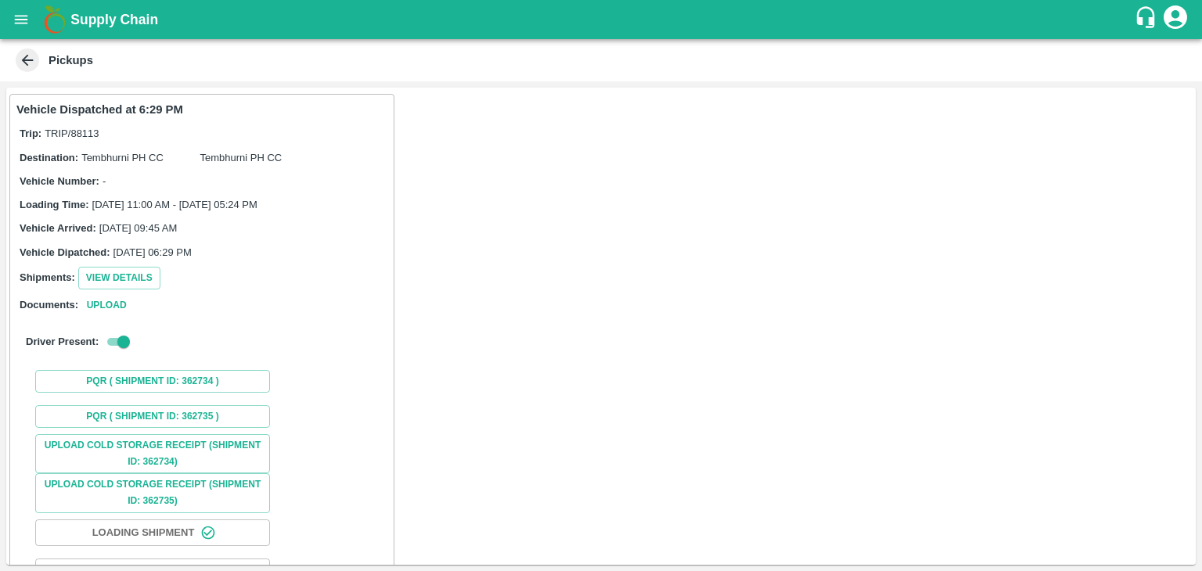
scroll to position [117, 0]
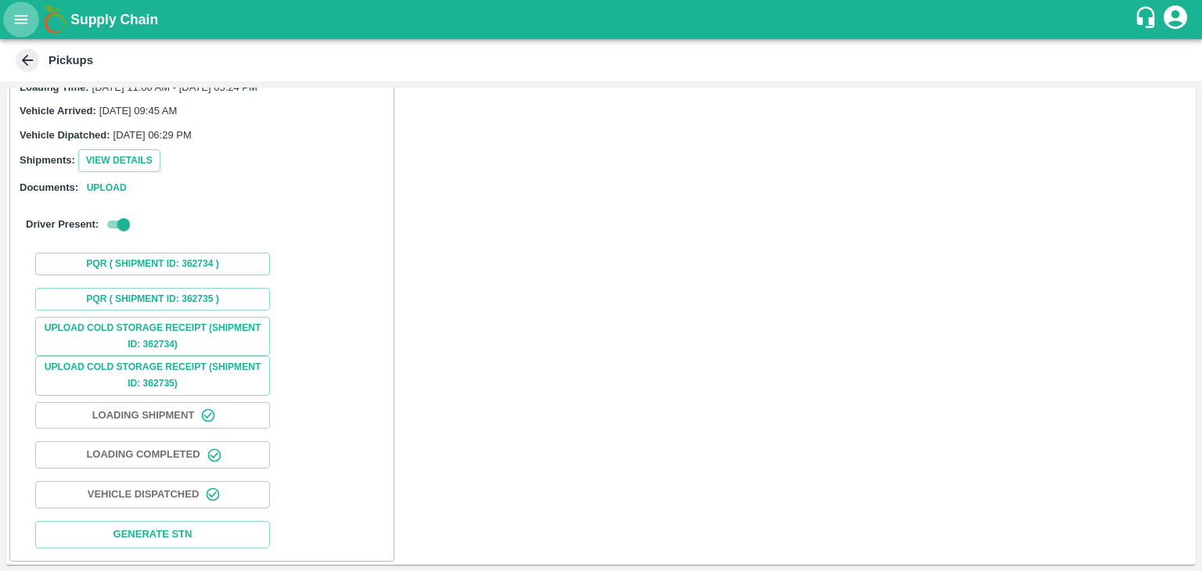
click at [6, 16] on button "open drawer" at bounding box center [21, 20] width 36 height 36
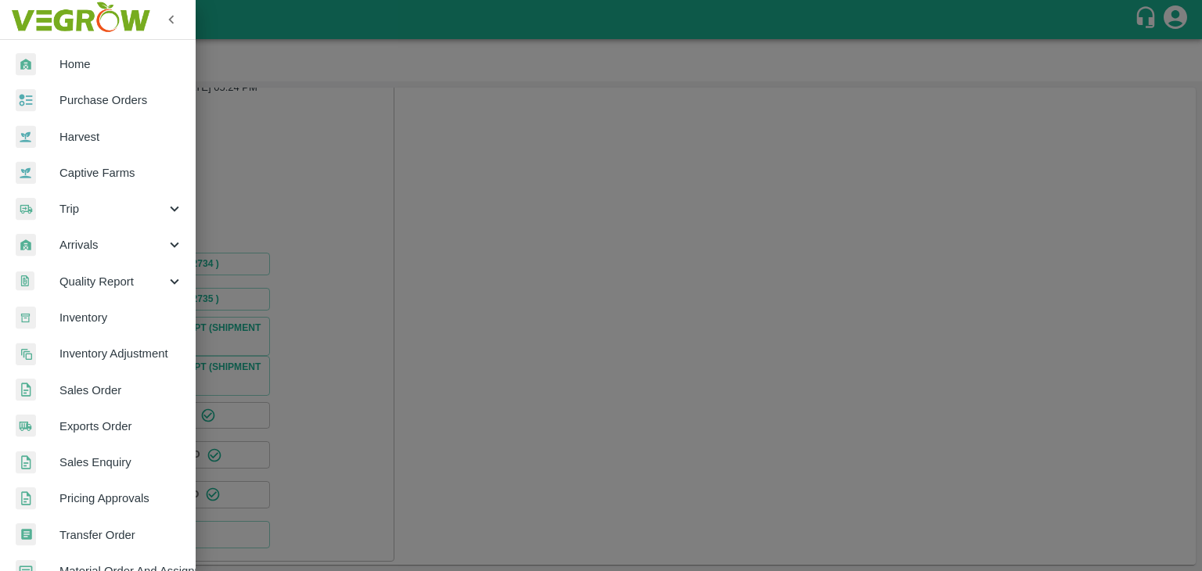
click at [110, 91] on link "Purchase Orders" at bounding box center [98, 100] width 196 height 36
